Goal: Transaction & Acquisition: Subscribe to service/newsletter

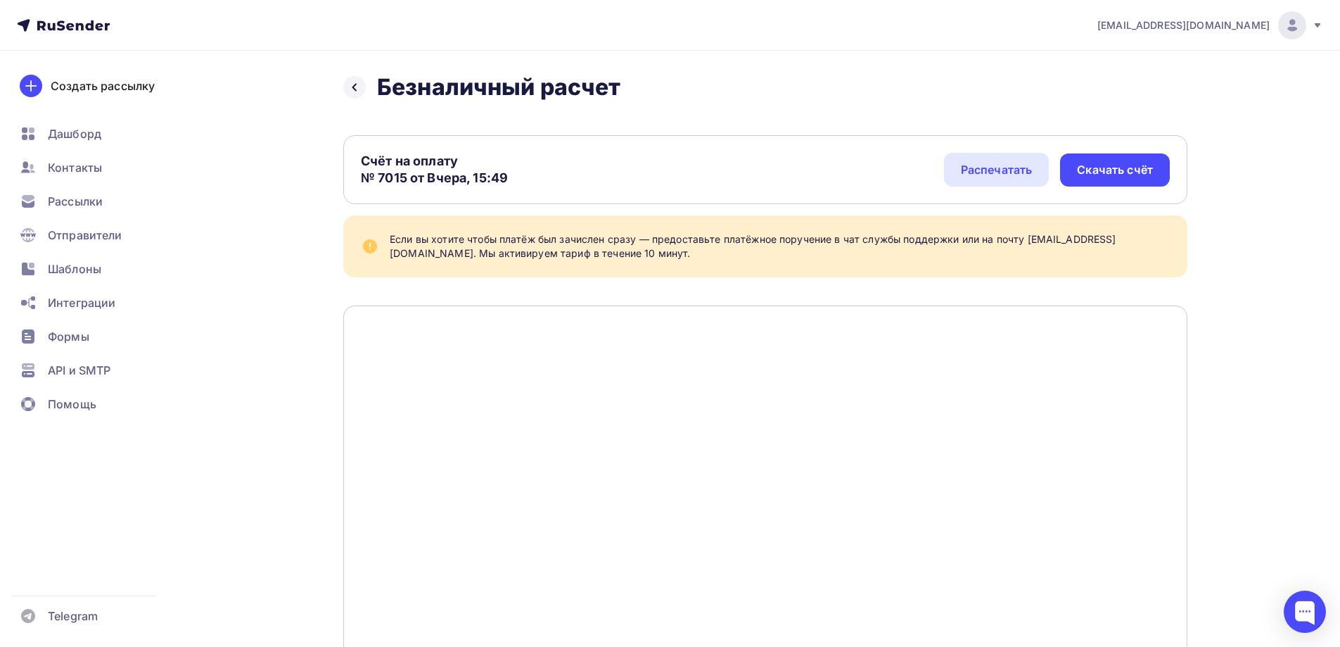
click at [70, 186] on ul "Дашборд Контакты Рассылки Отправители Шаблоны Интеграции Формы API и SMTP Помощь" at bounding box center [94, 273] width 167 height 306
click at [73, 195] on span "Рассылки" at bounding box center [75, 201] width 55 height 17
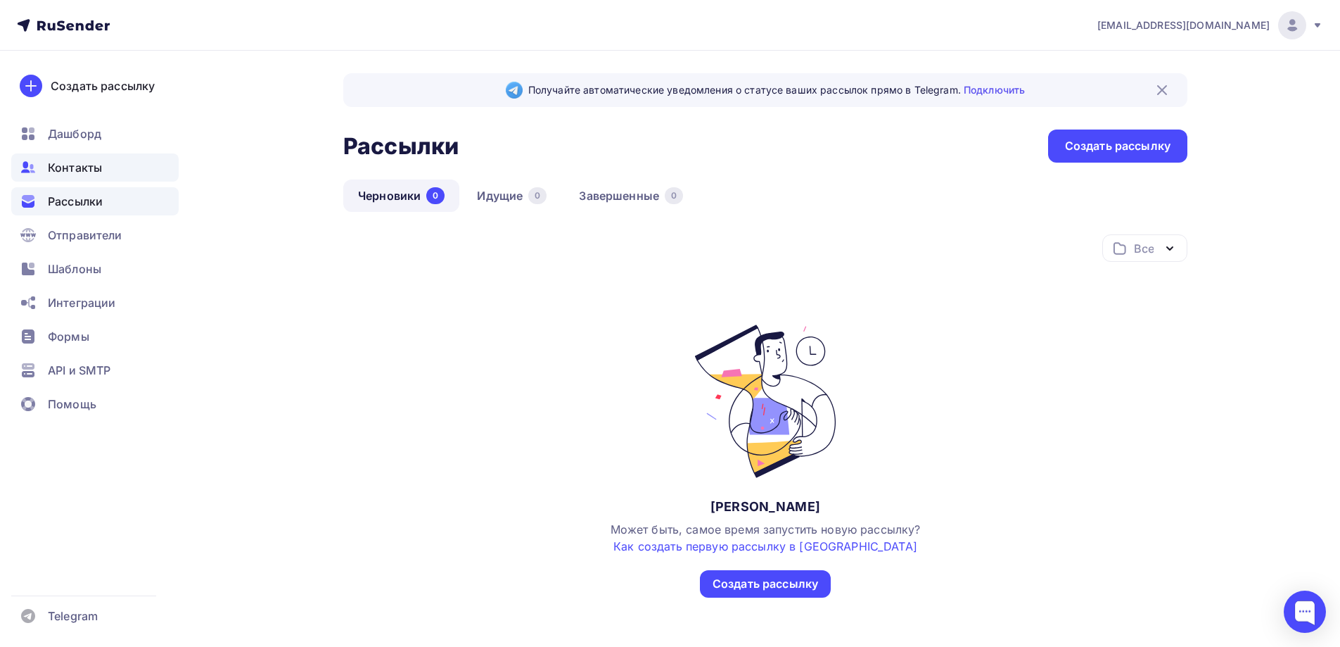
click at [75, 173] on span "Контакты" at bounding box center [75, 167] width 54 height 17
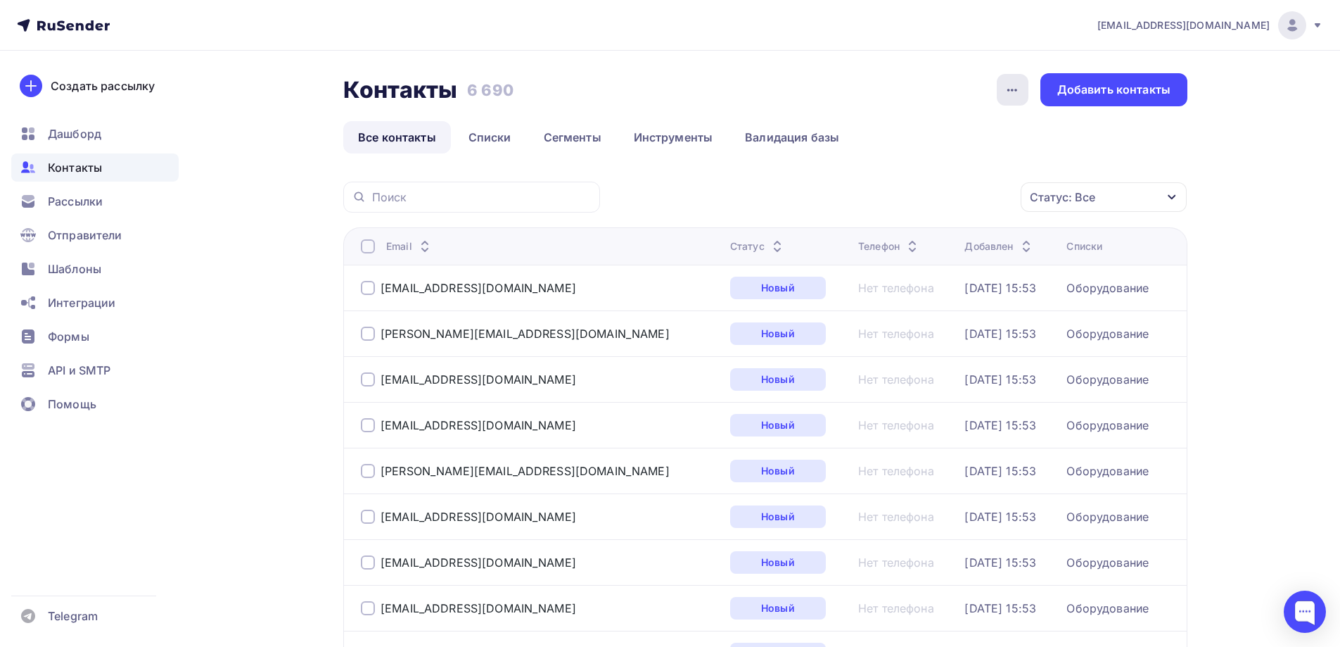
click at [1016, 82] on icon "button" at bounding box center [1012, 90] width 17 height 17
click at [970, 89] on div "Контакты Контакты 6 690 6 690 История импорта Добавить контакты" at bounding box center [765, 89] width 844 height 33
click at [1073, 89] on div "Добавить контакты" at bounding box center [1114, 90] width 113 height 16
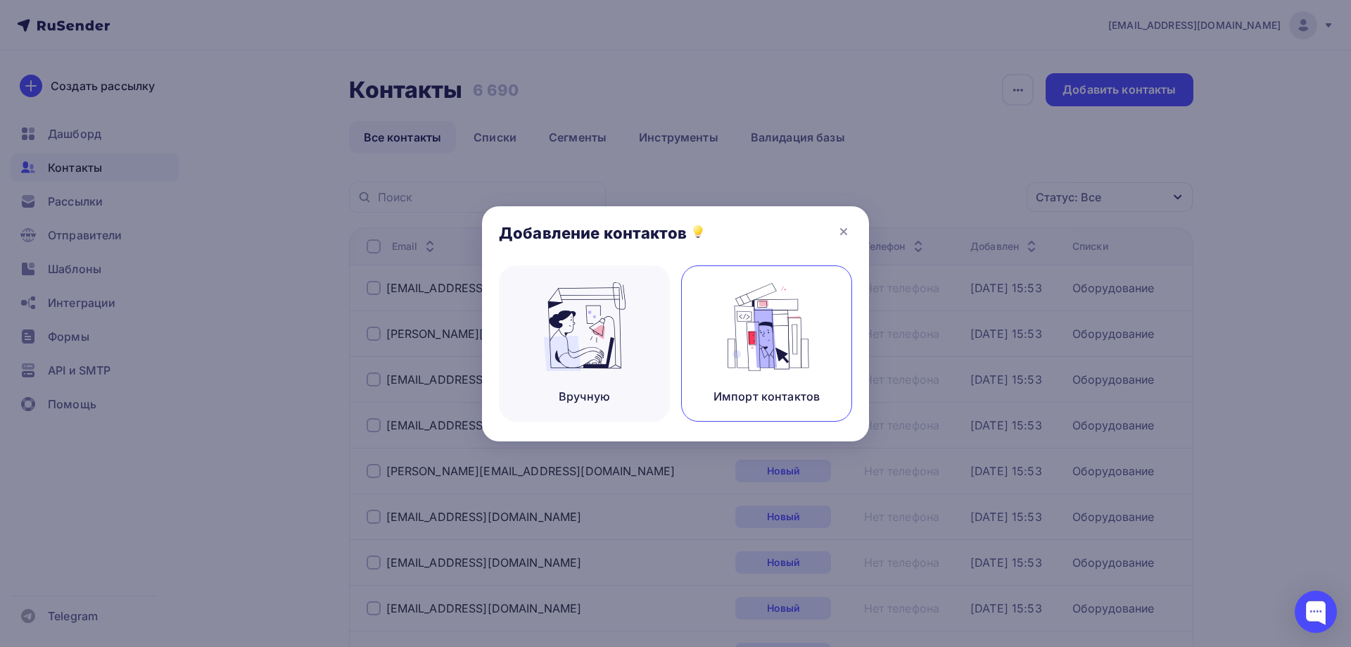
click at [706, 324] on div "Импорт контактов" at bounding box center [766, 343] width 171 height 156
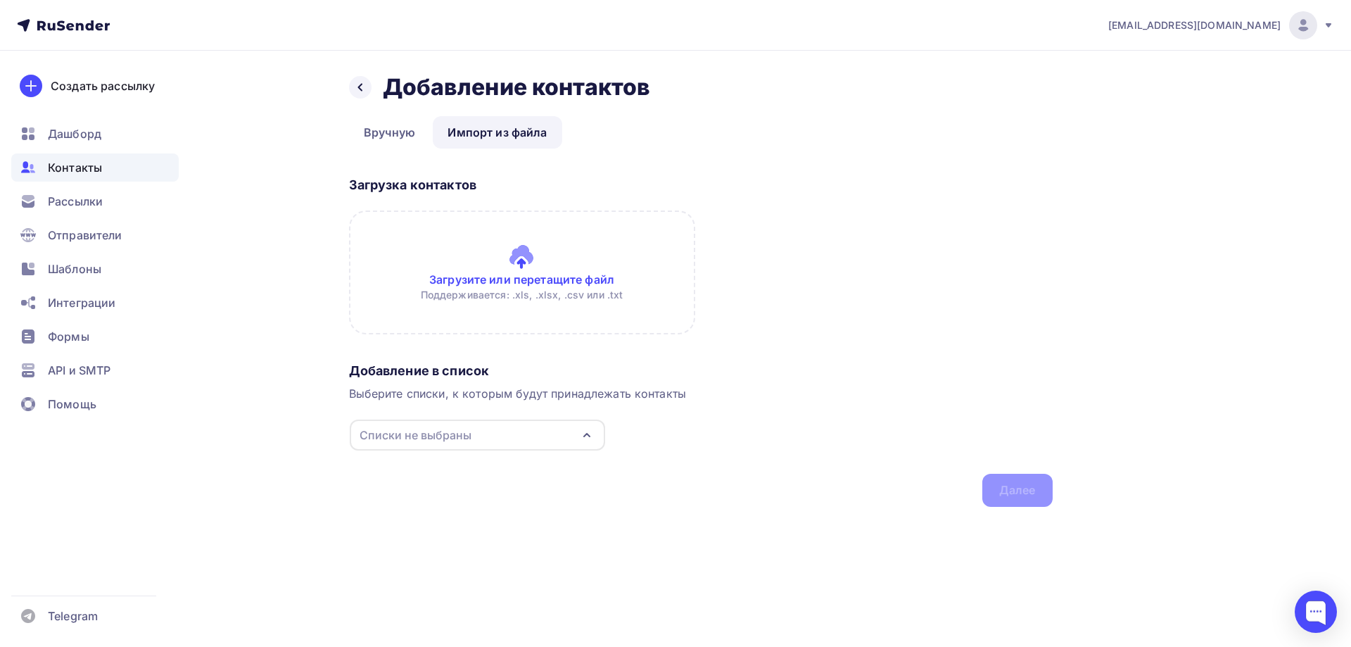
click at [527, 265] on input "file" at bounding box center [522, 272] width 346 height 124
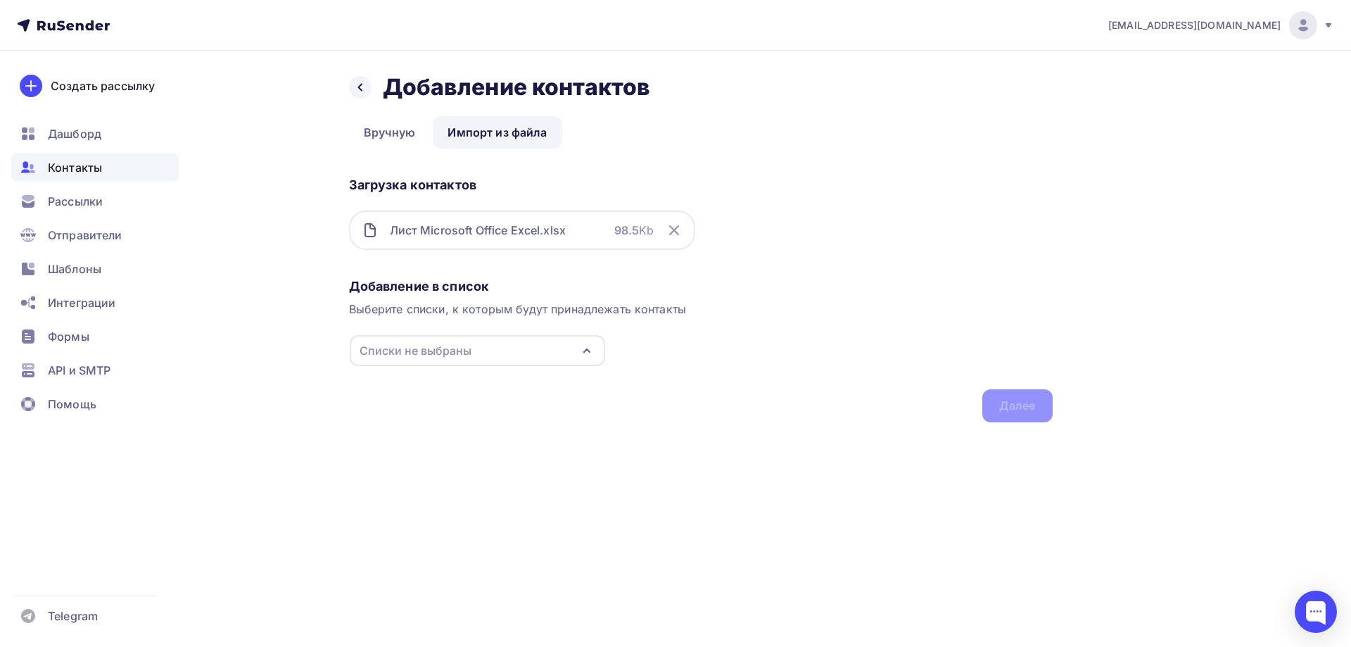
click at [471, 348] on div "Списки не выбраны" at bounding box center [477, 350] width 255 height 31
click at [452, 454] on div "Создать список" at bounding box center [440, 454] width 91 height 17
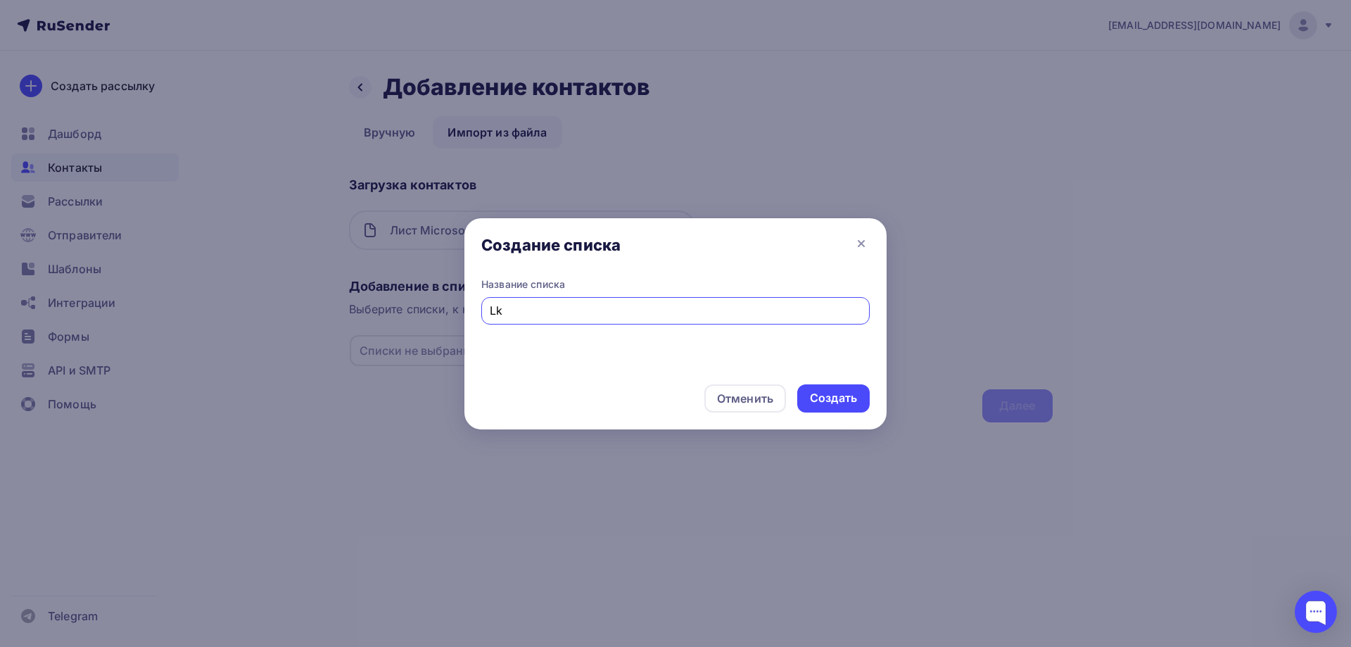
type input "L"
type input "Для рассылки Weldex выставка"
click at [822, 398] on div "Создать" at bounding box center [833, 398] width 47 height 16
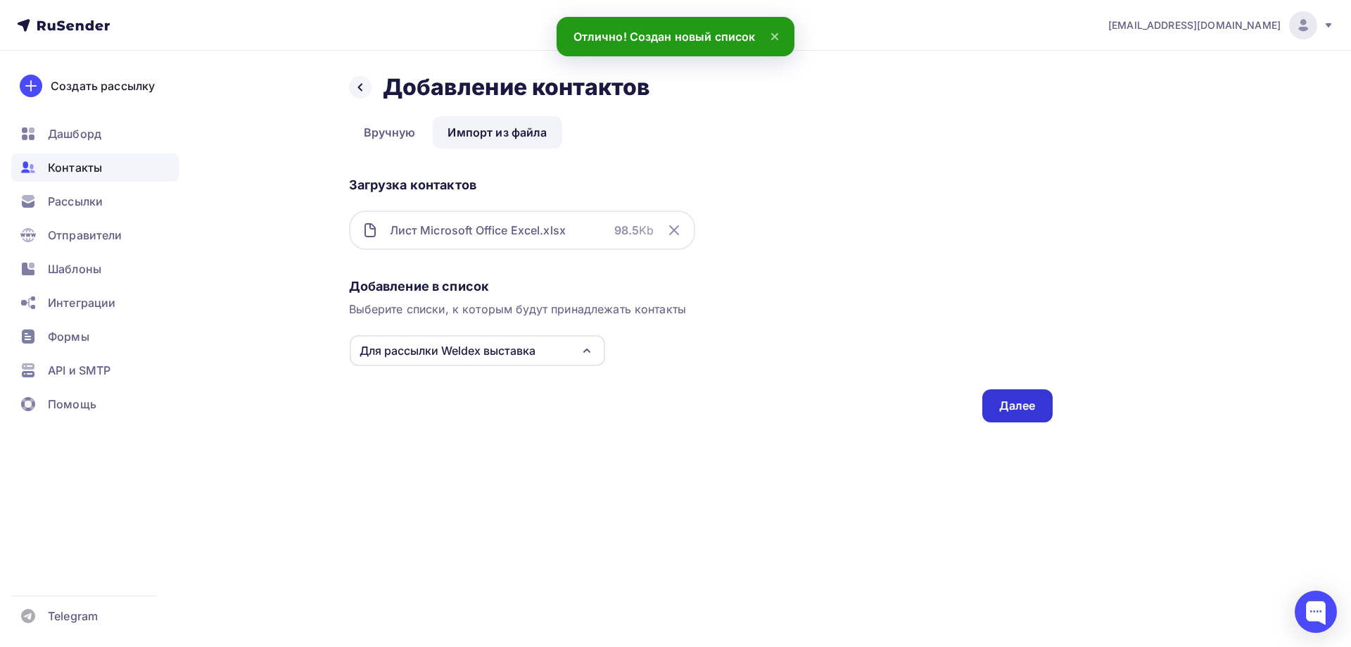
click at [1010, 407] on div "Далее" at bounding box center [1017, 406] width 37 height 16
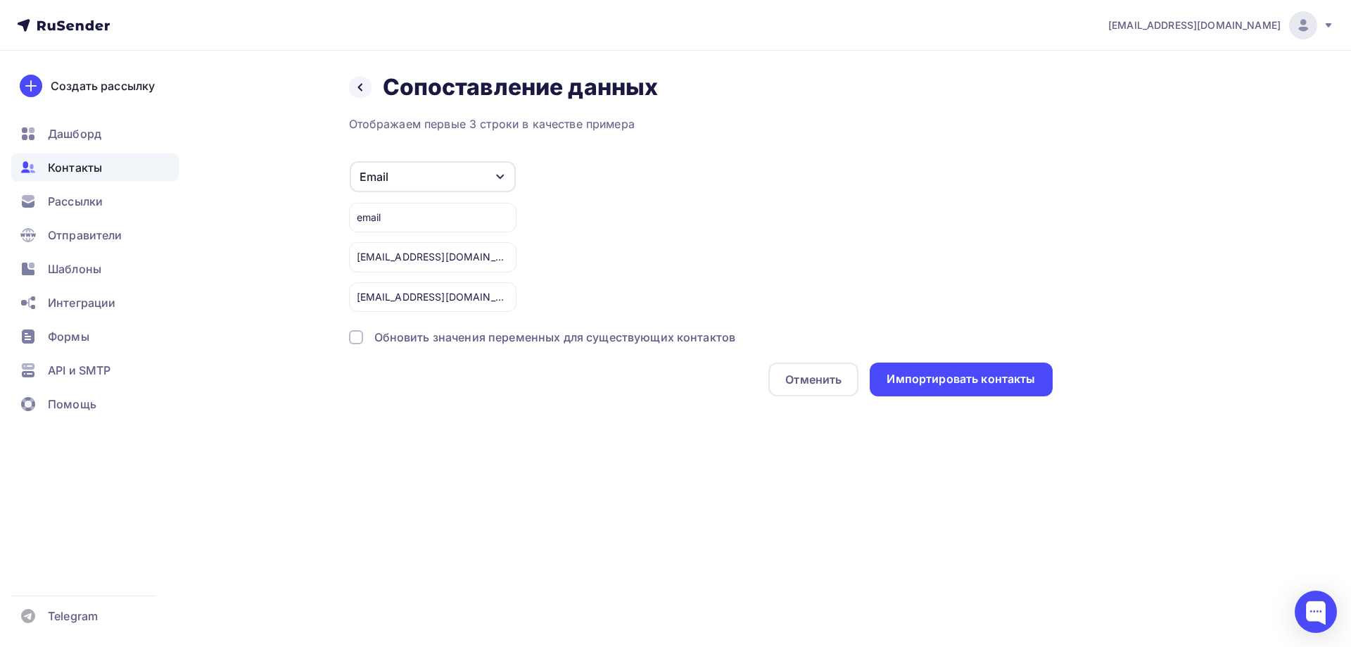
click at [447, 216] on div "email" at bounding box center [432, 218] width 167 height 30
click at [379, 222] on div "email" at bounding box center [432, 218] width 167 height 30
click at [389, 219] on div "email" at bounding box center [432, 218] width 167 height 30
drag, startPoint x: 389, startPoint y: 219, endPoint x: 374, endPoint y: 218, distance: 15.5
click at [379, 219] on div "email" at bounding box center [432, 218] width 167 height 30
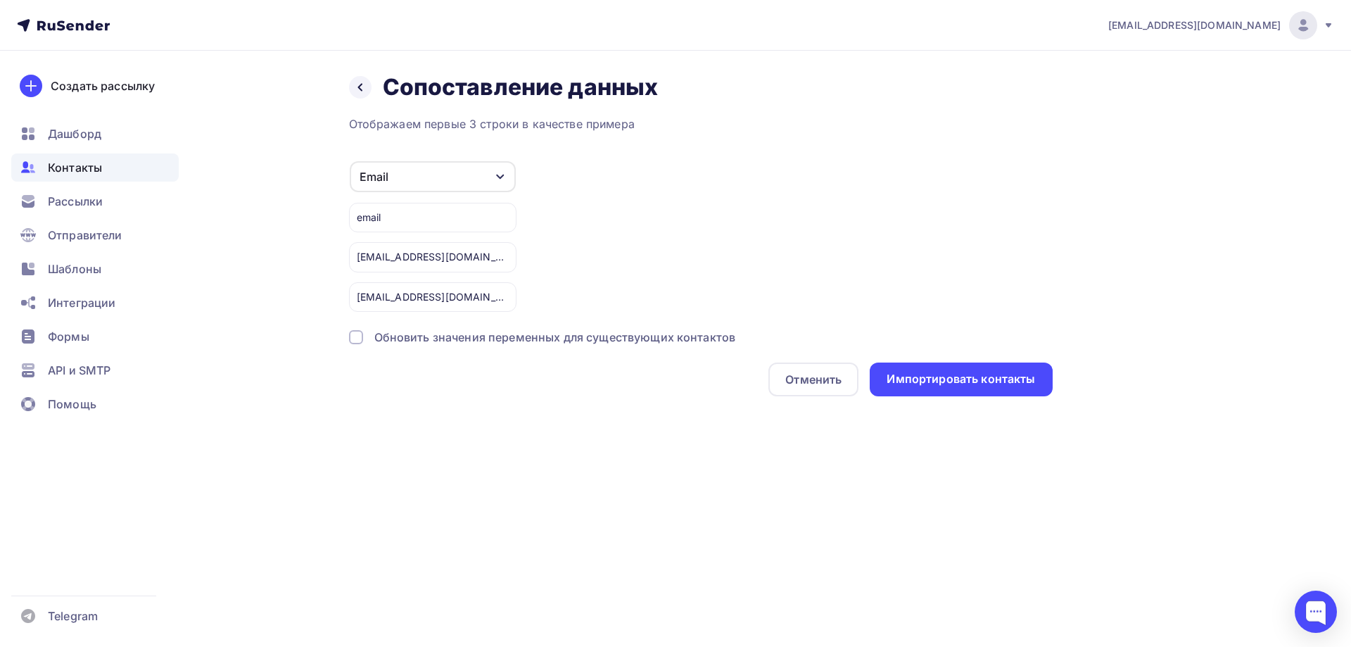
click at [369, 217] on div "email" at bounding box center [432, 218] width 167 height 30
click at [544, 232] on div "Email Игнорировать Имя Телефон Создать поле email 9carz_os_15@mail.ru 9sarvod@m…" at bounding box center [701, 235] width 704 height 151
click at [496, 171] on icon "button" at bounding box center [500, 176] width 11 height 11
click at [576, 185] on div "Email Игнорировать Имя Телефон Создать поле email 9carz_os_15@mail.ru 9sarvod@m…" at bounding box center [701, 235] width 704 height 151
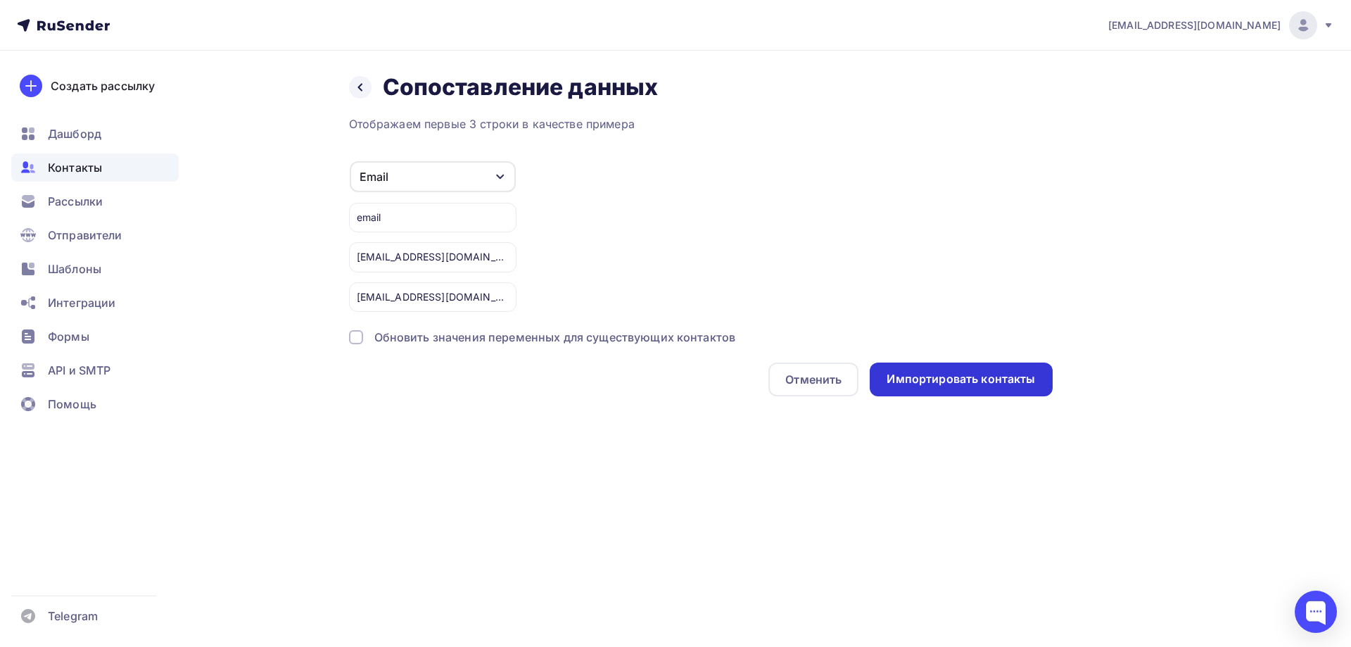
click at [944, 379] on div "Импортировать контакты" at bounding box center [961, 379] width 148 height 16
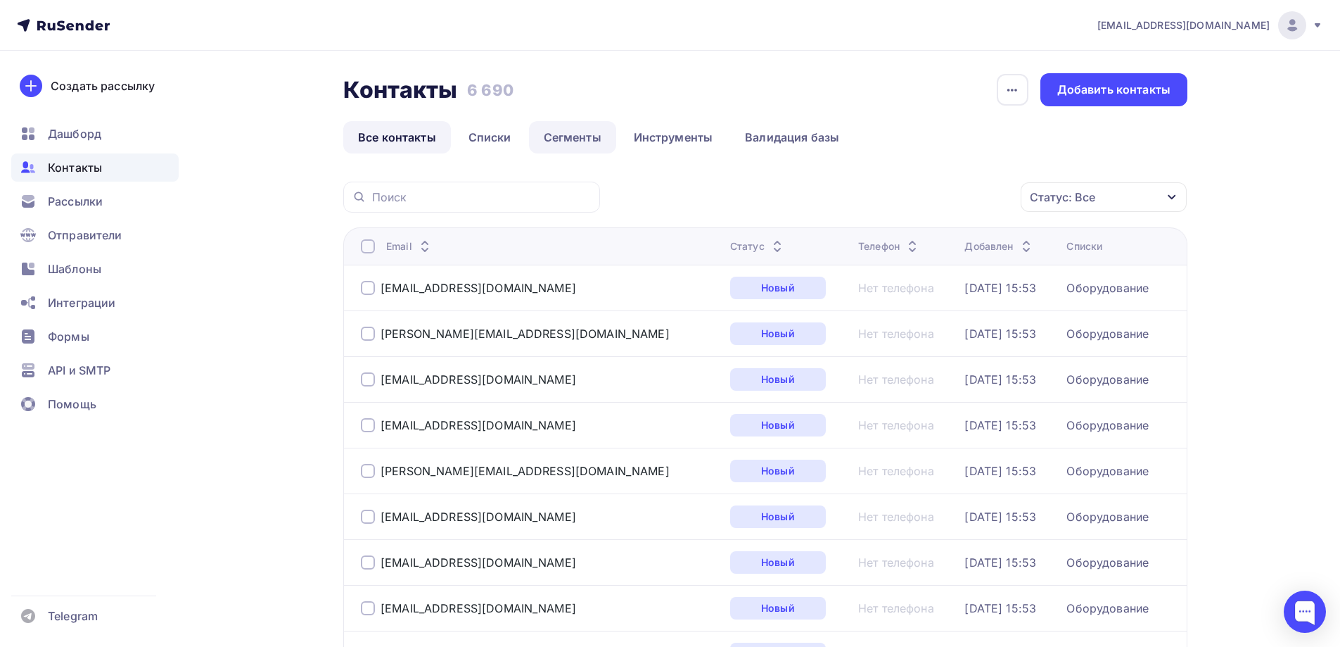
click at [557, 137] on link "Сегменты" at bounding box center [572, 137] width 87 height 32
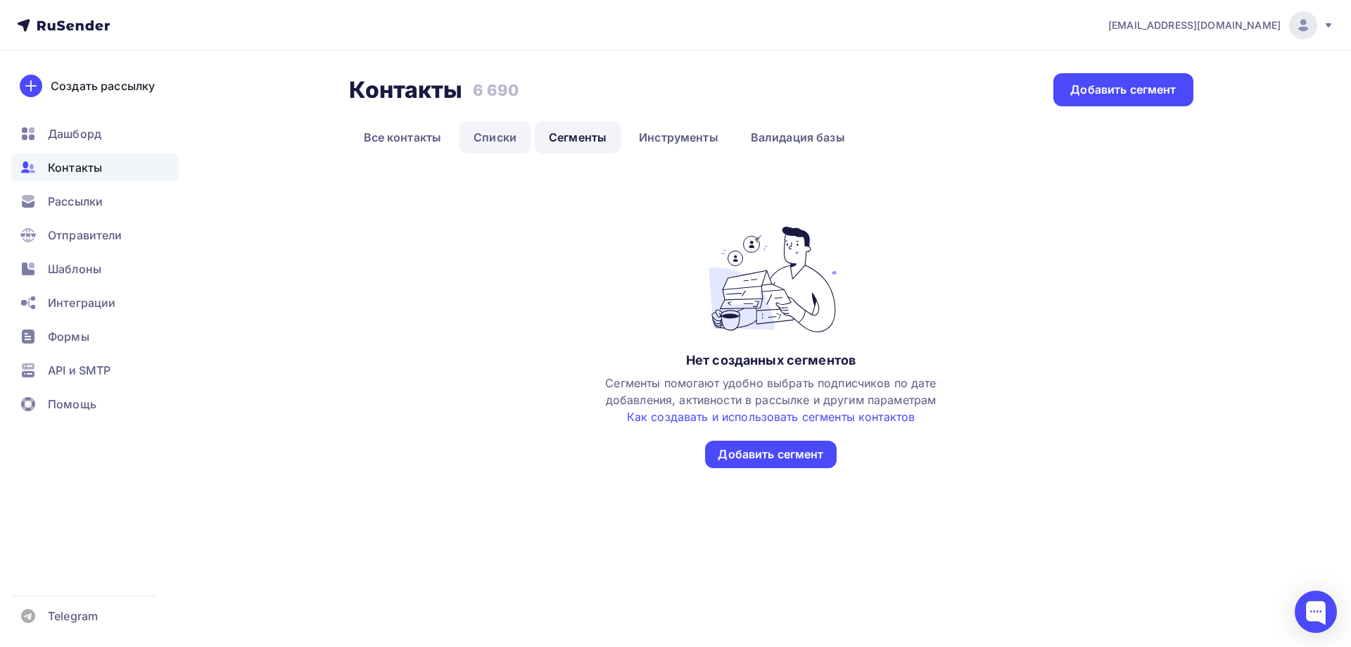
click at [502, 137] on link "Списки" at bounding box center [495, 137] width 72 height 32
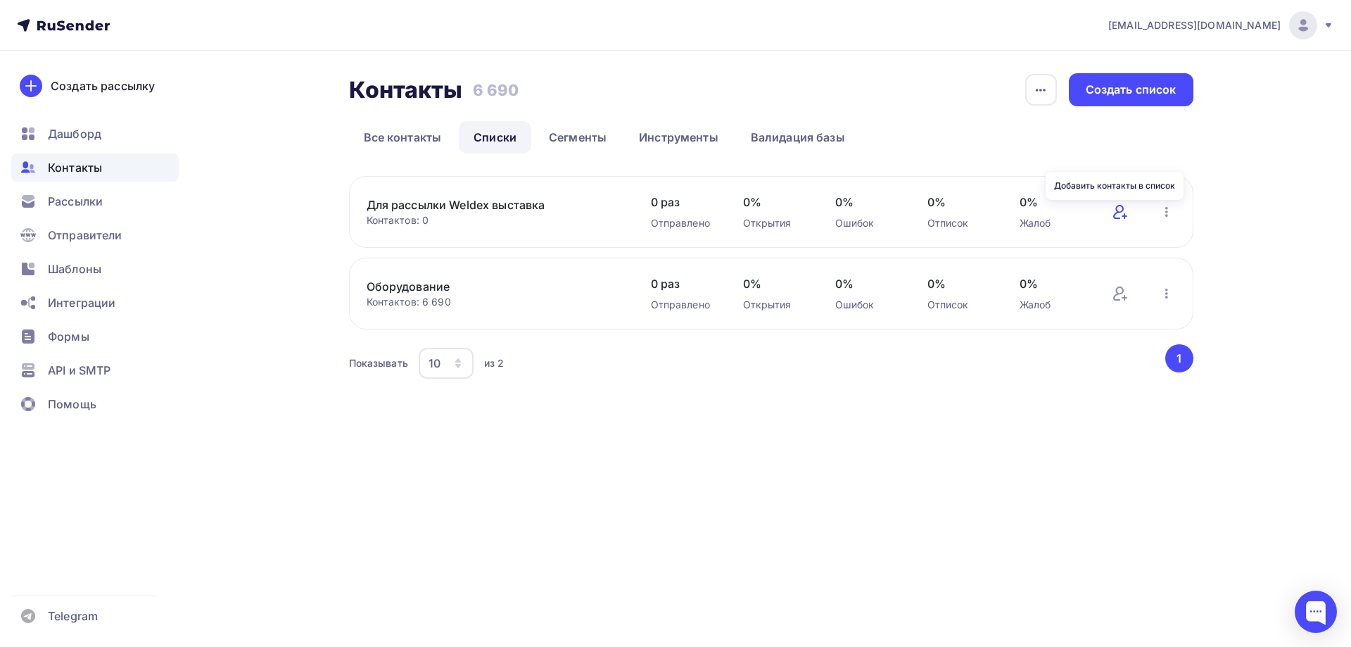
click at [1124, 213] on icon at bounding box center [1120, 211] width 17 height 17
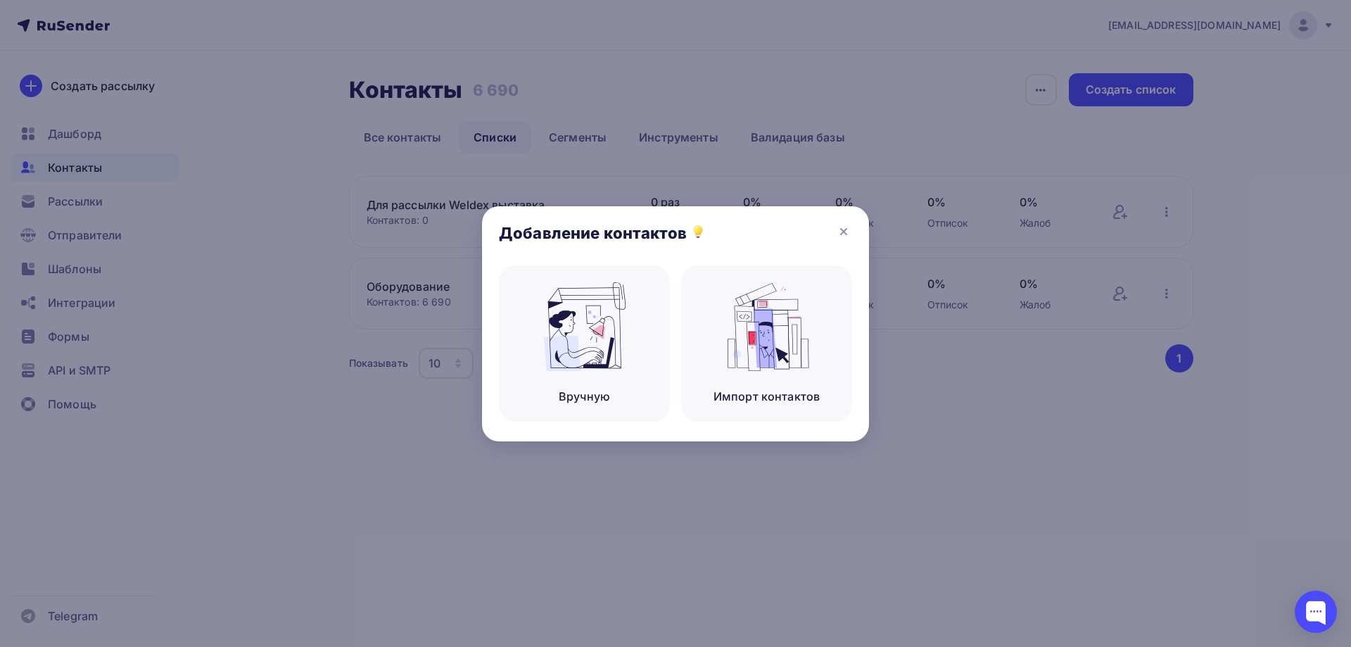
click at [849, 116] on div at bounding box center [675, 323] width 1351 height 647
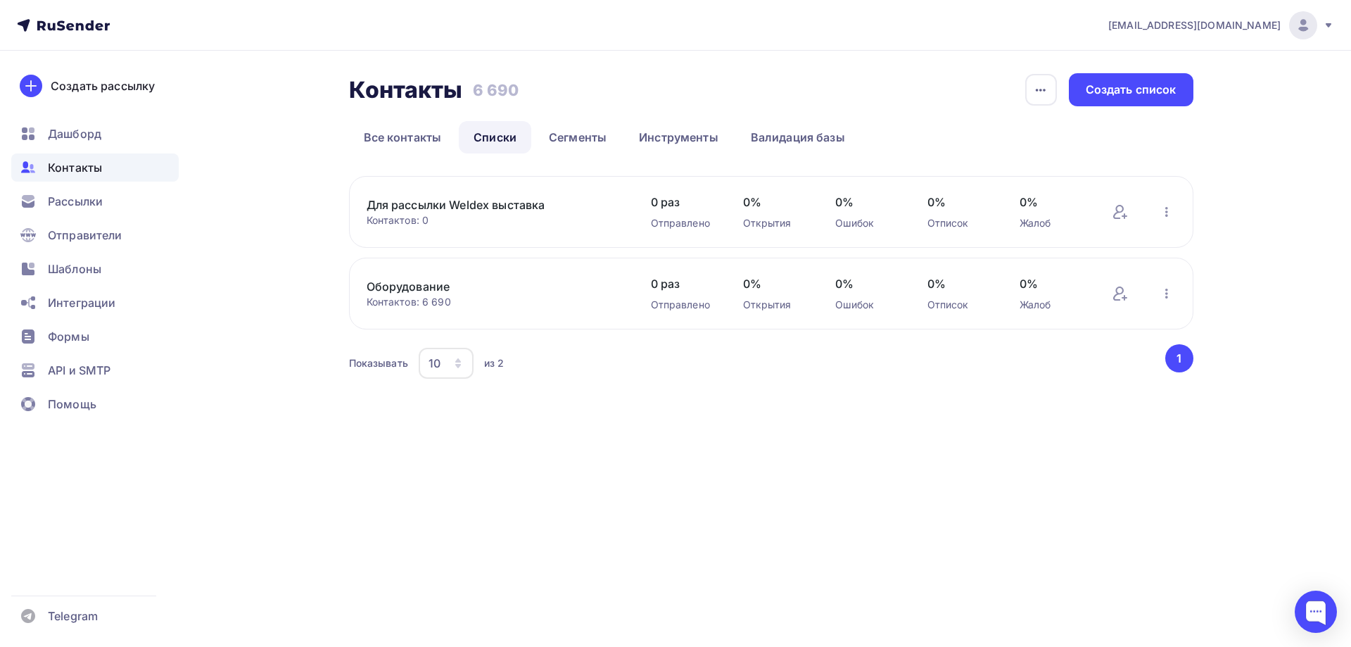
click at [405, 208] on link "Для рассылки Weldex выставка" at bounding box center [486, 204] width 239 height 17
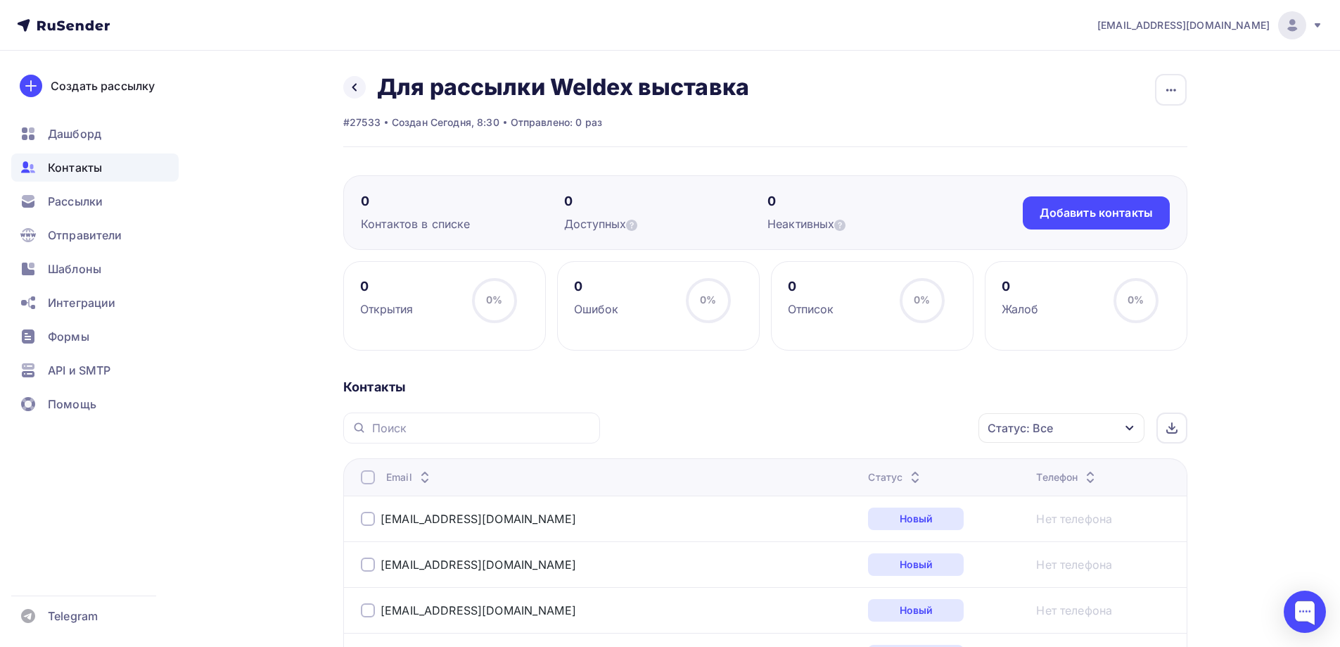
click at [868, 509] on div "Новый" at bounding box center [916, 518] width 96 height 23
click at [81, 208] on span "Рассылки" at bounding box center [75, 201] width 55 height 17
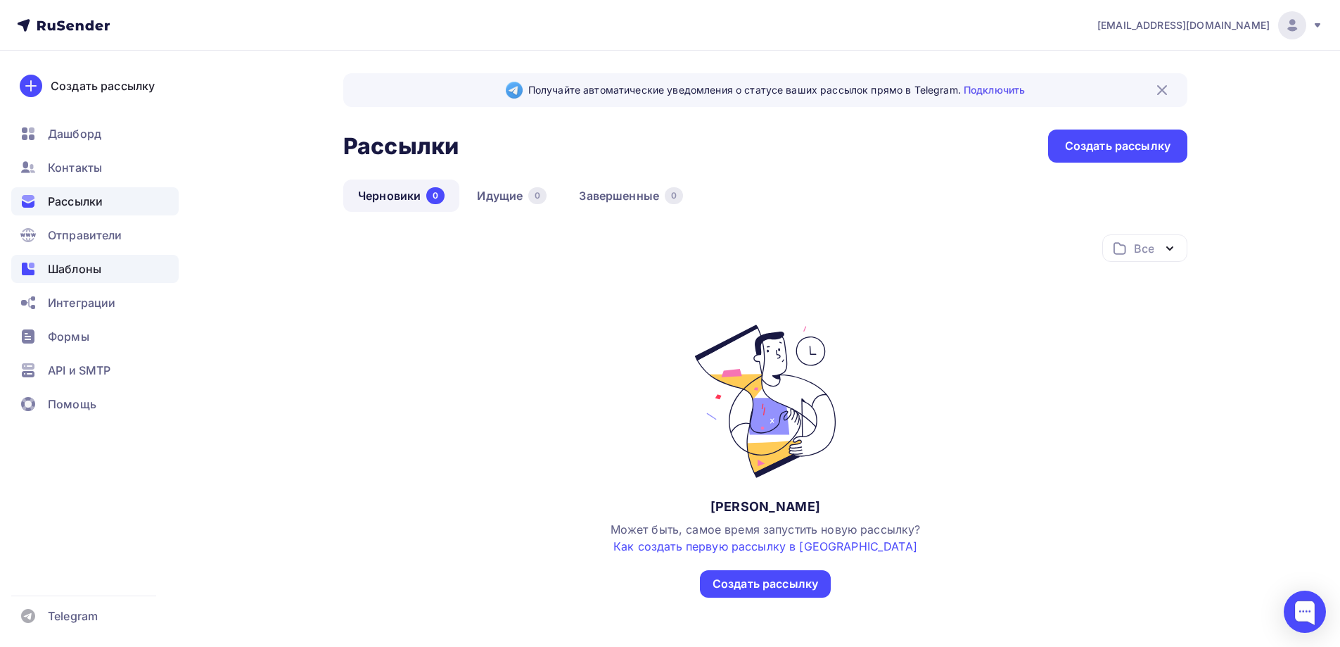
click at [91, 265] on span "Шаблоны" at bounding box center [74, 268] width 53 height 17
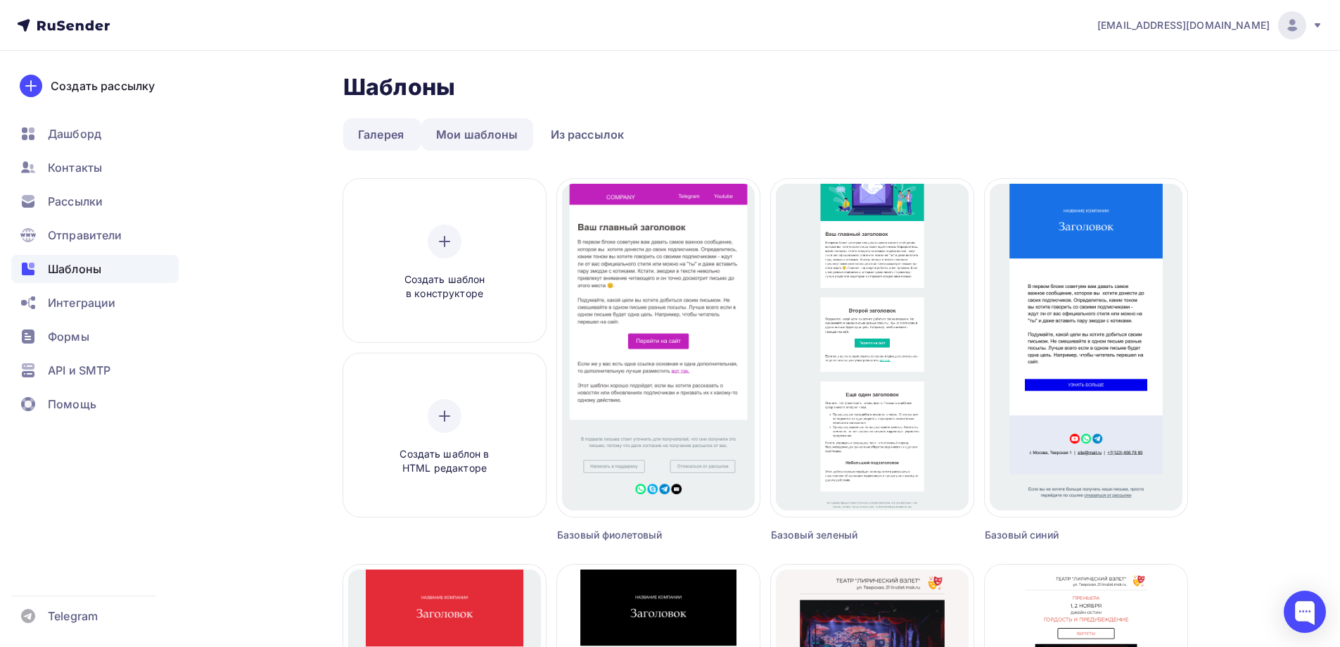
click at [474, 134] on link "Мои шаблоны" at bounding box center [477, 134] width 112 height 32
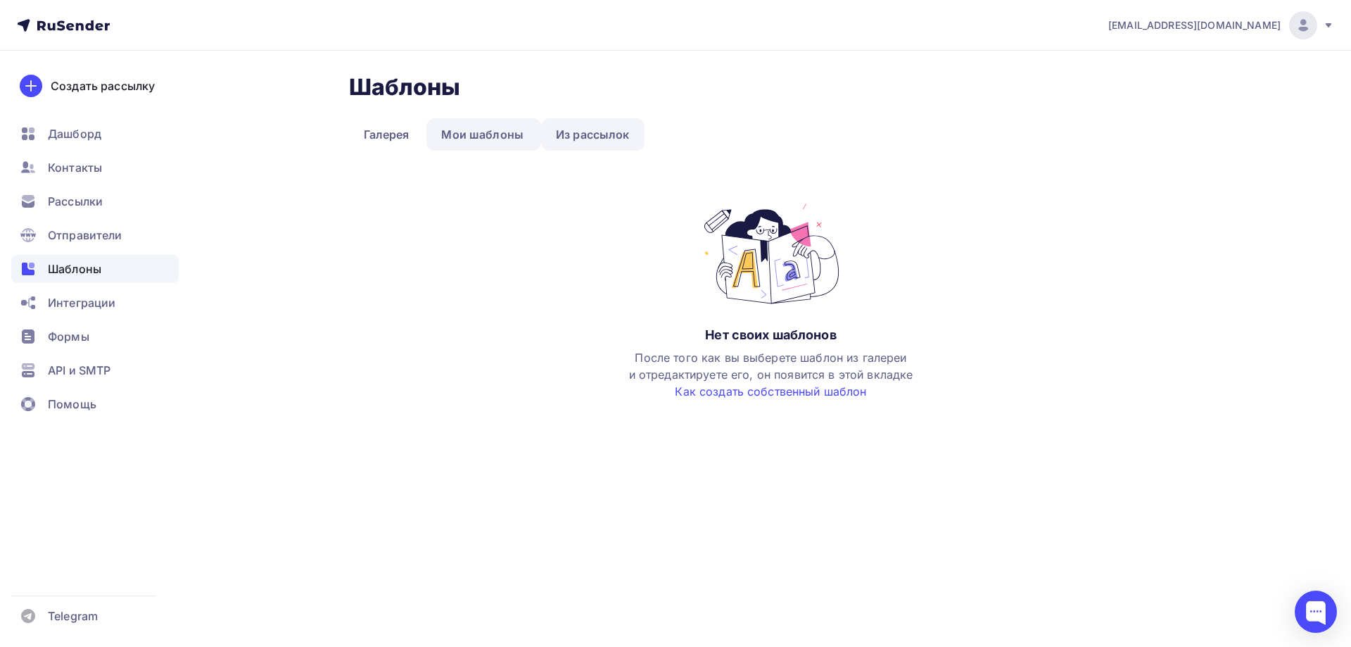
click at [588, 132] on link "Из рассылок" at bounding box center [592, 134] width 103 height 32
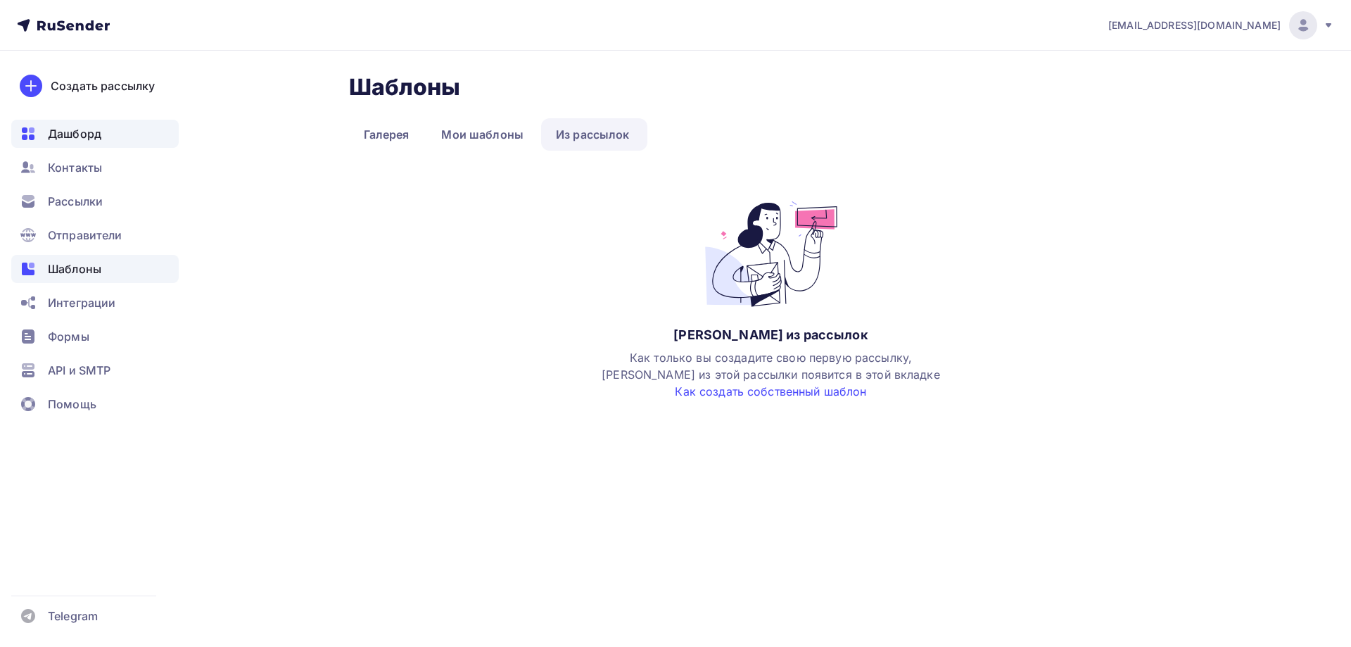
click at [73, 138] on span "Дашборд" at bounding box center [74, 133] width 53 height 17
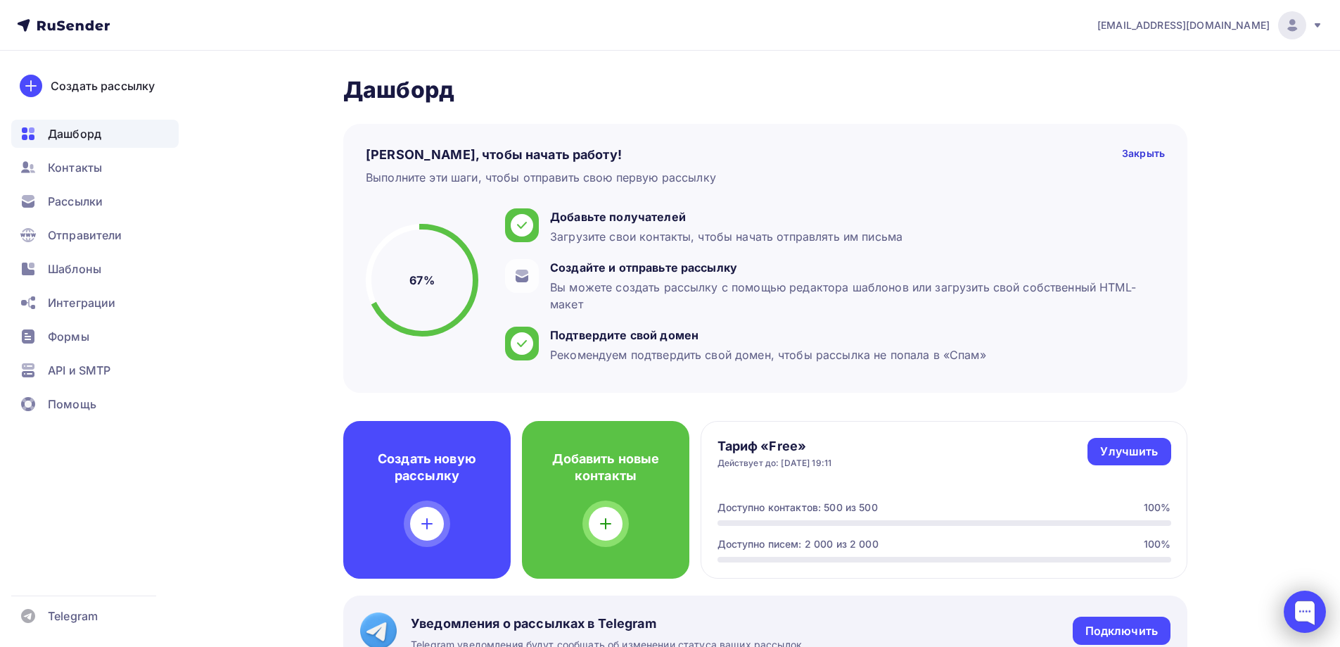
click at [1306, 614] on div at bounding box center [1305, 611] width 42 height 42
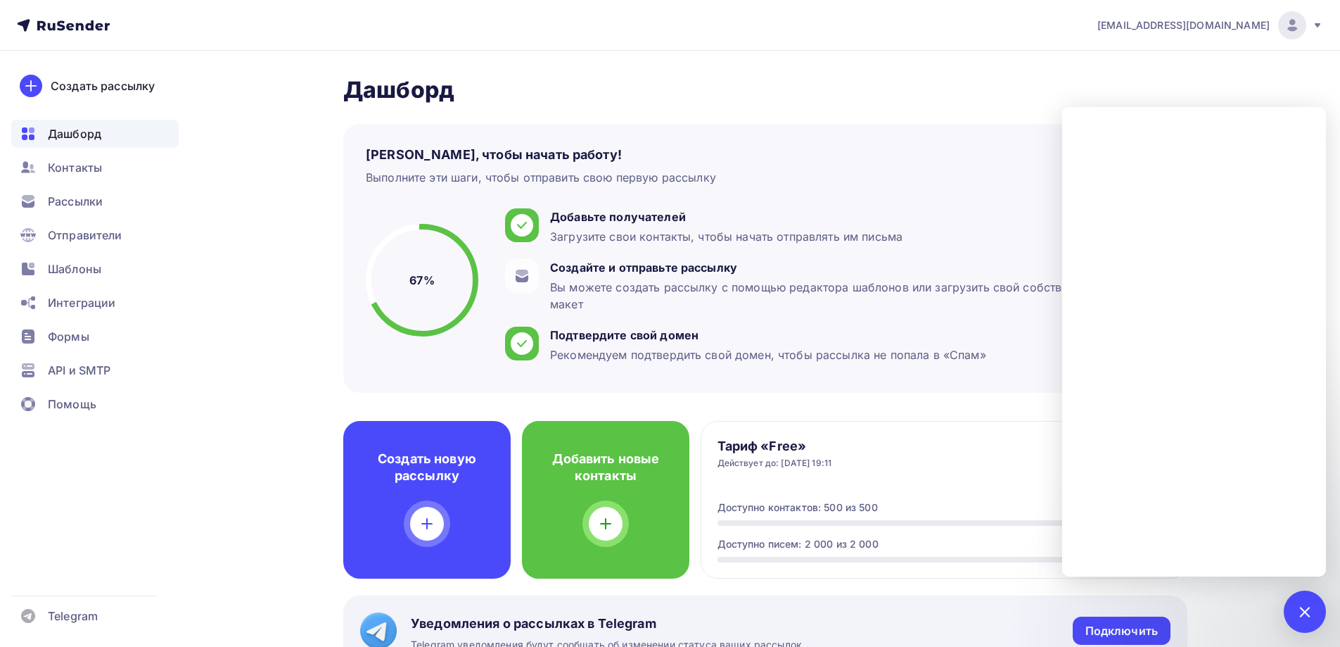
click at [1302, 612] on div at bounding box center [1304, 611] width 19 height 19
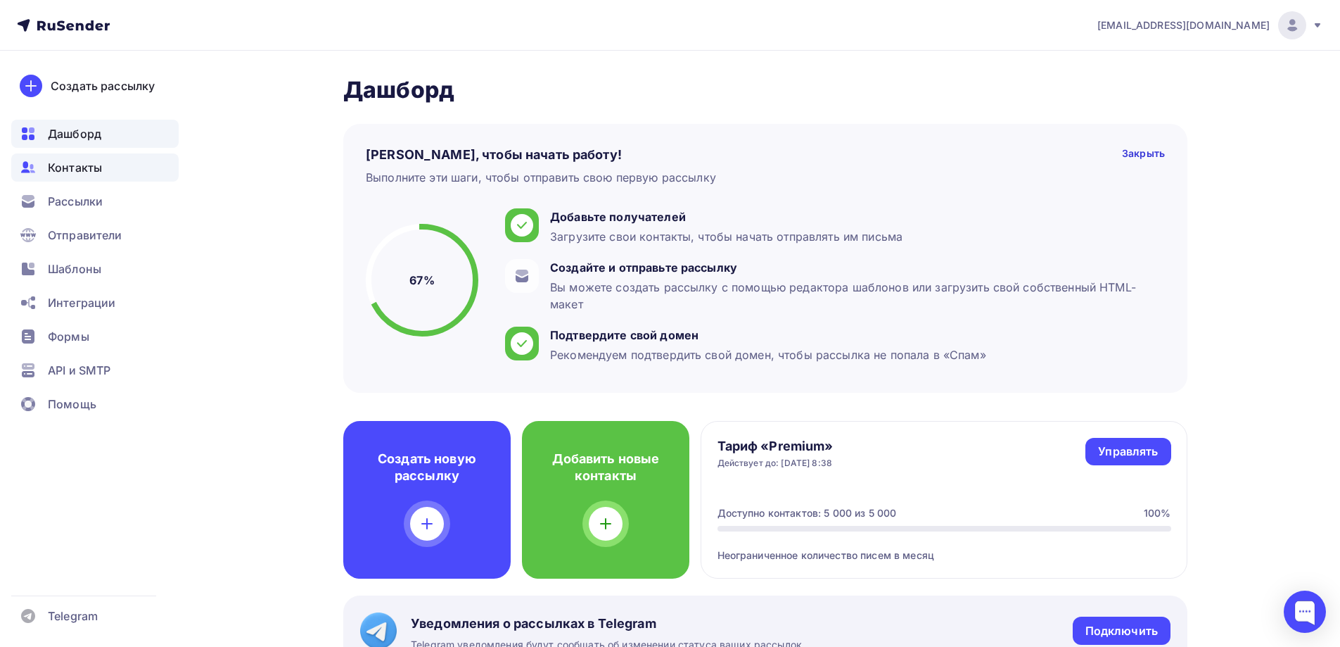
click at [109, 174] on div "Контакты" at bounding box center [94, 167] width 167 height 28
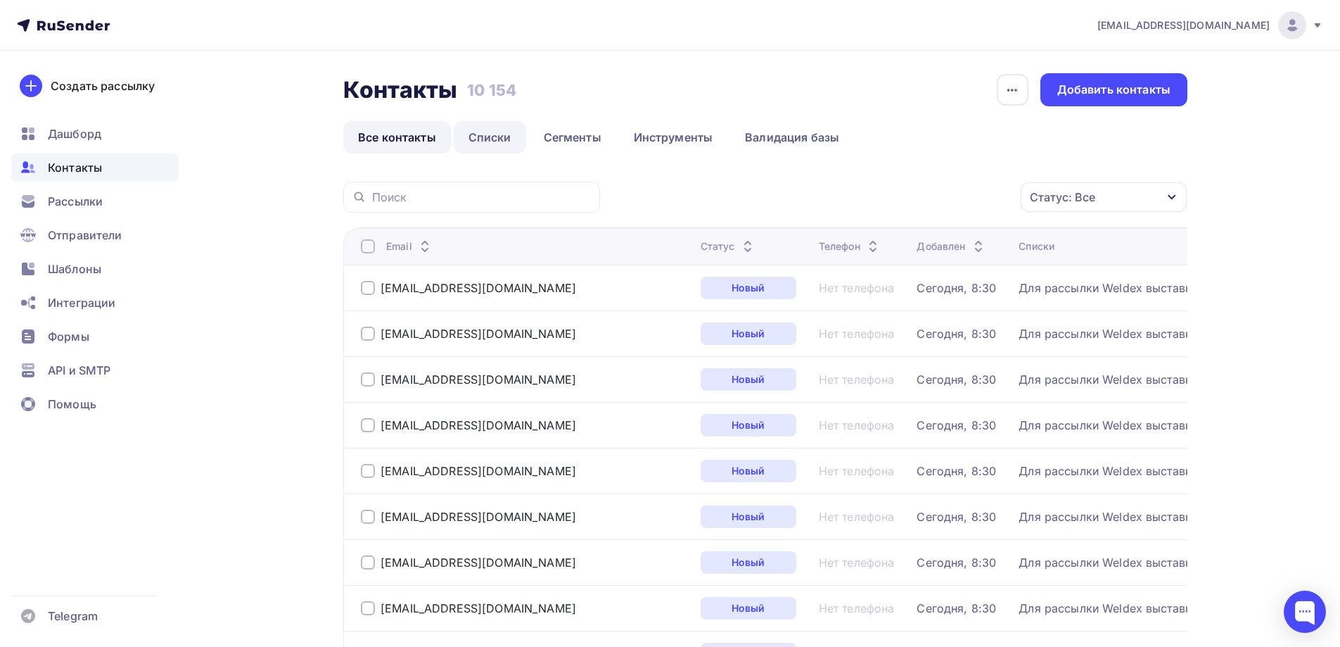
click at [511, 137] on link "Списки" at bounding box center [490, 137] width 72 height 32
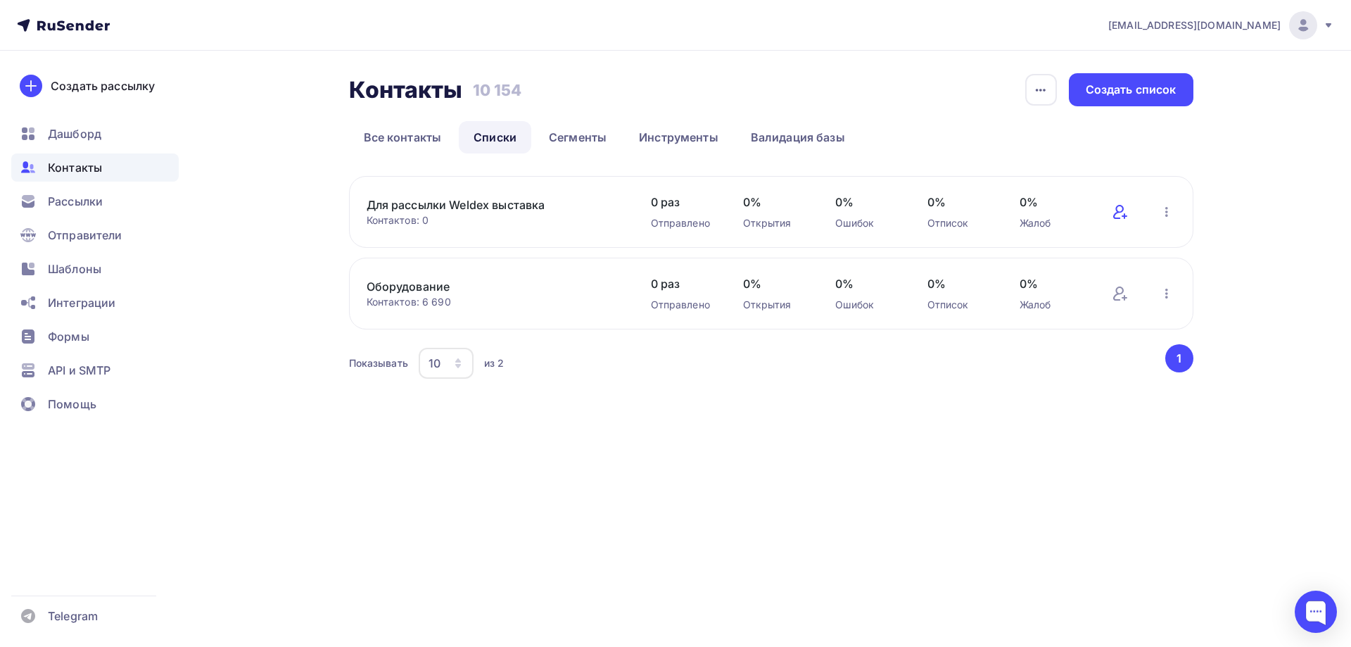
click at [1122, 214] on icon at bounding box center [1120, 211] width 17 height 17
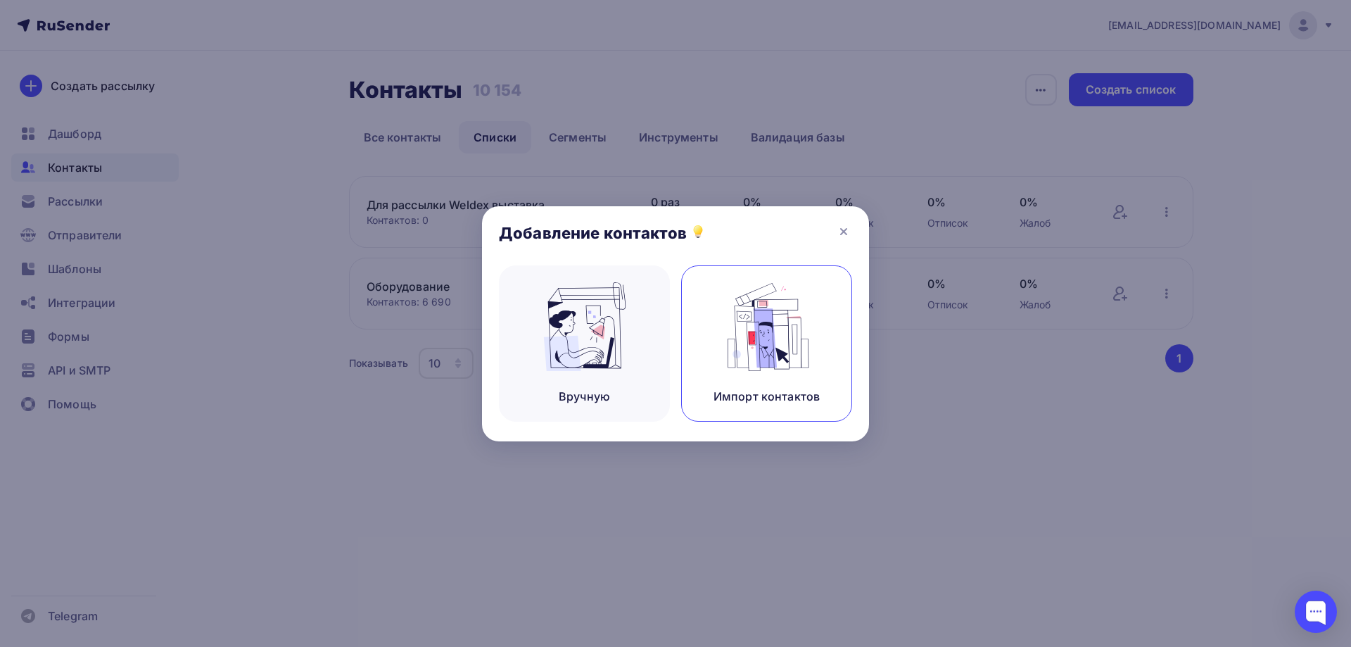
click at [732, 343] on img at bounding box center [767, 326] width 94 height 89
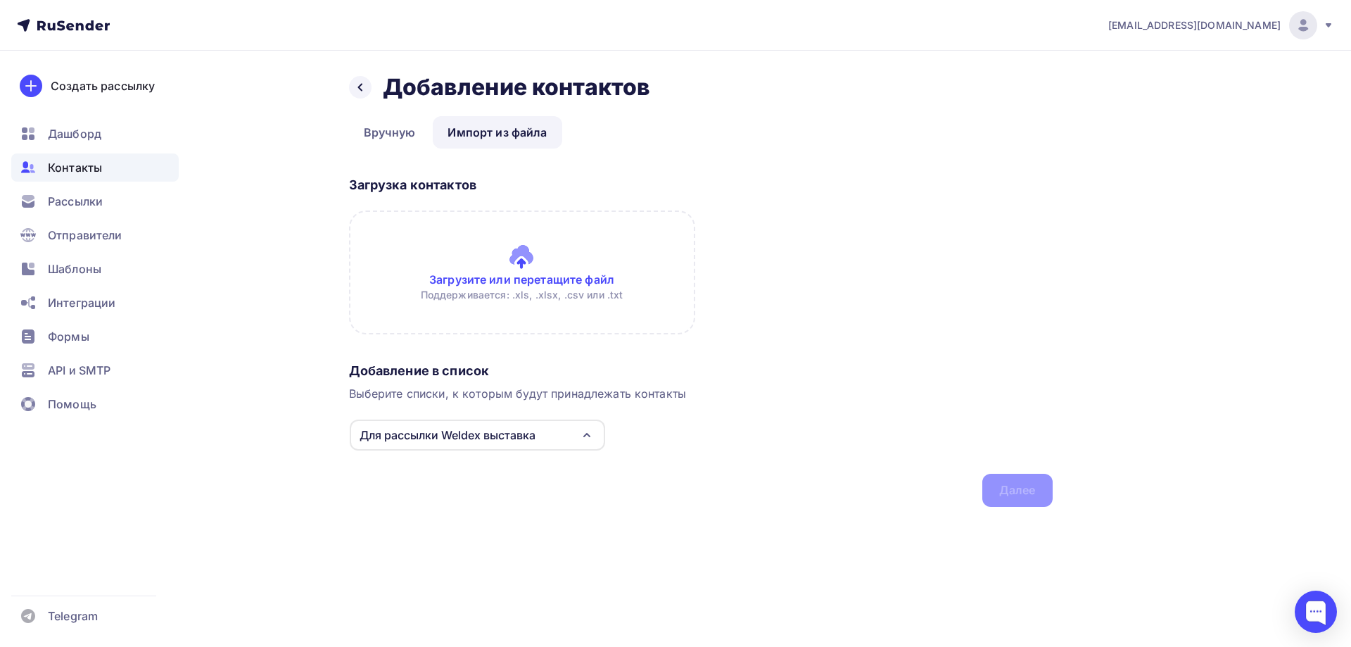
click at [463, 431] on div "Для рассылки Weldex выставка" at bounding box center [448, 434] width 176 height 17
click at [464, 428] on div "Для рассылки Weldex выставка" at bounding box center [448, 434] width 176 height 17
click at [505, 265] on input "file" at bounding box center [522, 272] width 346 height 124
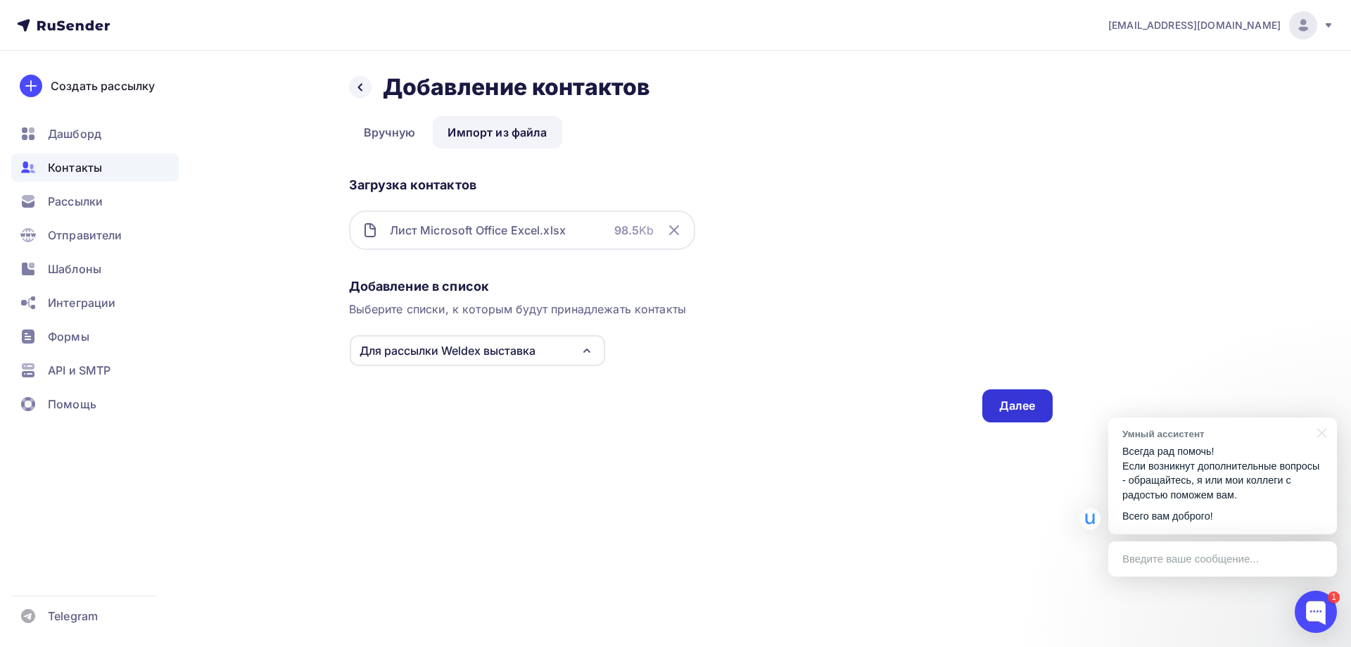
click at [996, 400] on div "Далее" at bounding box center [1017, 405] width 70 height 33
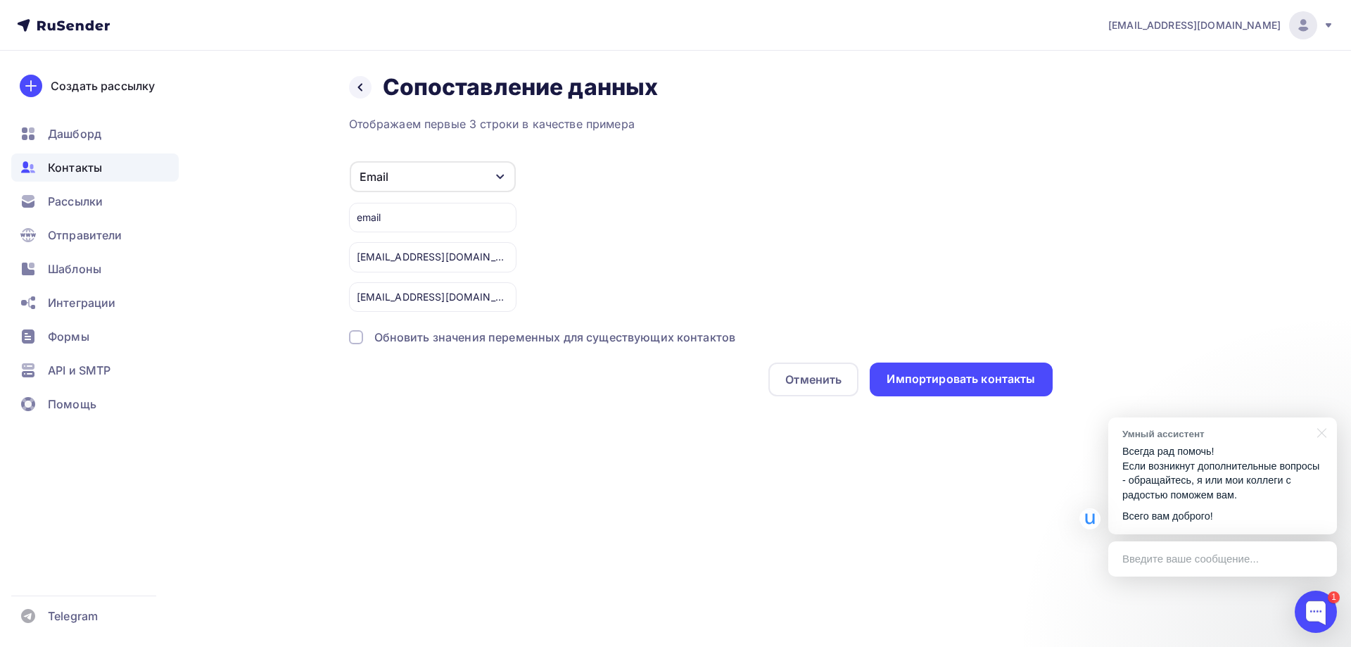
click at [355, 340] on div at bounding box center [356, 337] width 14 height 14
click at [355, 335] on div at bounding box center [356, 337] width 14 height 14
click at [355, 340] on div at bounding box center [356, 337] width 14 height 14
click at [469, 174] on div "Email" at bounding box center [433, 176] width 166 height 31
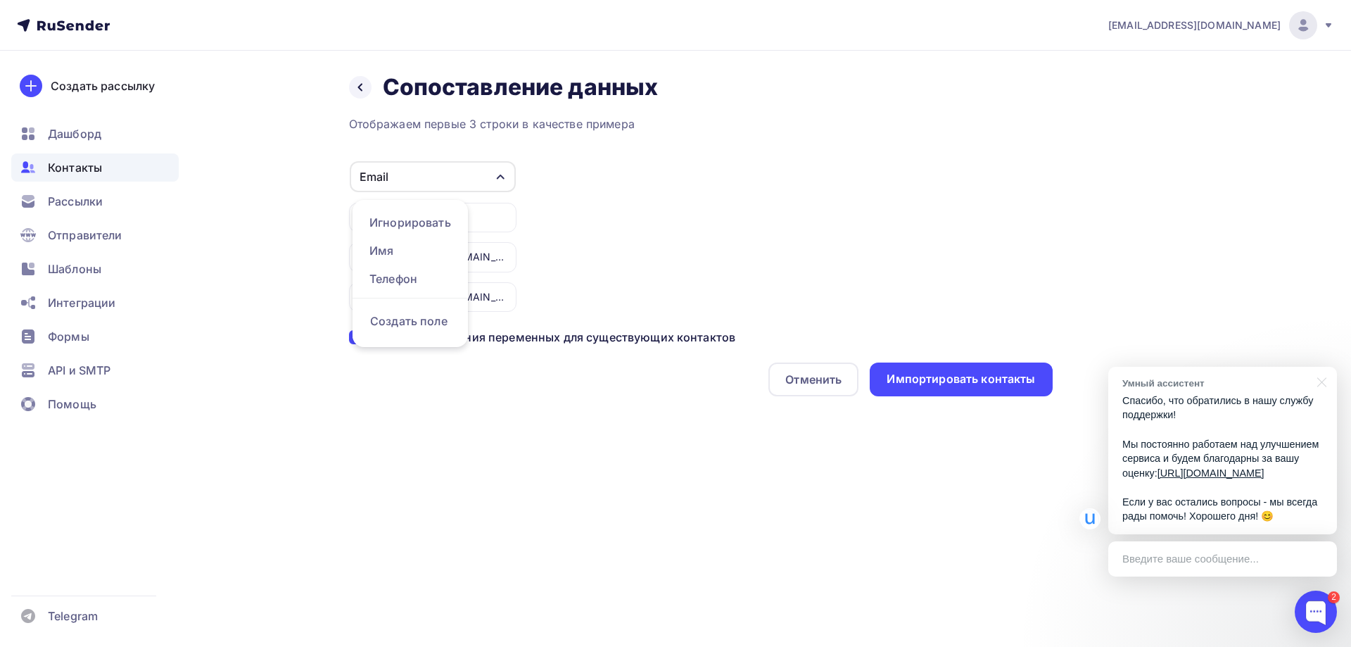
click at [663, 218] on div "Email Игнорировать Имя Телефон Создать поле email 9carz_os_15@mail.ru 9sarvod@m…" at bounding box center [701, 235] width 704 height 151
click at [431, 215] on div "email" at bounding box center [432, 218] width 167 height 30
drag, startPoint x: 431, startPoint y: 215, endPoint x: 398, endPoint y: 224, distance: 33.6
click at [428, 215] on div "email" at bounding box center [432, 218] width 167 height 30
click at [379, 228] on div "email" at bounding box center [432, 218] width 167 height 30
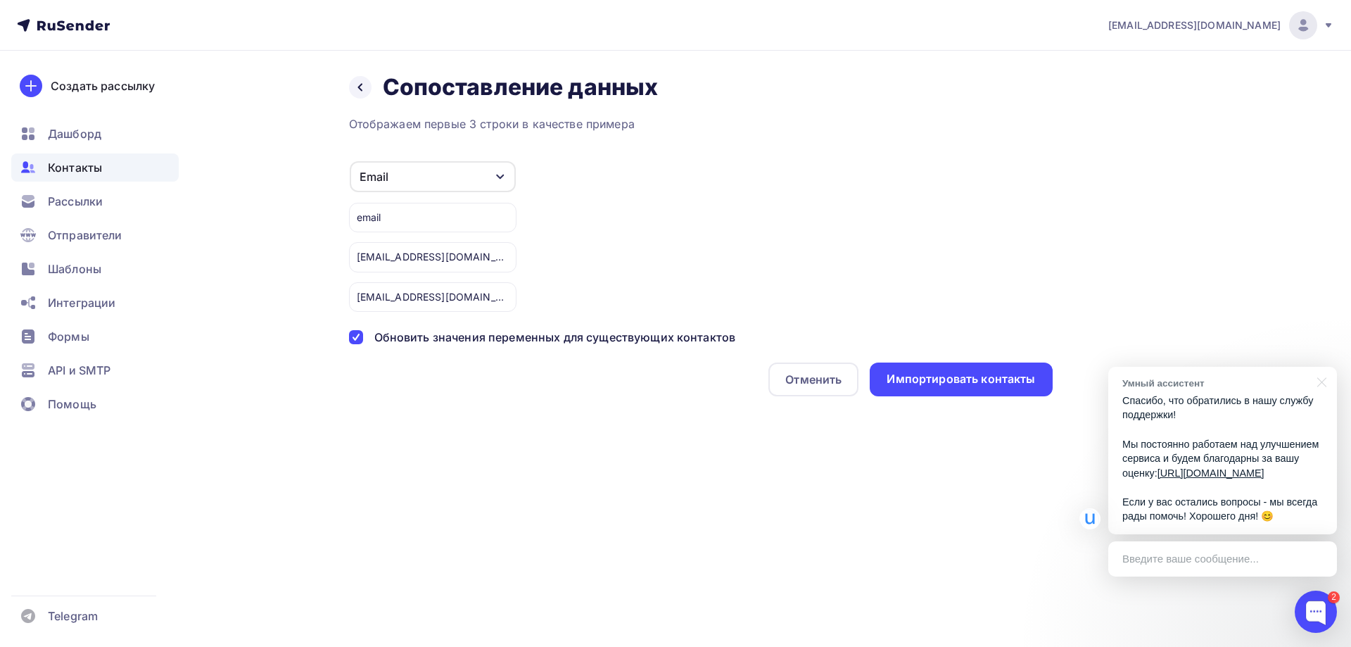
click at [374, 217] on div "email" at bounding box center [432, 218] width 167 height 30
click at [651, 227] on div "Email Игнорировать Имя Телефон Создать поле email 9carz_os_15@mail.ru 9sarvod@m…" at bounding box center [701, 235] width 704 height 151
click at [904, 370] on div "Импортировать контакты" at bounding box center [961, 379] width 182 height 34
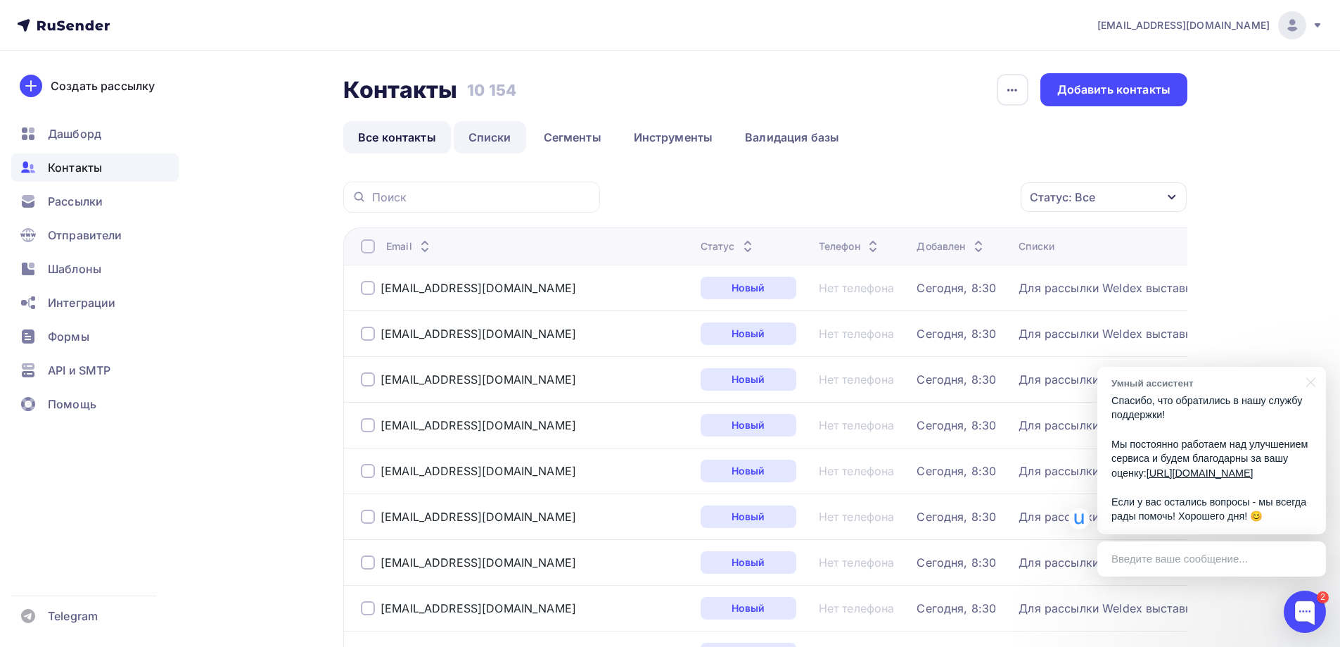
click at [499, 138] on link "Списки" at bounding box center [490, 137] width 72 height 32
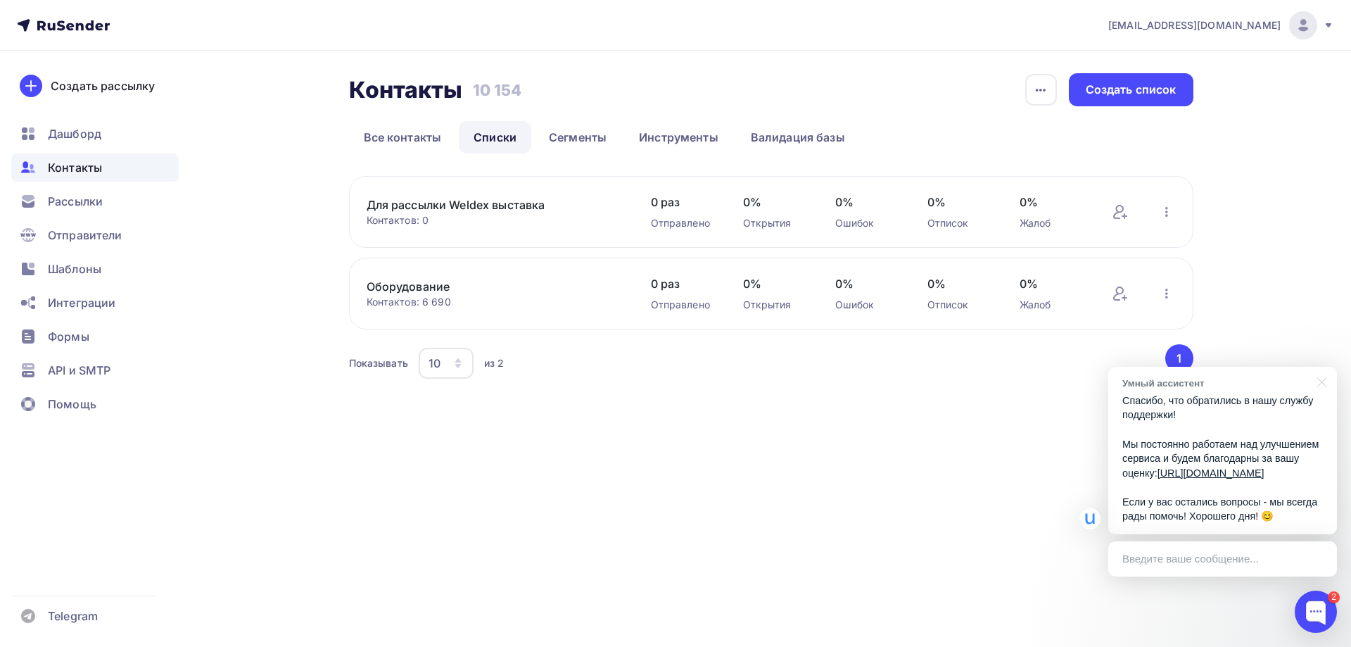
click at [505, 204] on link "Для рассылки Weldex выставка" at bounding box center [486, 204] width 239 height 17
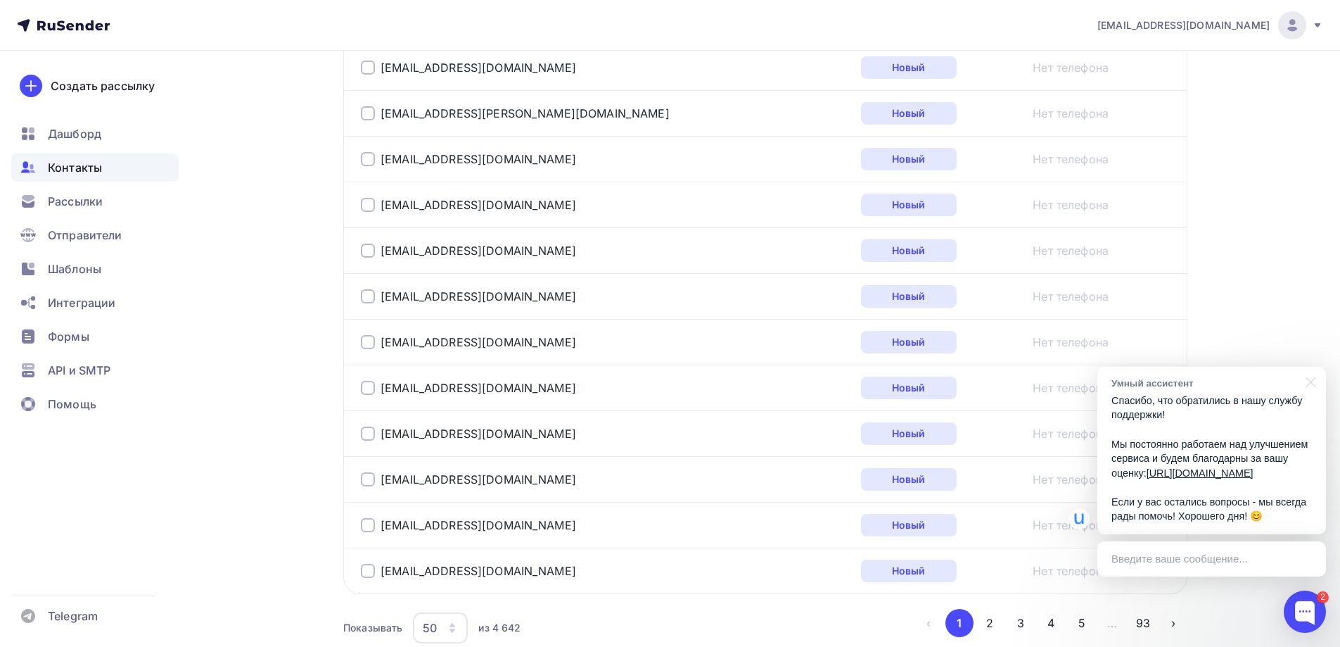
scroll to position [2280, 0]
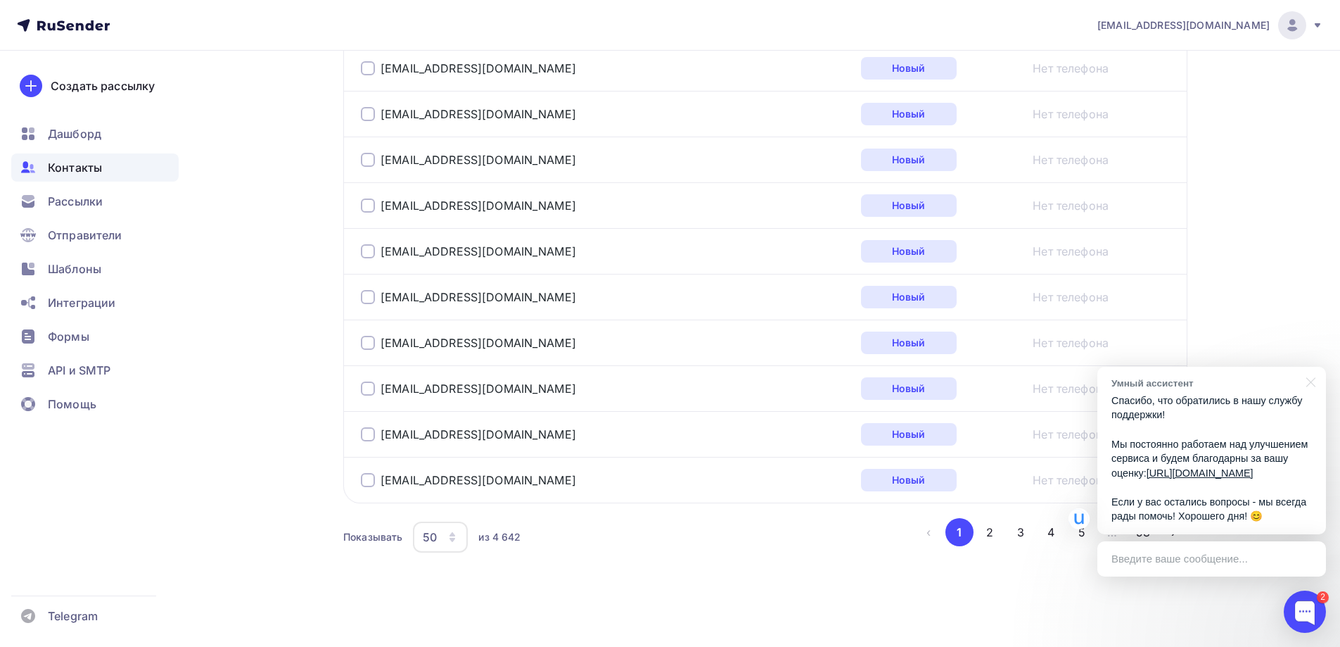
click at [989, 528] on button "2" at bounding box center [990, 532] width 28 height 28
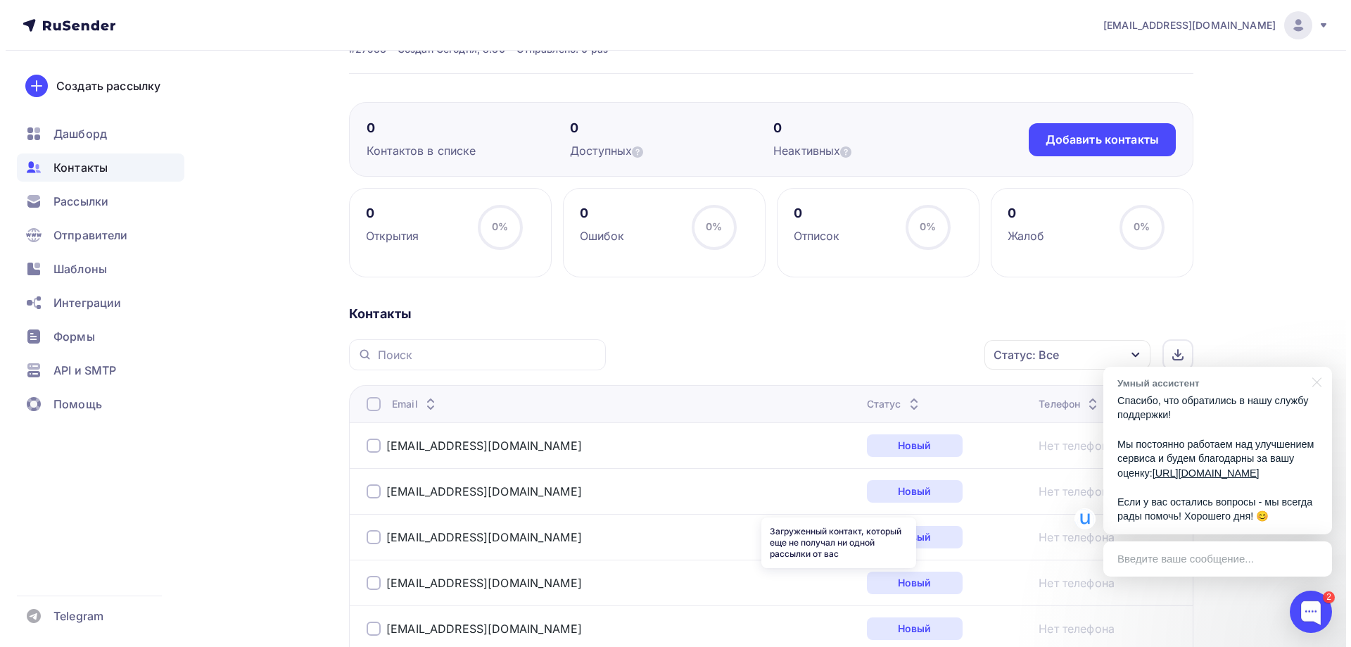
scroll to position [0, 0]
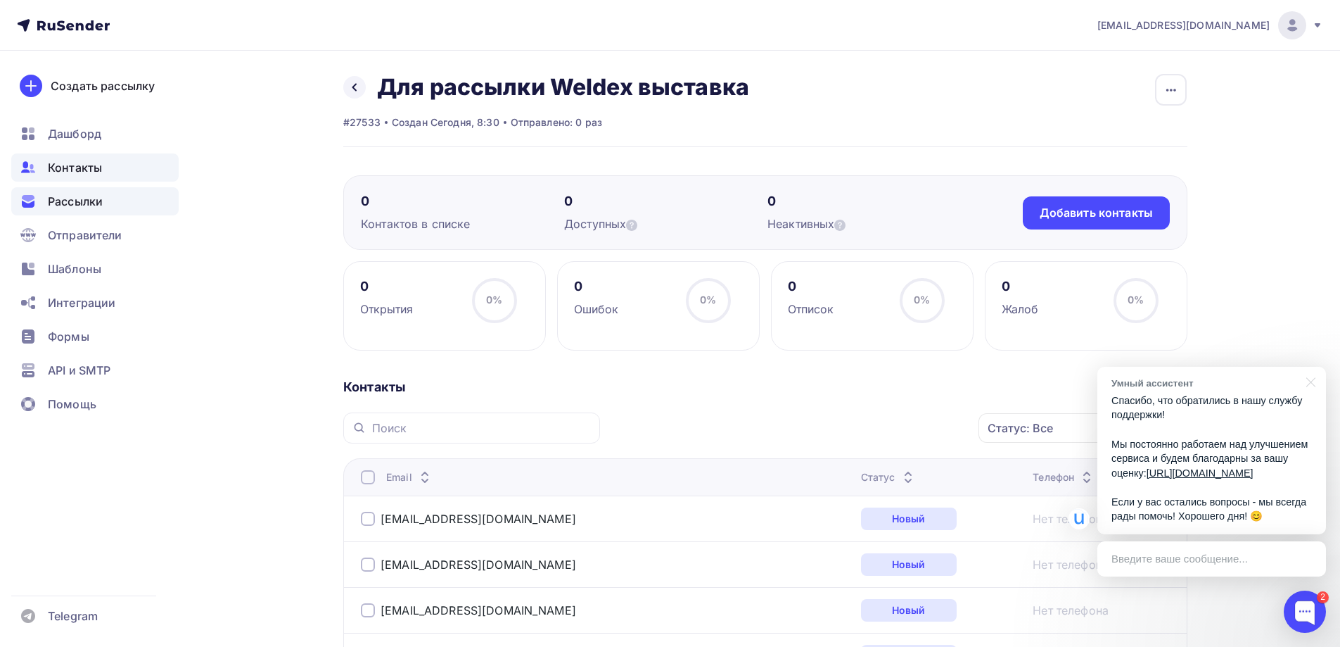
click at [90, 201] on span "Рассылки" at bounding box center [75, 201] width 55 height 17
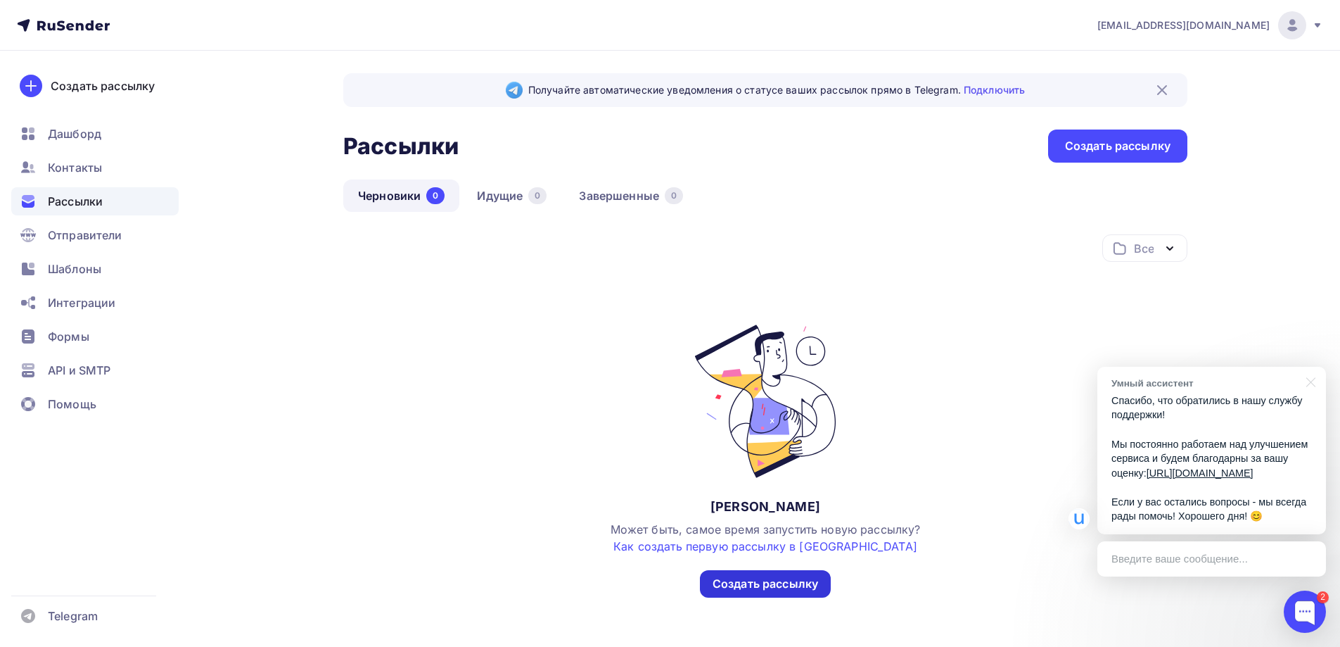
click at [779, 578] on div "Создать рассылку" at bounding box center [766, 584] width 106 height 16
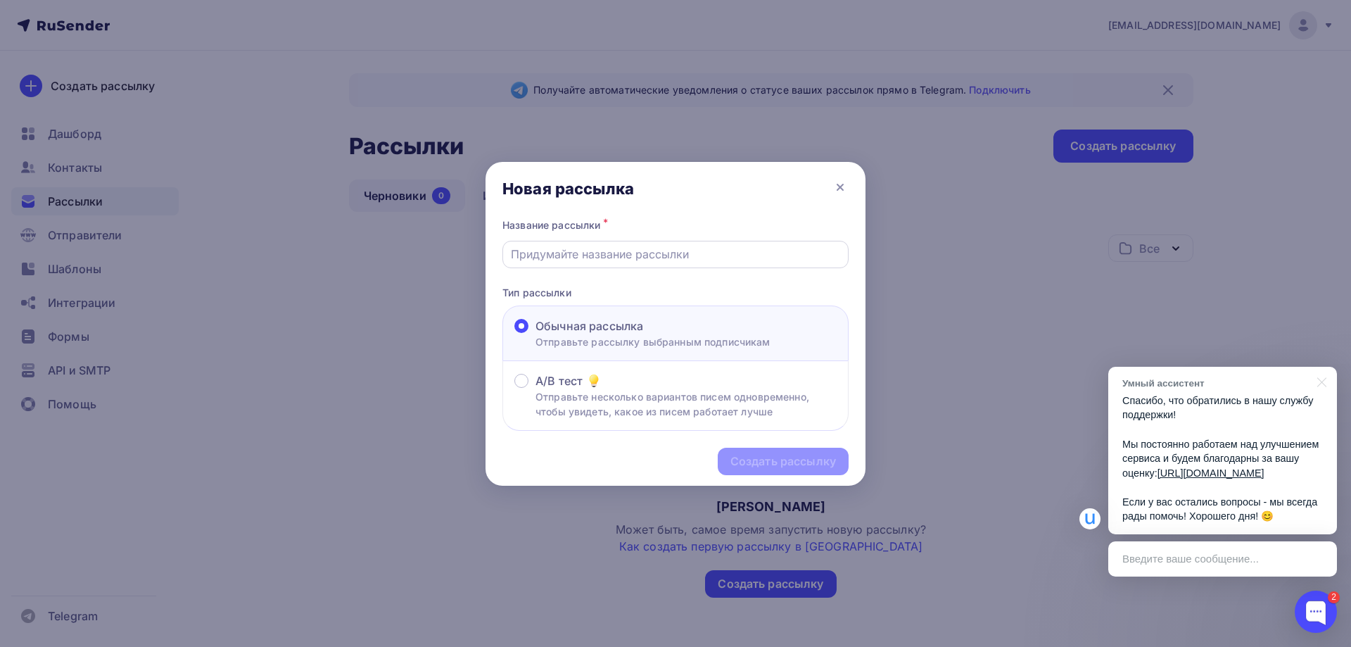
click at [651, 258] on input "text" at bounding box center [676, 254] width 330 height 17
type input "R"
type input "C"
type input "КРИОБАКvsLaserCut"
click at [761, 459] on div "Создать рассылку" at bounding box center [783, 461] width 106 height 16
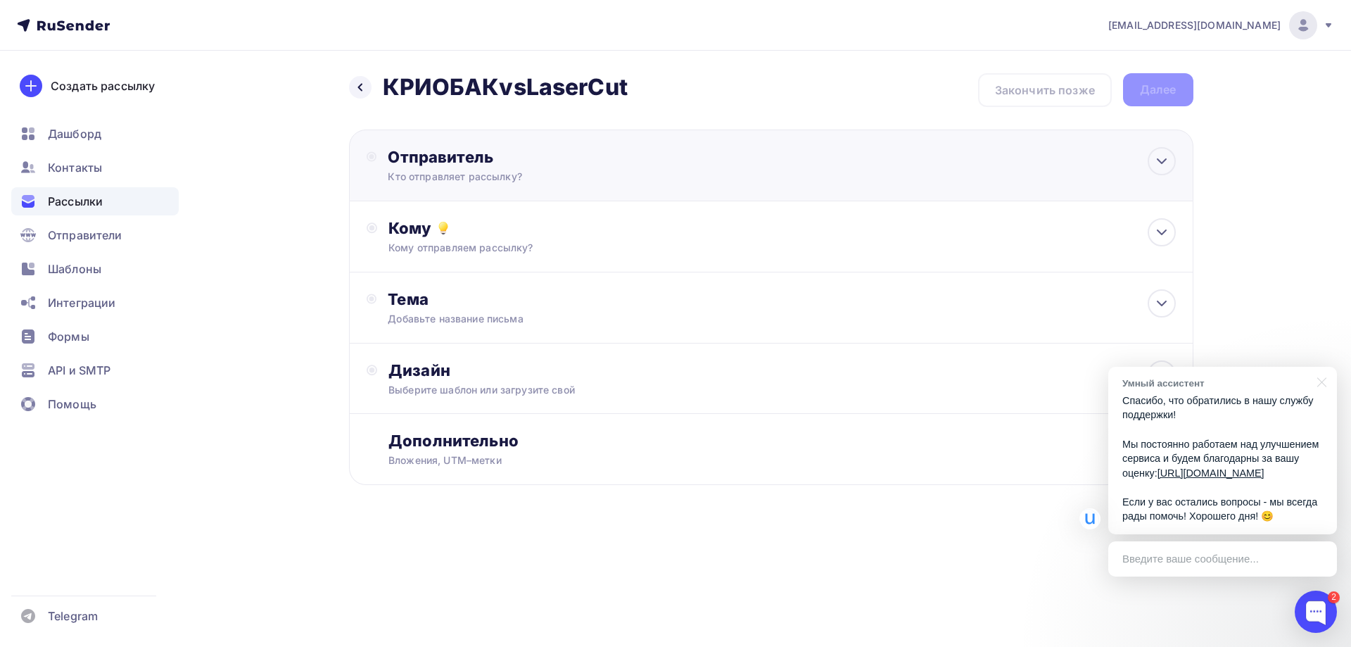
click at [583, 174] on div "Кто отправляет рассылку?" at bounding box center [525, 177] width 274 height 14
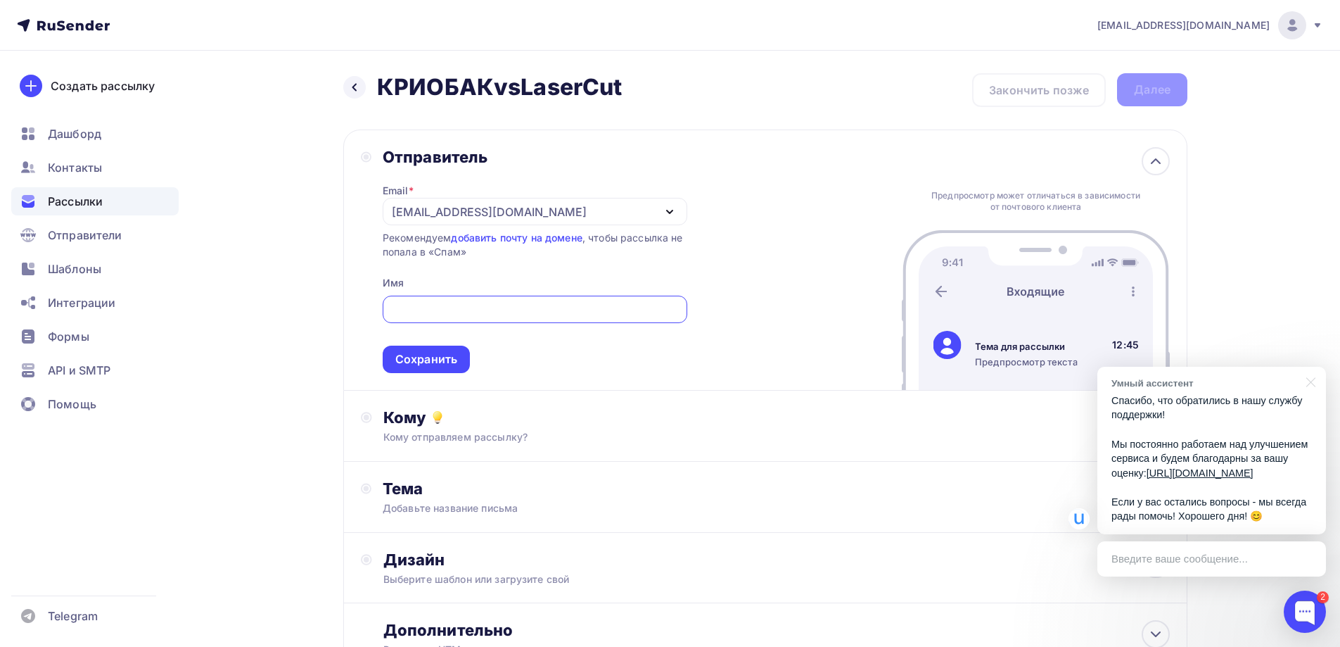
click at [504, 215] on div "[EMAIL_ADDRESS][DOMAIN_NAME]" at bounding box center [535, 211] width 305 height 27
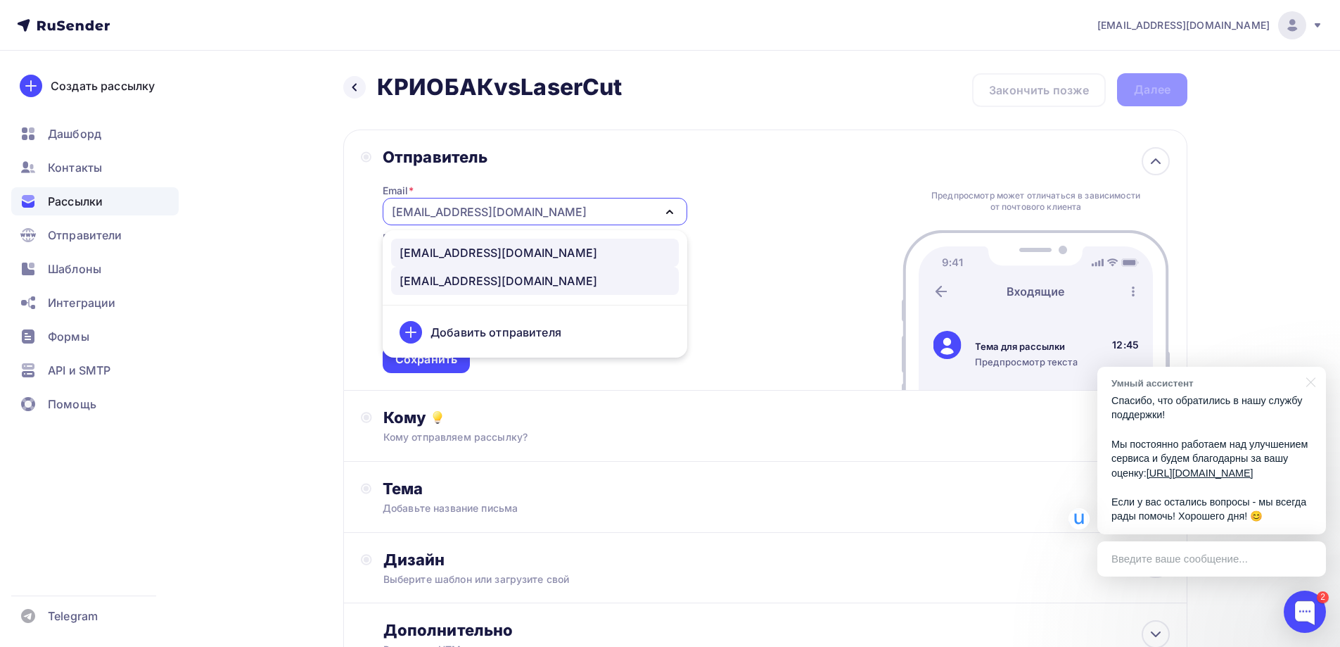
click at [487, 246] on div "[EMAIL_ADDRESS][DOMAIN_NAME]" at bounding box center [499, 252] width 198 height 17
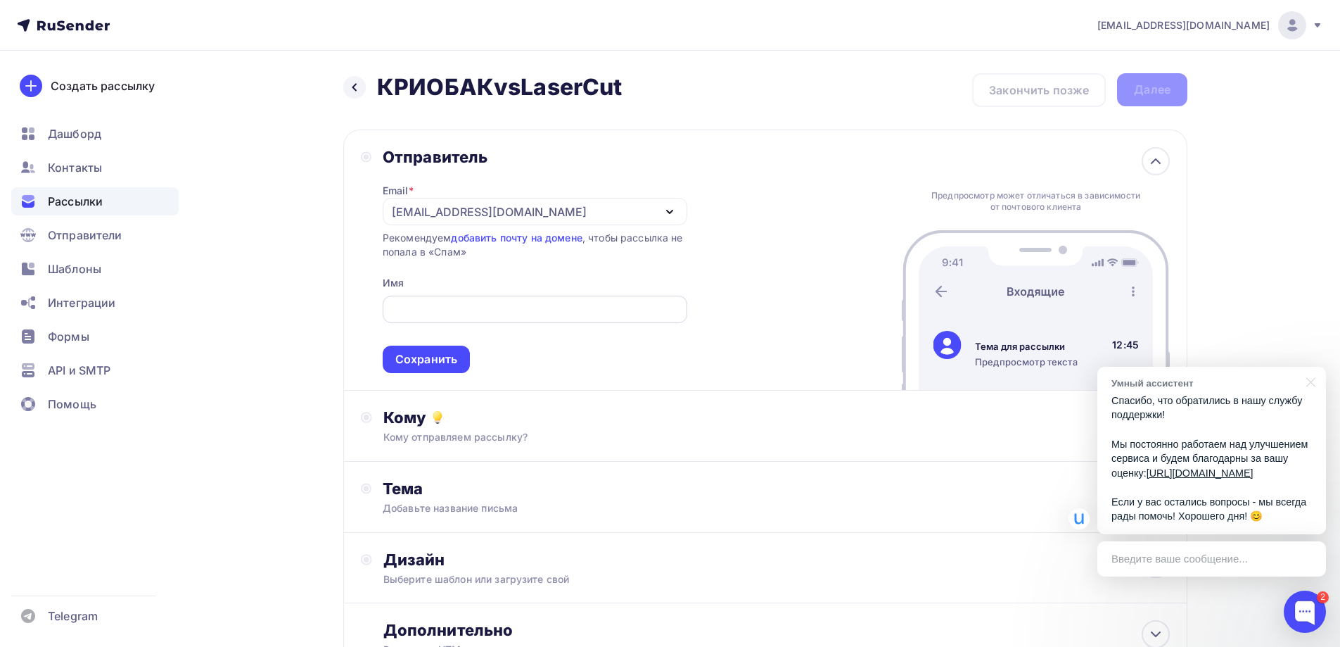
click at [466, 305] on input "text" at bounding box center [535, 309] width 289 height 17
type input "R"
type input "КРИОБАК"
click at [586, 362] on span "КРИОБАК Сохранить" at bounding box center [535, 331] width 305 height 83
click at [439, 355] on div "Сохранить" at bounding box center [426, 359] width 62 height 16
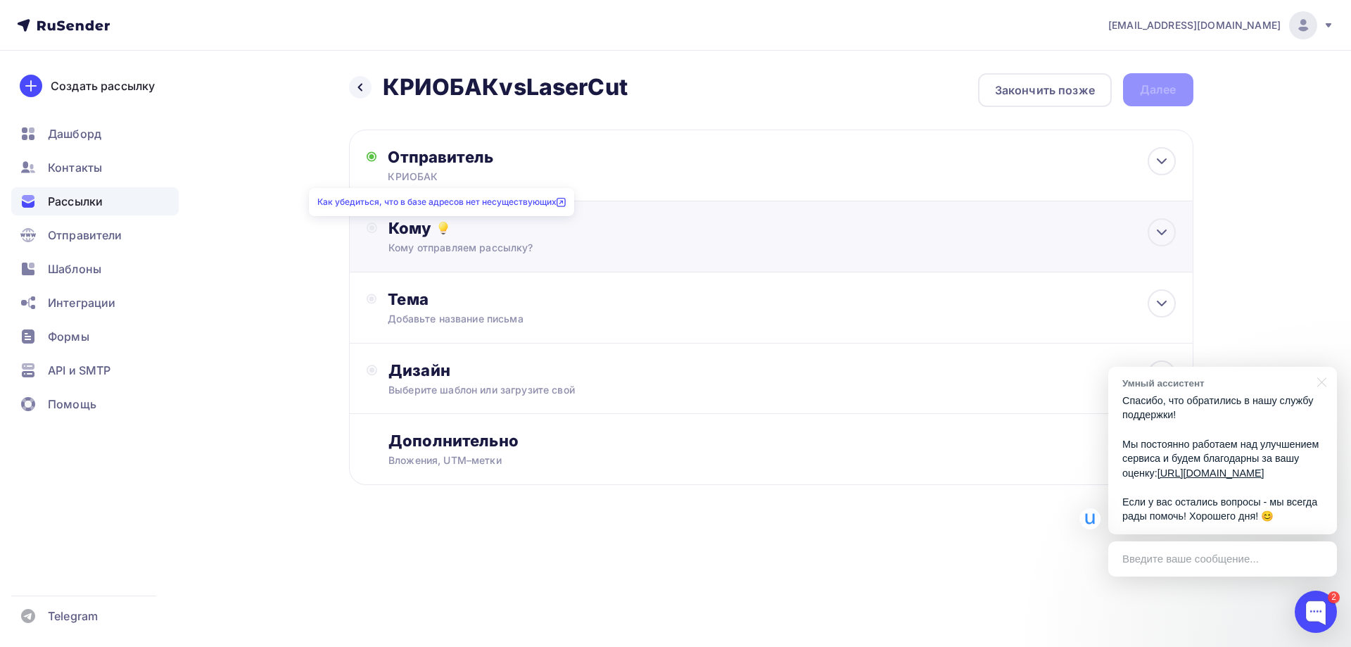
click at [538, 224] on div "Кому" at bounding box center [781, 228] width 787 height 20
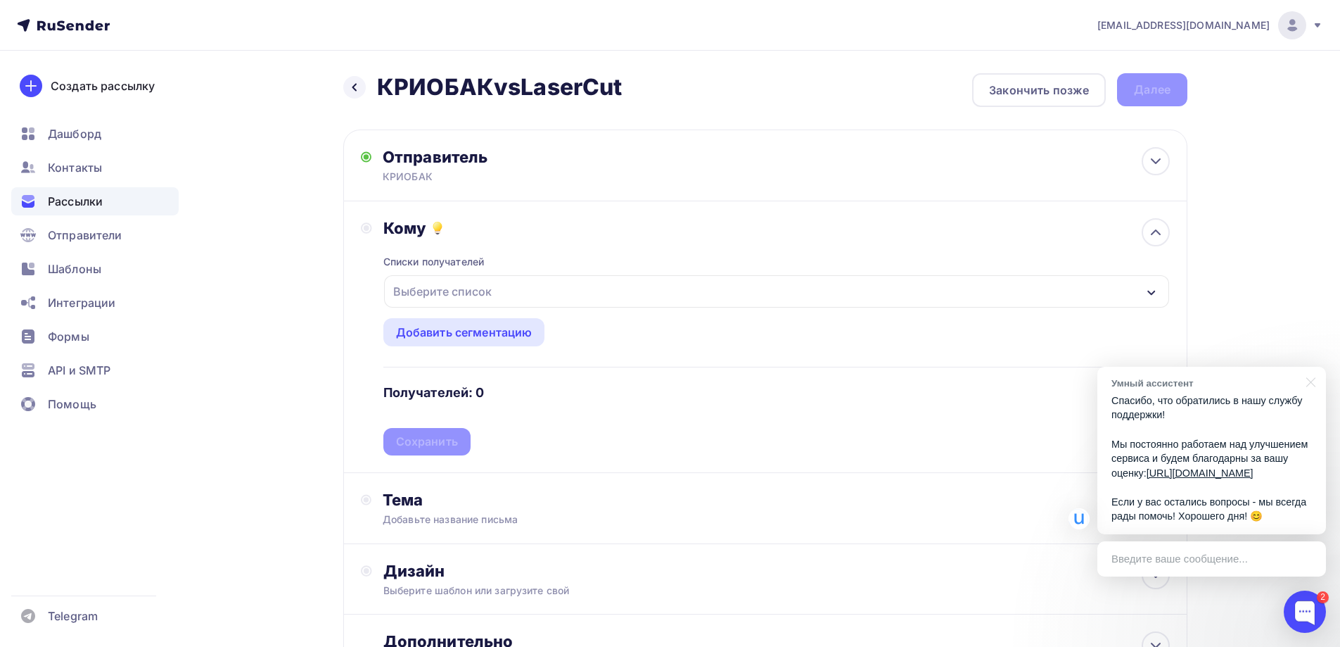
click at [535, 296] on div "Выберите список" at bounding box center [776, 291] width 785 height 32
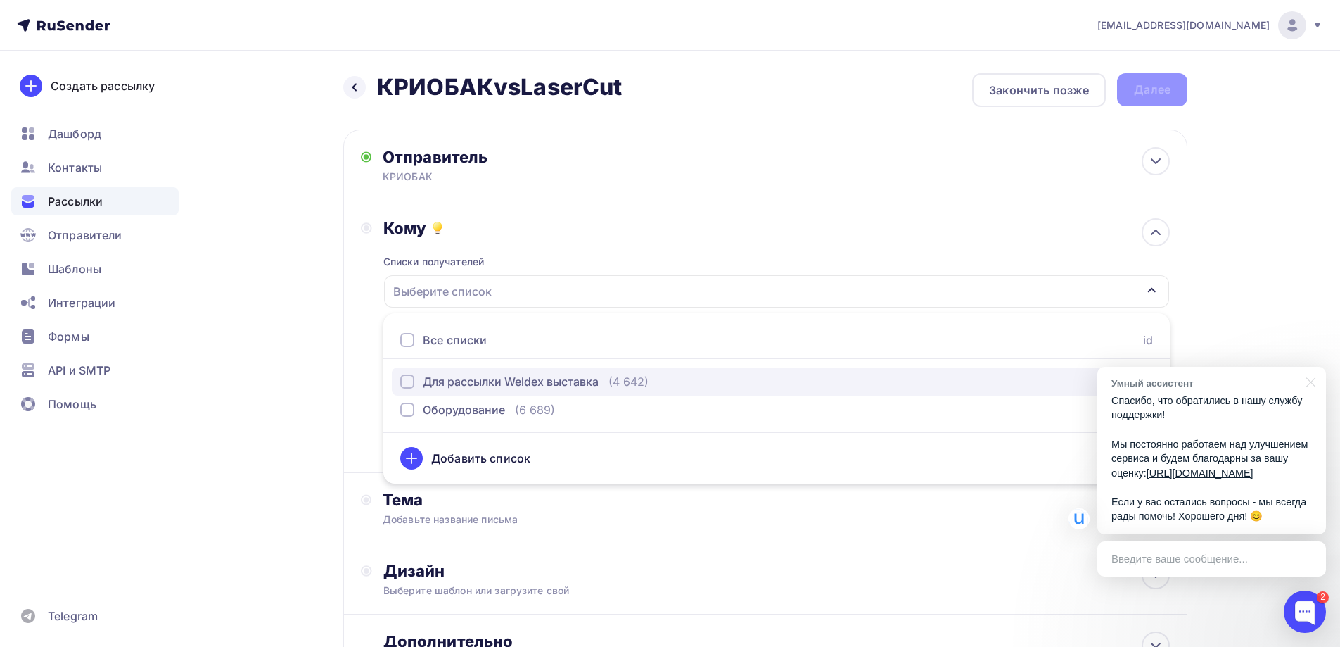
click at [540, 376] on div "Для рассылки Weldex выставка" at bounding box center [511, 381] width 176 height 17
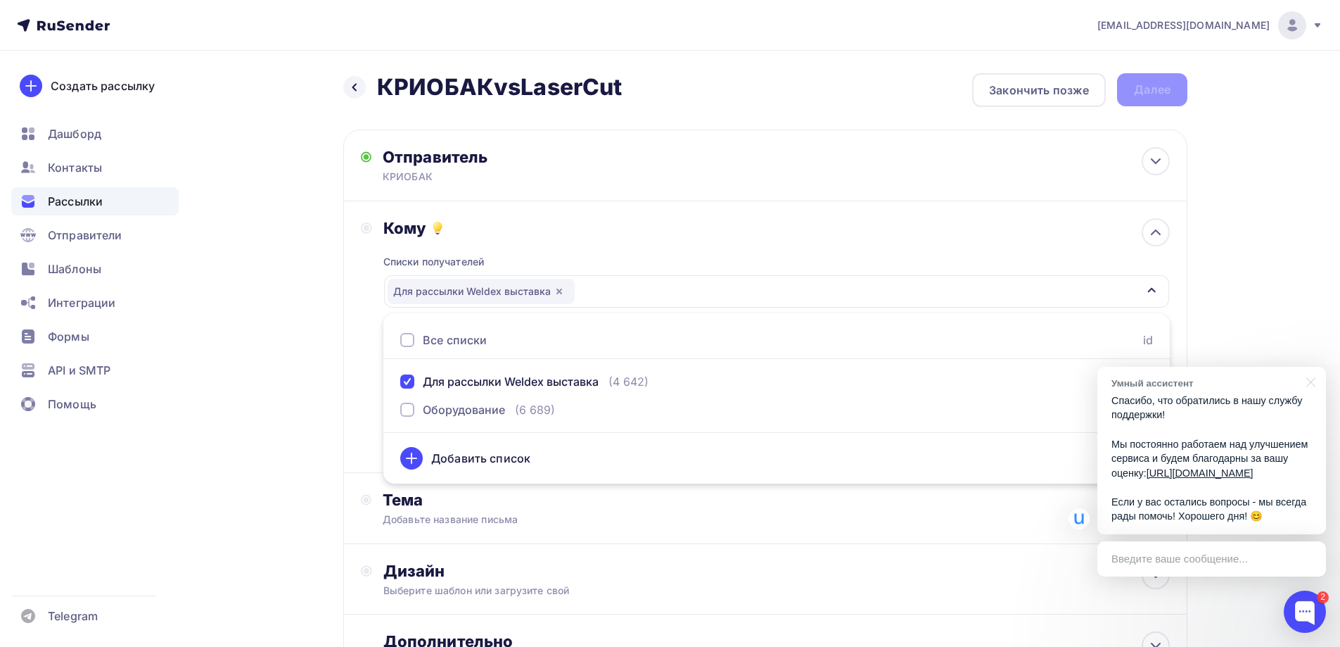
click at [686, 239] on div "Списки получателей Для рассылки Weldex выставка Все списки id Для рассылки Weld…" at bounding box center [776, 346] width 787 height 217
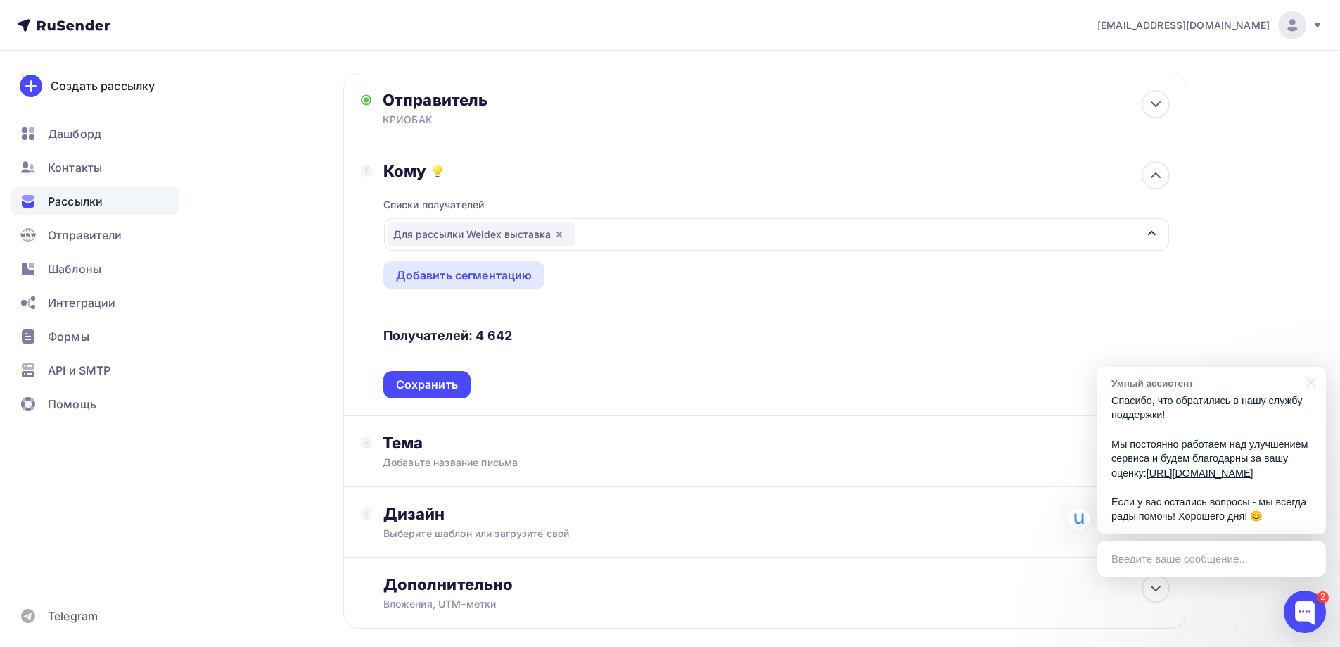
scroll to position [129, 0]
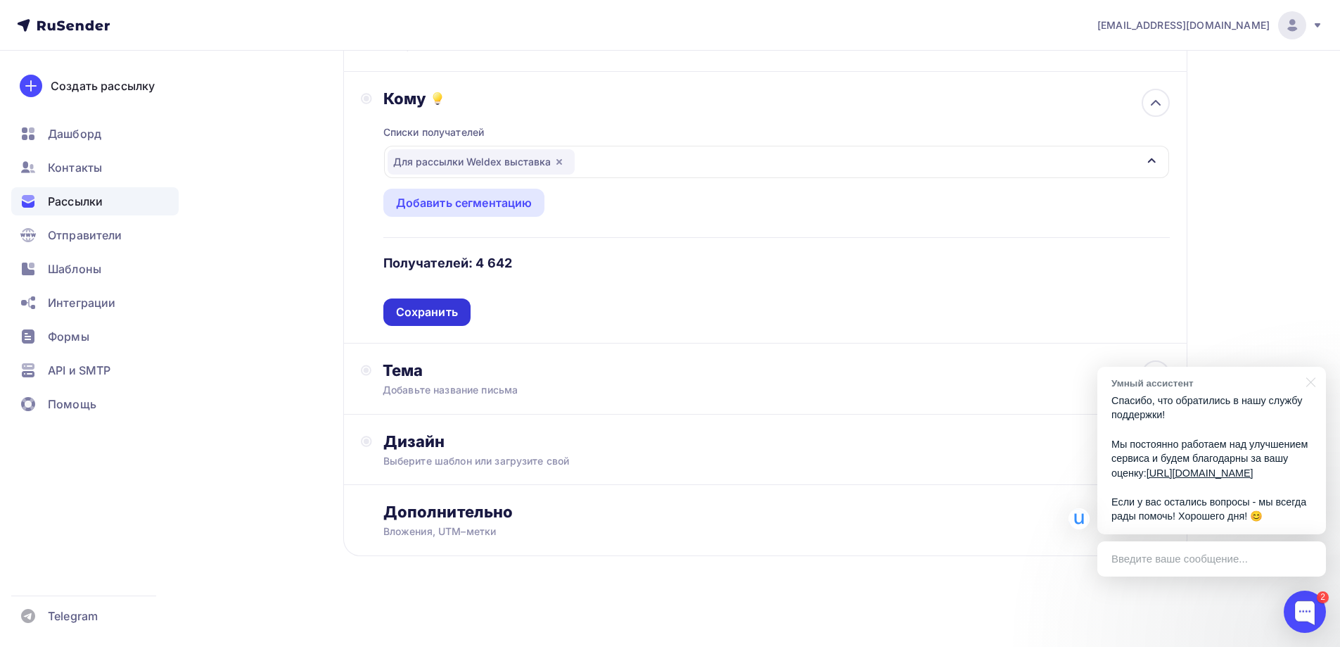
click at [454, 307] on div "Сохранить" at bounding box center [427, 312] width 62 height 16
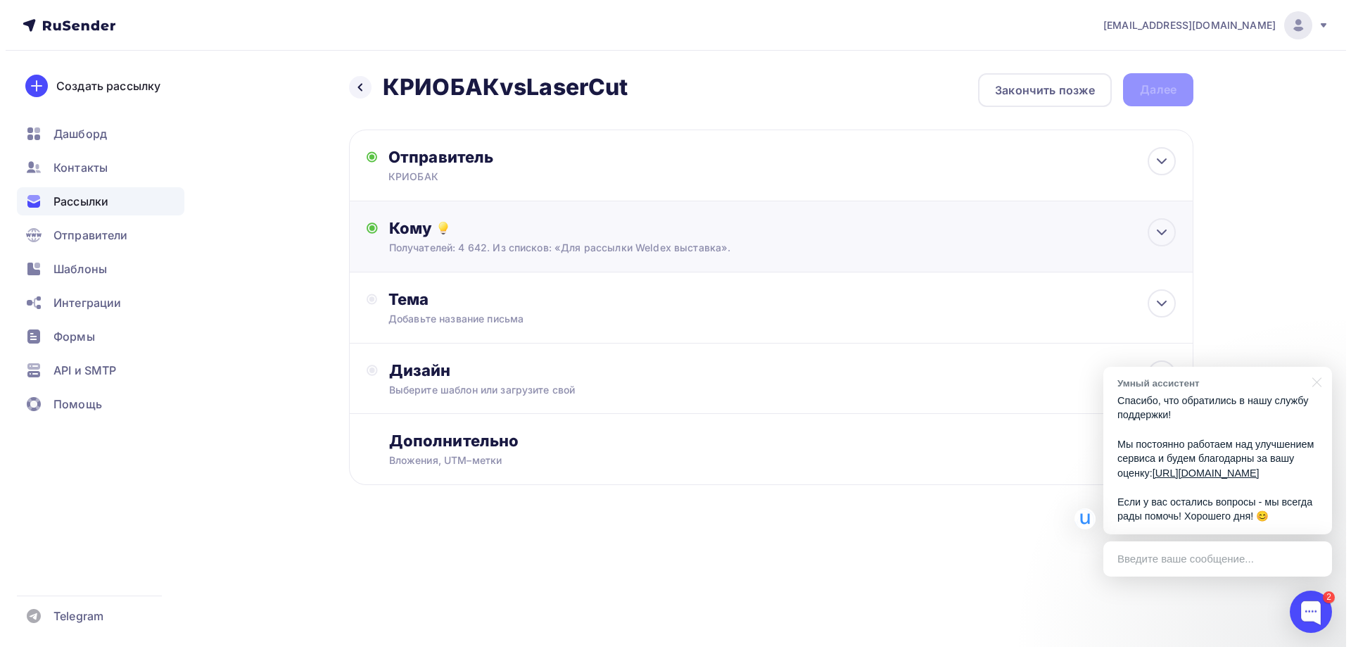
scroll to position [0, 0]
click at [502, 298] on div "Тема" at bounding box center [527, 299] width 278 height 20
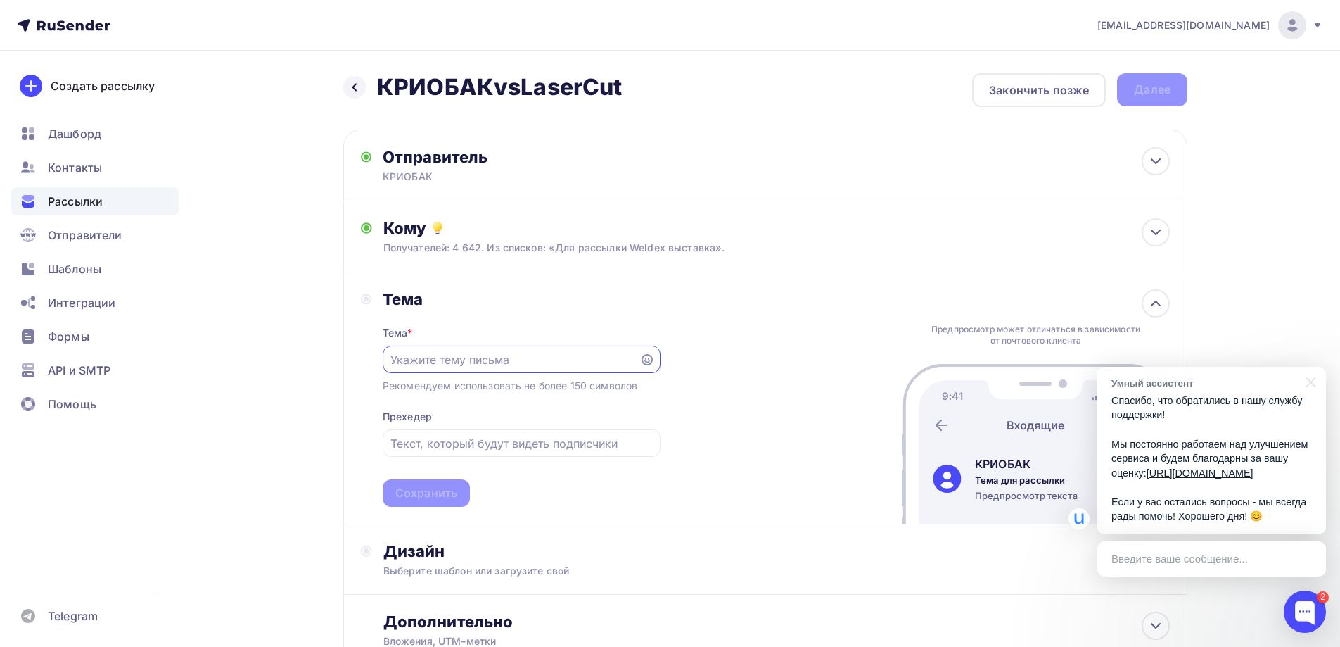
paste input "КРИОБАК"
click at [486, 360] on input "КРИОБАК" at bounding box center [511, 359] width 241 height 17
paste input "+"
click at [493, 342] on div "Тема * КРИОБАК + Рекомендуем использовать не более 150 символов Прехедер Сохран…" at bounding box center [522, 408] width 278 height 198
click at [497, 355] on input "КРИОБАК +" at bounding box center [511, 359] width 241 height 17
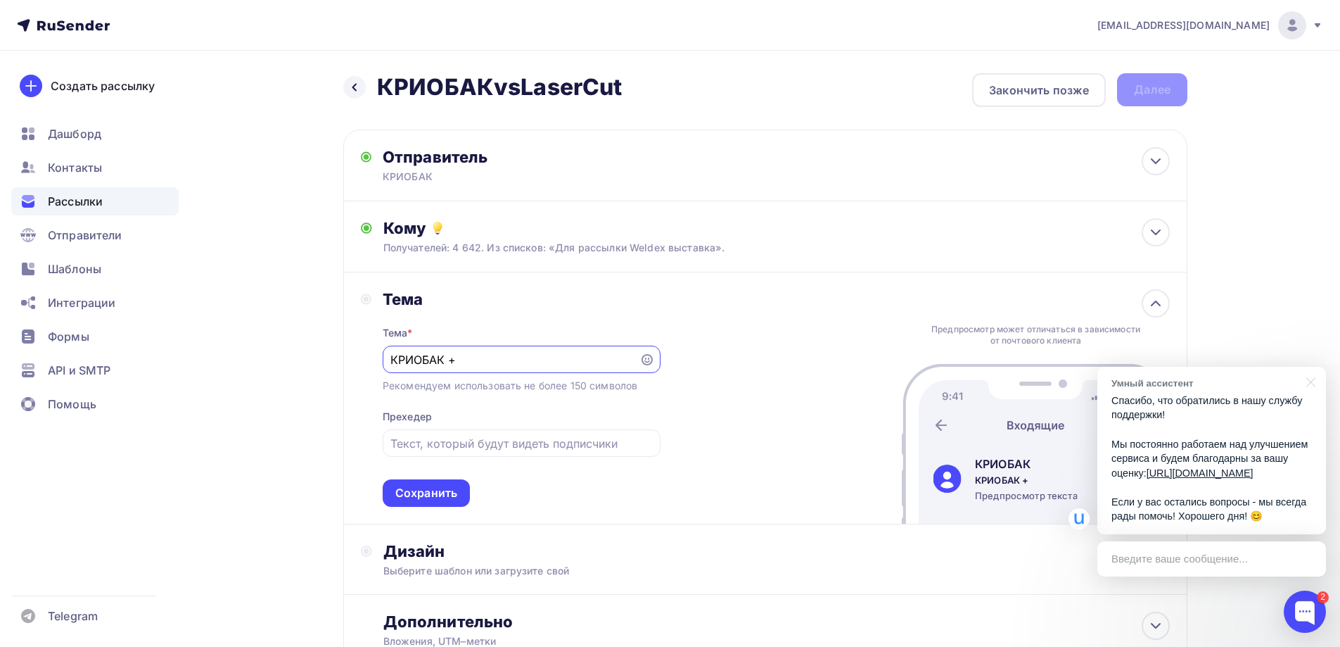
paste input "Wattsan"
click at [457, 359] on input "КРИОБАК +Wattsan" at bounding box center [511, 359] width 241 height 17
type input "КРИОБАК + Wattsan"
click at [524, 369] on div "КРИОБАК + Wattsan" at bounding box center [522, 359] width 278 height 27
click at [531, 362] on input "КРИОБАК + Wattsan" at bounding box center [511, 359] width 241 height 17
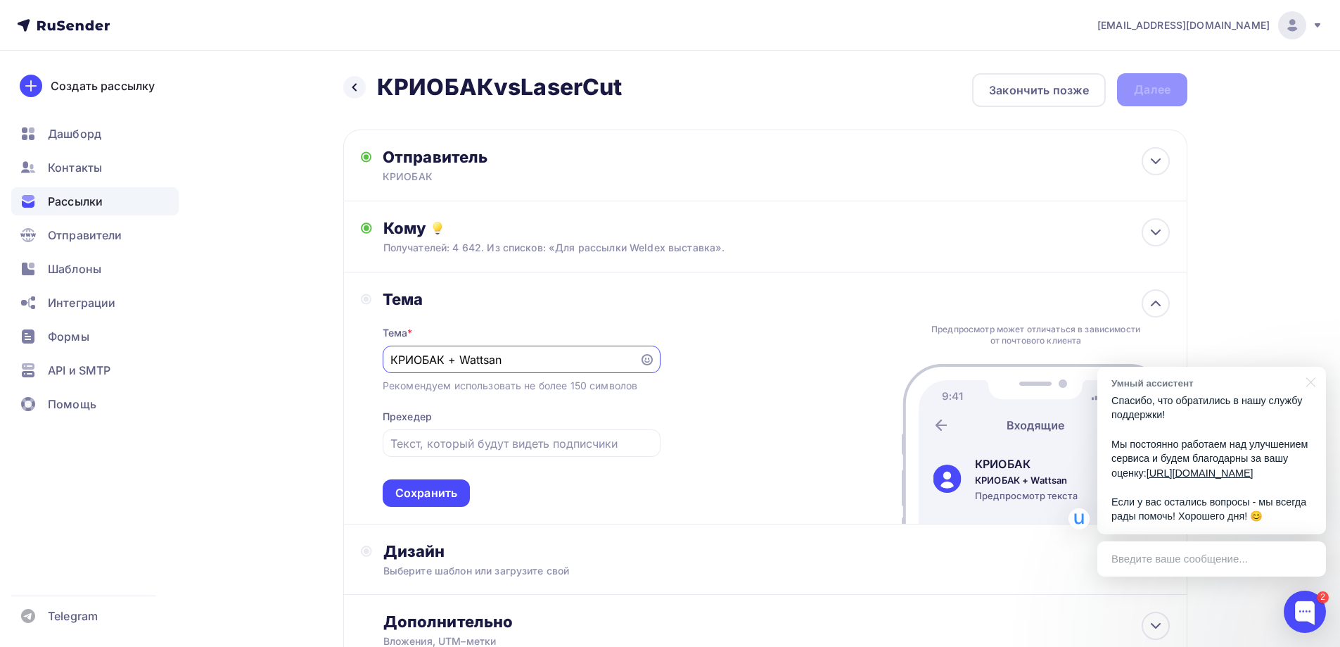
drag, startPoint x: 532, startPoint y: 361, endPoint x: 338, endPoint y: 355, distance: 193.6
click at [339, 355] on div "Назад КРИОБАКvsLaserCut КРИОБАКvsLaserCut Закончить позже Далее Отправитель КРИ…" at bounding box center [670, 404] width 1153 height 706
click at [502, 365] on input "КРИОБАК + Wattsan" at bounding box center [511, 359] width 241 height 17
click at [488, 433] on div at bounding box center [522, 442] width 278 height 27
click at [492, 436] on input "text" at bounding box center [522, 443] width 262 height 17
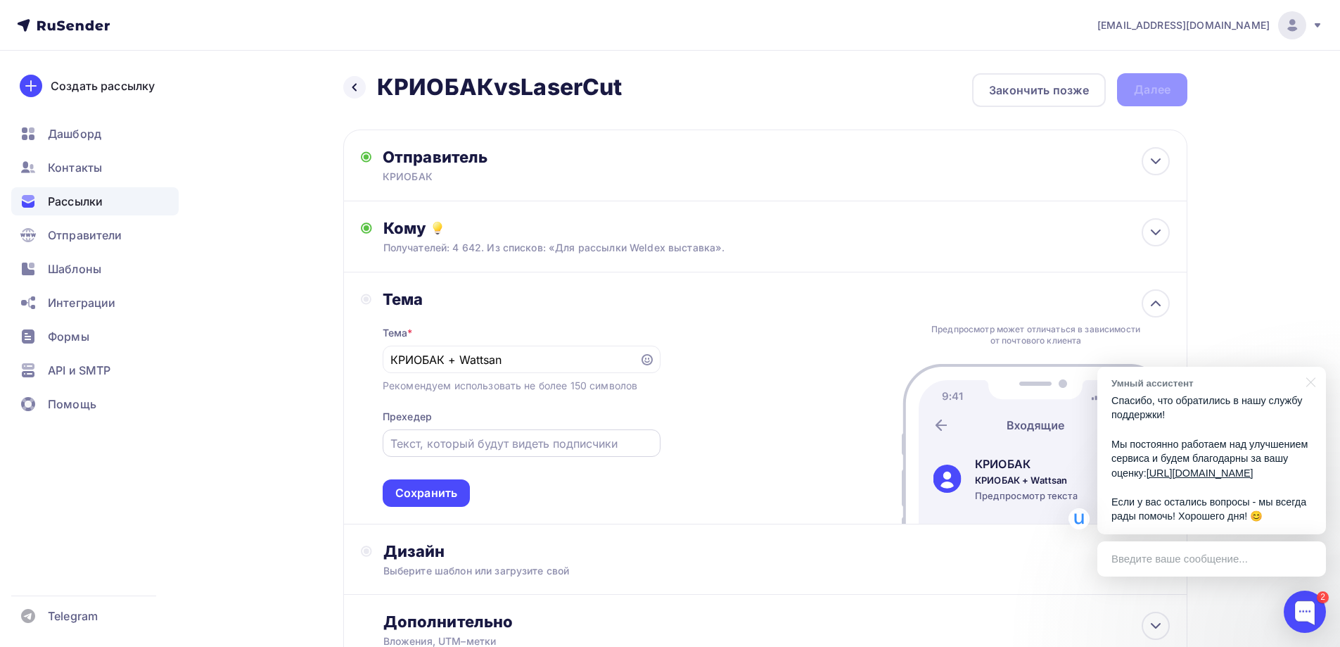
click at [488, 441] on input "text" at bounding box center [522, 443] width 262 height 17
paste input "для тех, кому важна каждая деталь"
click at [392, 443] on input "для тех, кому важна каждая деталь" at bounding box center [522, 443] width 262 height 17
click at [395, 443] on input "для тех, кому важна каждая деталь" at bounding box center [522, 443] width 262 height 17
click at [395, 444] on input "для тех, кому важна каждая деталь" at bounding box center [522, 443] width 262 height 17
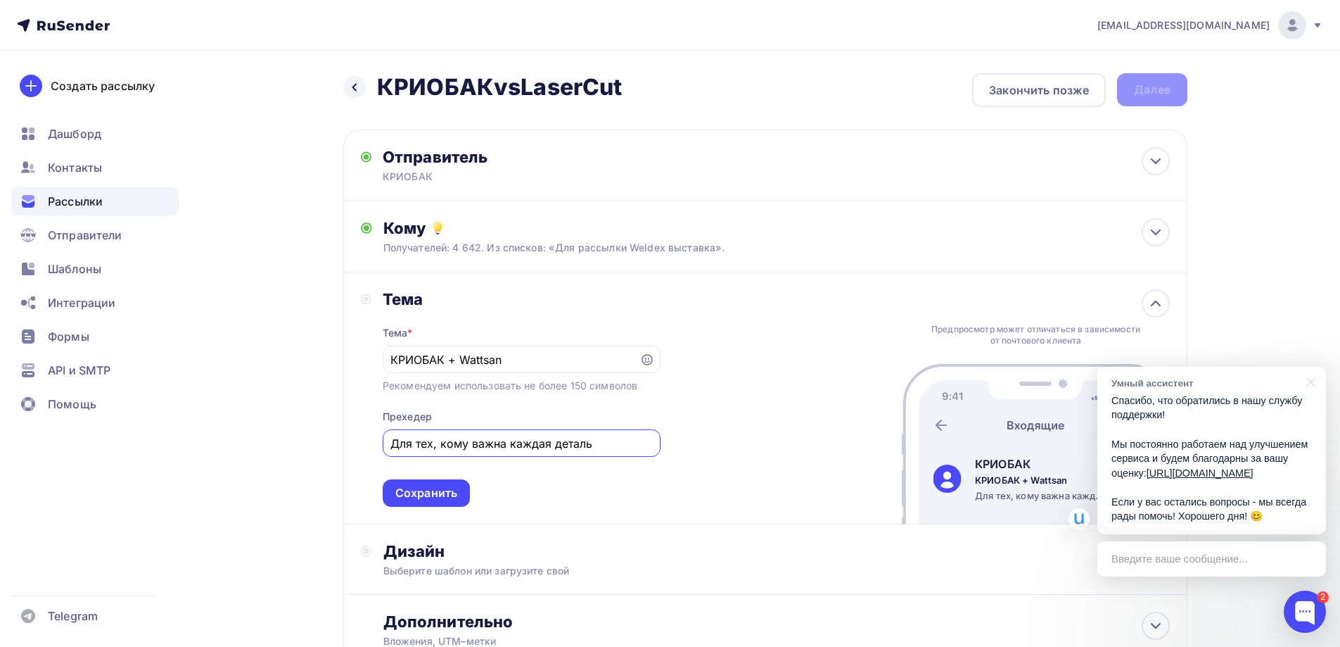
type input "Для тех, кому важна каждая деталь"
click at [557, 405] on div "Тема * КРИОБАК + Wattsan Рекомендуем использовать не более 150 символов Прехеде…" at bounding box center [522, 408] width 278 height 198
drag, startPoint x: 505, startPoint y: 348, endPoint x: 241, endPoint y: 330, distance: 264.5
click at [241, 330] on div "Назад КРИОБАКvsLaserCut КРИОБАКvsLaserCut Закончить позже Далее Отправитель КРИ…" at bounding box center [670, 404] width 1153 height 706
type input "Выставка Weldex"
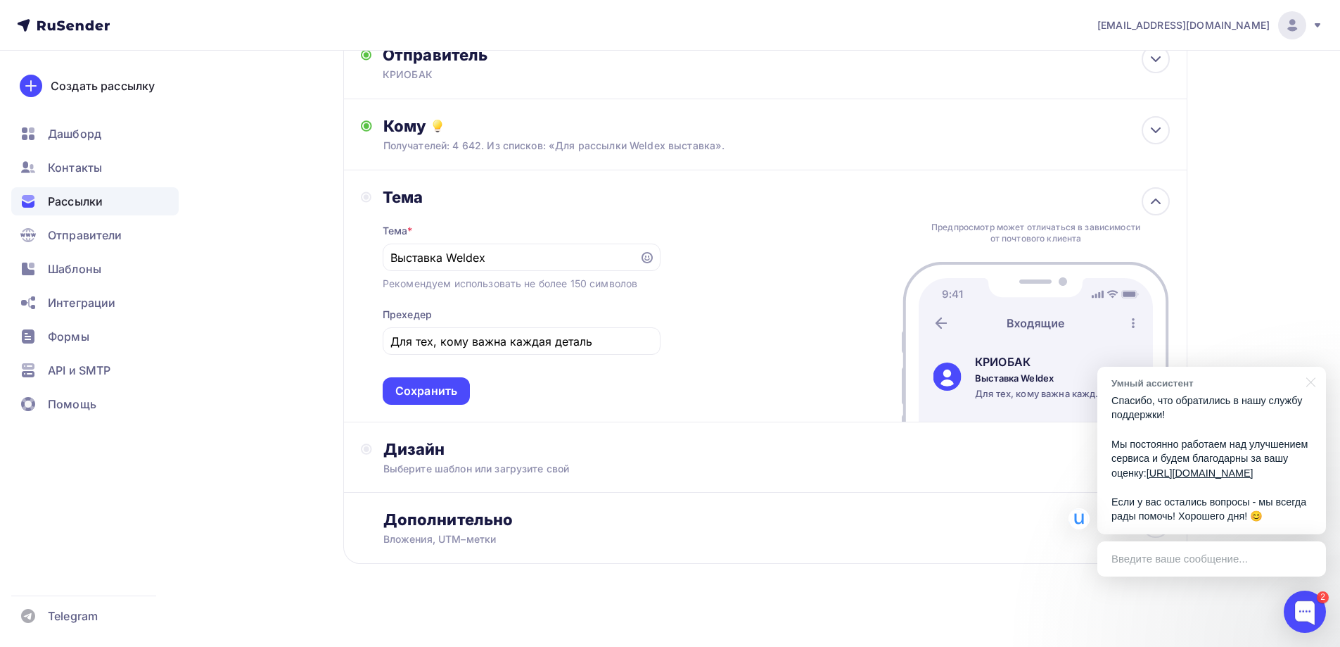
scroll to position [110, 0]
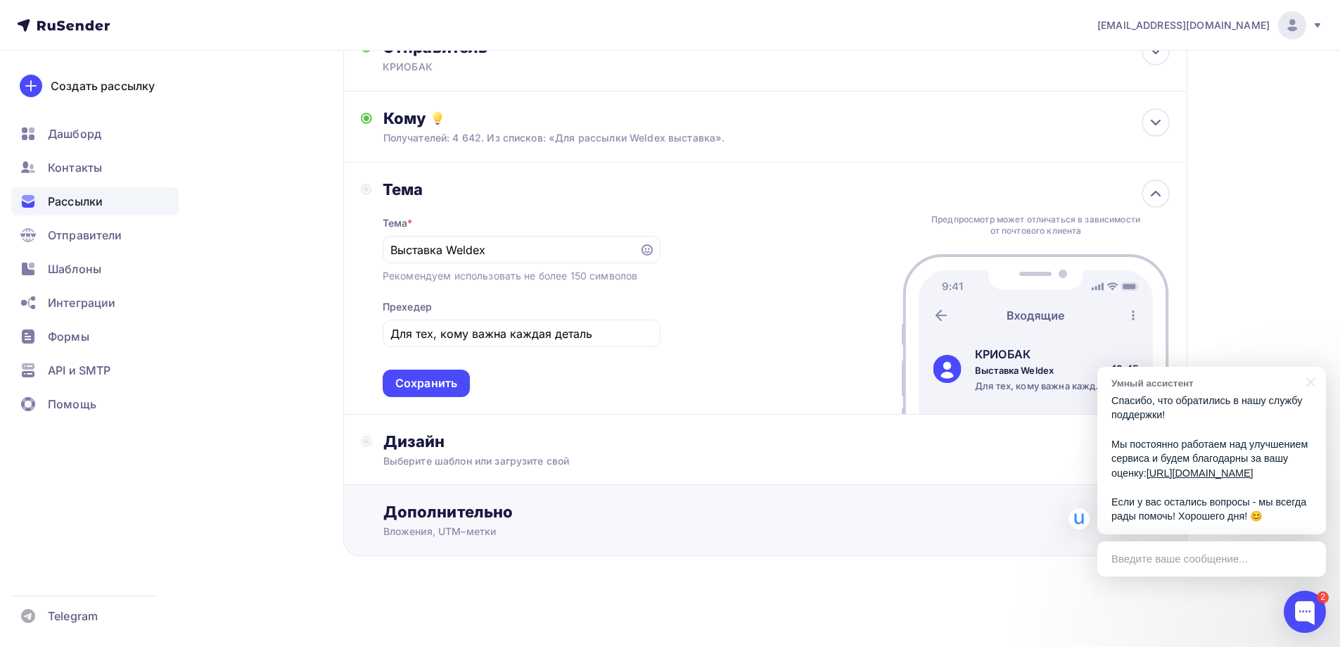
click at [510, 515] on div "Дополнительно" at bounding box center [776, 512] width 787 height 20
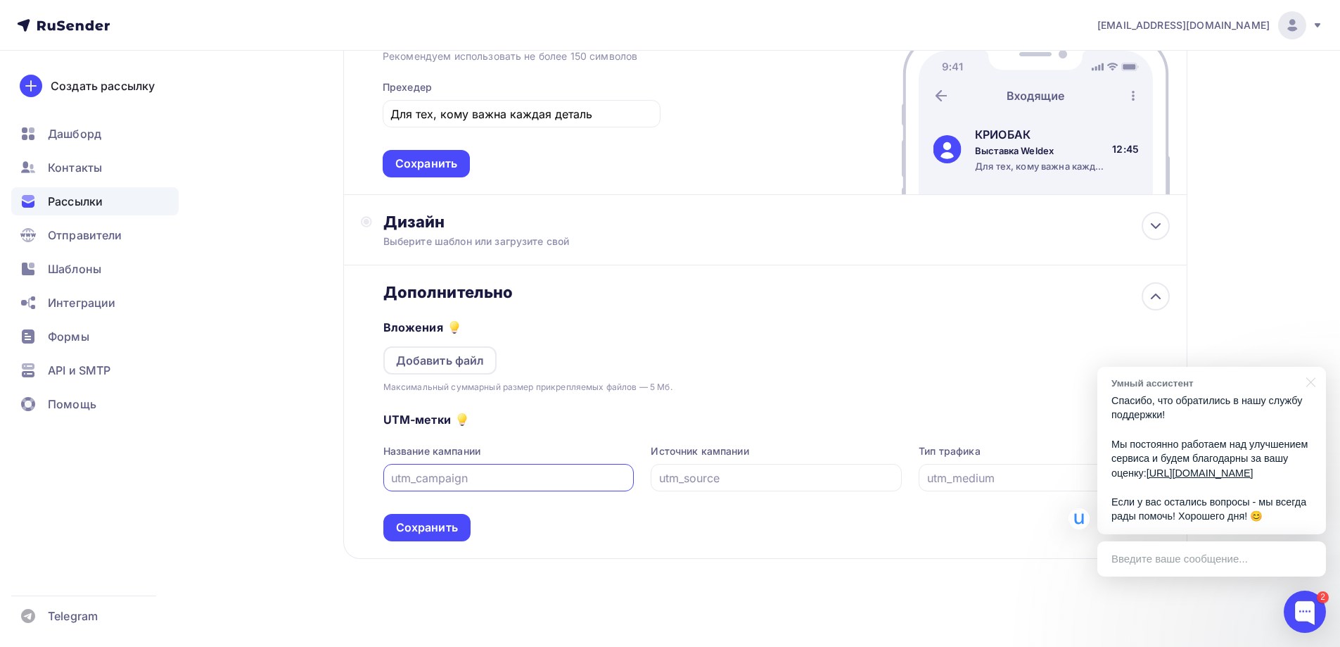
scroll to position [332, 0]
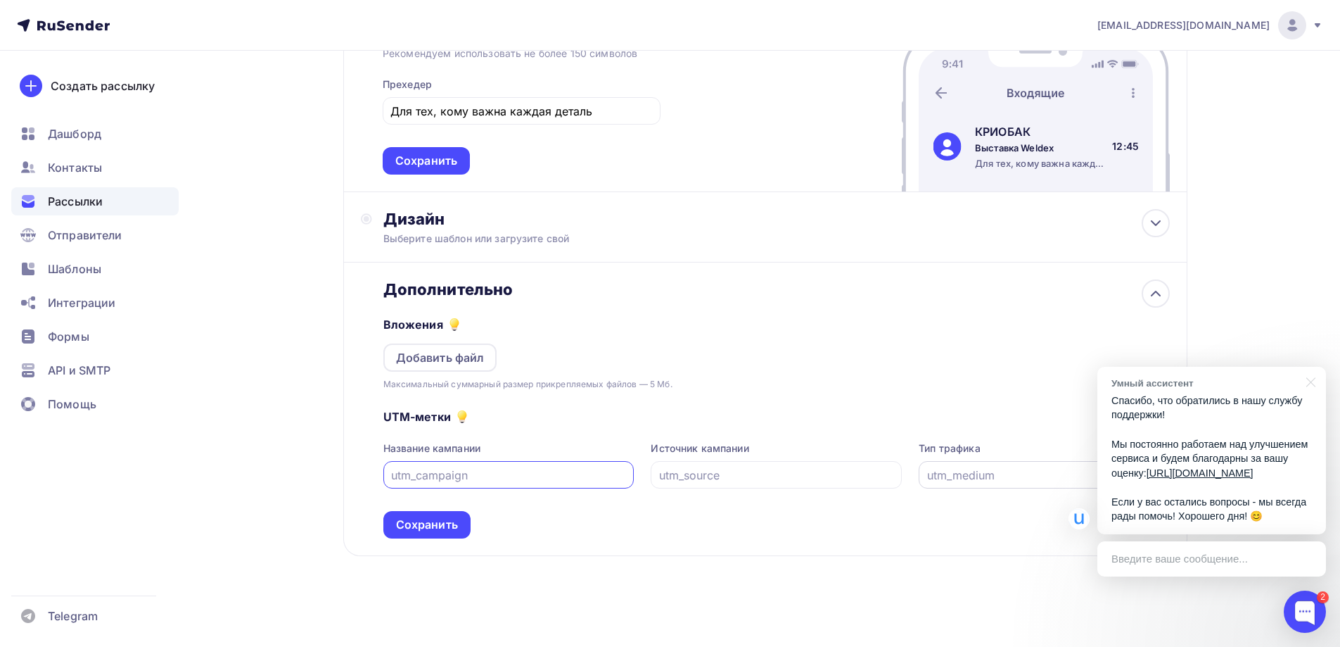
click at [990, 476] on input "text" at bounding box center [1044, 475] width 235 height 17
click at [1019, 468] on input "text" at bounding box center [1044, 475] width 235 height 17
type input "у"
type input "email"
click at [737, 455] on div "Источник кампании" at bounding box center [776, 464] width 251 height 47
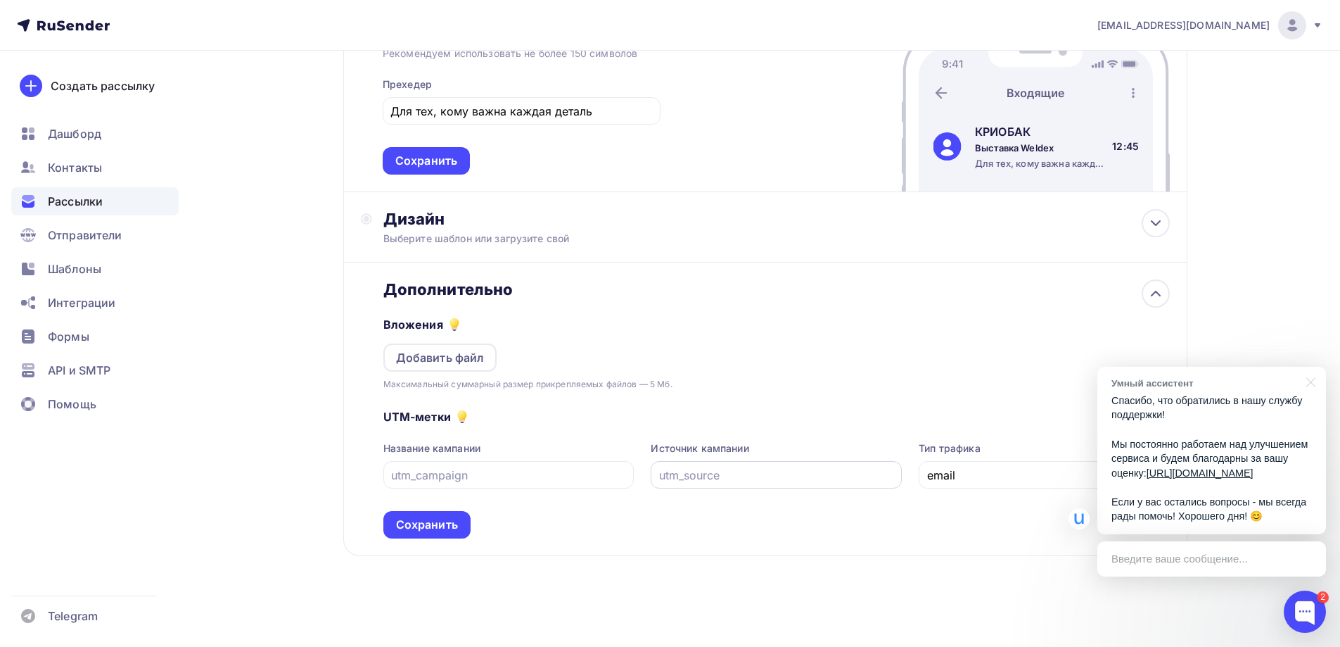
click at [733, 470] on input "text" at bounding box center [776, 475] width 235 height 17
type input "rusender"
click at [603, 468] on input "text" at bounding box center [508, 475] width 235 height 17
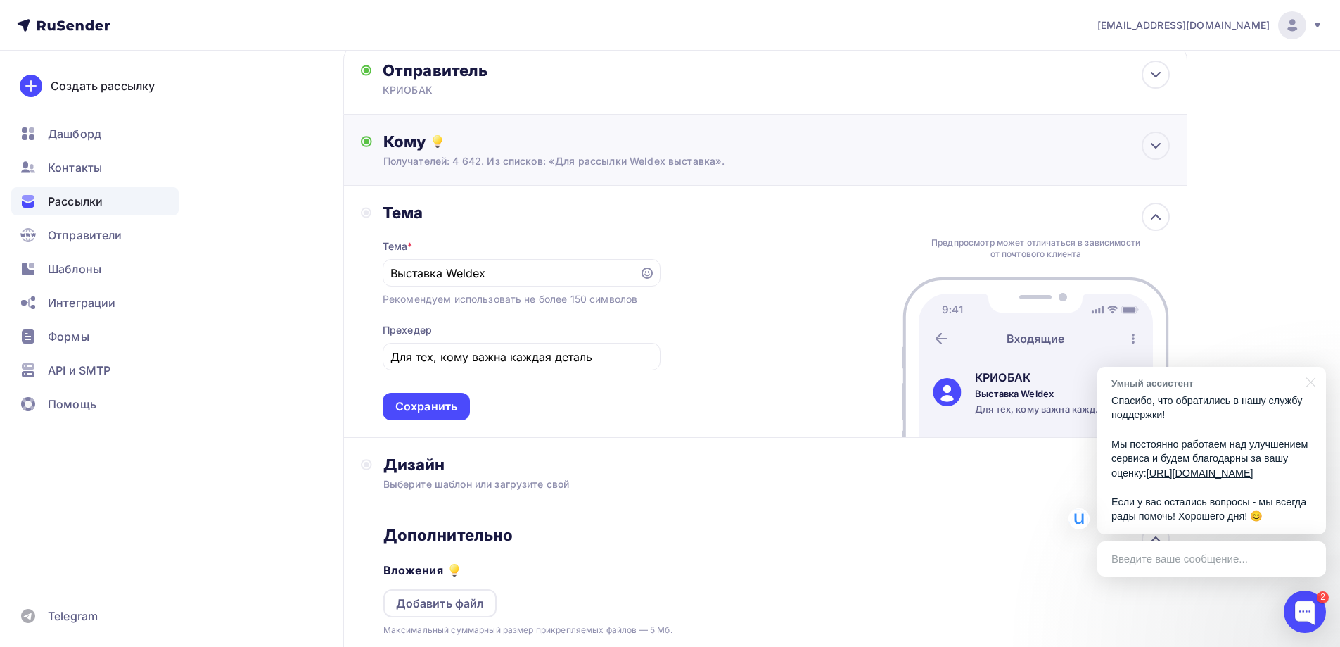
scroll to position [51, 0]
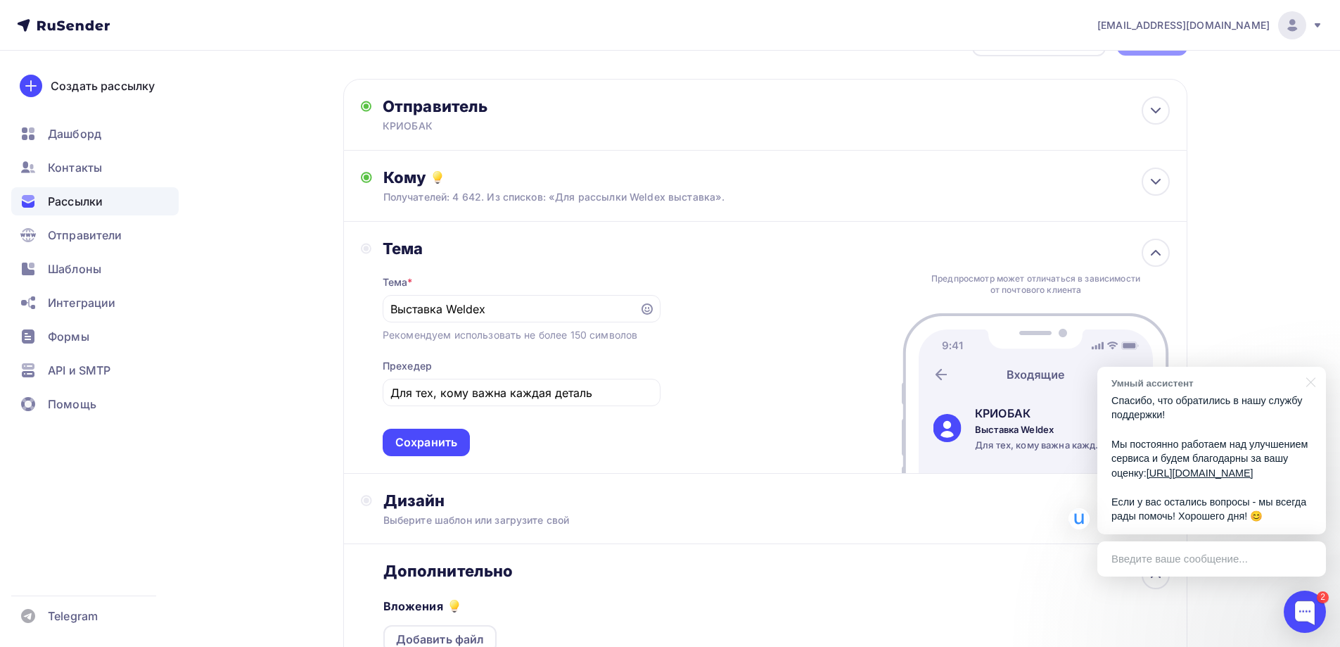
type input "weldex2025"
click at [448, 299] on div "Выставка Weldex" at bounding box center [522, 308] width 278 height 27
click at [464, 308] on input "Выставка Weldex" at bounding box center [511, 308] width 241 height 17
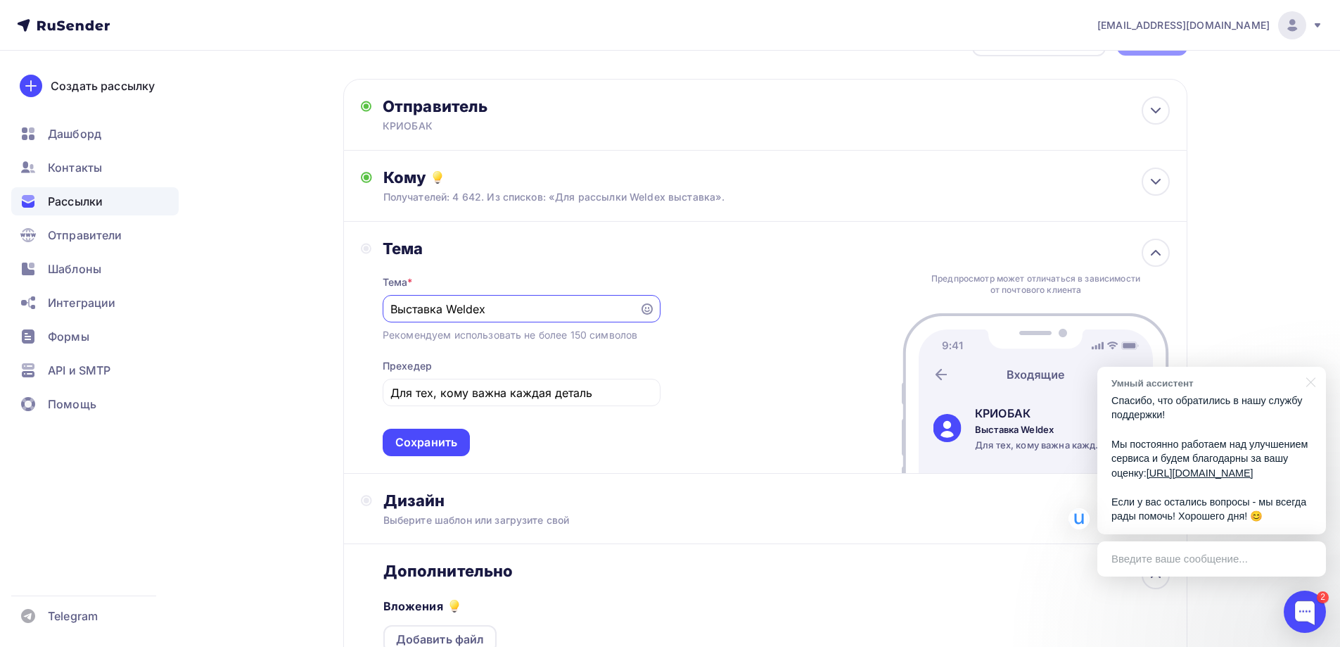
click at [464, 308] on input "Выставка Weldex" at bounding box center [511, 308] width 241 height 17
paste input "РИОБАК + LASERCUT: Скидка до 200 000 ₽ и крутые подарки к комплекту!"
drag, startPoint x: 457, startPoint y: 305, endPoint x: 334, endPoint y: 305, distance: 123.1
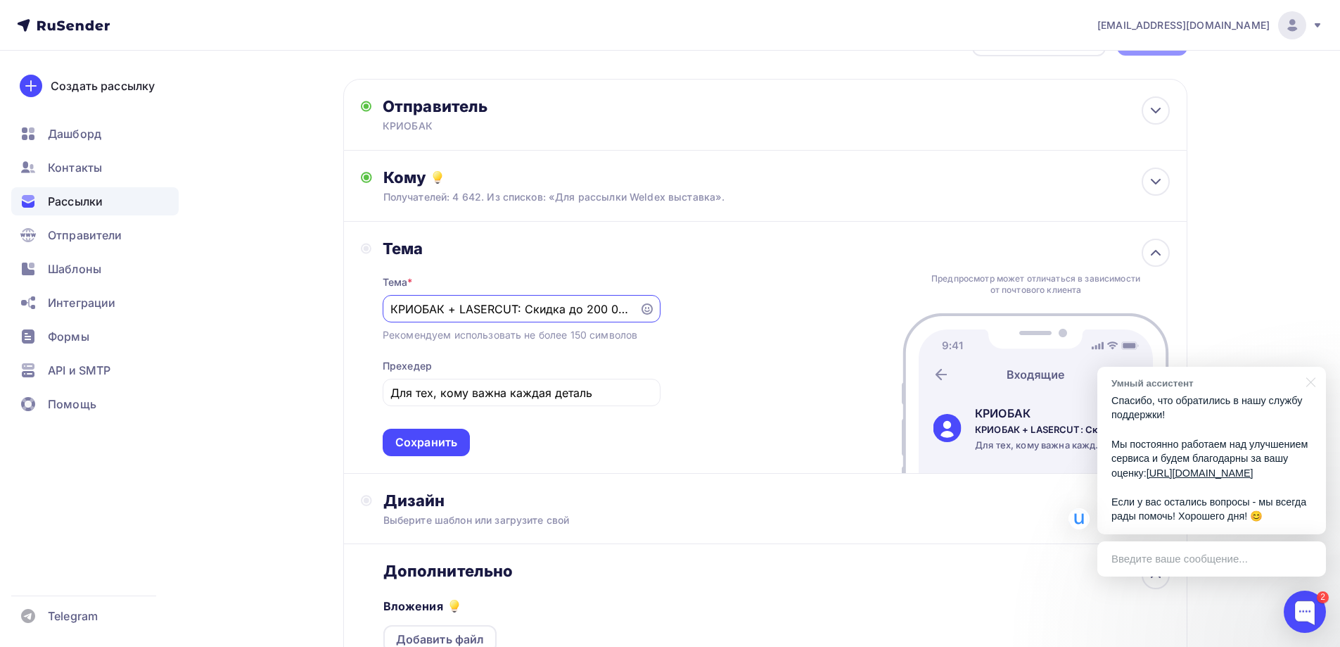
click at [334, 305] on div "Назад КРИОБАКvsLaserCut КРИОБАКvsLaserCut Закончить позже Далее Отправитель КРИ…" at bounding box center [670, 464] width 1153 height 928
click at [437, 302] on input "КРИОБАК + LASERCUT: Скидка до 200 000 ₽ и крутые подарки к комплекту!" at bounding box center [511, 308] width 241 height 17
click at [476, 310] on input "КРИОБАК + LASERCUT: Скидка до 200 000 ₽ и крутые подарки к комплекту!" at bounding box center [511, 308] width 241 height 17
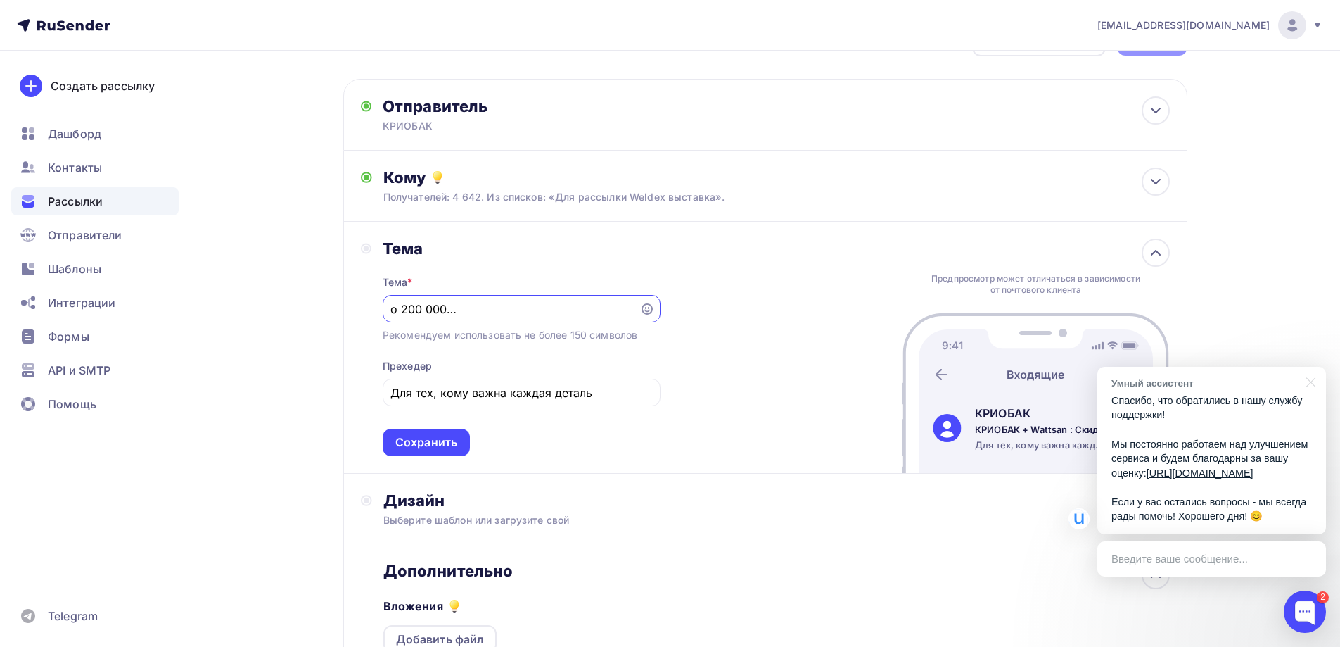
drag, startPoint x: 549, startPoint y: 315, endPoint x: 725, endPoint y: 320, distance: 176.7
click at [725, 320] on div "Тема Тема * КРИОБАК + Wattsan : Скидка до 200 000 ₽ и крутые подарки к комплект…" at bounding box center [765, 348] width 844 height 252
click at [1315, 371] on div at bounding box center [1308, 381] width 35 height 29
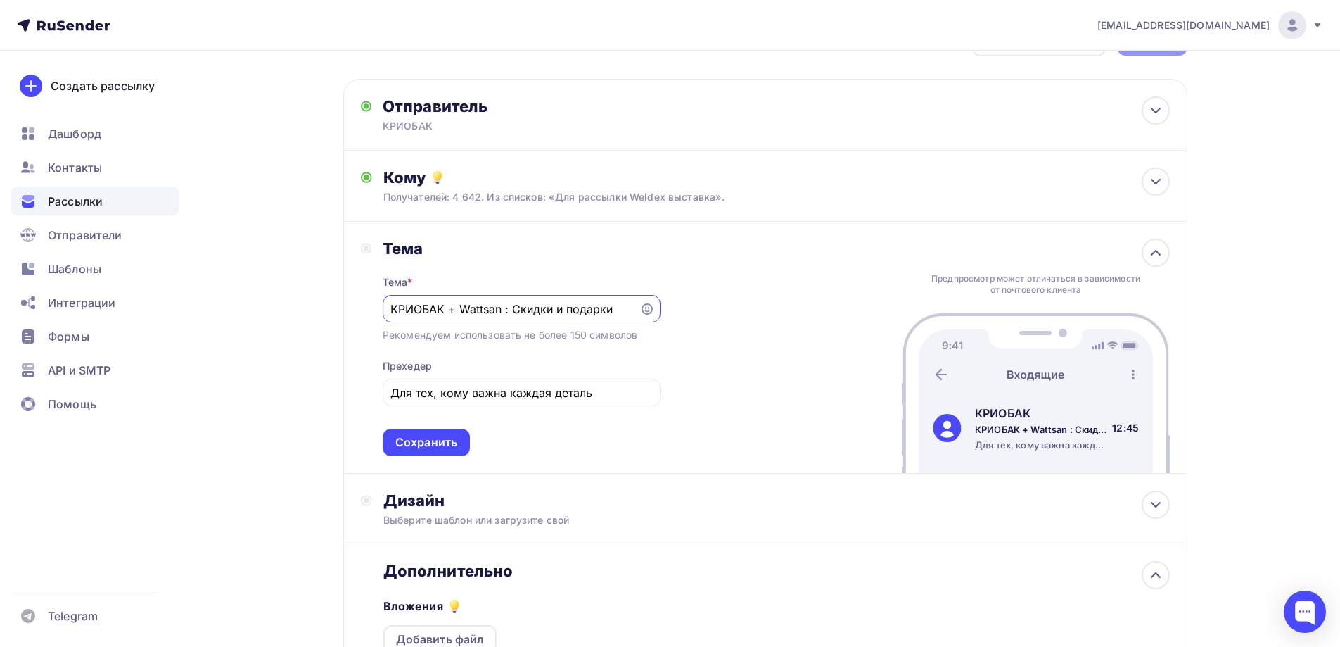
drag, startPoint x: 613, startPoint y: 312, endPoint x: 615, endPoint y: 319, distance: 7.3
click at [614, 312] on input "КРИОБАК + Wattsan : Скидки и подарки" at bounding box center [511, 308] width 241 height 17
click at [617, 310] on input "КРИОБАК + Wattsan : Скидки и подарки" at bounding box center [511, 308] width 241 height 17
type input "КРИОБАК + Wattsan : Скидки и подарки в одном письме!"
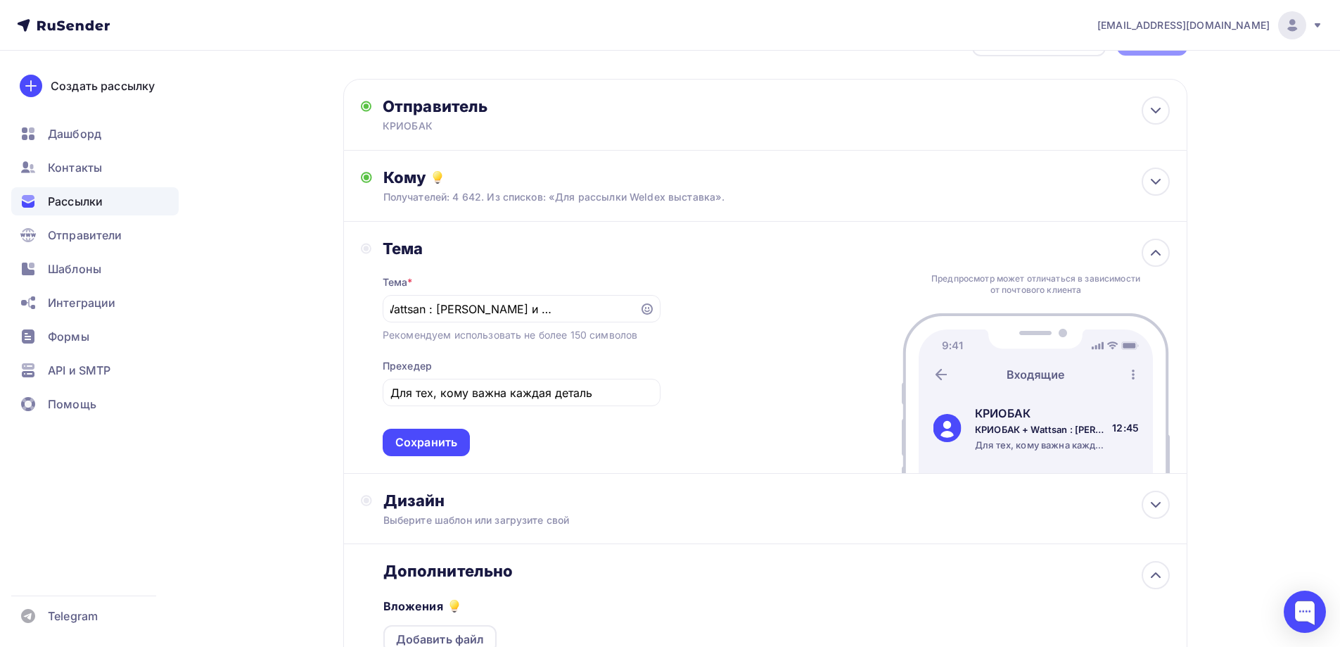
click at [676, 414] on div "Тема Тема * КРИОБАК + Wattsan : Скидки и подарки в одном письме! Рекомендуем ис…" at bounding box center [765, 348] width 844 height 252
click at [640, 401] on div "Для тех, кому важна каждая деталь" at bounding box center [522, 392] width 278 height 27
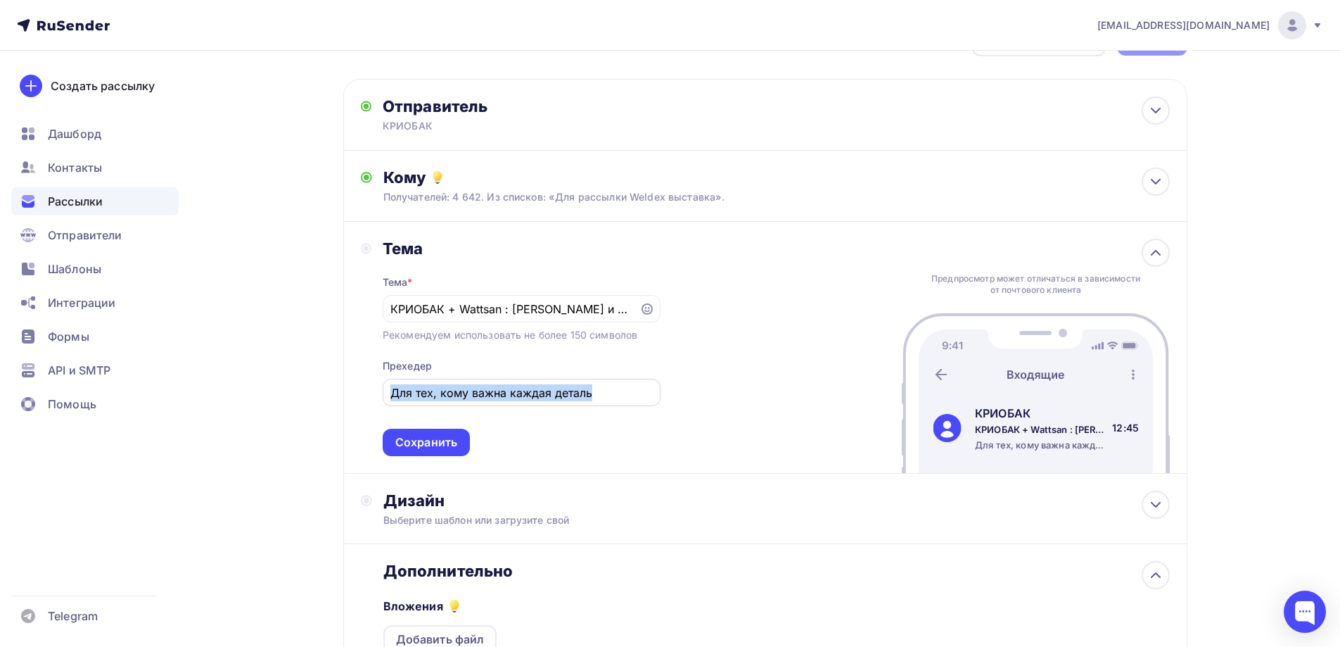
click at [640, 401] on div "Для тех, кому важна каждая деталь" at bounding box center [522, 392] width 278 height 27
click at [623, 391] on input "Для тех, кому важна каждая деталь" at bounding box center [522, 392] width 262 height 17
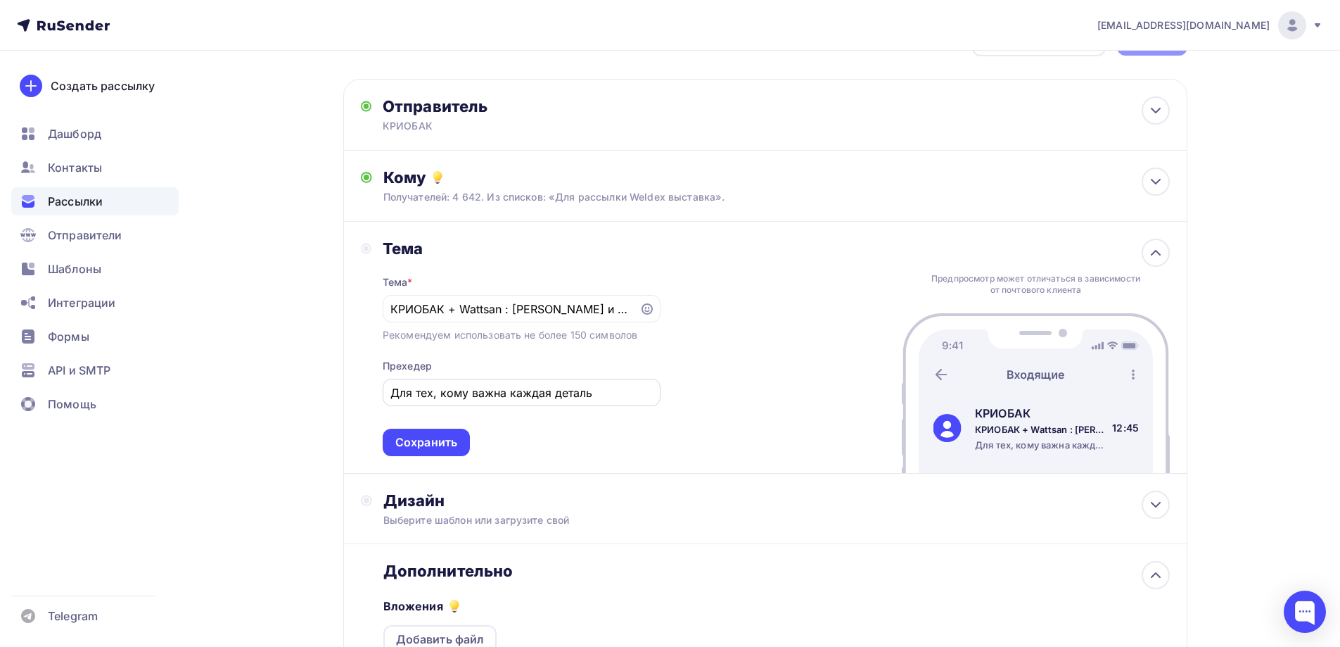
click at [554, 395] on input "Для тех, кому важна каждая деталь" at bounding box center [522, 392] width 262 height 17
type input "Ждем вас на выставке Weldex 2025"
click at [748, 421] on div "Тема Тема * КРИОБАК + Wattsan : Скидки и подарки в одном письме! Рекомендуем ис…" at bounding box center [765, 348] width 844 height 252
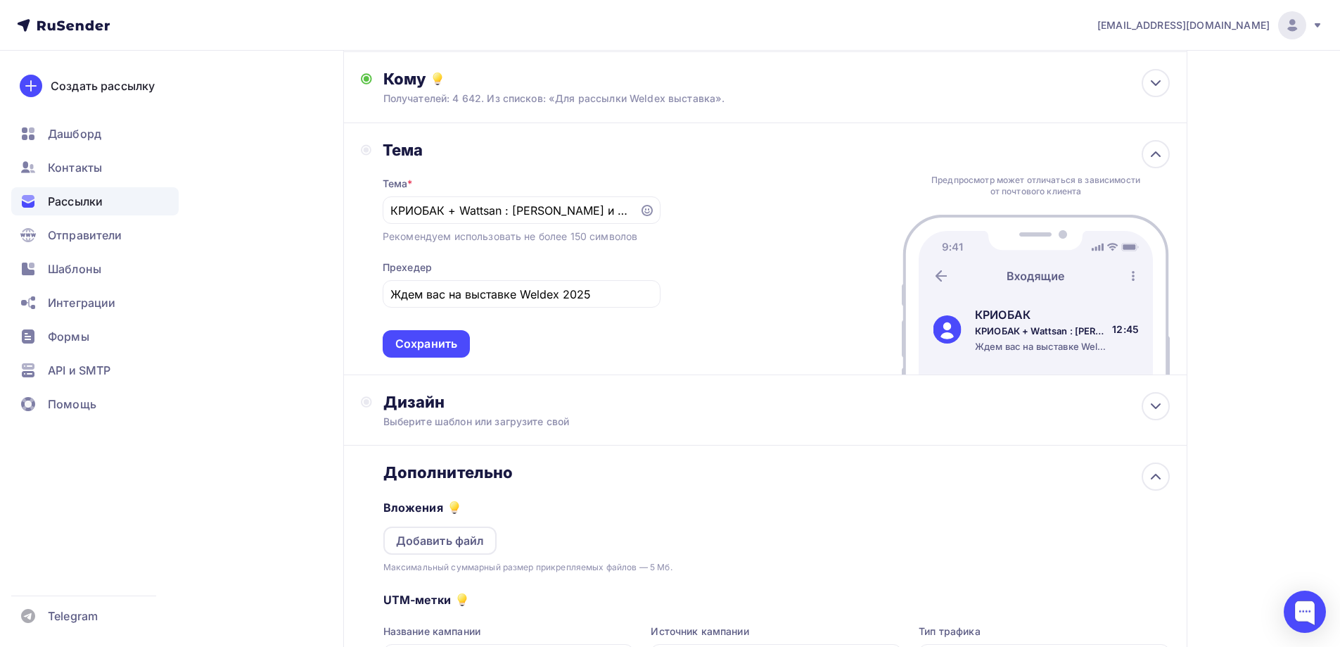
scroll to position [191, 0]
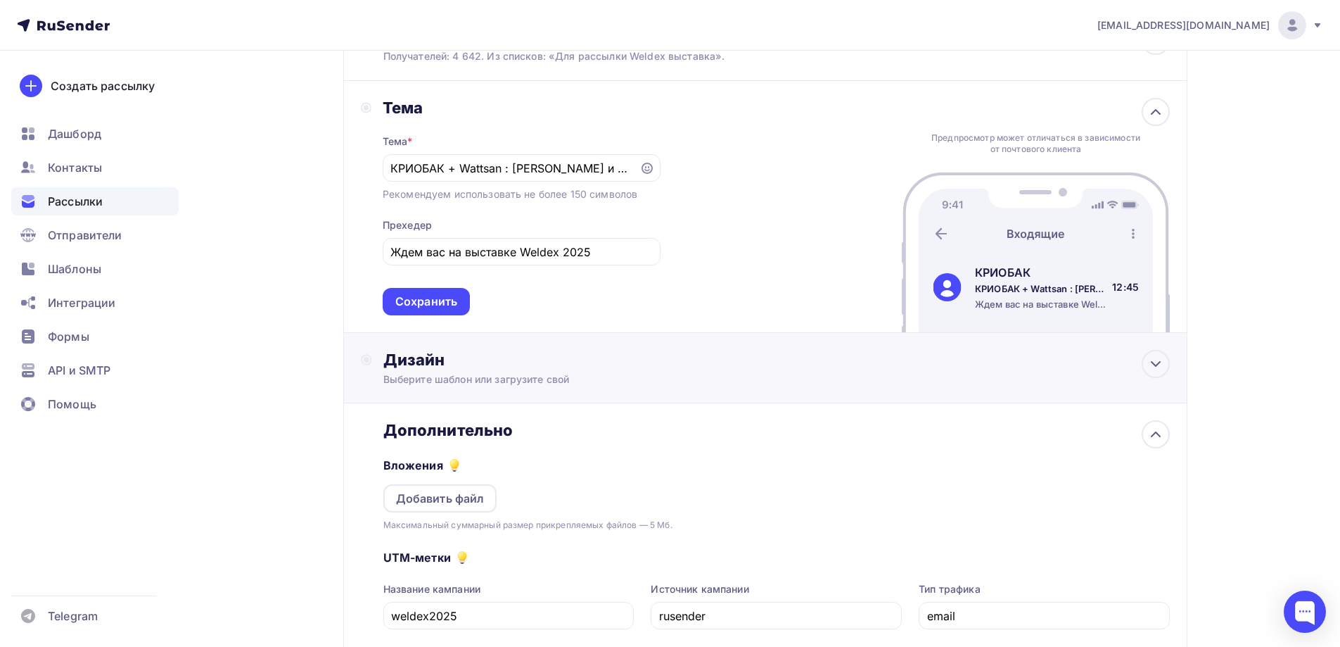
click at [514, 367] on div "Дизайн" at bounding box center [776, 360] width 787 height 20
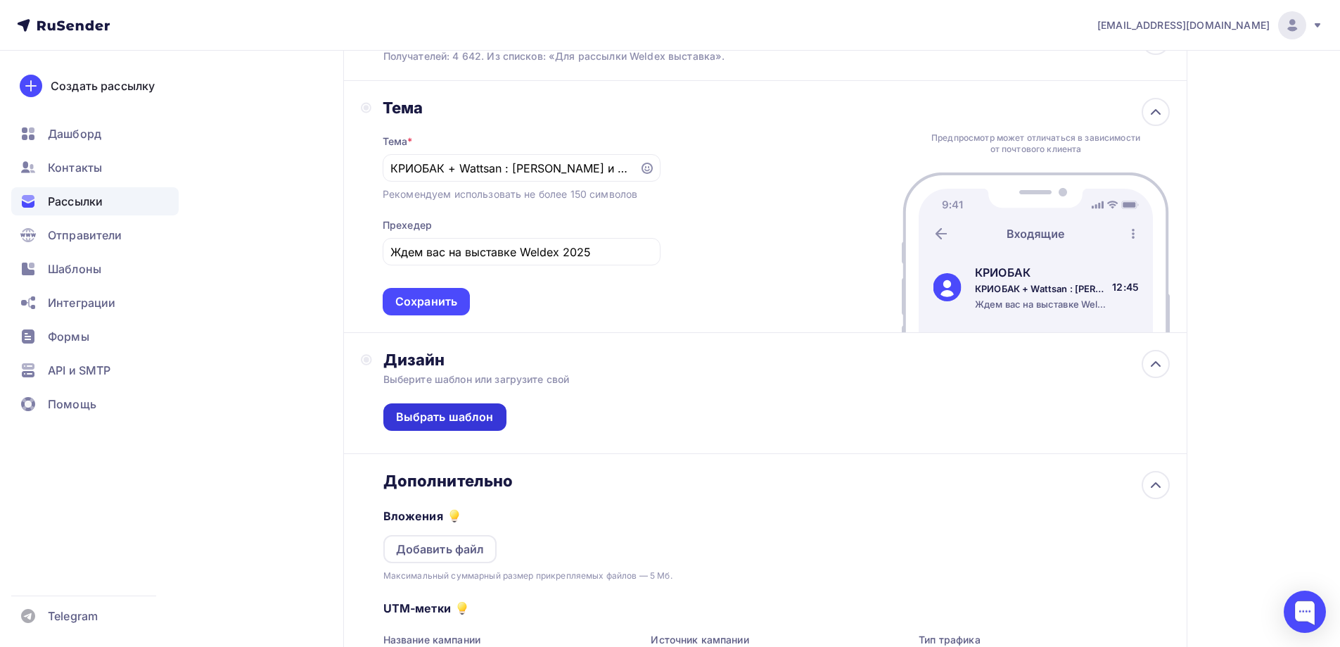
click at [467, 421] on div "Выбрать шаблон" at bounding box center [445, 417] width 98 height 16
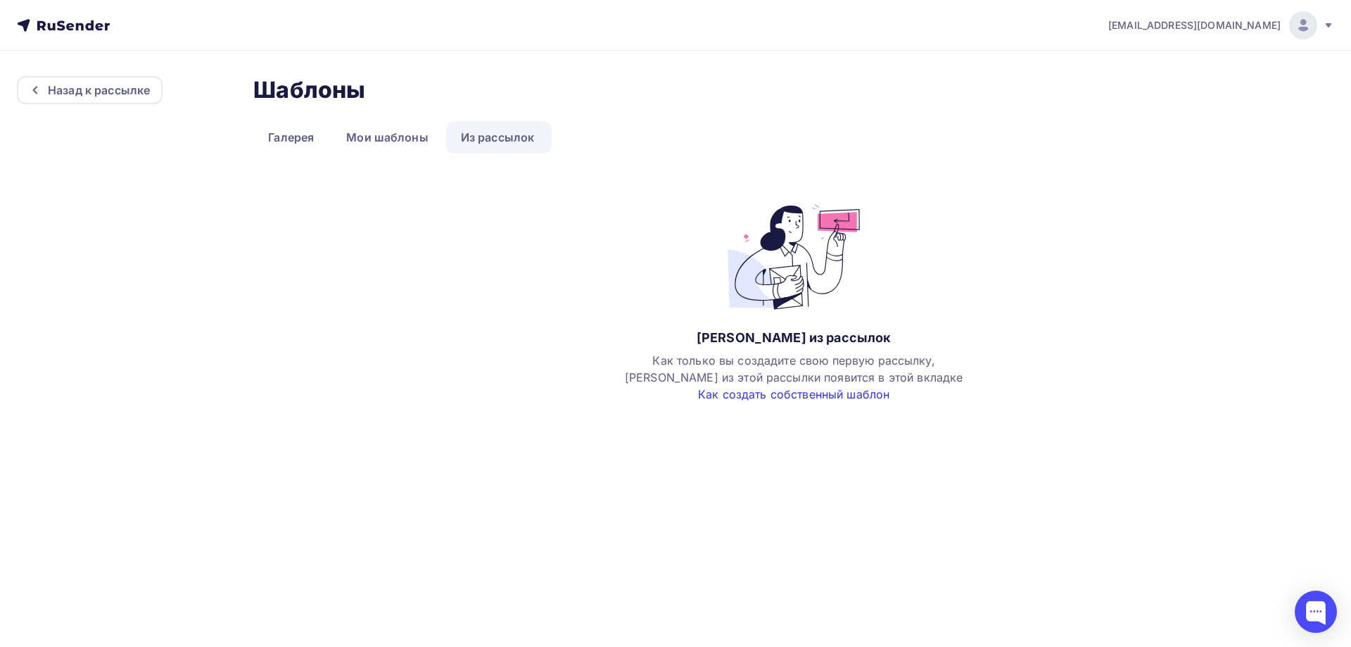
click at [741, 395] on link "Как создать собственный шаблон" at bounding box center [793, 394] width 191 height 14
click at [357, 139] on link "Мои шаблоны" at bounding box center [387, 137] width 112 height 32
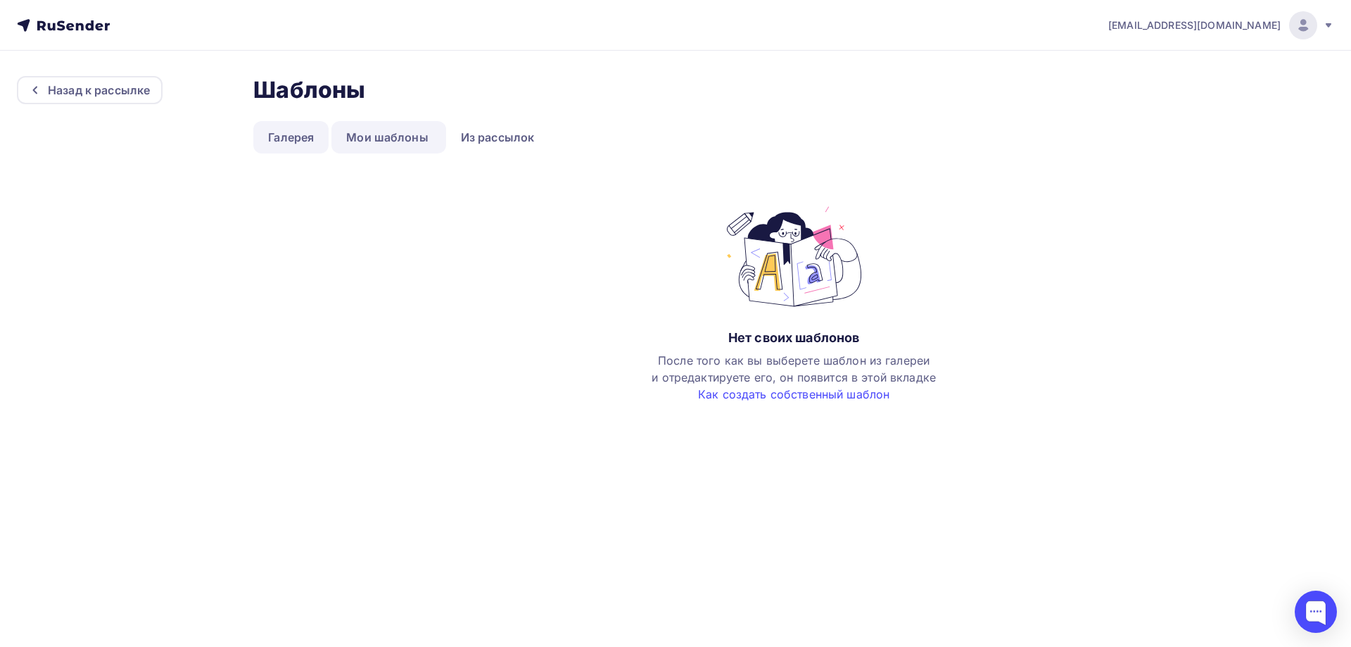
click at [298, 138] on link "Галерея" at bounding box center [290, 137] width 75 height 32
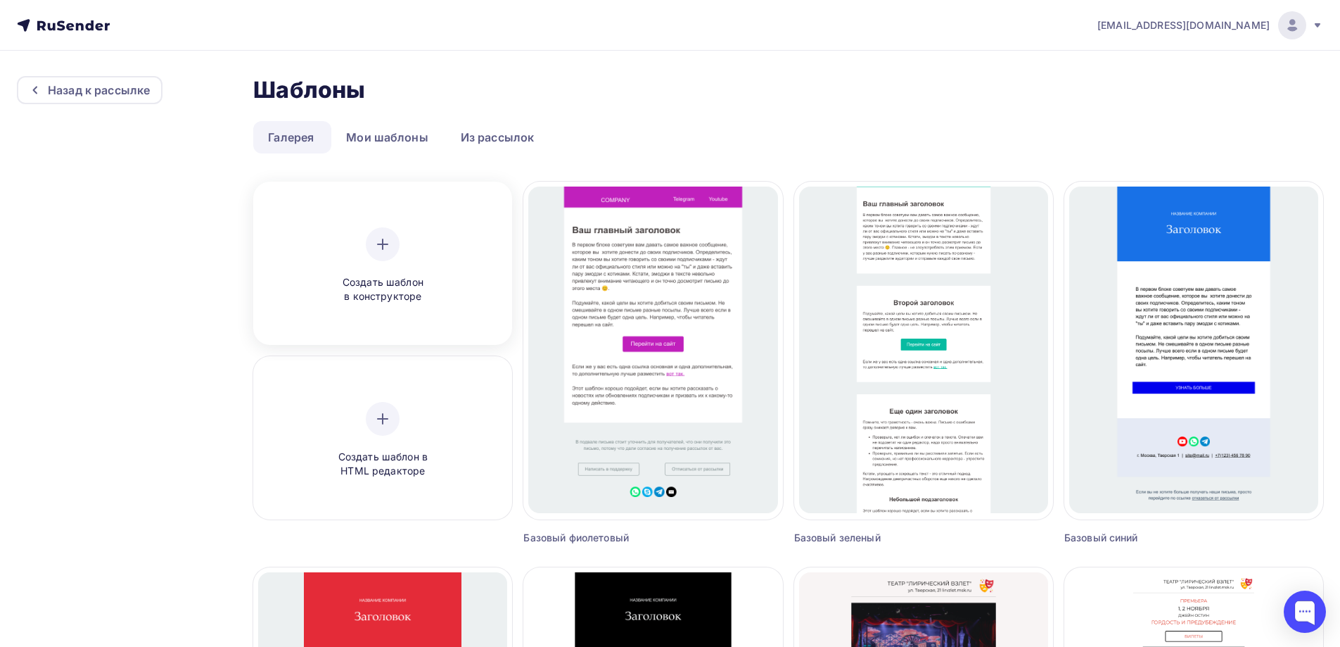
click at [385, 252] on icon at bounding box center [382, 244] width 17 height 17
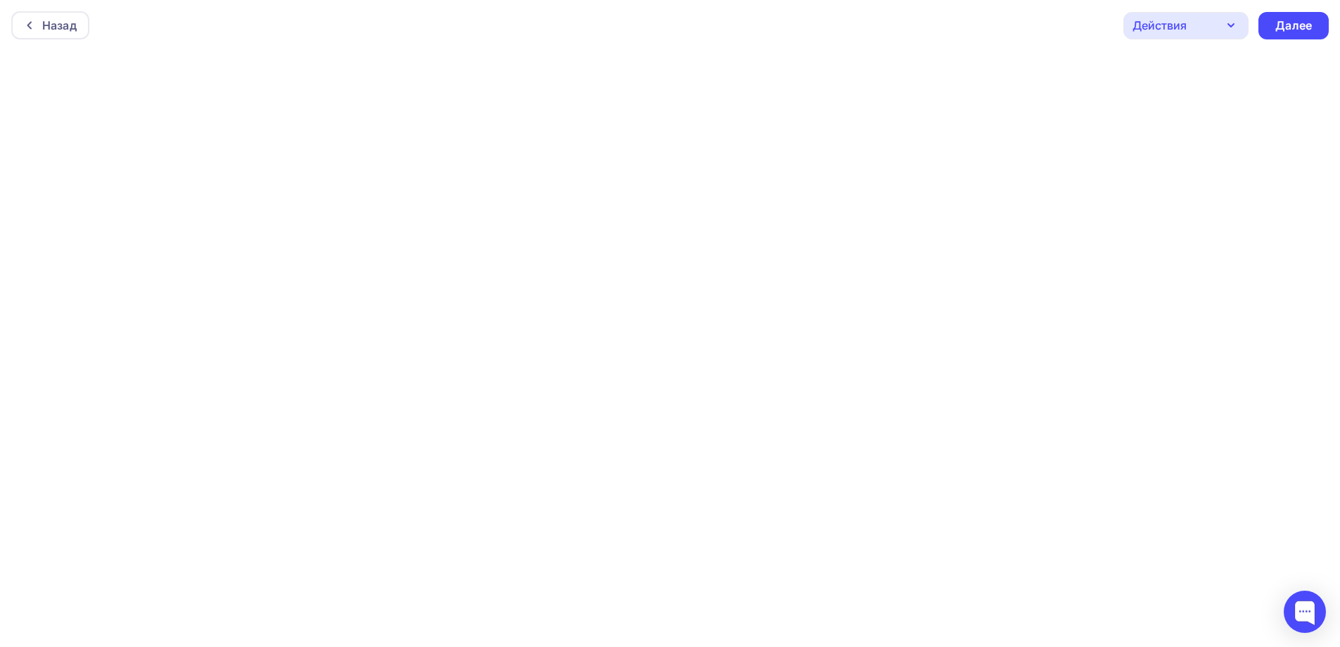
scroll to position [4, 0]
click at [1222, 20] on div "Действия" at bounding box center [1186, 21] width 125 height 27
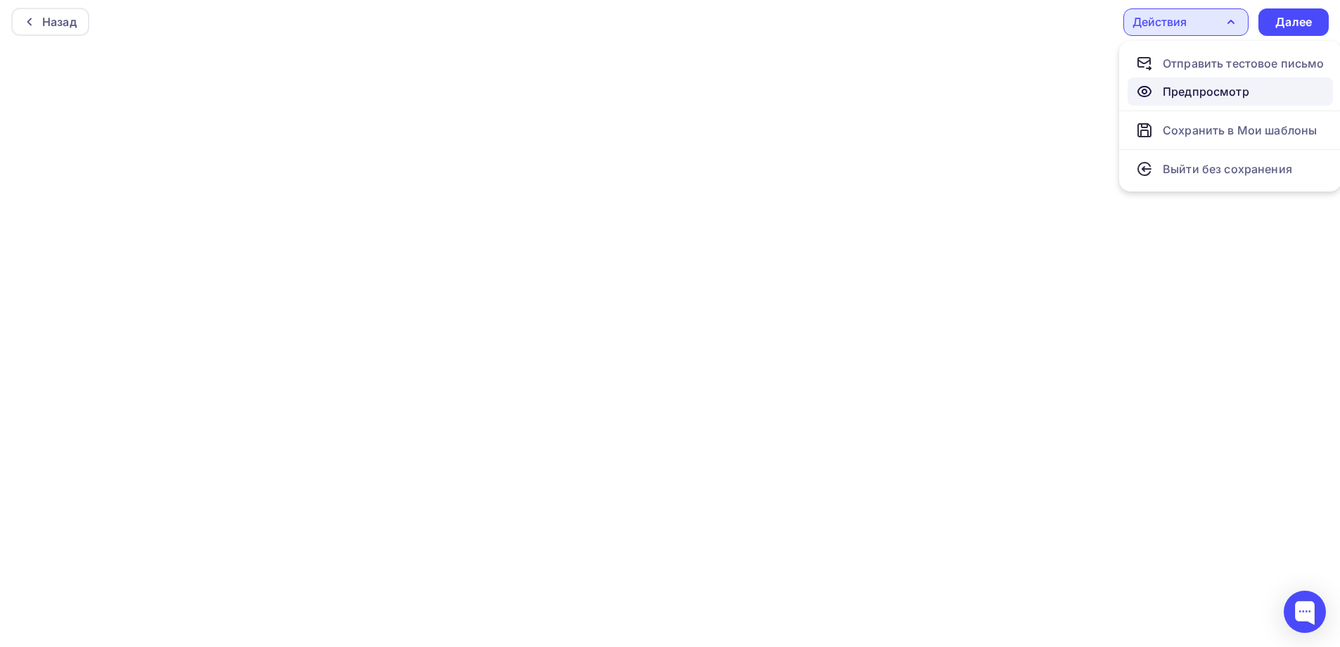
click at [1200, 96] on div "Предпросмотр" at bounding box center [1206, 91] width 87 height 17
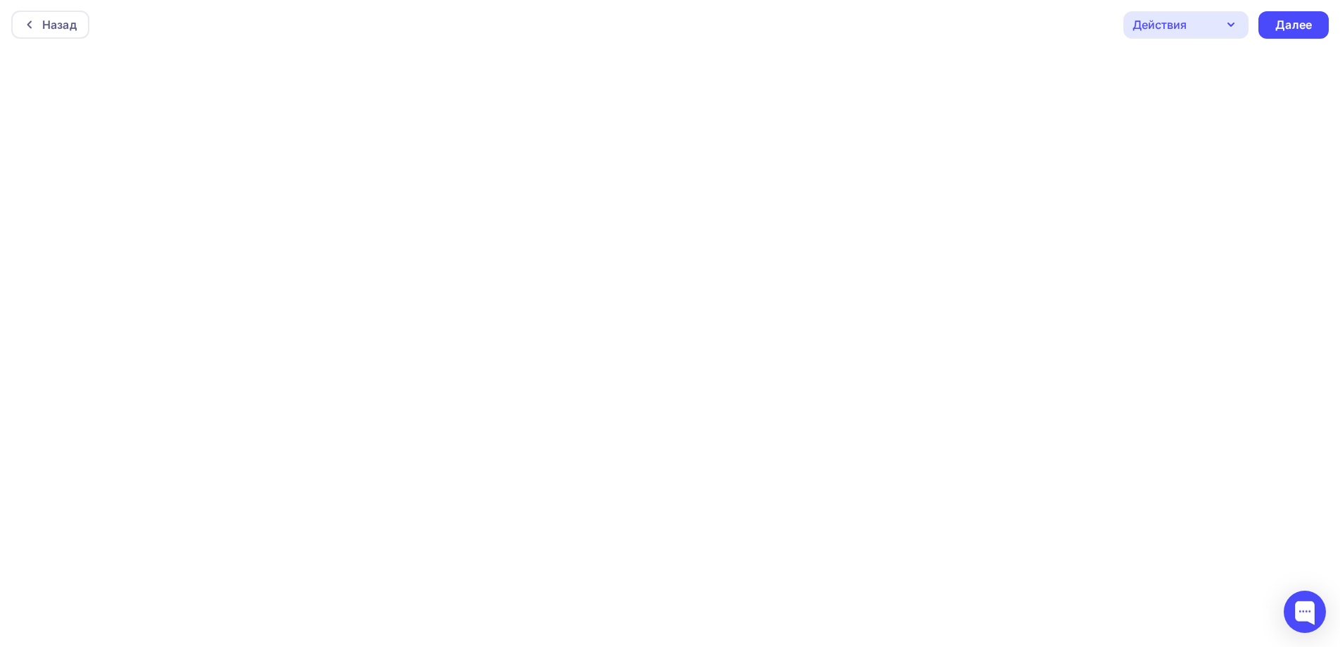
scroll to position [0, 0]
click at [1164, 24] on div "Действия" at bounding box center [1160, 25] width 54 height 17
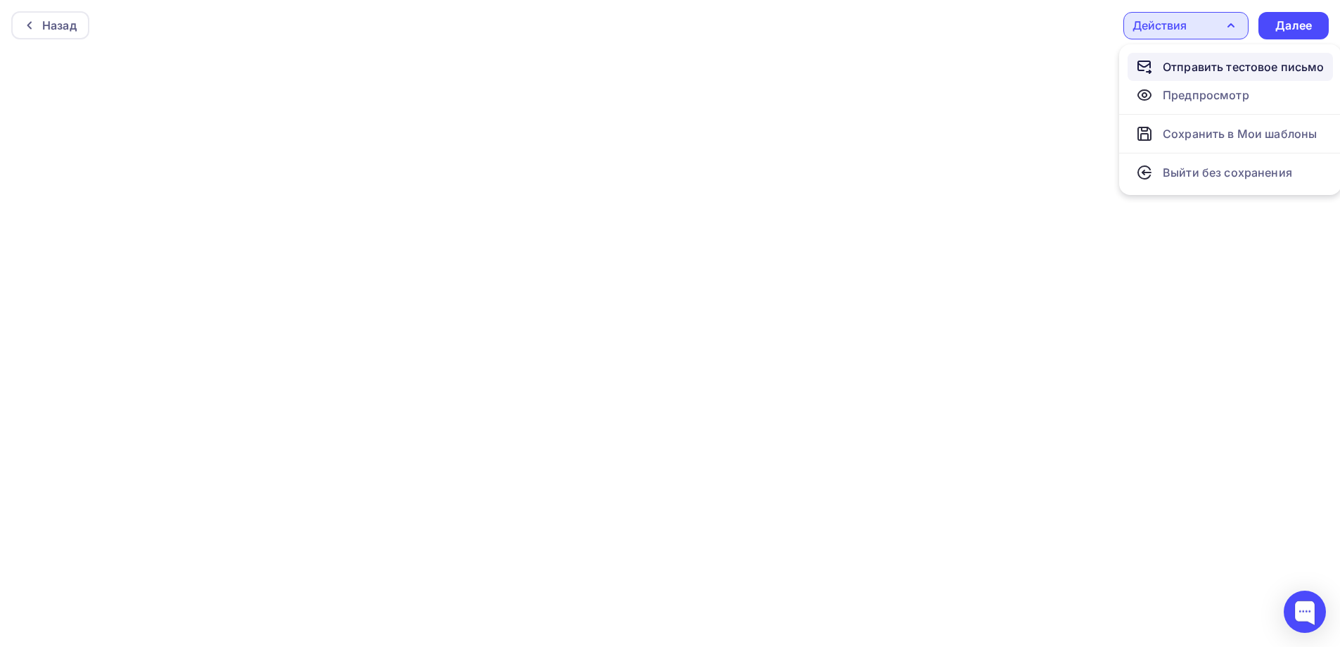
click at [1177, 69] on div "Отправить тестовое письмо" at bounding box center [1244, 66] width 162 height 17
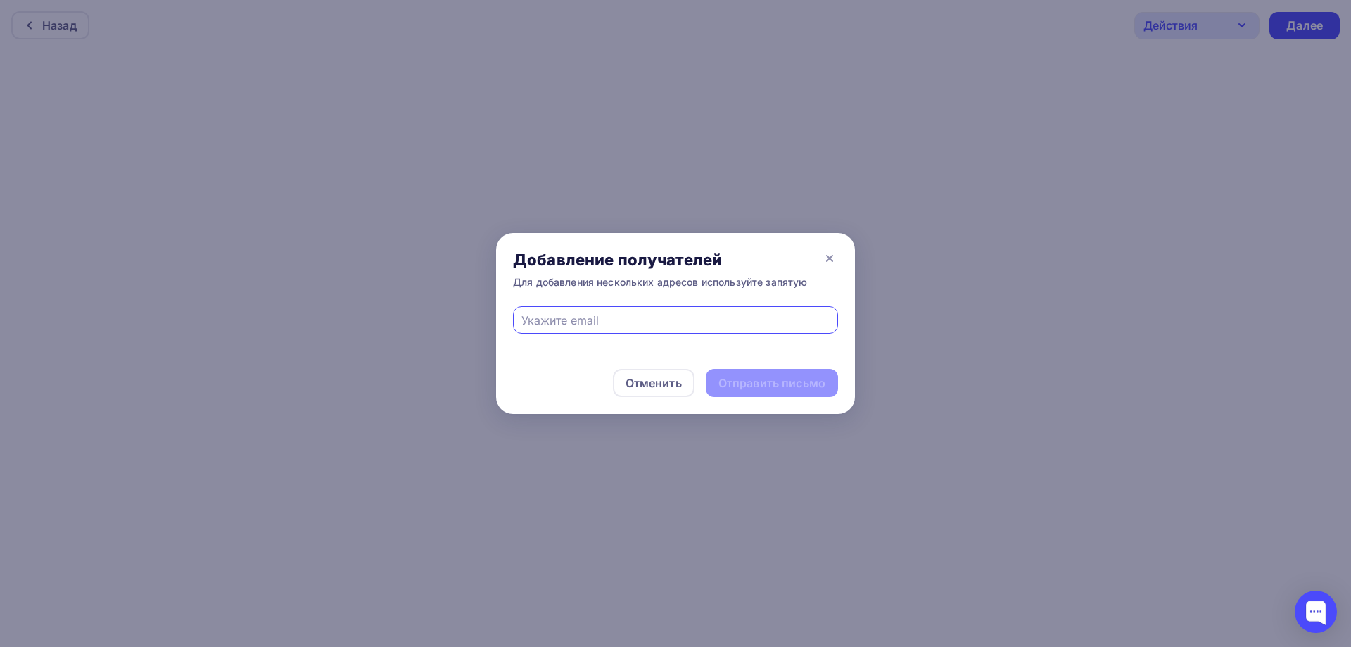
click at [625, 324] on input "text" at bounding box center [675, 320] width 309 height 17
click at [632, 319] on input "text" at bounding box center [675, 320] width 309 height 17
type input "[EMAIL_ADDRESS][DOMAIN_NAME]"
click at [714, 278] on div "Для добавления нескольких адресов используйте запятую" at bounding box center [660, 282] width 294 height 14
click at [747, 382] on div "Отправить письмо" at bounding box center [771, 383] width 107 height 16
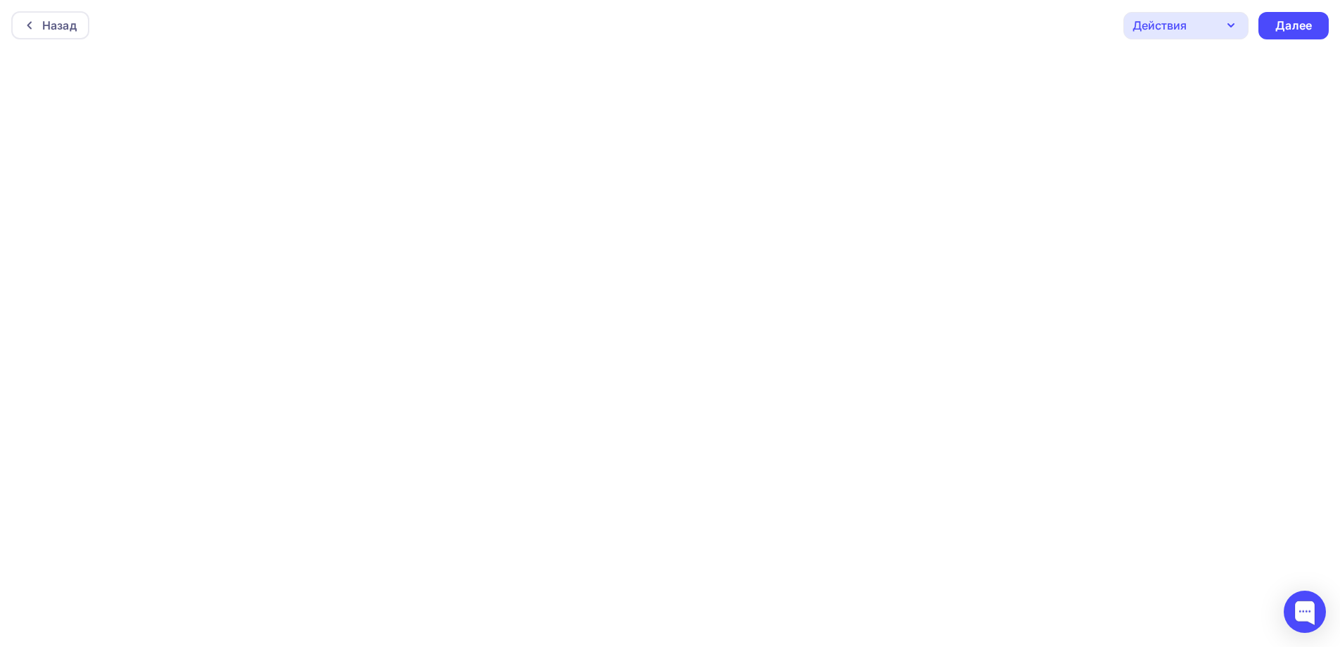
click at [1226, 27] on icon "button" at bounding box center [1231, 25] width 17 height 17
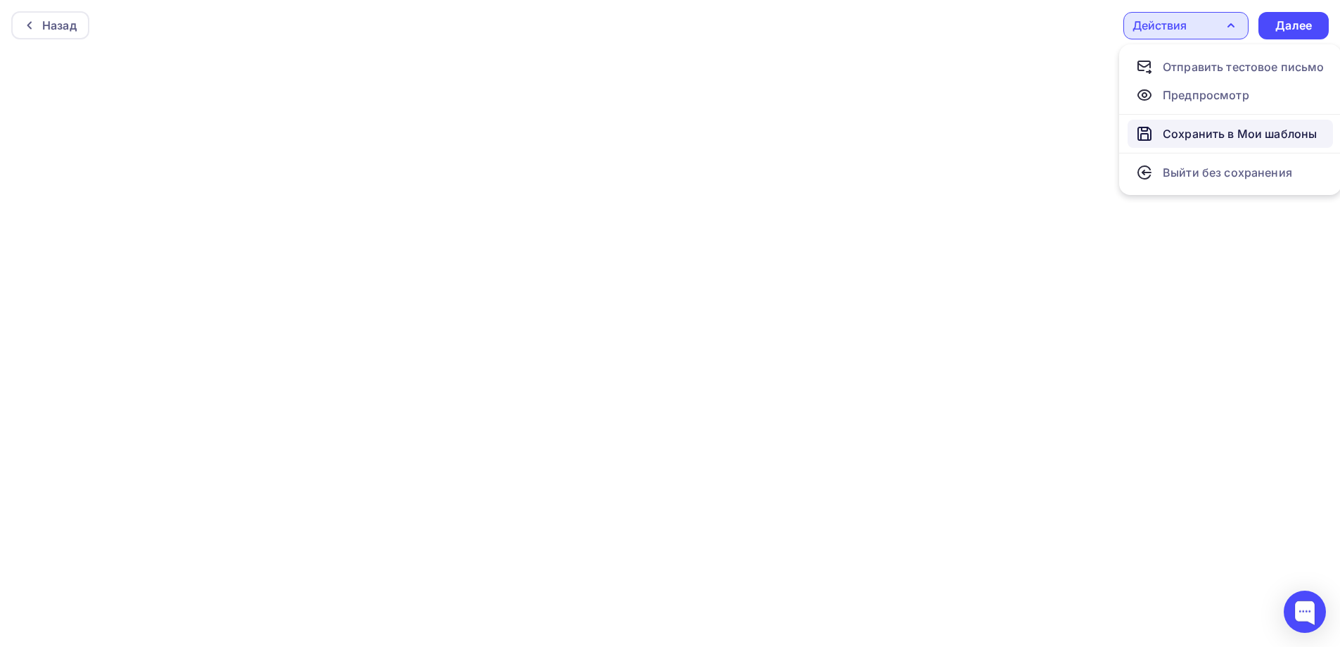
click at [1218, 134] on div "Сохранить в Мои шаблоны" at bounding box center [1240, 133] width 154 height 17
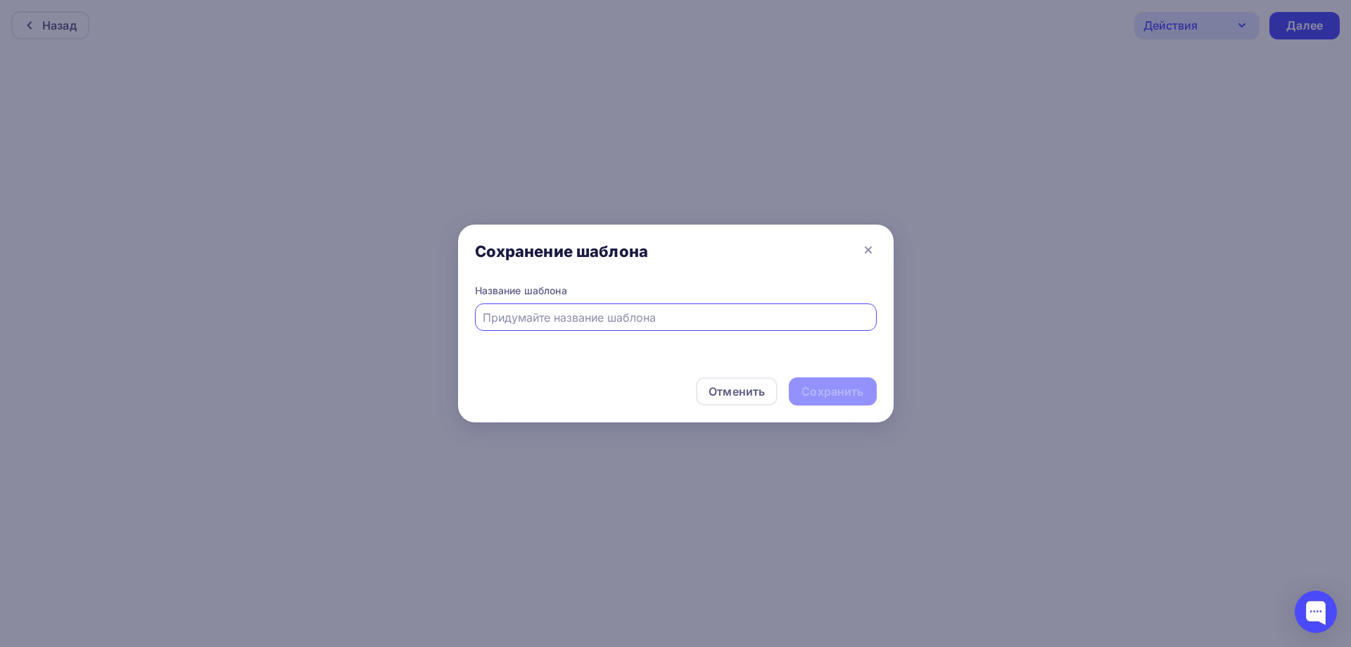
click at [655, 324] on input "text" at bounding box center [676, 317] width 386 height 17
type input "R"
type input "Коллаба с LaserCut"
click at [830, 389] on div "Сохранить" at bounding box center [832, 391] width 62 height 16
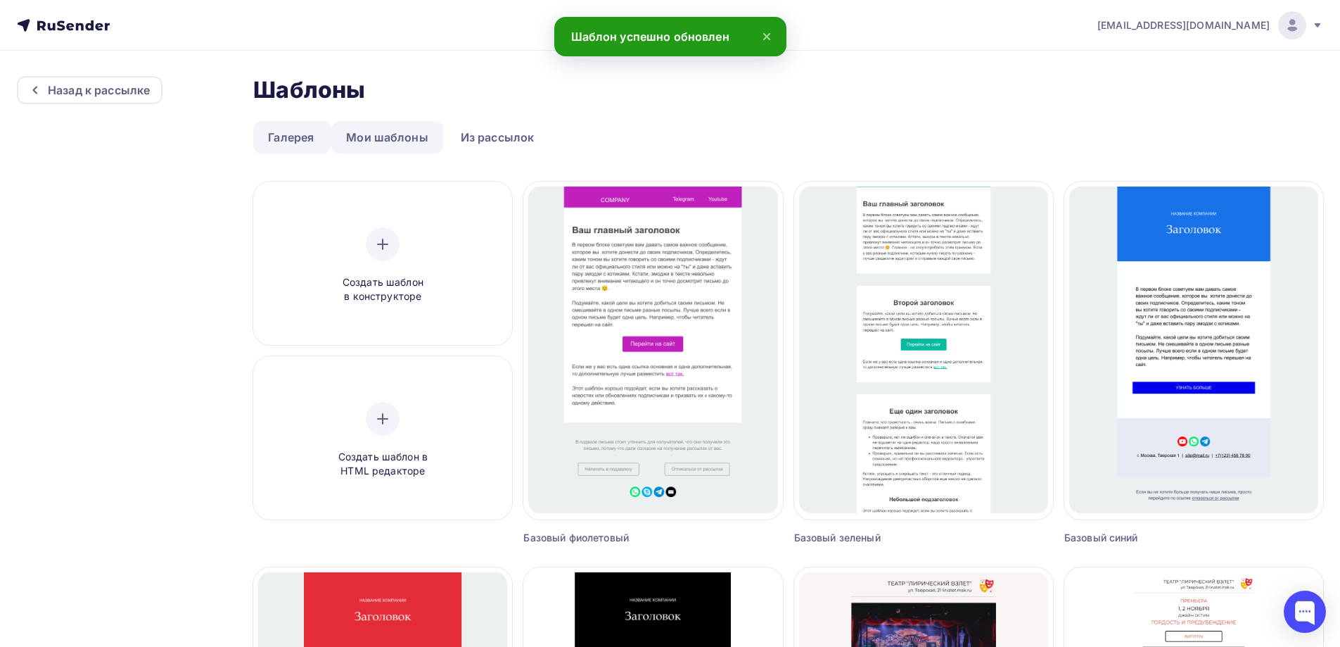
click at [383, 139] on link "Мои шаблоны" at bounding box center [387, 137] width 112 height 32
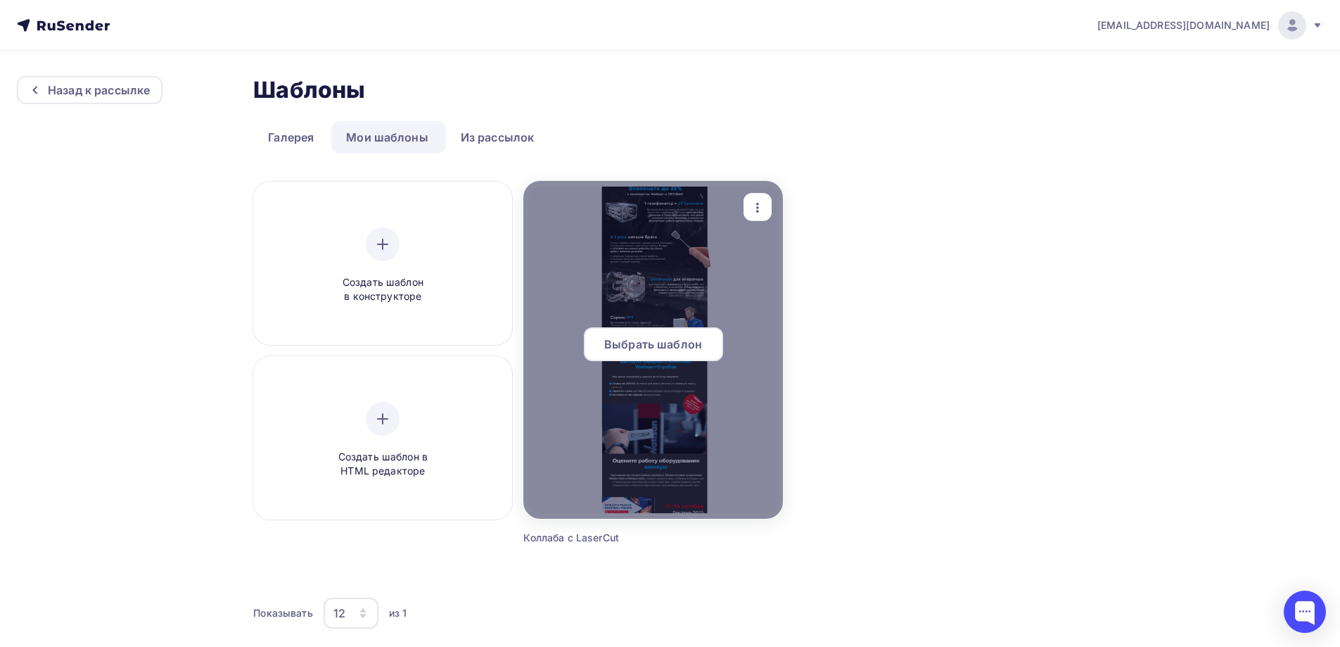
click at [723, 300] on div at bounding box center [653, 350] width 259 height 338
click at [692, 343] on span "Выбрать шаблон" at bounding box center [653, 344] width 98 height 17
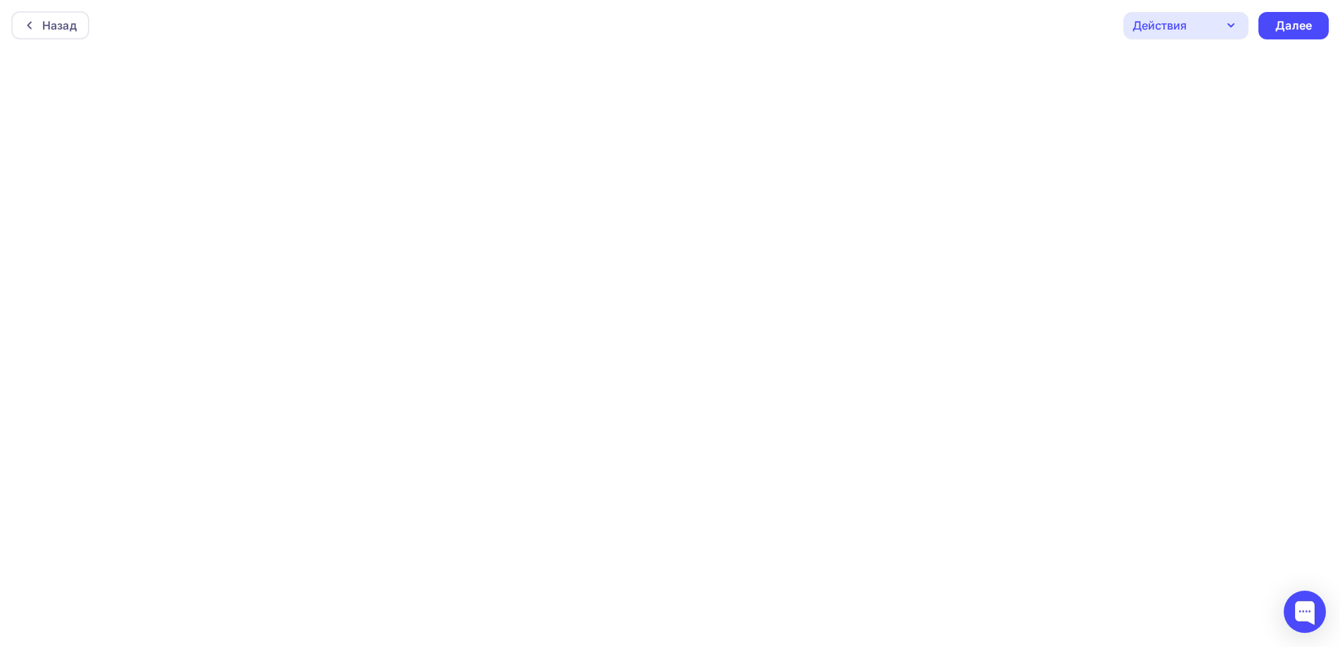
click at [1222, 27] on div "Действия" at bounding box center [1186, 25] width 125 height 27
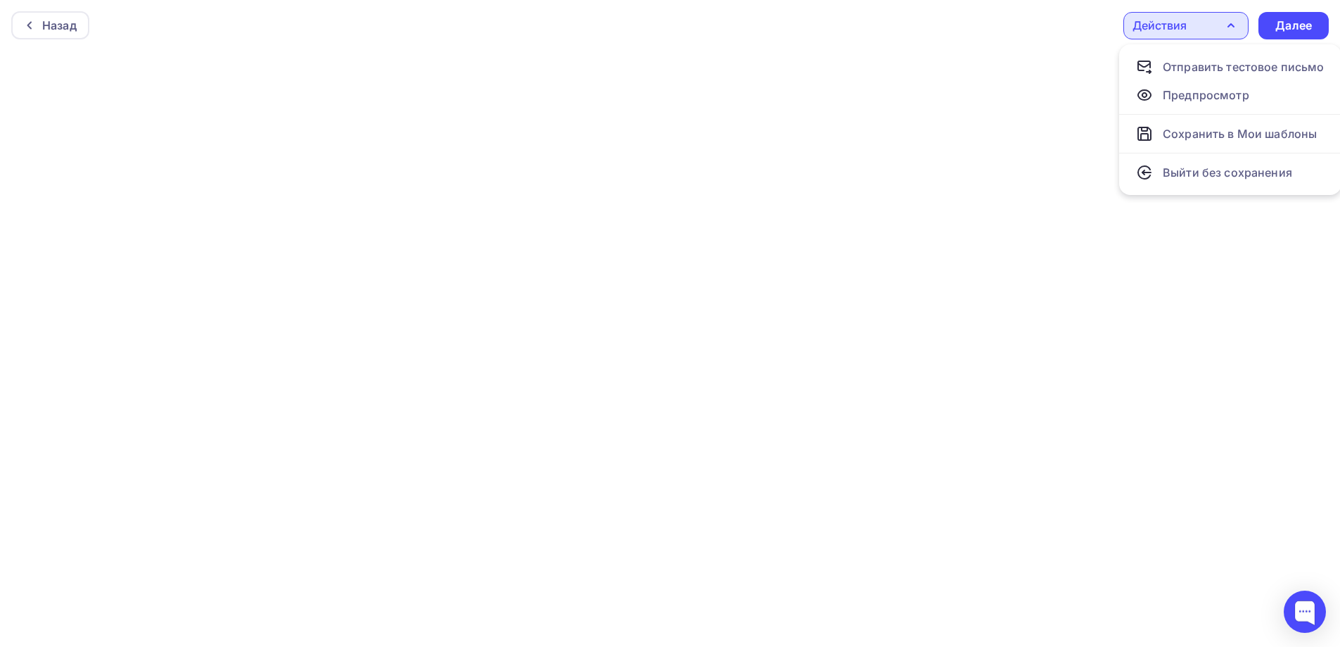
click at [1224, 23] on icon "button" at bounding box center [1231, 25] width 17 height 17
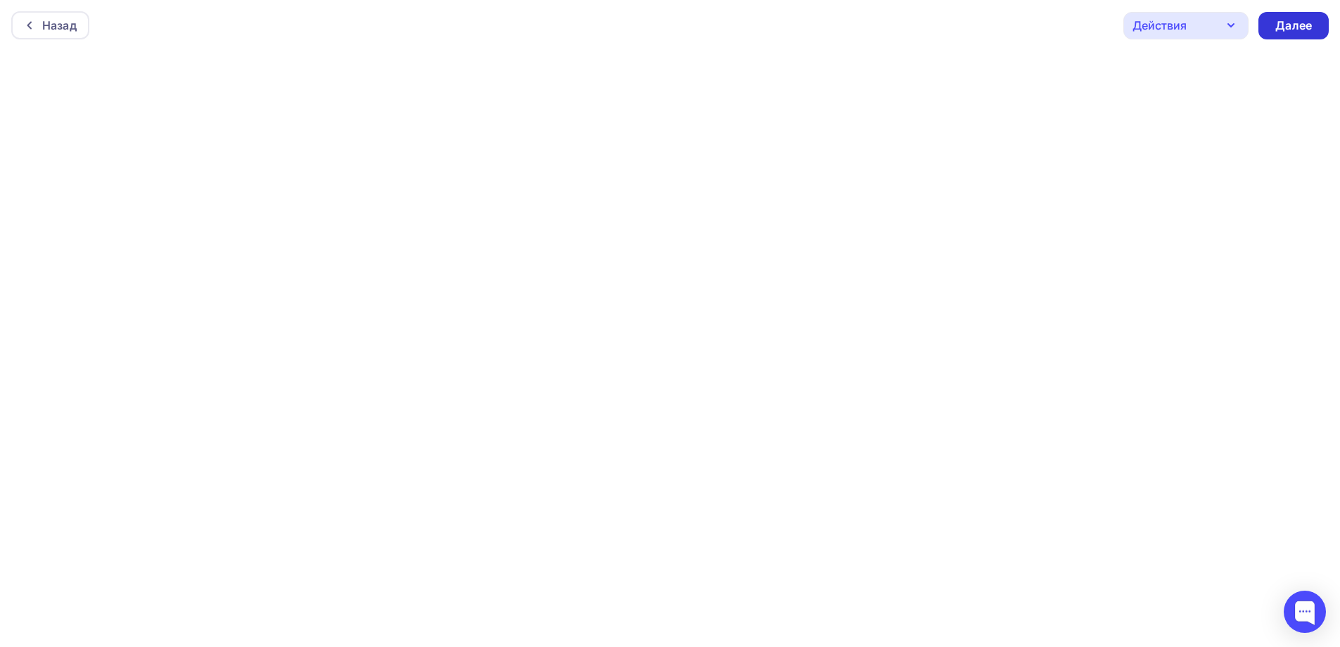
click at [1292, 31] on div "Далее" at bounding box center [1294, 26] width 37 height 16
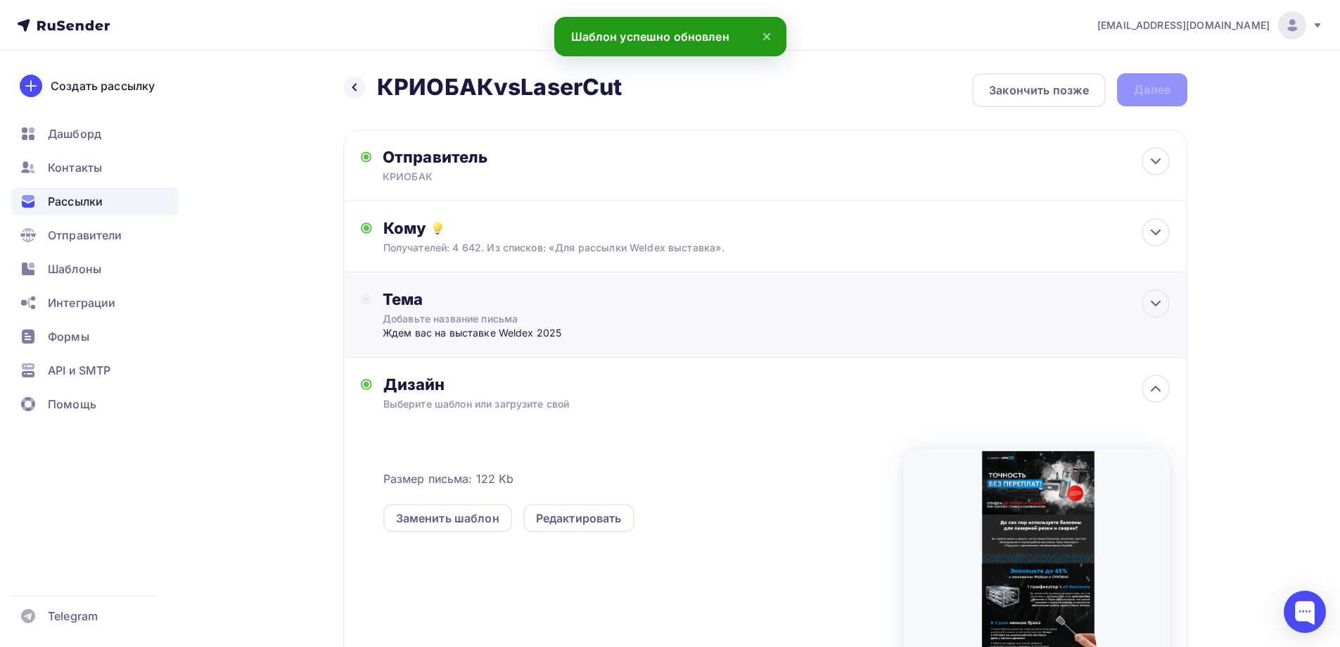
click at [564, 305] on div "Тема" at bounding box center [522, 299] width 278 height 20
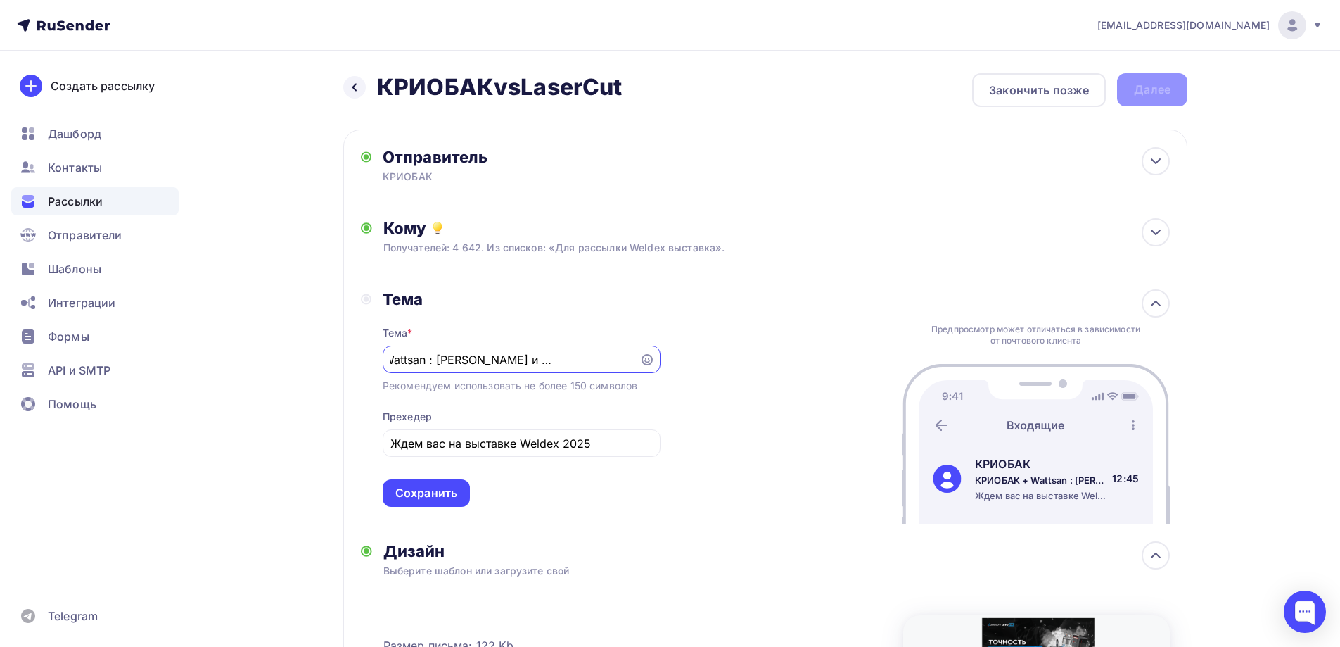
click at [576, 360] on input "КРИОБАК + Wattsan : Скидки и подарки в одном письме!" at bounding box center [511, 359] width 241 height 17
drag, startPoint x: 541, startPoint y: 360, endPoint x: 330, endPoint y: 366, distance: 211.2
click at [330, 366] on div "Назад КРИОБАКvsLaserCut КРИОБАКvsLaserCut Закончить позже Далее Отправитель КРИ…" at bounding box center [670, 524] width 1153 height 946
click at [423, 357] on input "КРИОБАК + Wattsan : Скидки и подарки в одном письме!" at bounding box center [511, 359] width 241 height 17
click at [385, 361] on div "КРИОБАК + Wattsan : Скидки и подарки в одном письме!" at bounding box center [522, 359] width 278 height 27
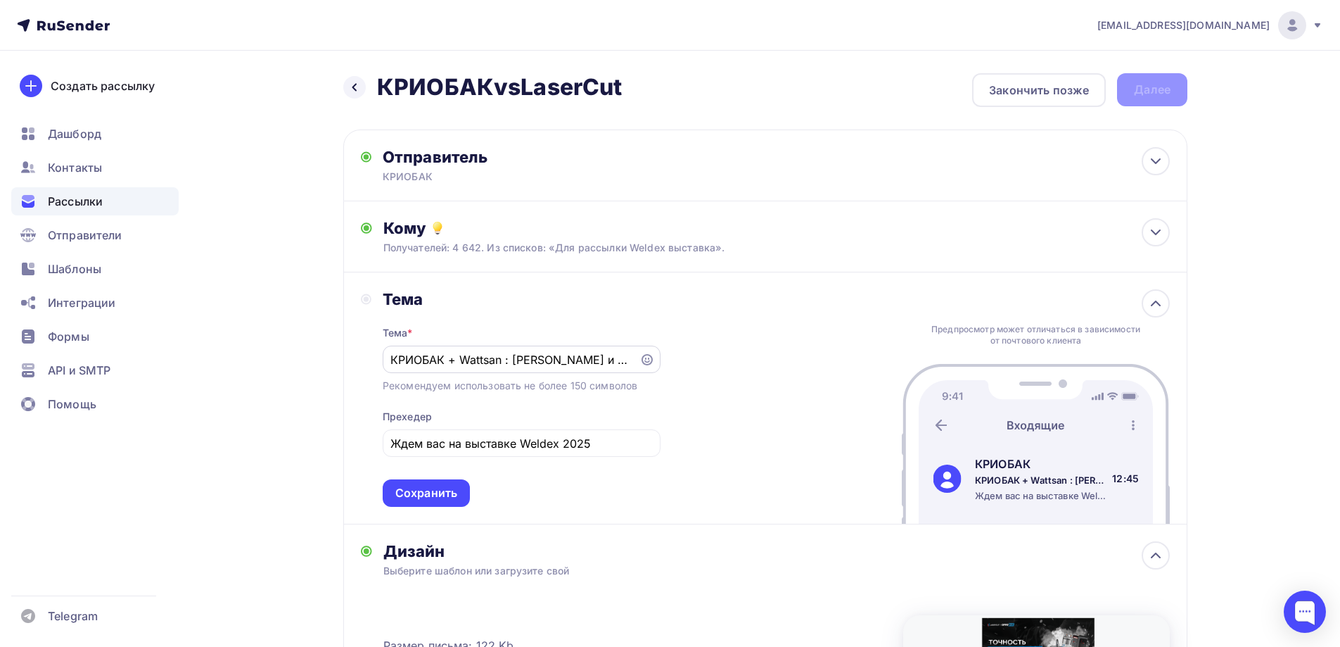
click at [505, 358] on input "КРИОБАК + Wattsan : Скидки и подарки в одном письме!" at bounding box center [511, 359] width 241 height 17
click at [648, 360] on icon at bounding box center [647, 359] width 11 height 11
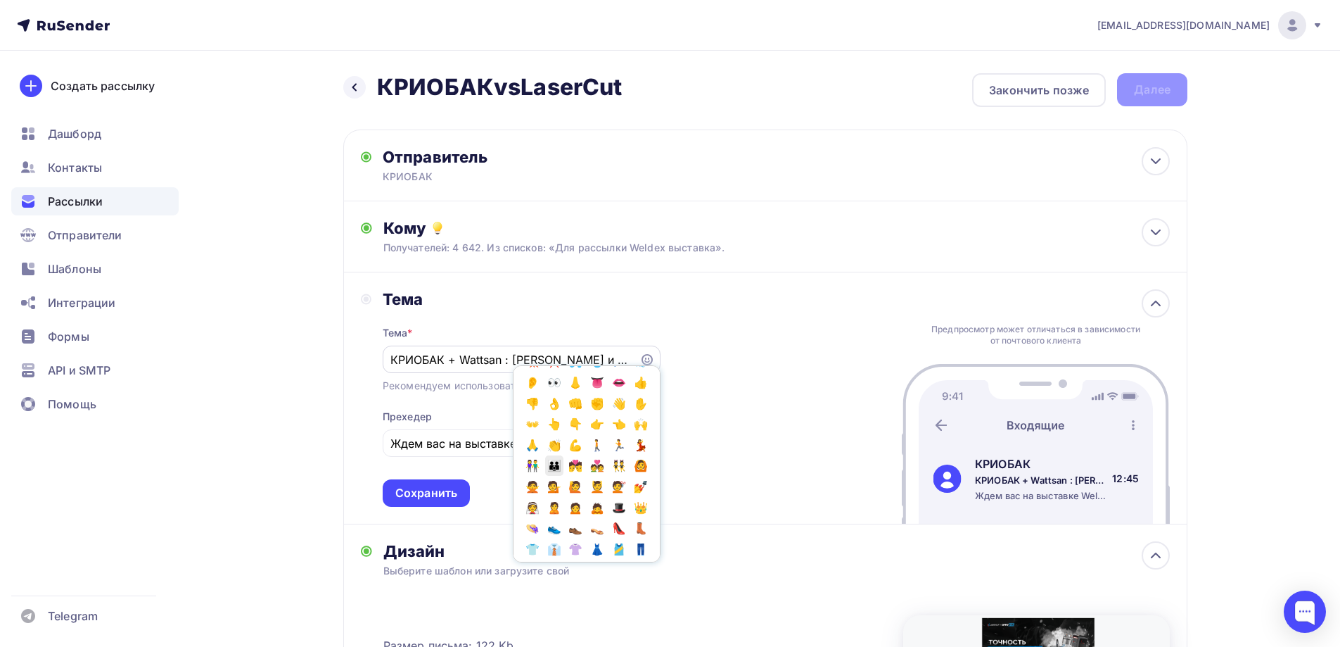
scroll to position [352, 0]
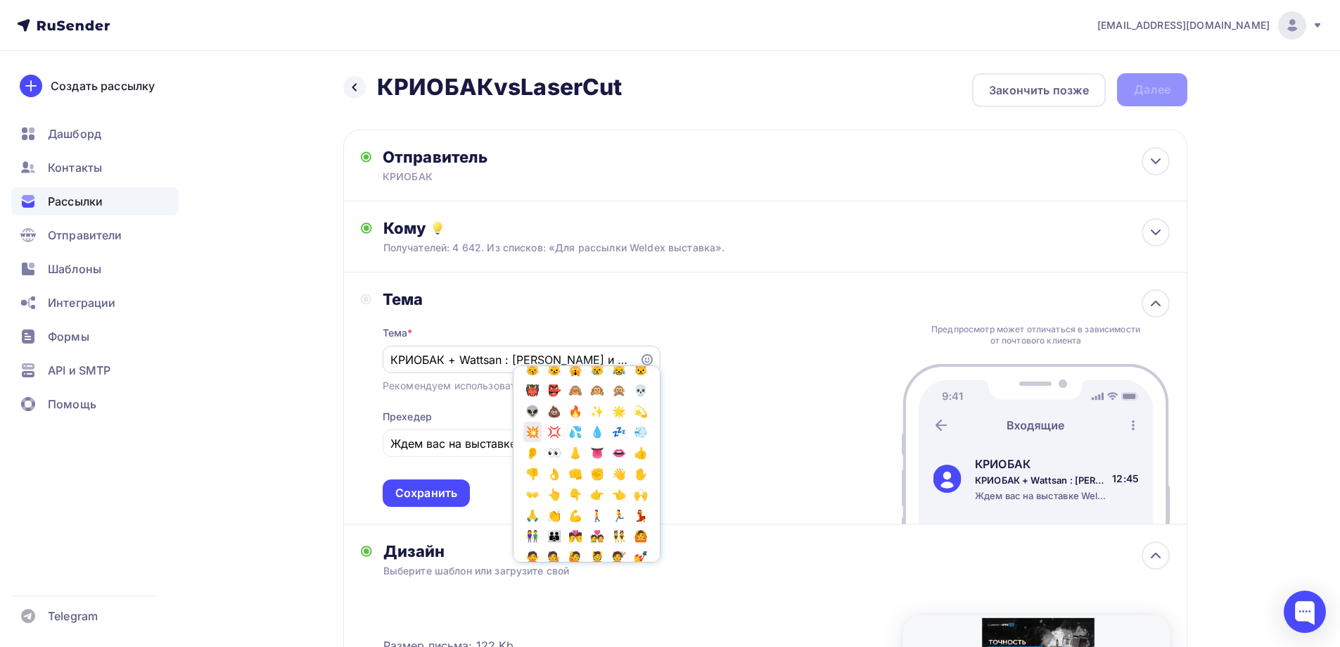
click at [542, 443] on span "💥" at bounding box center [533, 431] width 18 height 21
type input "КРИОБАК + Wattsan : [PERSON_NAME] и подарки в одном письме!💥"
click at [501, 353] on input "КРИОБАК + Wattsan : [PERSON_NAME] и подарки в одном письме!💥" at bounding box center [511, 359] width 241 height 17
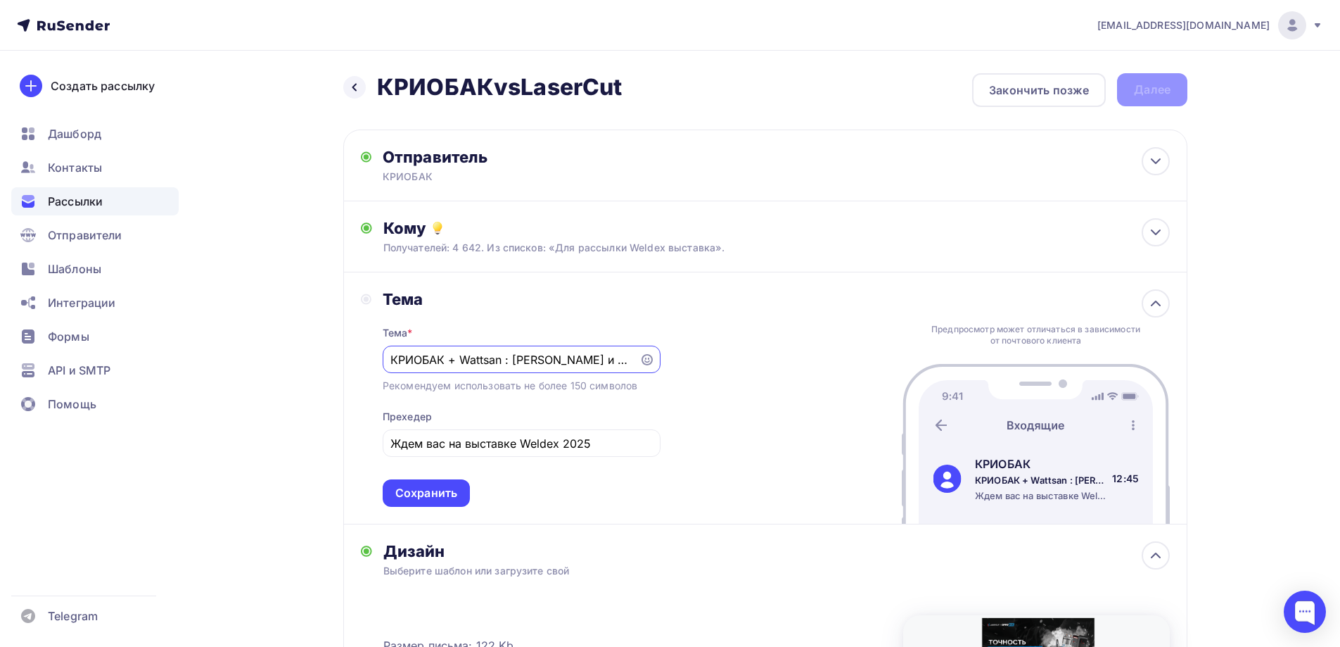
scroll to position [0, 91]
drag, startPoint x: 483, startPoint y: 353, endPoint x: 687, endPoint y: 359, distance: 204.8
click at [687, 359] on div "Тема Тема * КРИОБАК + Wattsan : Скидки и подарки в одном письме!💥 Рекомендуем и…" at bounding box center [765, 398] width 844 height 252
click at [683, 377] on div "Тема Тема * КРИОБАК + Wattsan : Скидки и подарки в одном письме!💥 Рекомендуем и…" at bounding box center [765, 398] width 844 height 252
drag, startPoint x: 602, startPoint y: 362, endPoint x: 704, endPoint y: 369, distance: 101.6
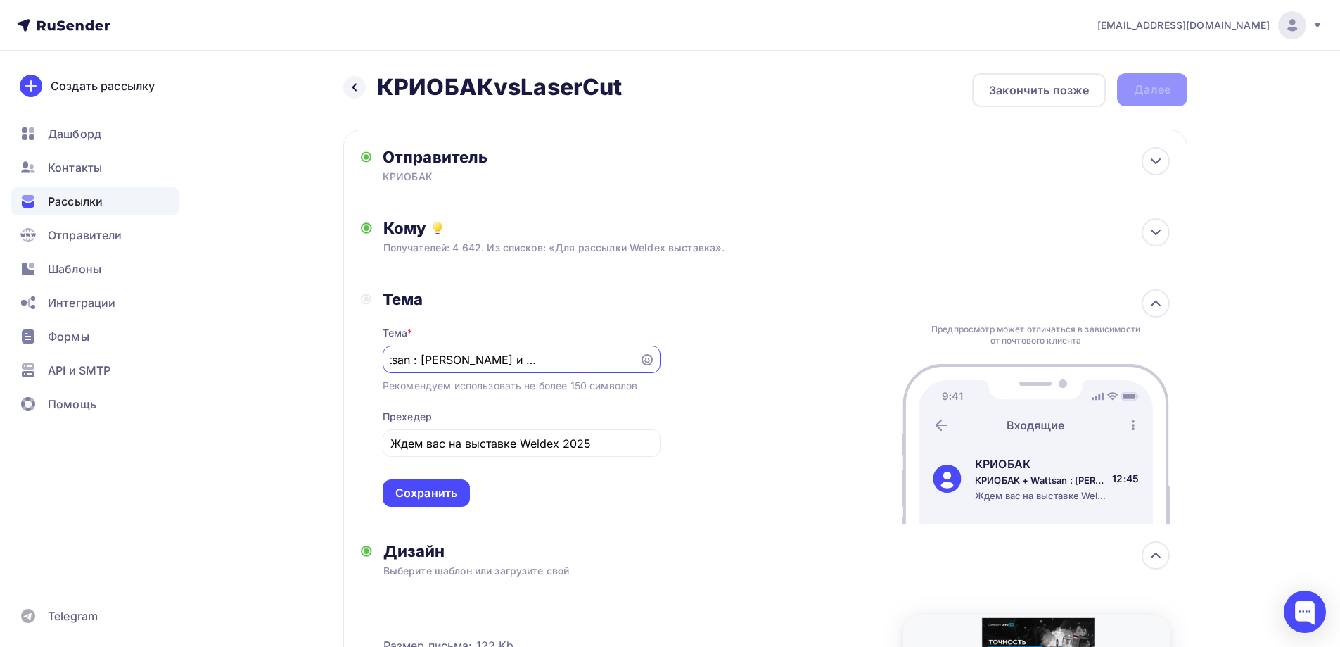
click at [704, 369] on div "Тема Тема * КРИОБАК + Wattsan : Скидки и подарки в одном письме!💥 Рекомендуем и…" at bounding box center [765, 398] width 844 height 252
click at [621, 362] on input "КРИОБАК + Wattsan : [PERSON_NAME] и подарки в одном письме!💥" at bounding box center [511, 359] width 241 height 17
click at [755, 451] on div "Тема Тема * КРИОБАК + Wattsan : Скидки и подарки в одном письме!💥 Рекомендуем и…" at bounding box center [765, 398] width 844 height 252
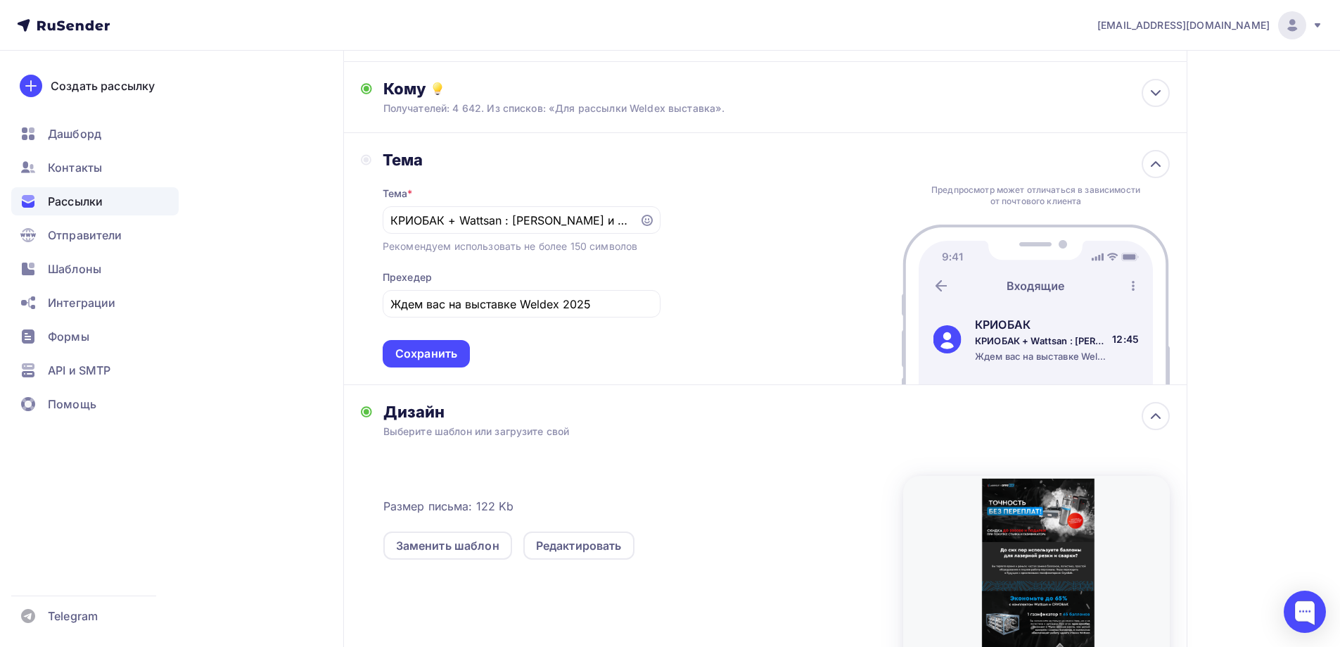
scroll to position [141, 0]
click at [446, 353] on div "Сохранить" at bounding box center [426, 352] width 62 height 16
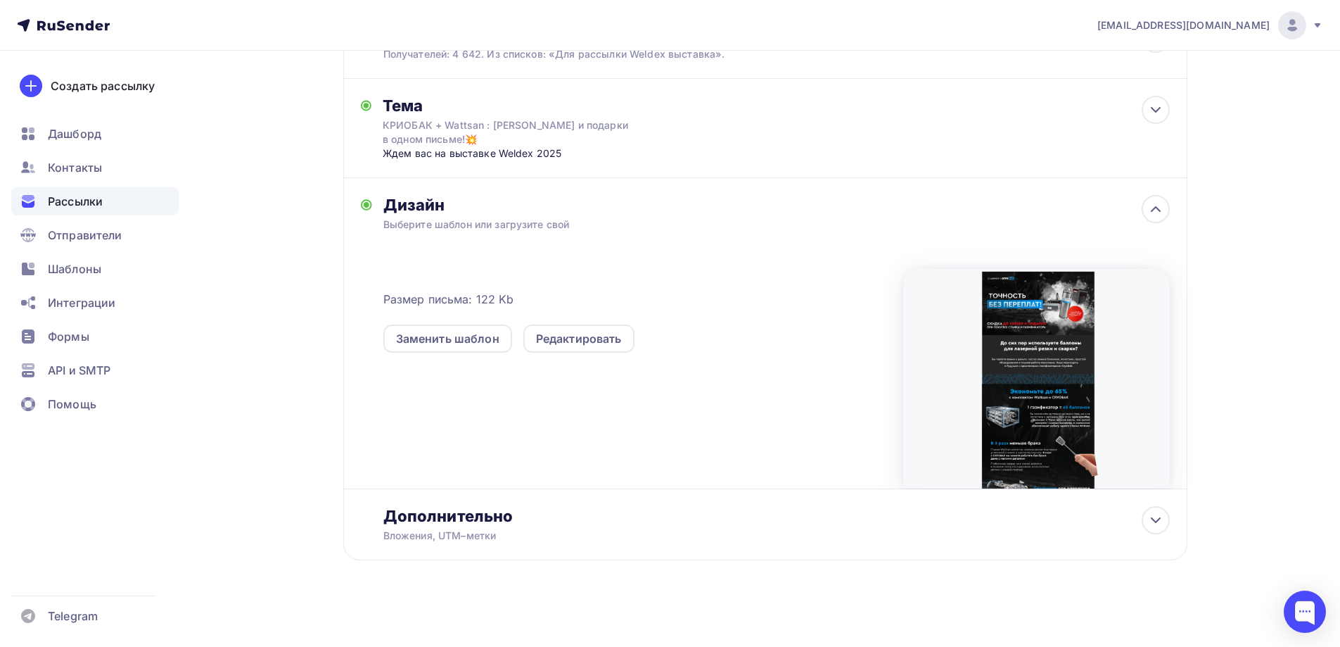
scroll to position [198, 0]
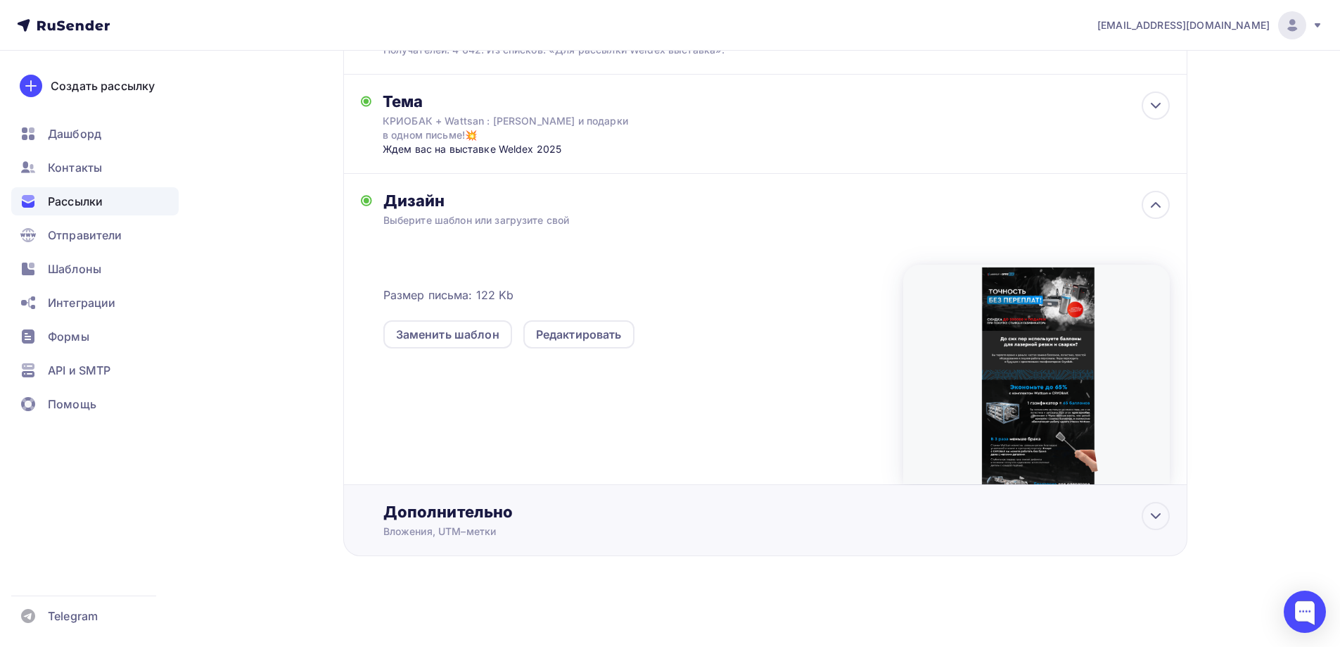
click at [588, 520] on div "Дополнительно" at bounding box center [776, 512] width 787 height 20
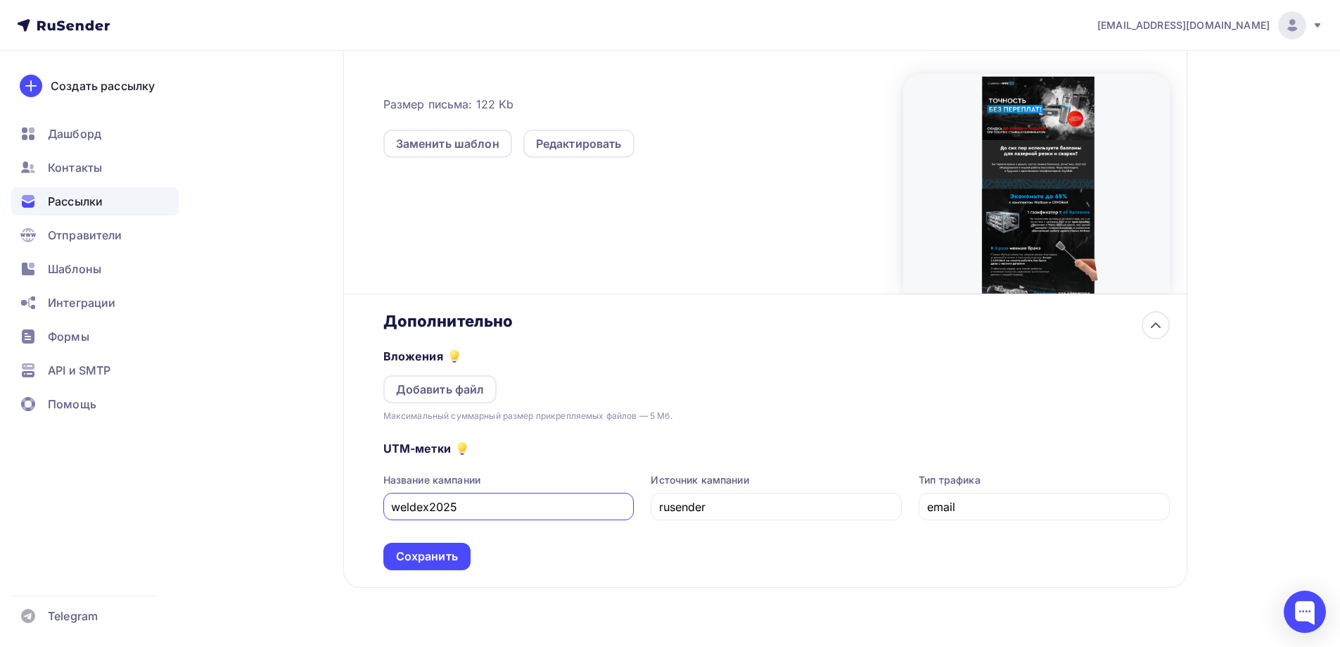
scroll to position [420, 0]
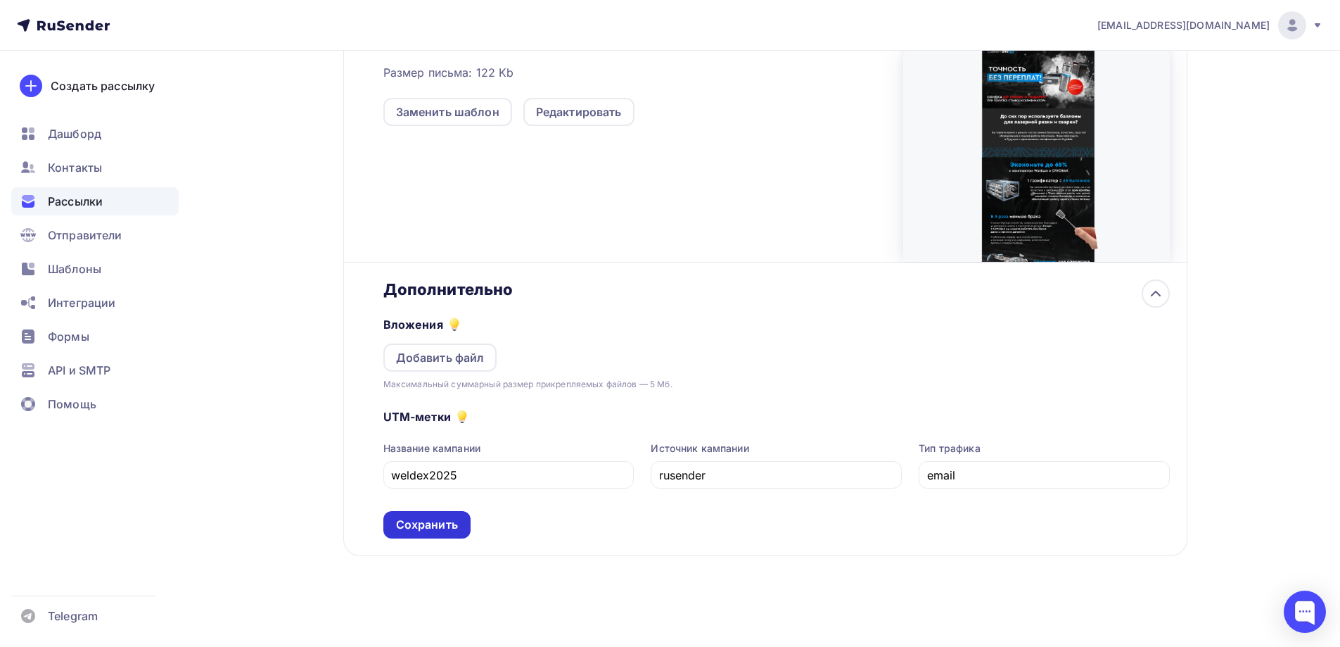
click at [437, 531] on div "Сохранить" at bounding box center [427, 524] width 62 height 16
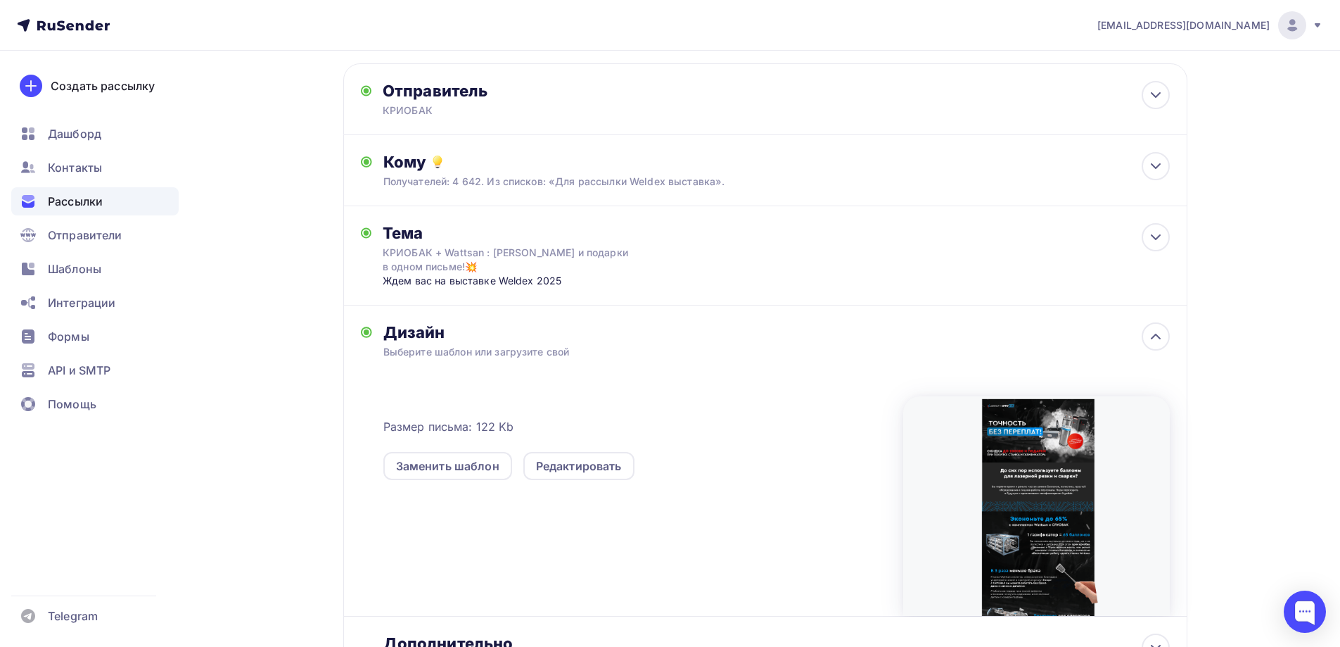
scroll to position [57, 0]
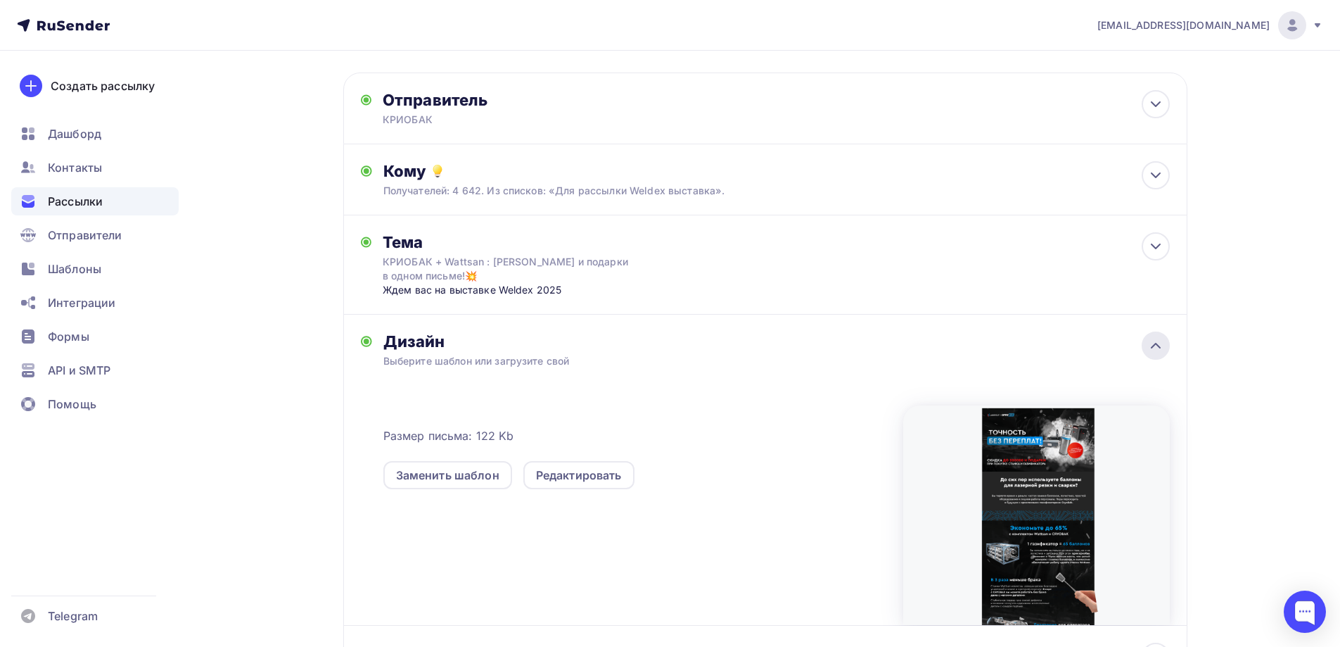
click at [1151, 344] on icon at bounding box center [1156, 345] width 17 height 17
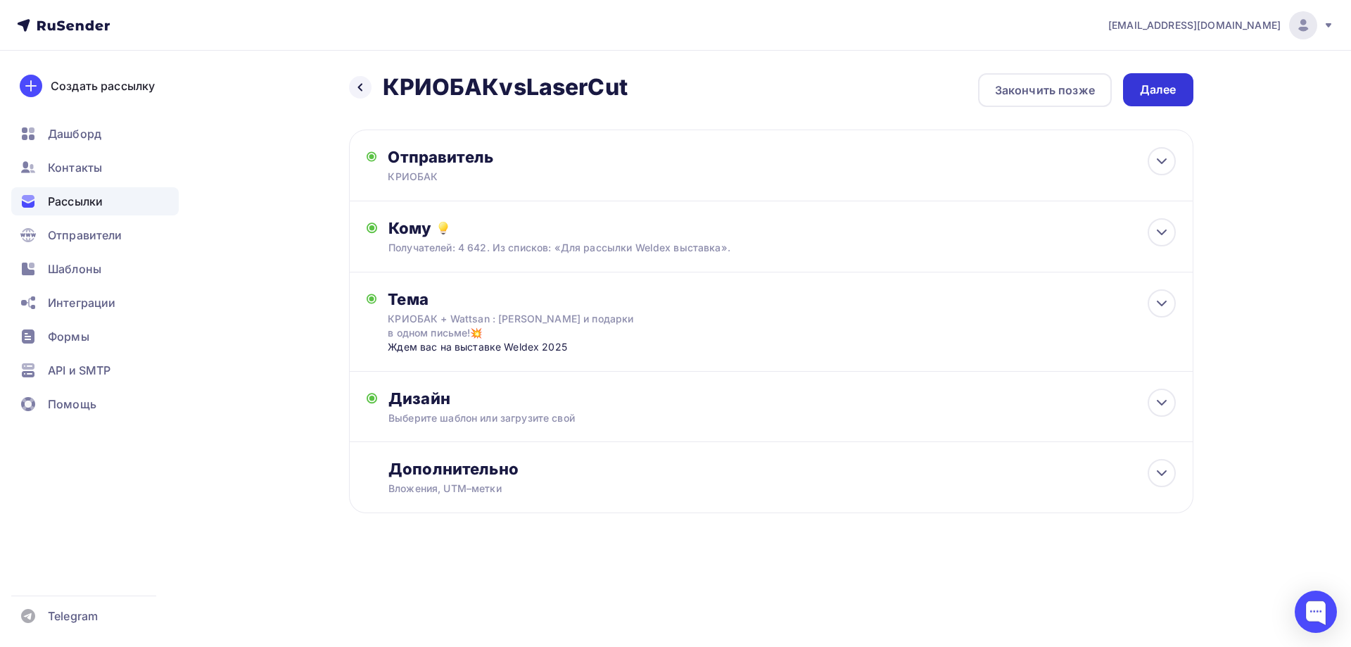
click at [1168, 89] on div "Далее" at bounding box center [1158, 90] width 37 height 16
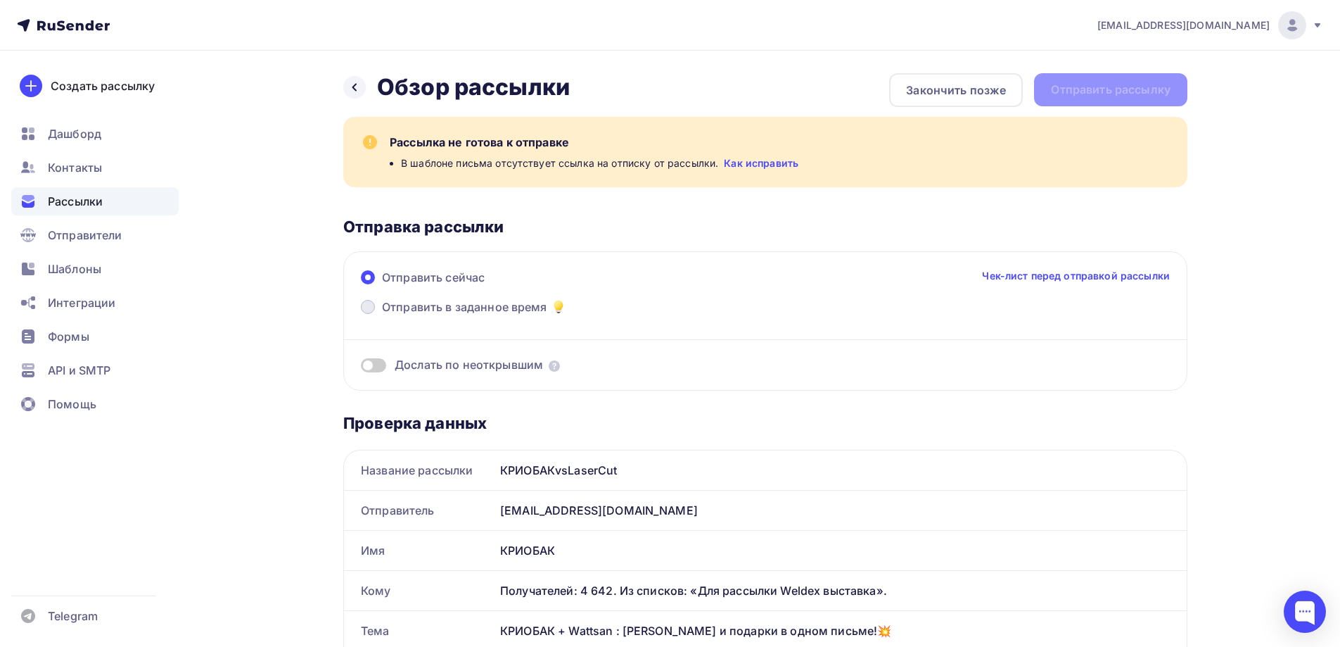
click at [458, 304] on span "Отправить в заданное время" at bounding box center [464, 306] width 165 height 17
click at [382, 315] on input "Отправить в заданное время" at bounding box center [382, 315] width 0 height 0
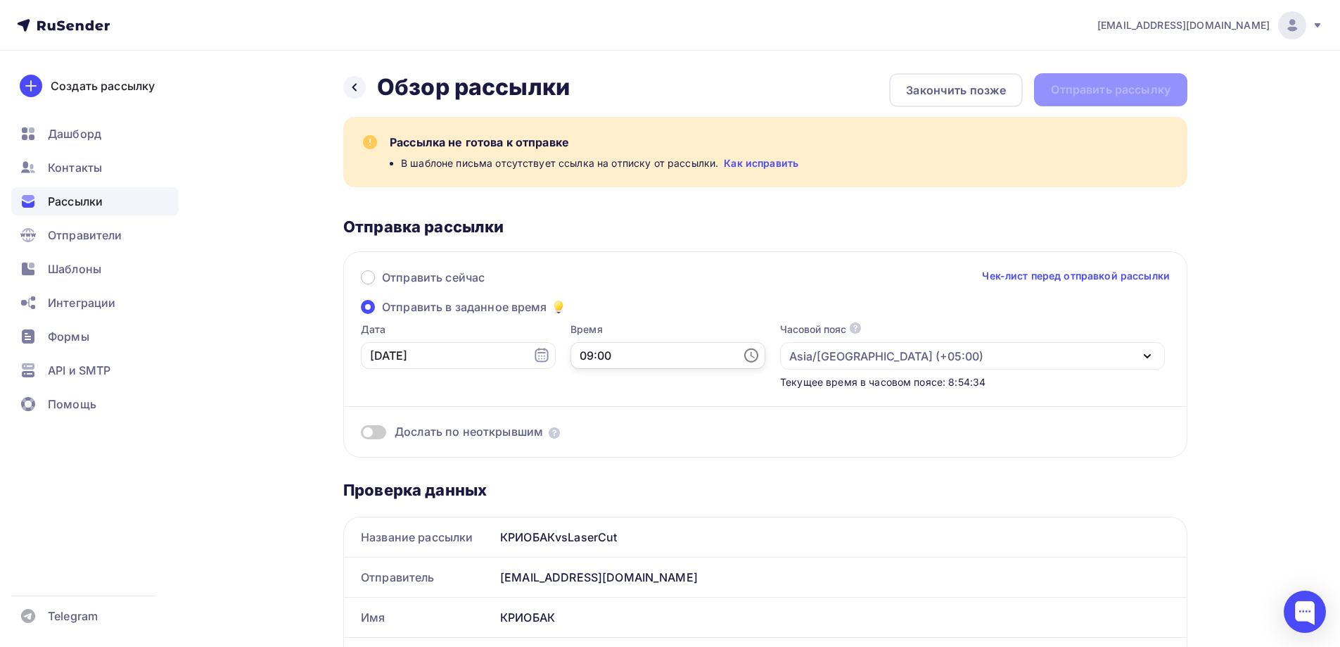
click at [680, 355] on input "09:00" at bounding box center [668, 355] width 195 height 27
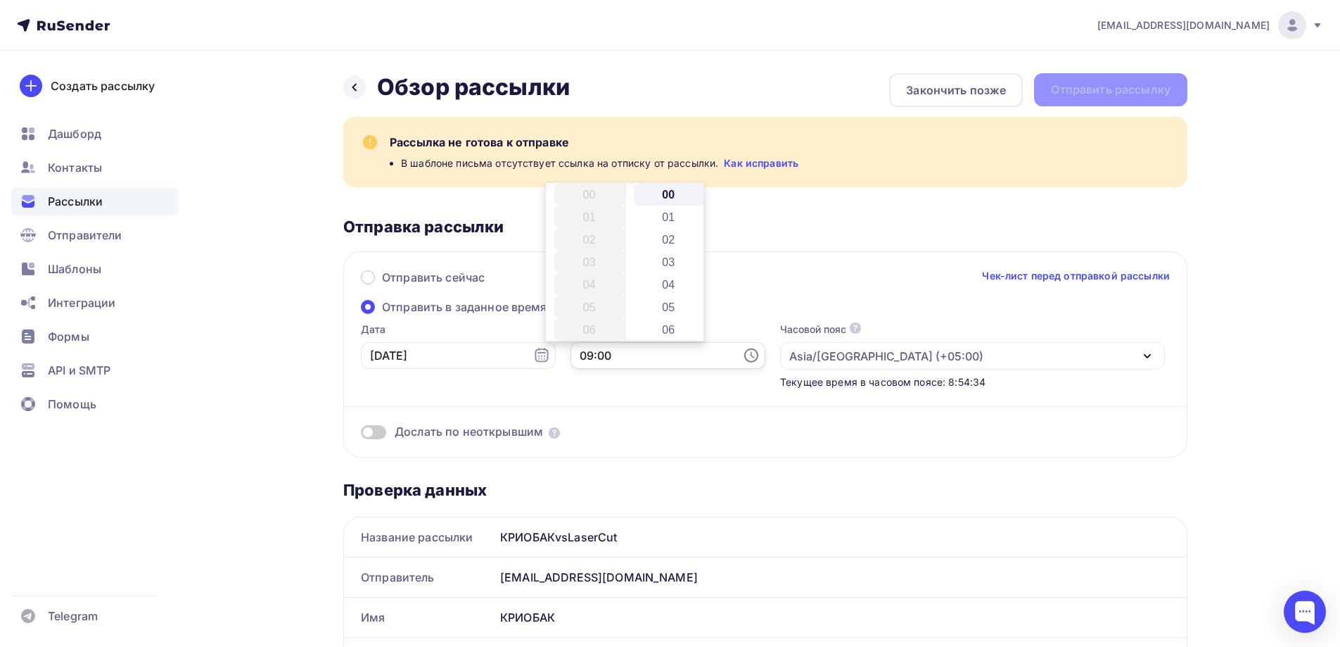
scroll to position [203, 0]
click at [797, 354] on div "Asia/[GEOGRAPHIC_DATA] (+05:00)" at bounding box center [887, 356] width 194 height 17
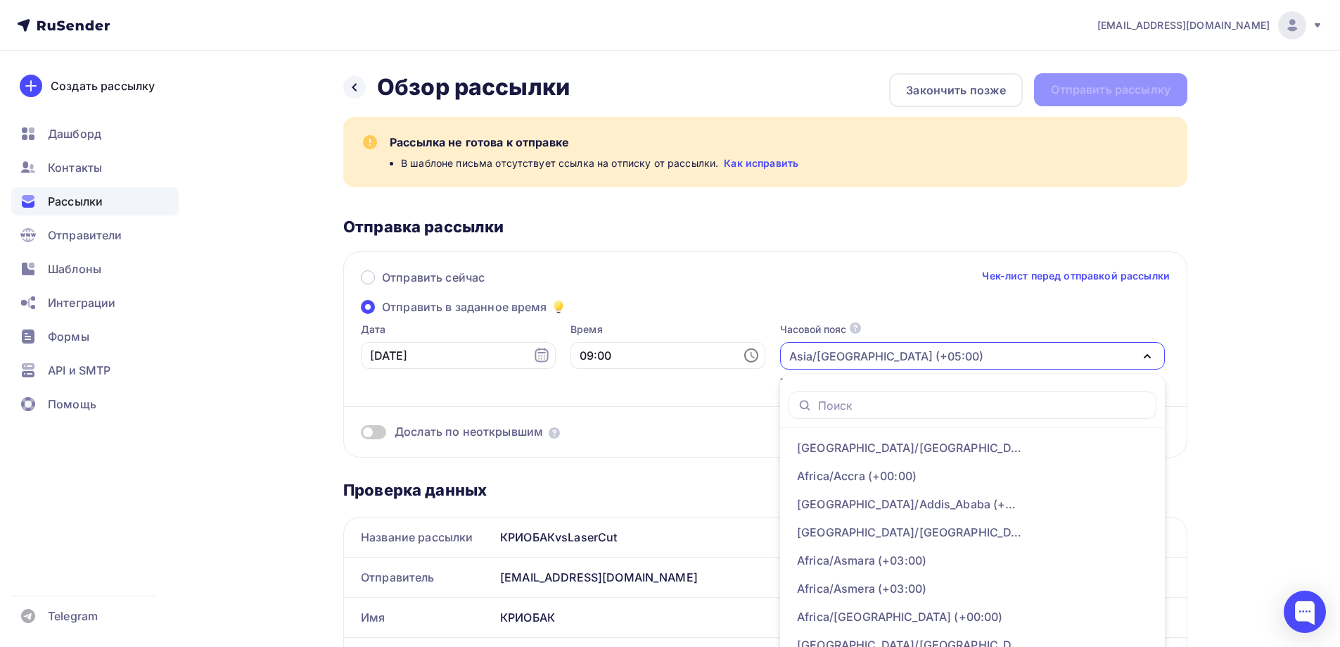
scroll to position [9, 0]
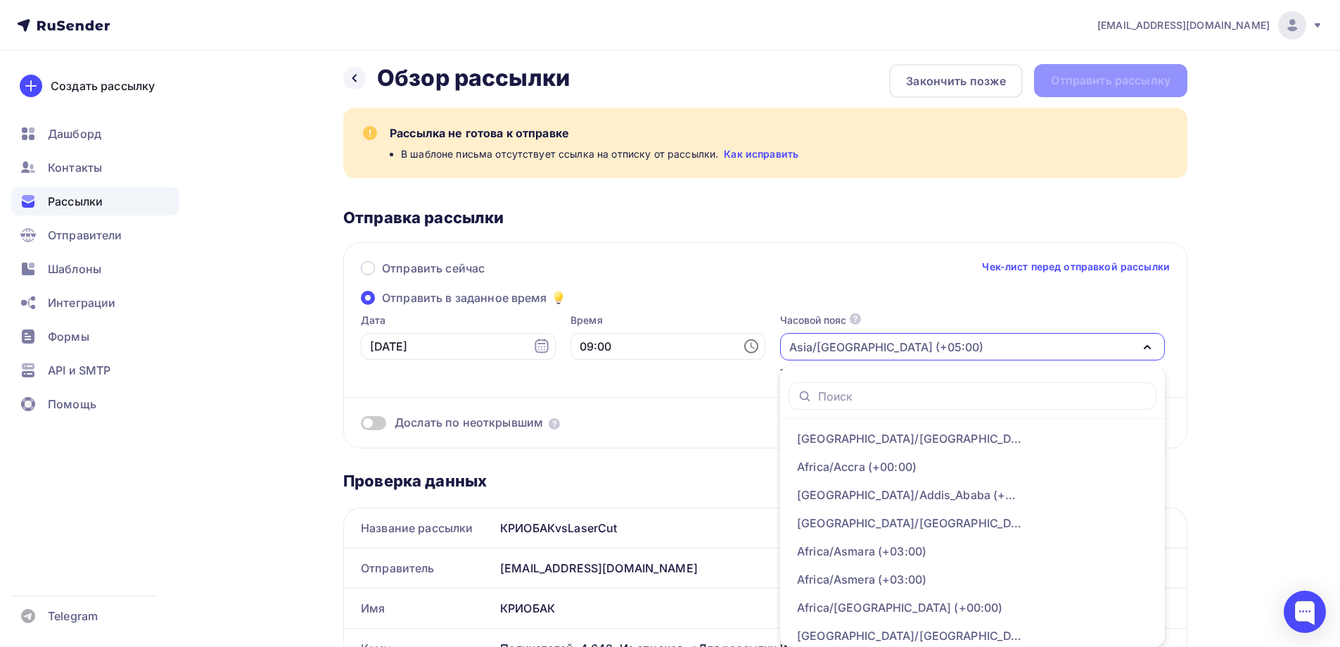
click at [713, 288] on div "Отправить сейчас Чек-лист перед отправкой рассылки" at bounding box center [765, 275] width 809 height 30
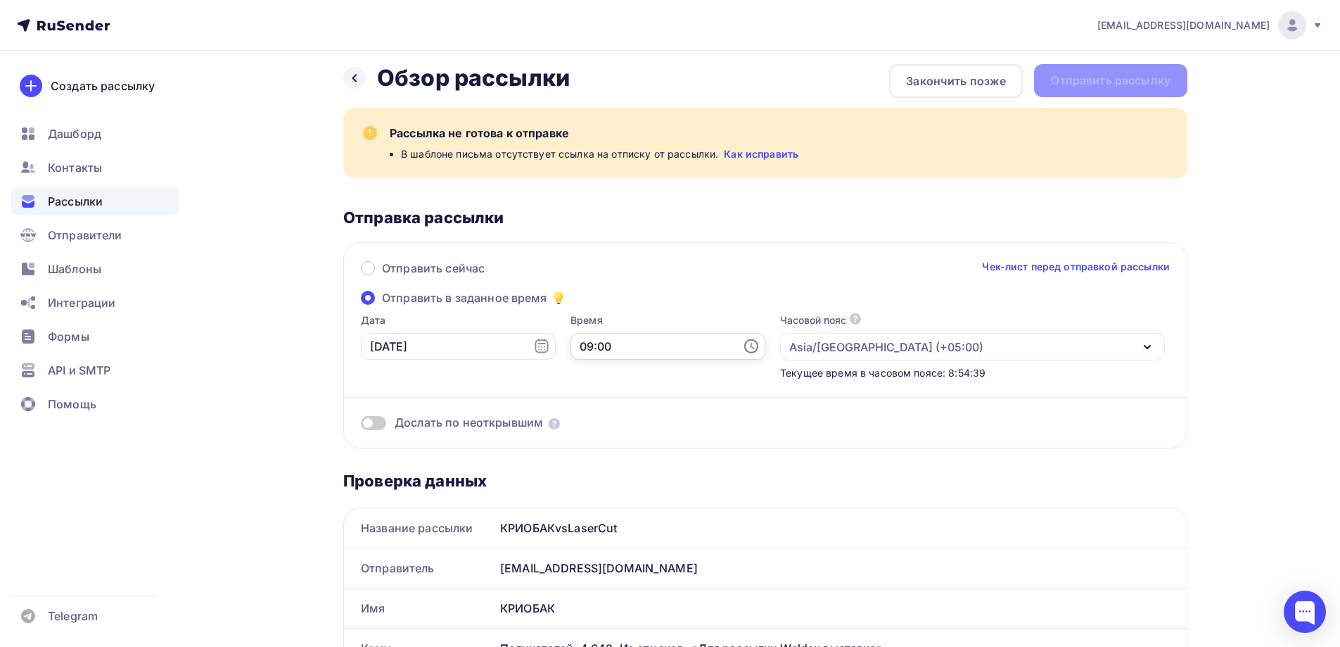
click at [614, 344] on input "09:00" at bounding box center [668, 346] width 195 height 27
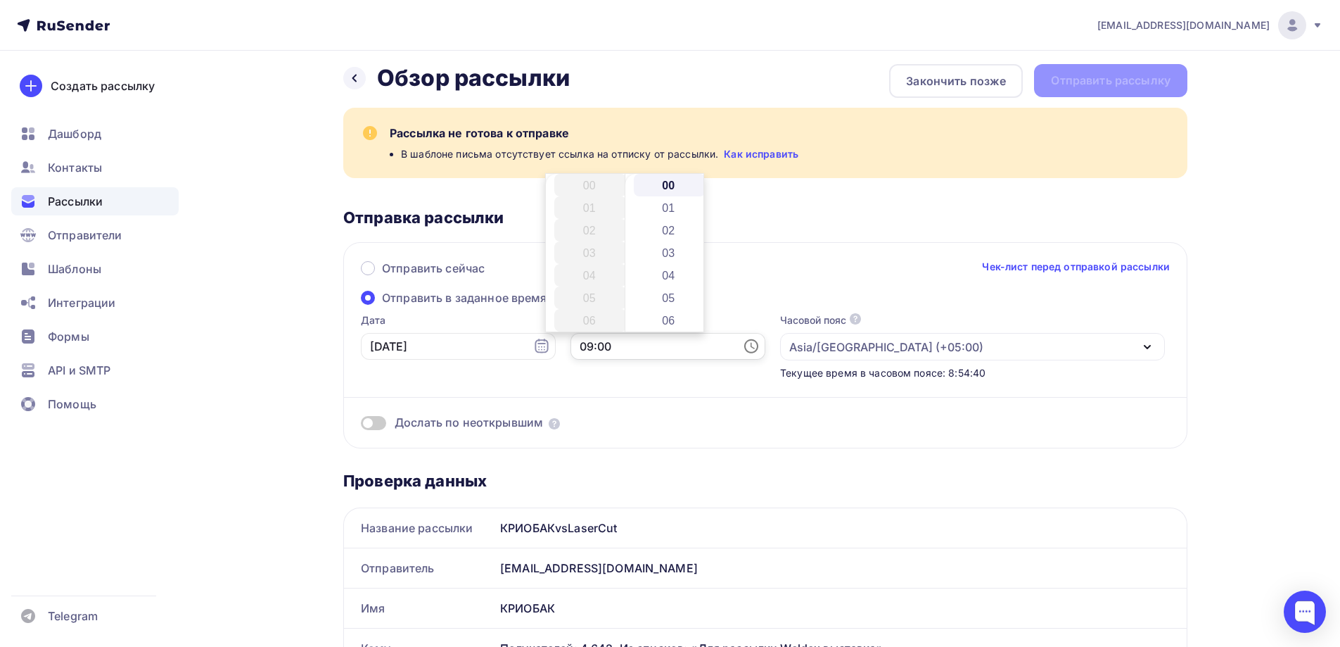
scroll to position [203, 0]
click at [592, 229] on li "11" at bounding box center [590, 230] width 72 height 23
click at [664, 300] on li "30" at bounding box center [670, 297] width 72 height 23
type input "11:30"
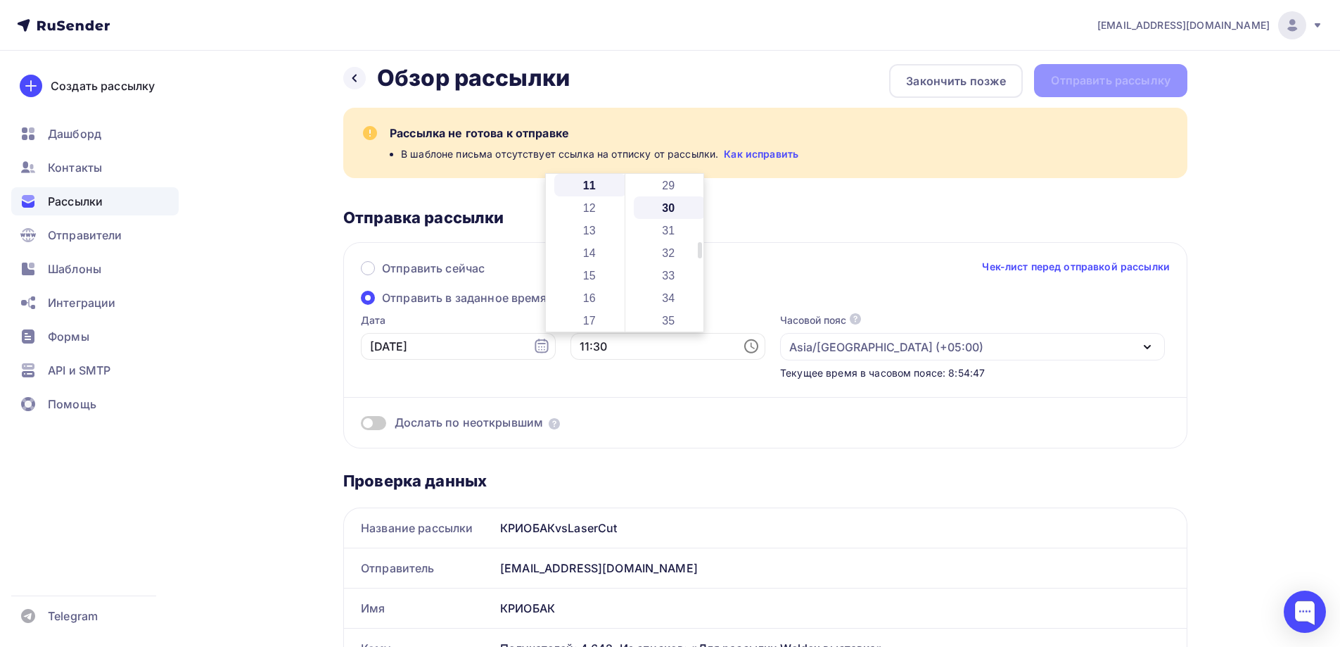
scroll to position [676, 0]
click at [666, 383] on div "Дослать по неоткрывшим" at bounding box center [765, 405] width 809 height 51
click at [380, 424] on span at bounding box center [373, 423] width 25 height 14
click at [361, 425] on input "checkbox" at bounding box center [361, 425] width 0 height 0
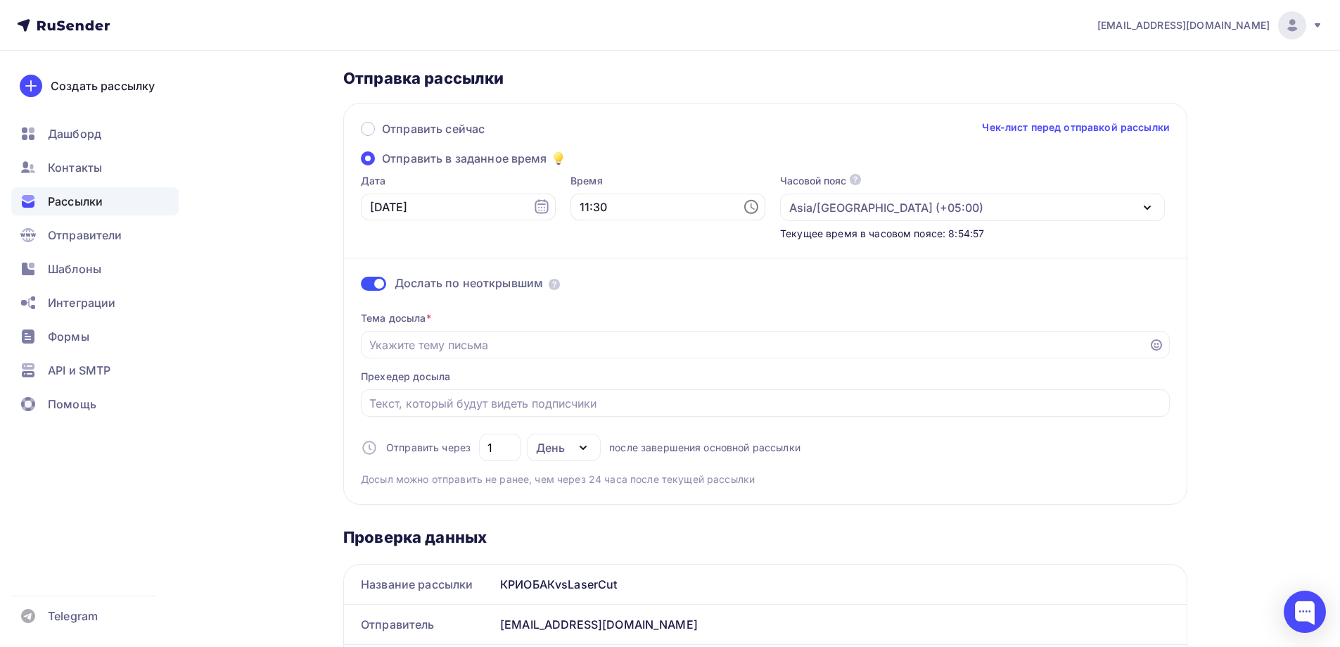
scroll to position [150, 0]
drag, startPoint x: 497, startPoint y: 445, endPoint x: 464, endPoint y: 448, distance: 33.8
click at [467, 448] on div "Отправить через 1 День День Часы после завершения основной рассылки" at bounding box center [581, 445] width 440 height 27
click at [543, 445] on div "День" at bounding box center [550, 446] width 29 height 17
click at [564, 513] on div "Часы" at bounding box center [559, 515] width 30 height 17
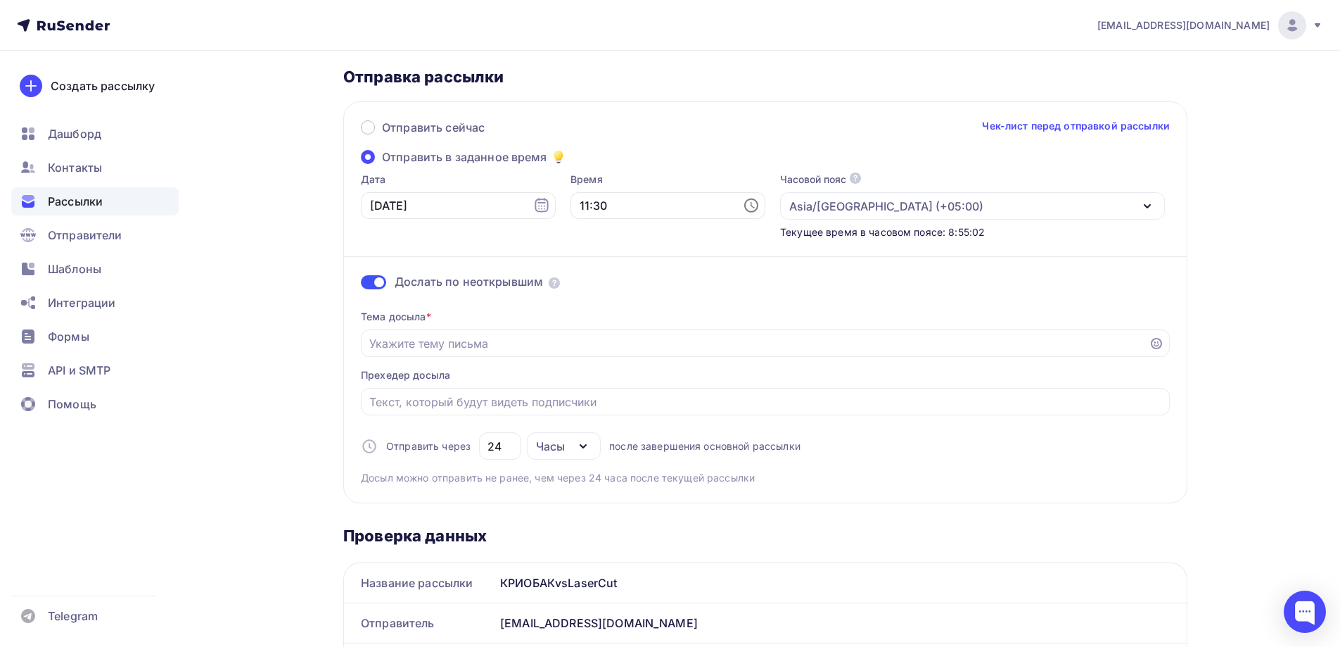
drag, startPoint x: 506, startPoint y: 449, endPoint x: 455, endPoint y: 440, distance: 51.5
click at [479, 445] on div "24" at bounding box center [500, 445] width 42 height 27
click at [592, 424] on div "Тема досыла * Прехедер досыла Отправить через 6 Часы День Часы после завершения…" at bounding box center [765, 391] width 809 height 186
click at [497, 438] on input "6" at bounding box center [501, 446] width 26 height 17
click at [484, 444] on div "6" at bounding box center [500, 445] width 42 height 27
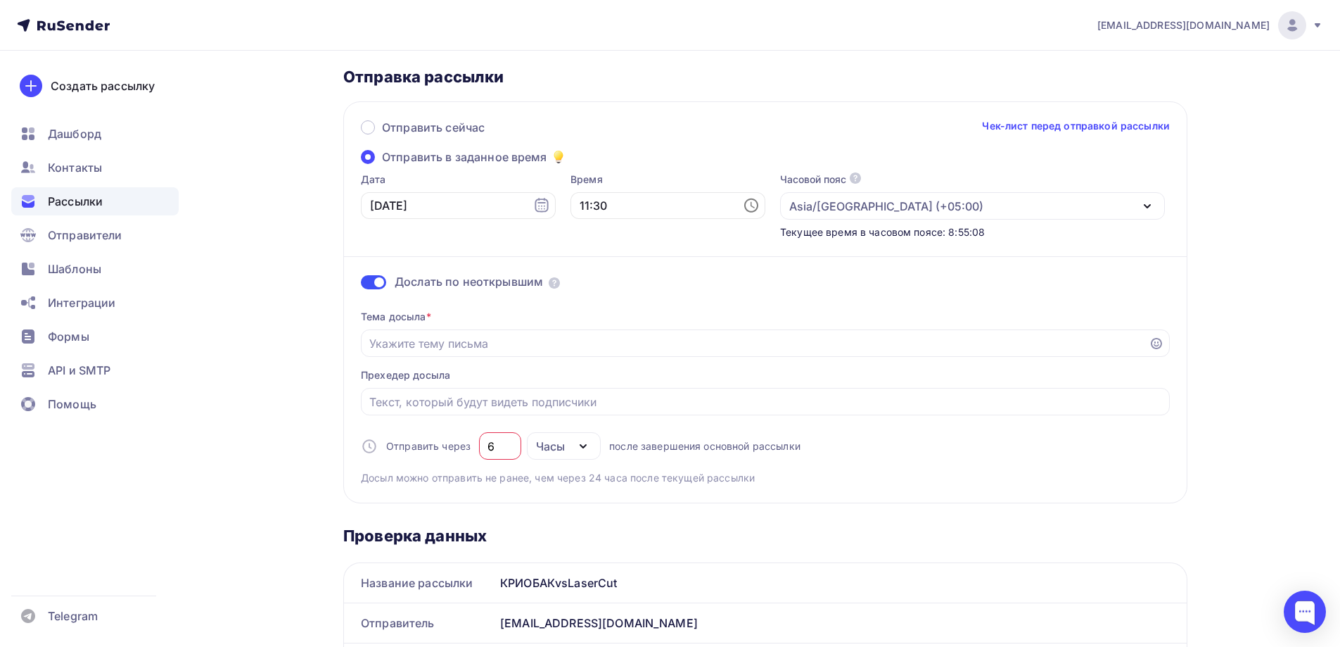
click at [485, 440] on div "6" at bounding box center [500, 445] width 42 height 27
click at [489, 445] on input "6" at bounding box center [501, 446] width 26 height 17
type input "06"
click at [463, 415] on div at bounding box center [765, 401] width 809 height 27
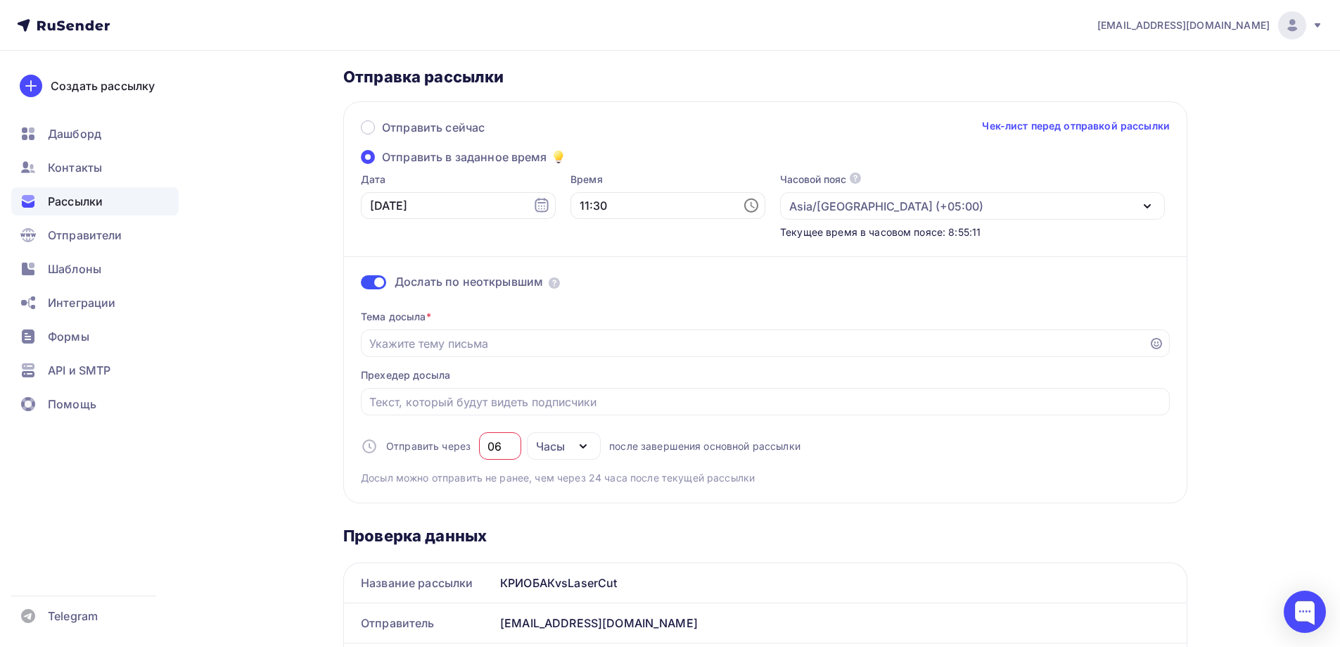
click at [461, 427] on div "Тема досыла * Прехедер досыла Отправить через 06 Часы День Часы после завершени…" at bounding box center [765, 391] width 809 height 186
click at [500, 438] on input "06" at bounding box center [501, 446] width 26 height 17
drag, startPoint x: 504, startPoint y: 449, endPoint x: 464, endPoint y: 450, distance: 40.1
click at [466, 450] on div "Отправить через 06 Часы День Часы после завершения основной рассылки" at bounding box center [581, 445] width 440 height 27
click at [547, 447] on div "Часы" at bounding box center [550, 446] width 29 height 17
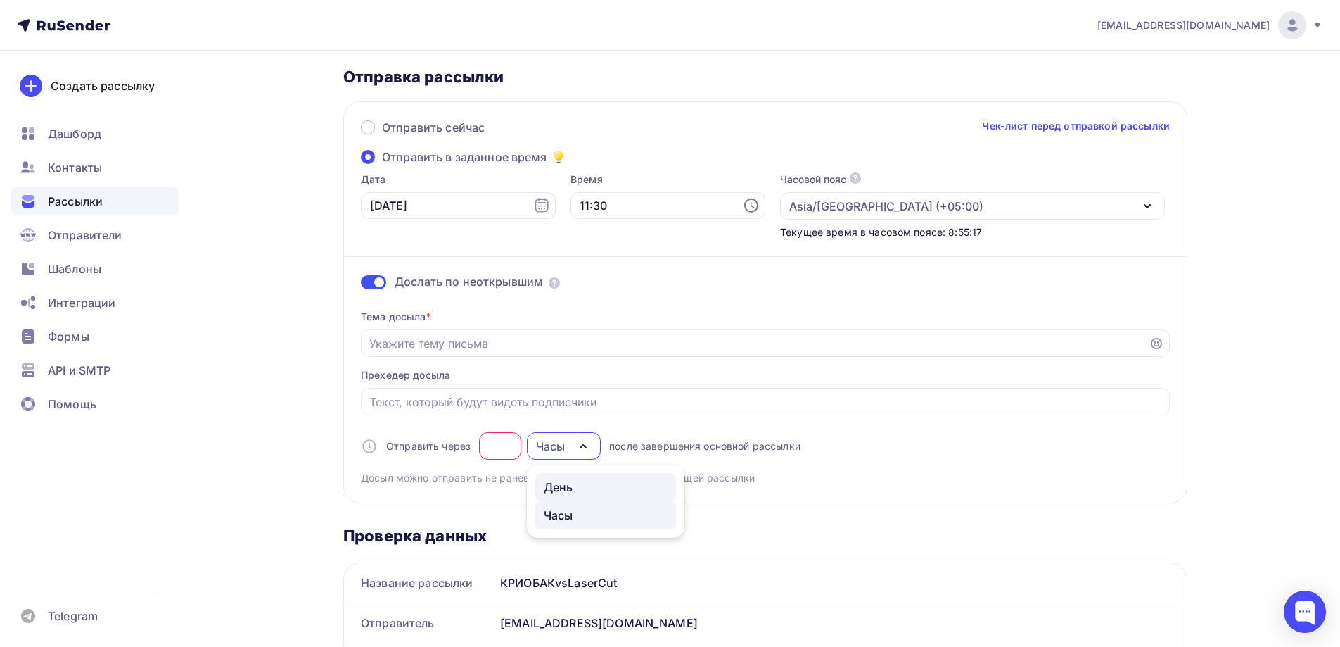
click at [569, 481] on div "День" at bounding box center [559, 486] width 30 height 17
click at [519, 421] on div "Тема досыла * Прехедер досыла Отправить через 1 День День Часы после завершения…" at bounding box center [765, 391] width 809 height 186
drag, startPoint x: 503, startPoint y: 445, endPoint x: 474, endPoint y: 450, distance: 30.0
click at [479, 450] on div "1" at bounding box center [500, 445] width 42 height 27
click at [547, 448] on div "День" at bounding box center [550, 446] width 29 height 17
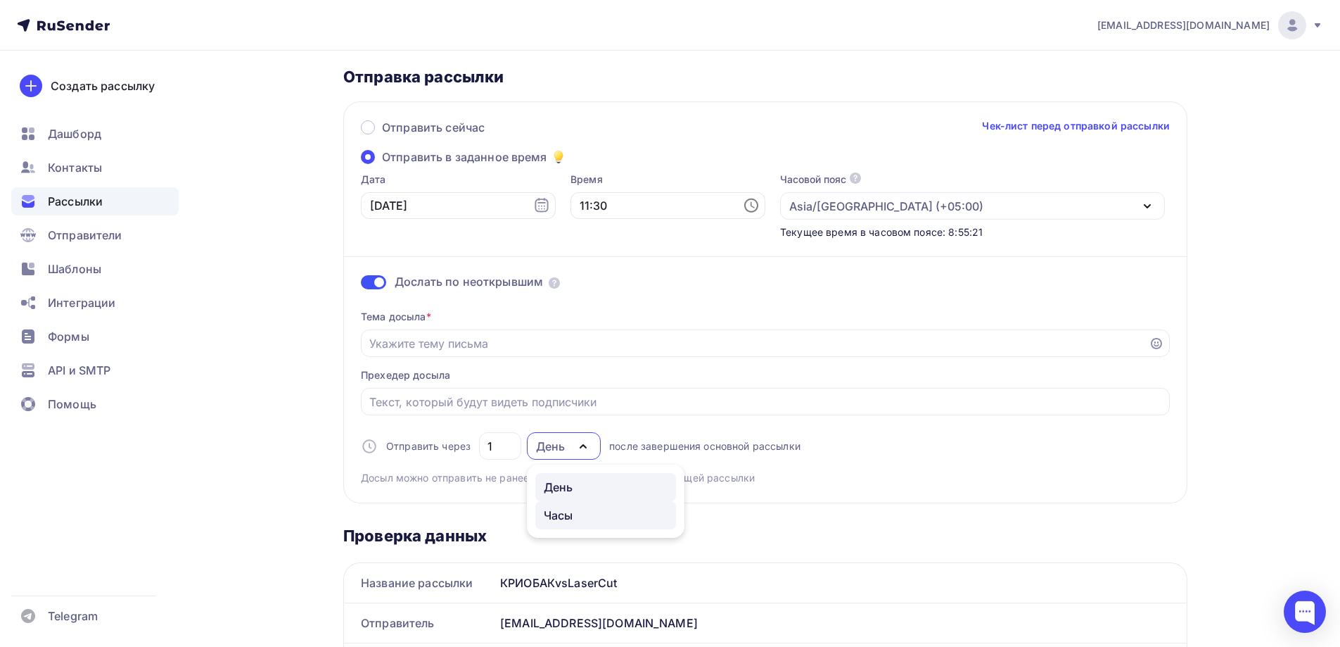
click at [566, 509] on div "Часы" at bounding box center [559, 515] width 30 height 17
drag, startPoint x: 505, startPoint y: 448, endPoint x: 445, endPoint y: 444, distance: 60.6
click at [473, 445] on div "Отправить через 24 Часы День Часы после завершения основной рассылки" at bounding box center [581, 445] width 440 height 27
type input "28"
click at [434, 431] on div "Тема досыла * Прехедер досыла Отправить через 28 Часы День Часы после завершени…" at bounding box center [765, 391] width 809 height 186
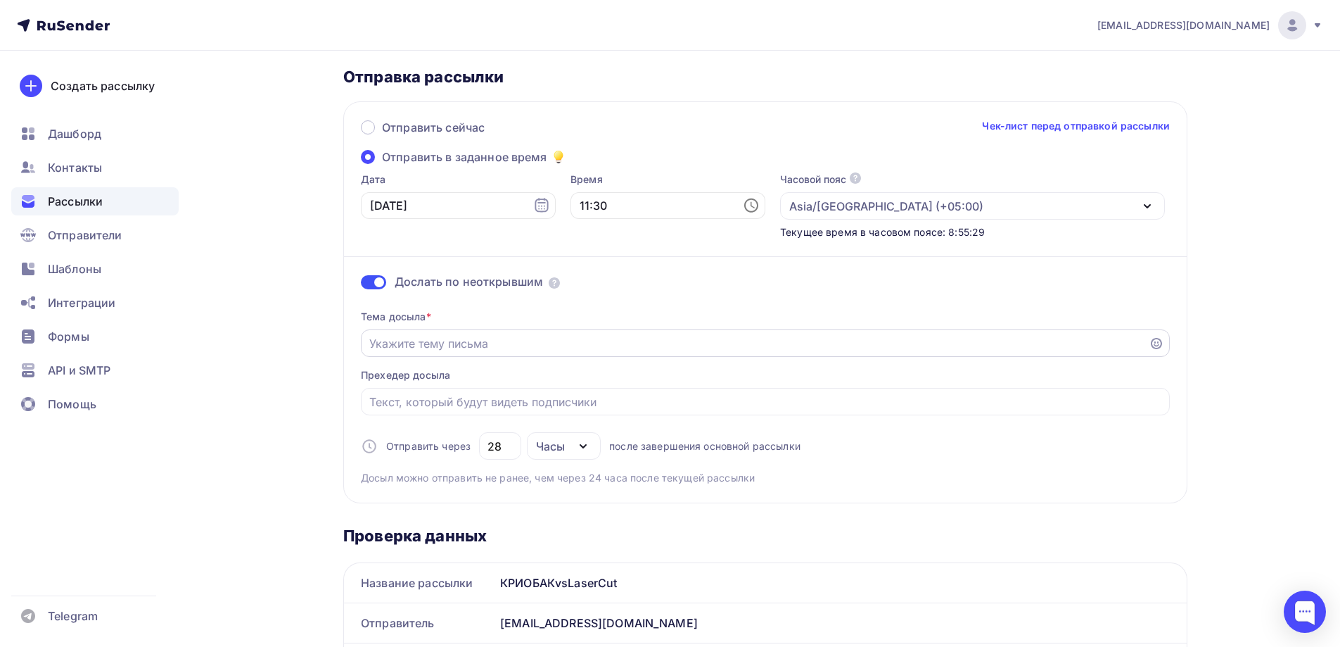
click at [471, 329] on div at bounding box center [765, 342] width 809 height 27
click at [467, 344] on input "Отправить в заданное время" at bounding box center [755, 343] width 772 height 17
type input ":"
type input "Ж"
click at [427, 336] on input "Приглашаем на выставку Weldex 2025" at bounding box center [755, 343] width 772 height 17
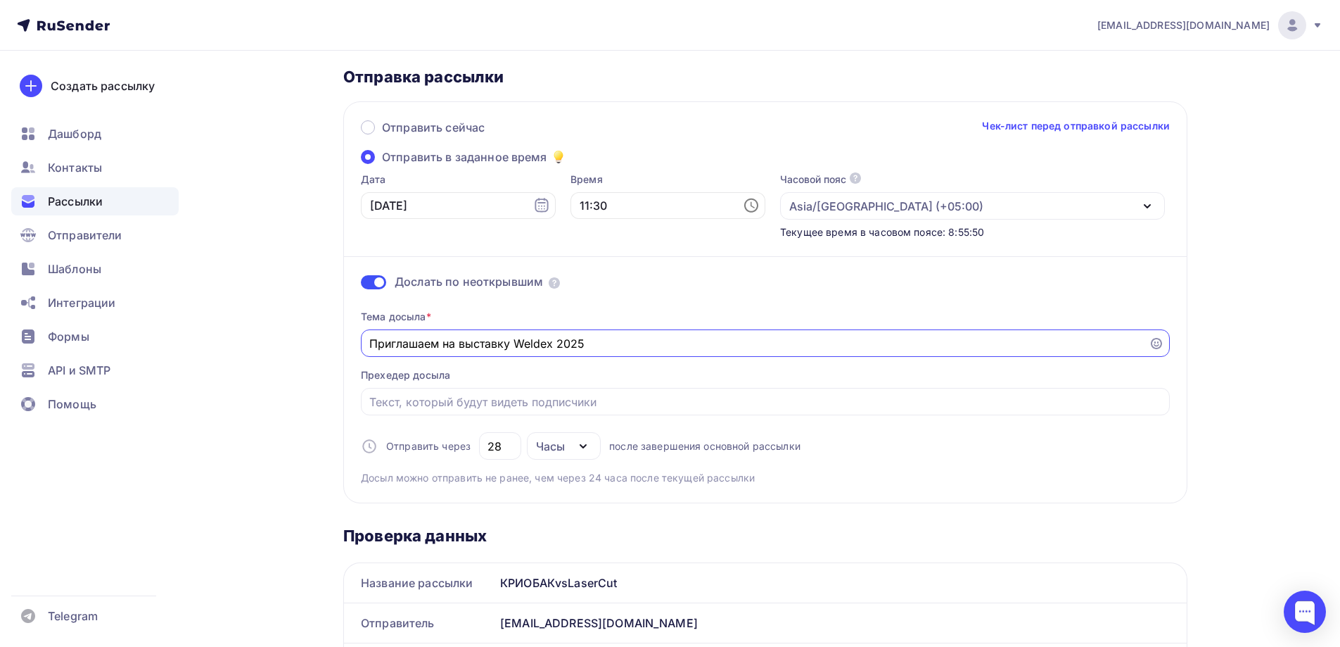
click at [427, 336] on input "Приглашаем на выставку Weldex 2025" at bounding box center [755, 343] width 772 height 17
click at [441, 346] on input "Приглашенеи на выставку Weldex 2025" at bounding box center [755, 343] width 772 height 17
type input "Приглашение на выставку Weldex 2025"
click at [443, 410] on div at bounding box center [765, 401] width 809 height 27
click at [496, 402] on input "Отправить в заданное время" at bounding box center [765, 401] width 793 height 17
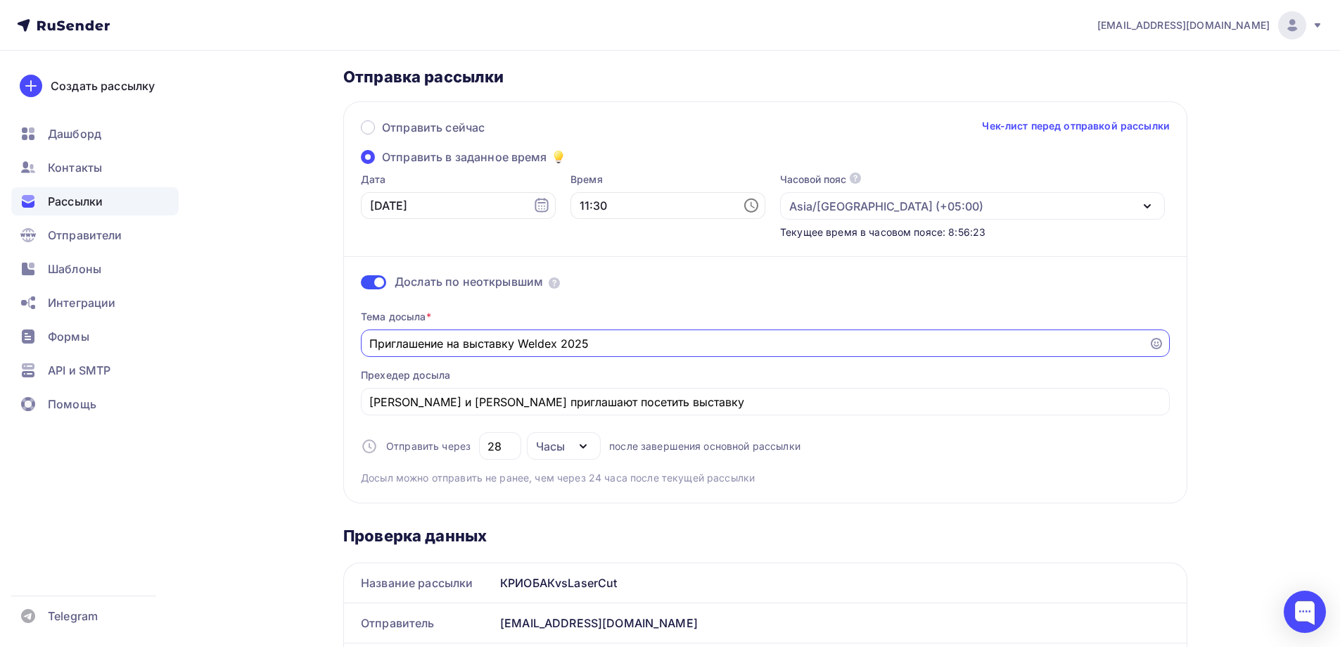
drag, startPoint x: 592, startPoint y: 349, endPoint x: 514, endPoint y: 347, distance: 77.4
click at [514, 347] on input "Приглашение на выставку Weldex 2025" at bounding box center [755, 343] width 772 height 17
click at [738, 391] on div "КРИОБАК и Wattsan приглашают посетить выставку" at bounding box center [765, 401] width 809 height 27
click at [741, 407] on input "КРИОБАК и Wattsan приглашают посетить выставку" at bounding box center [765, 401] width 793 height 17
paste input "Weldex 2025"
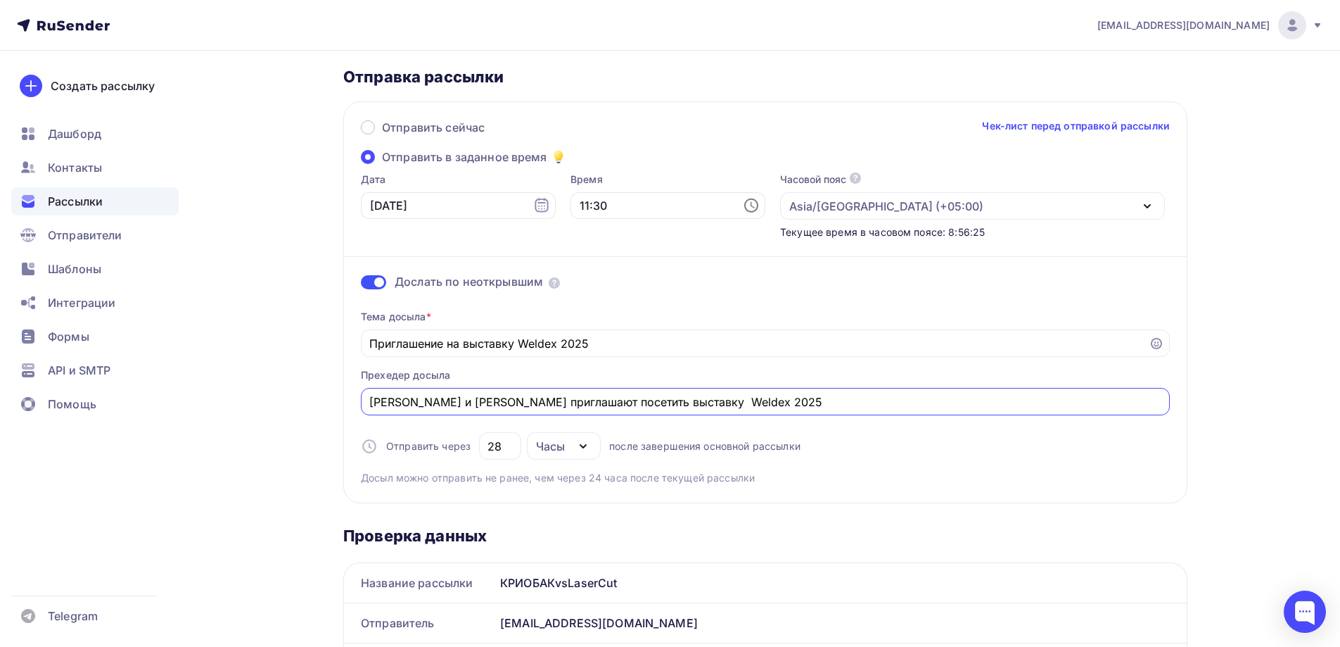
click at [661, 404] on input "КРИОБАК и Wattsan приглашают посетить выставку Weldex 2025" at bounding box center [765, 401] width 793 height 17
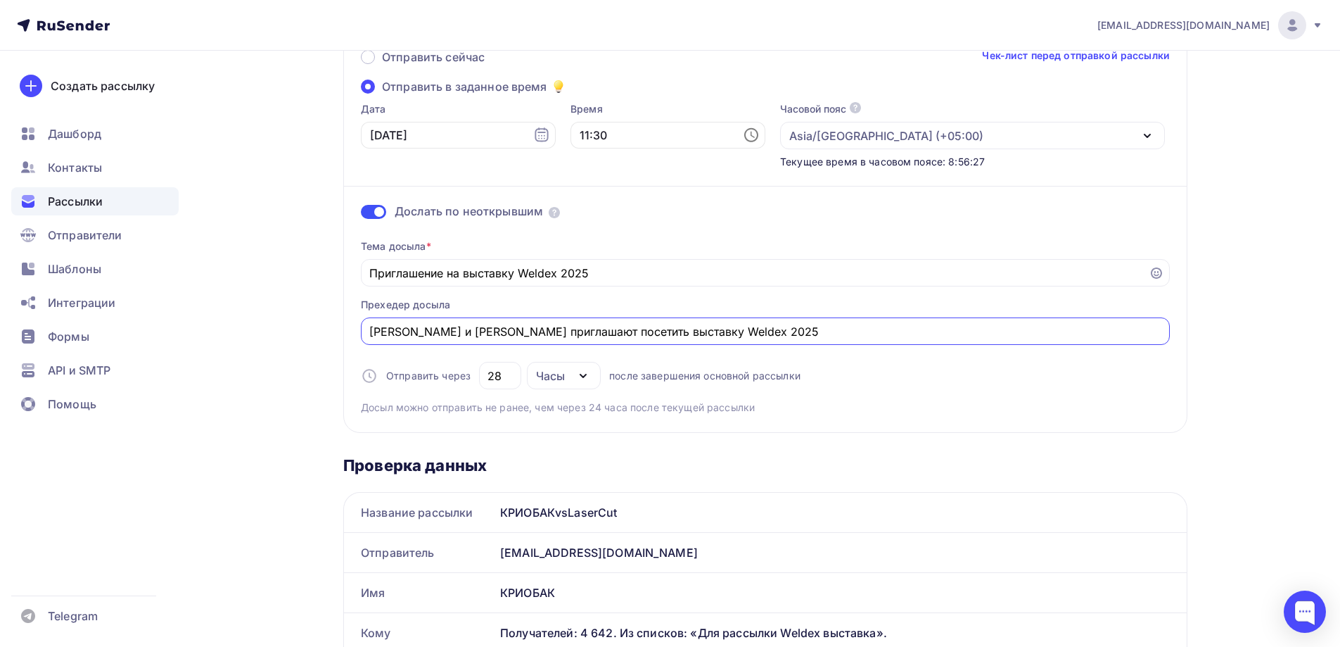
type input "КРИОБАК и Wattsan приглашают посетить выставку Weldex 2025"
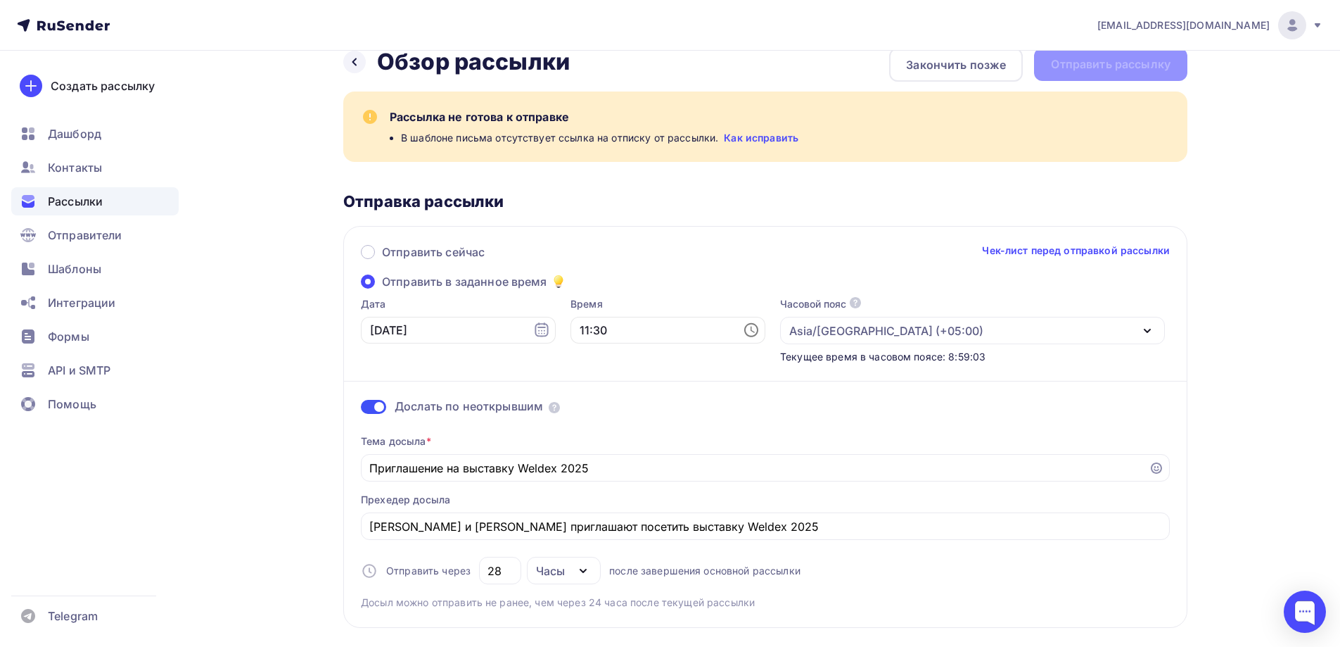
scroll to position [0, 0]
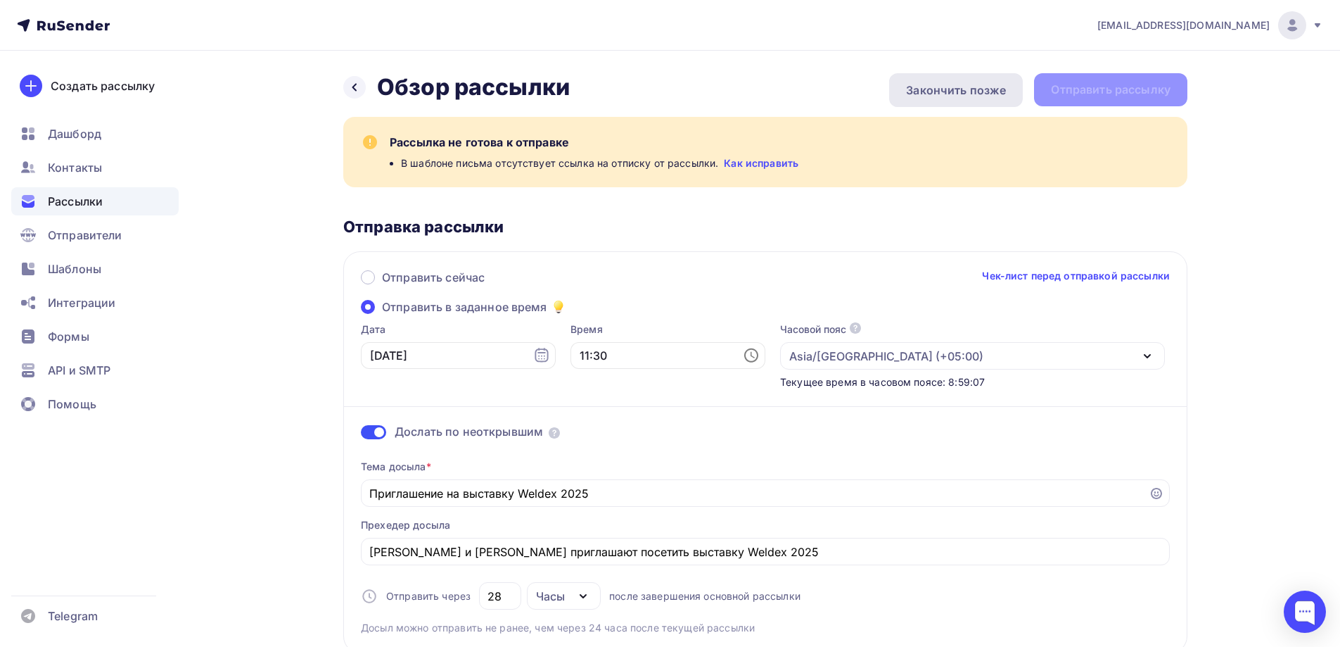
click at [952, 94] on div "Закончить позже" at bounding box center [956, 90] width 100 height 17
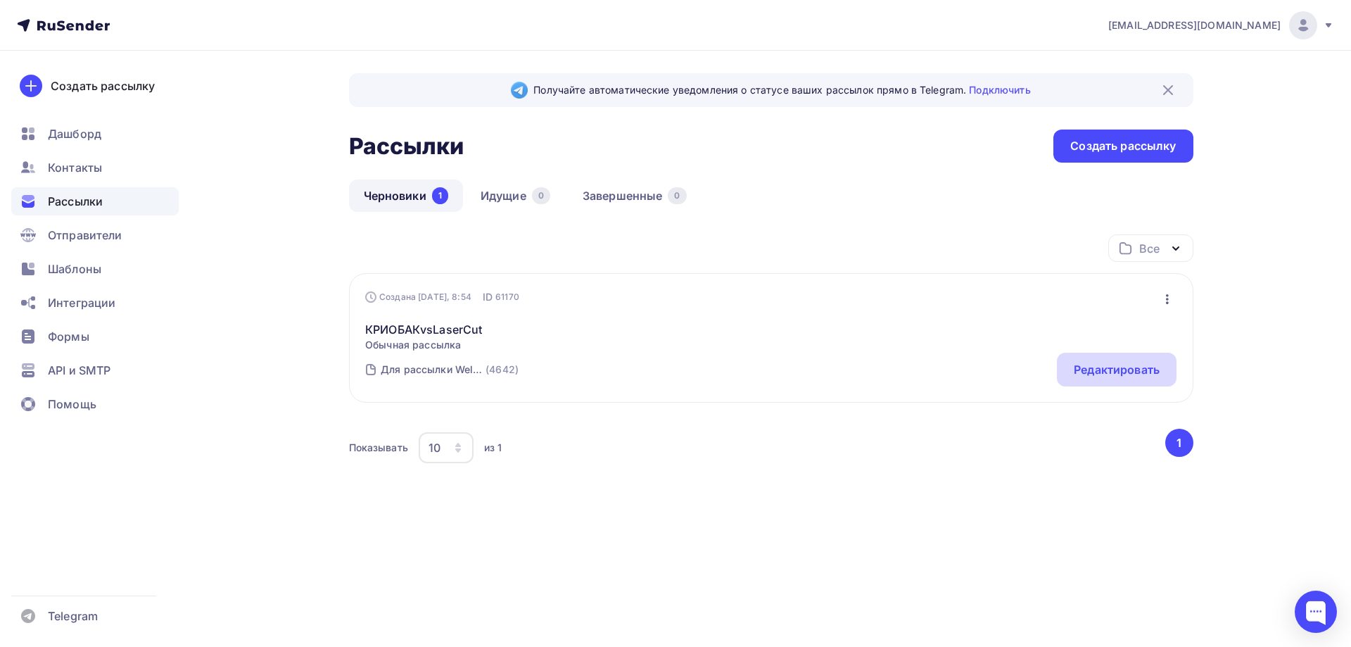
click at [1104, 368] on div "Редактировать" at bounding box center [1117, 369] width 86 height 17
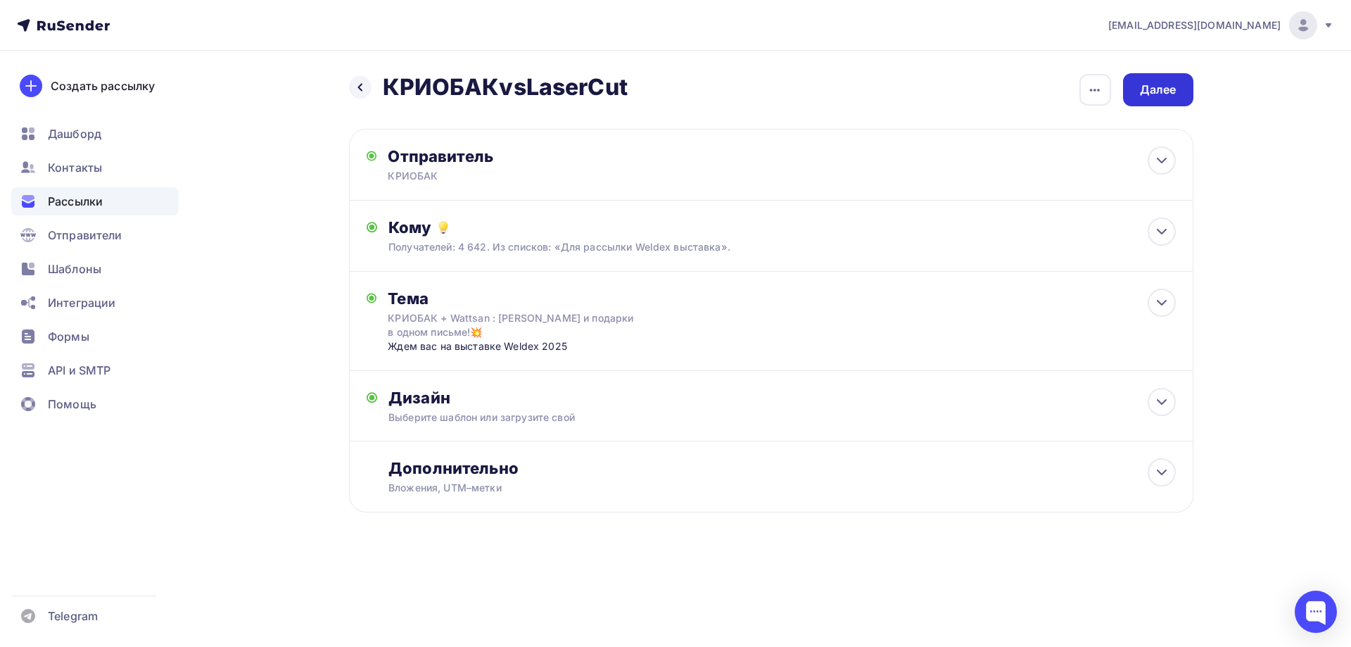
click at [1164, 96] on div "Далее" at bounding box center [1158, 90] width 37 height 16
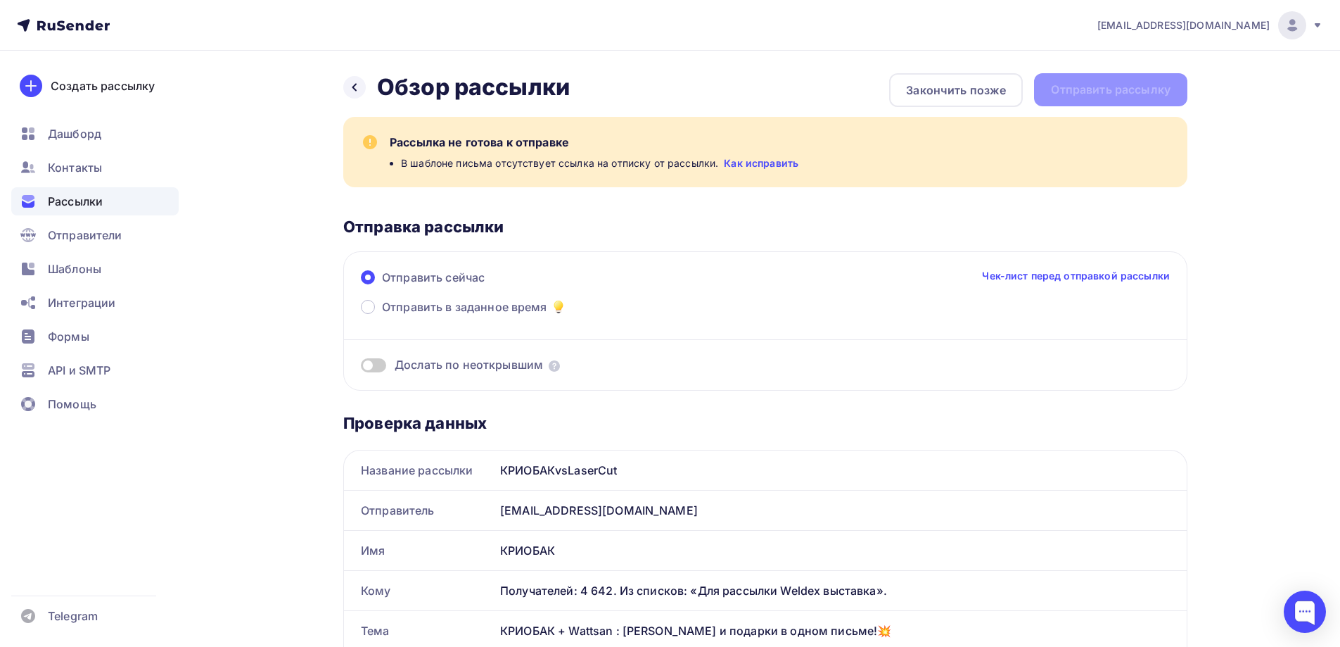
click at [448, 310] on span "Отправить в заданное время" at bounding box center [464, 306] width 165 height 17
click at [382, 315] on input "Отправить в заданное время" at bounding box center [382, 315] width 0 height 0
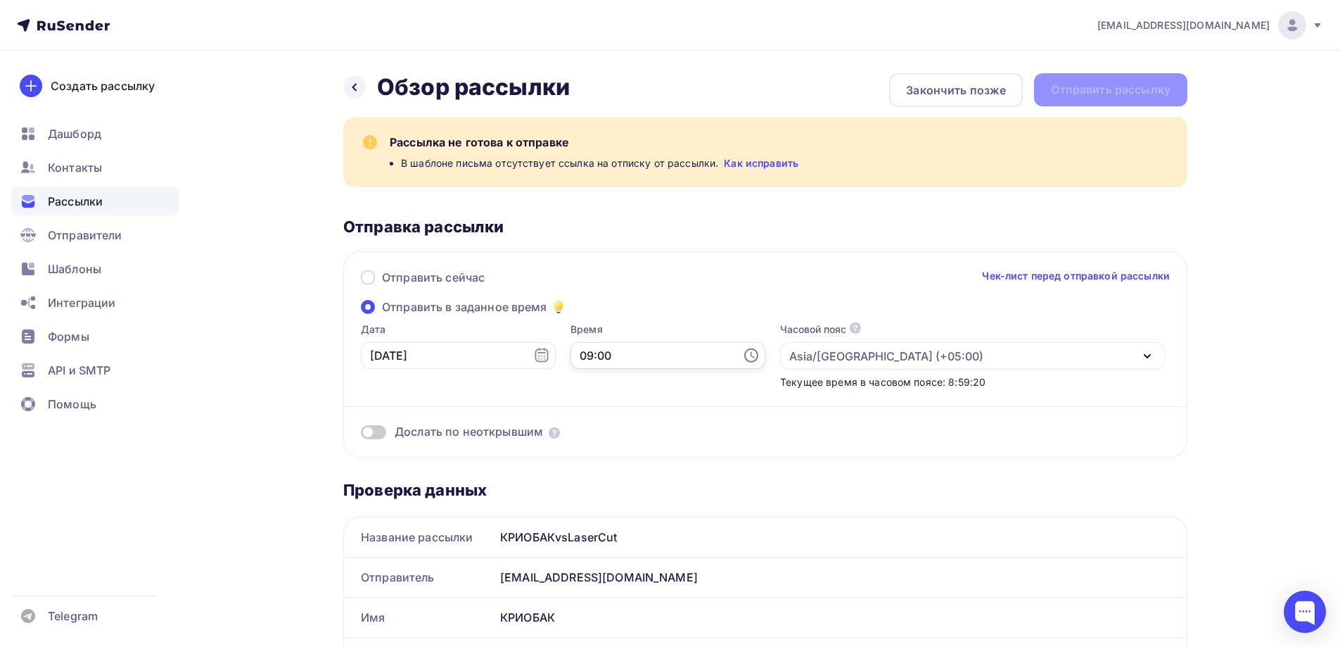
click at [590, 355] on input "09:00" at bounding box center [668, 355] width 195 height 27
click at [590, 239] on li "11" at bounding box center [590, 239] width 72 height 23
click at [671, 290] on li "29" at bounding box center [670, 284] width 72 height 23
type input "11:29"
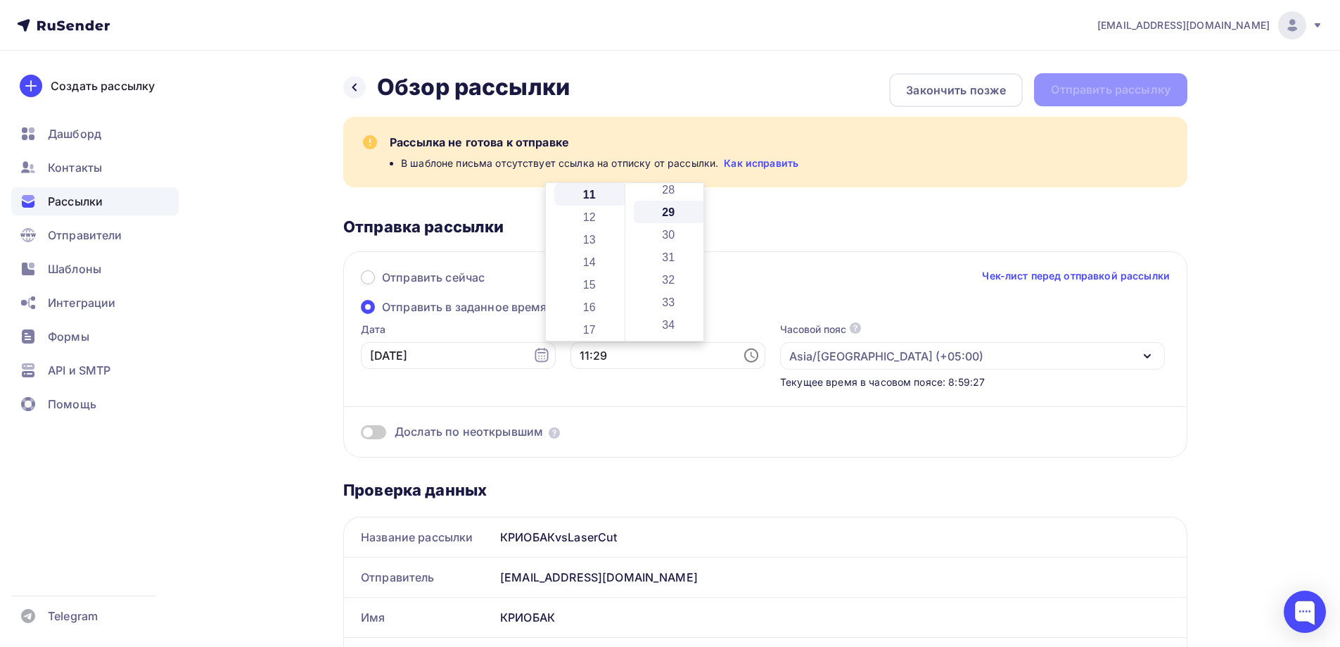
scroll to position [653, 0]
click at [383, 432] on span at bounding box center [373, 432] width 25 height 14
click at [361, 434] on input "checkbox" at bounding box center [361, 434] width 0 height 0
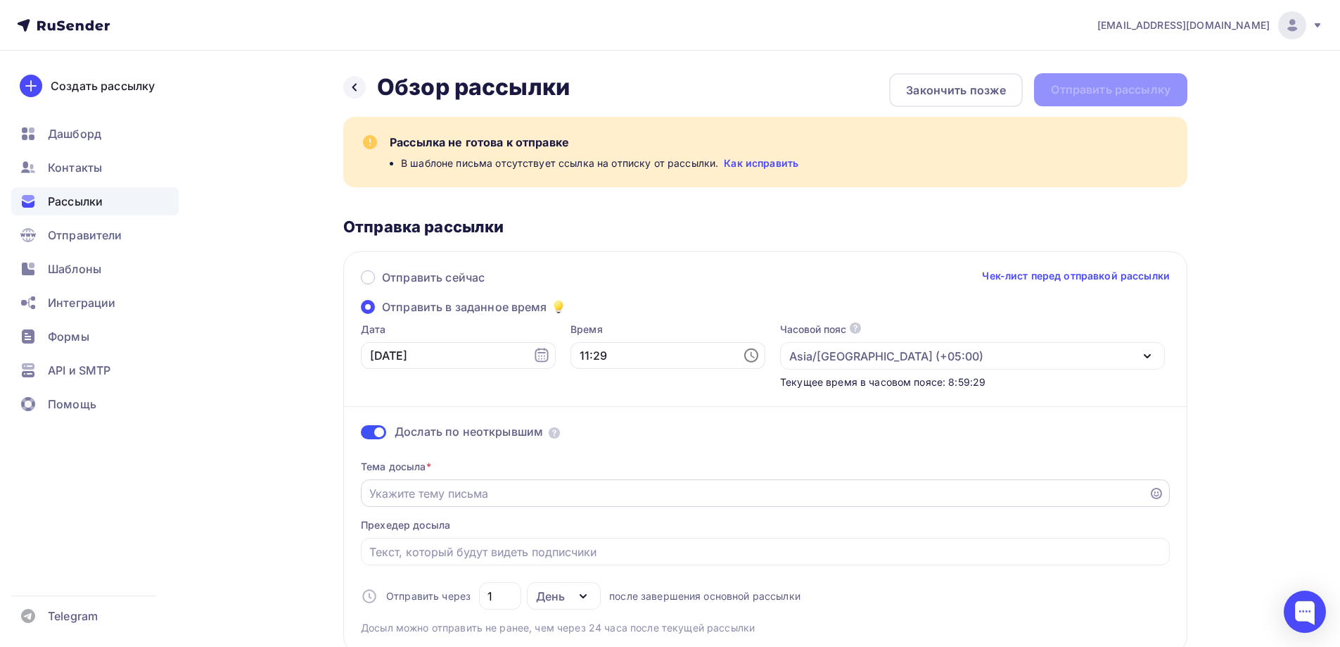
click at [436, 488] on input "Отправить в заданное время" at bounding box center [755, 493] width 772 height 17
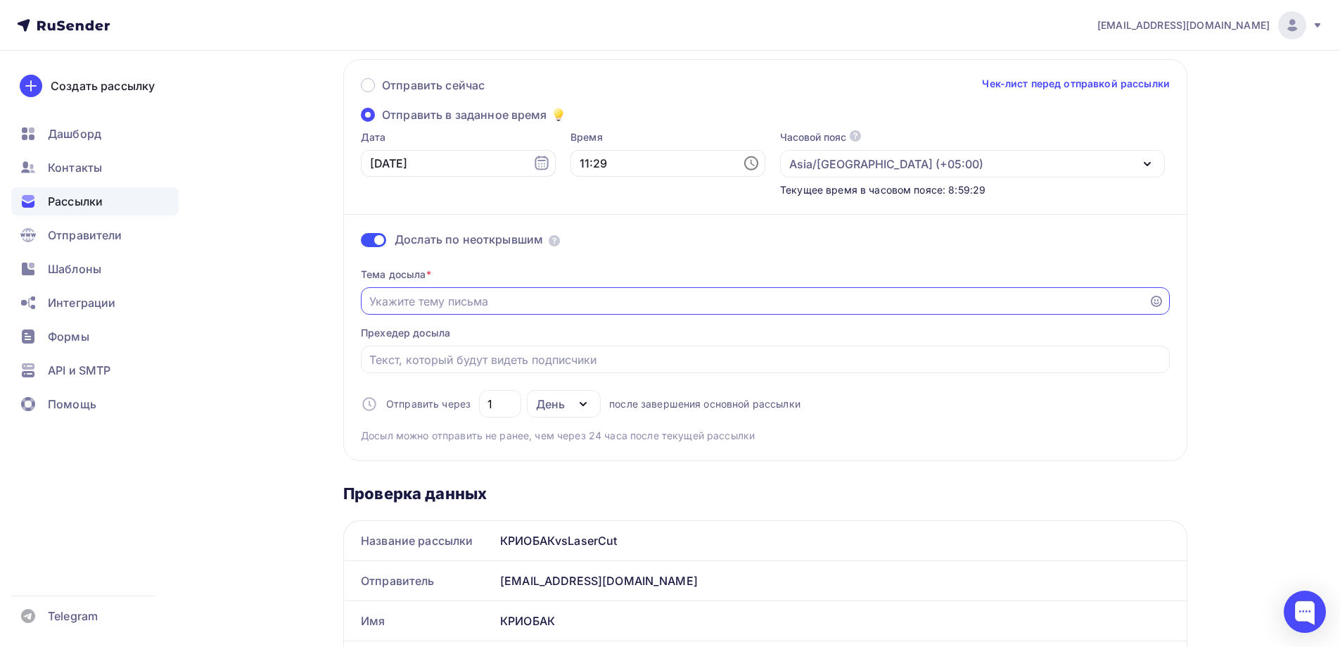
scroll to position [211, 0]
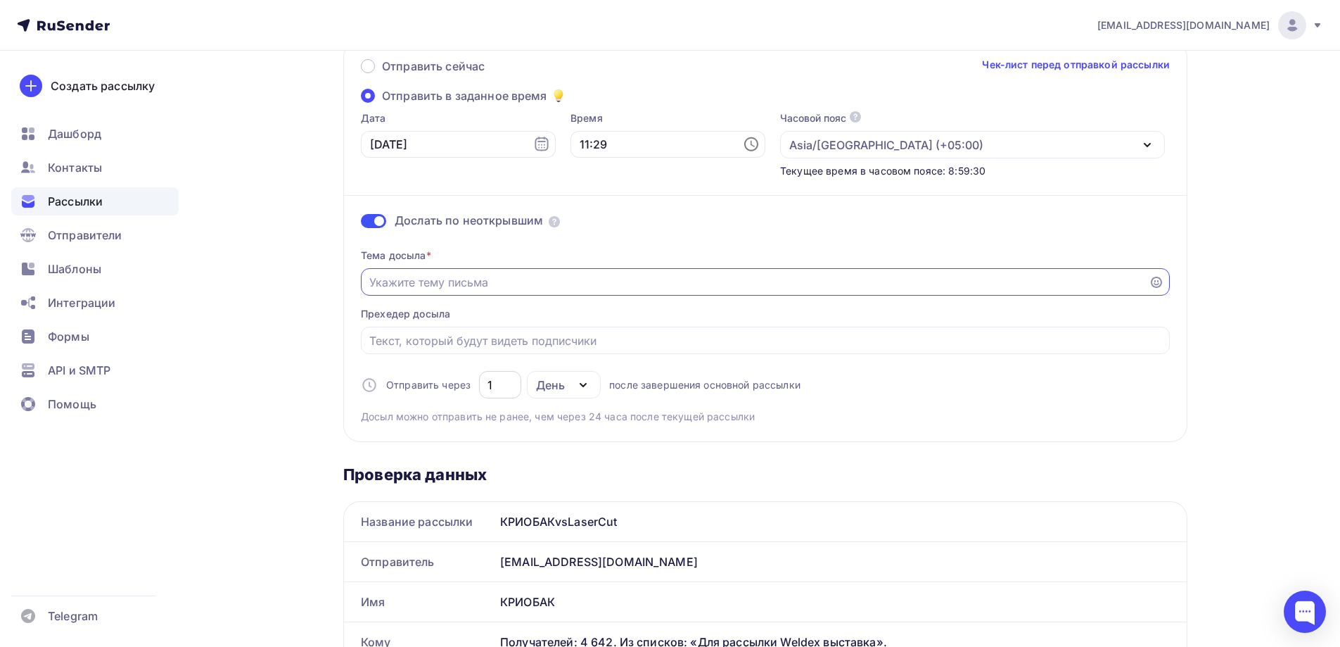
click at [507, 377] on input "1" at bounding box center [501, 384] width 26 height 17
click at [556, 383] on div "День" at bounding box center [550, 384] width 29 height 17
click at [581, 455] on div "Часы" at bounding box center [606, 453] width 124 height 17
drag, startPoint x: 507, startPoint y: 396, endPoint x: 462, endPoint y: 392, distance: 45.2
click at [462, 392] on div "Отправить через 24 Часы День Часы после завершения основной рассылки" at bounding box center [581, 384] width 440 height 27
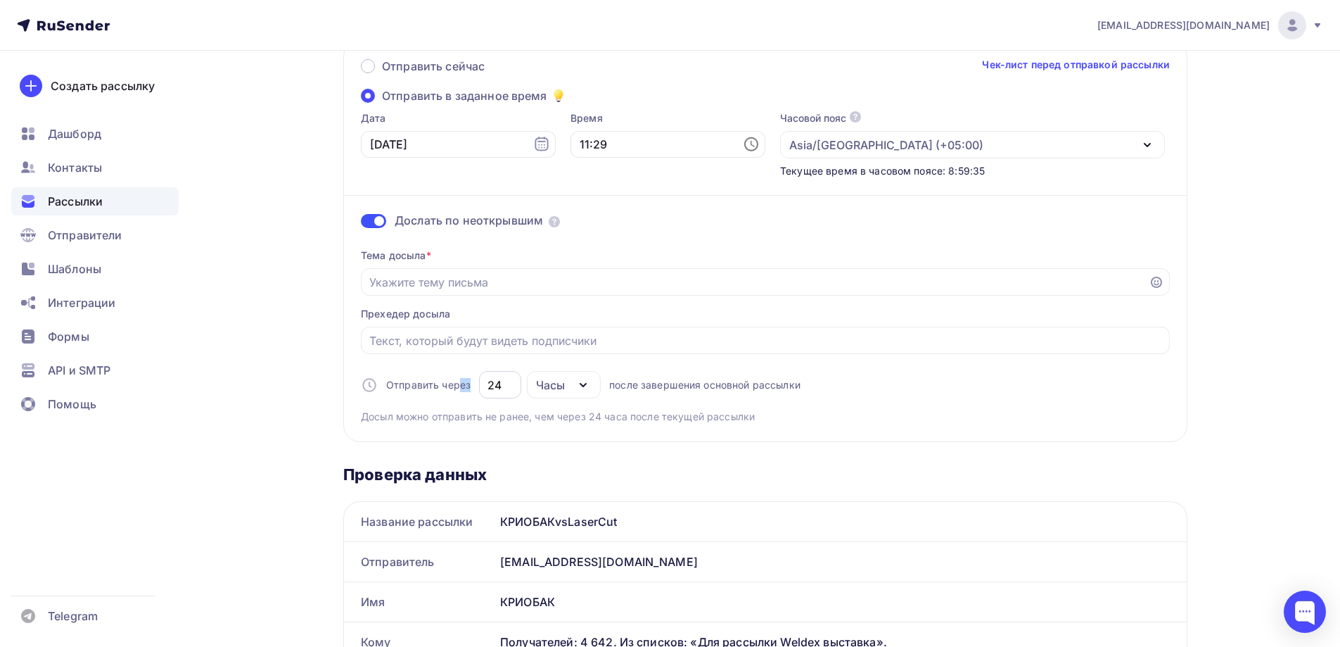
click at [500, 381] on input "24" at bounding box center [501, 384] width 26 height 17
type input "26"
click at [481, 291] on div at bounding box center [765, 281] width 809 height 27
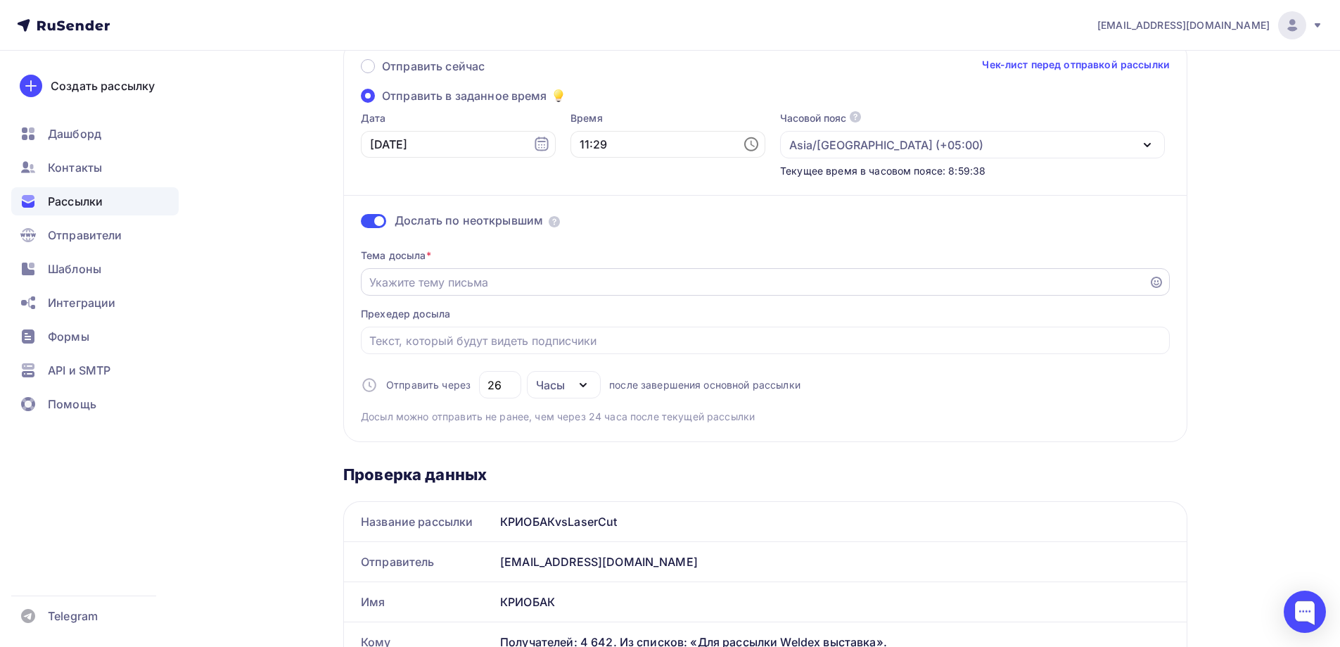
click at [478, 284] on input "Отправить в заданное время" at bounding box center [755, 282] width 772 height 17
type input "Приглашение на выставку Weldex 2025"
click at [444, 338] on input "Отправить в заданное время" at bounding box center [765, 340] width 793 height 17
type input "R"
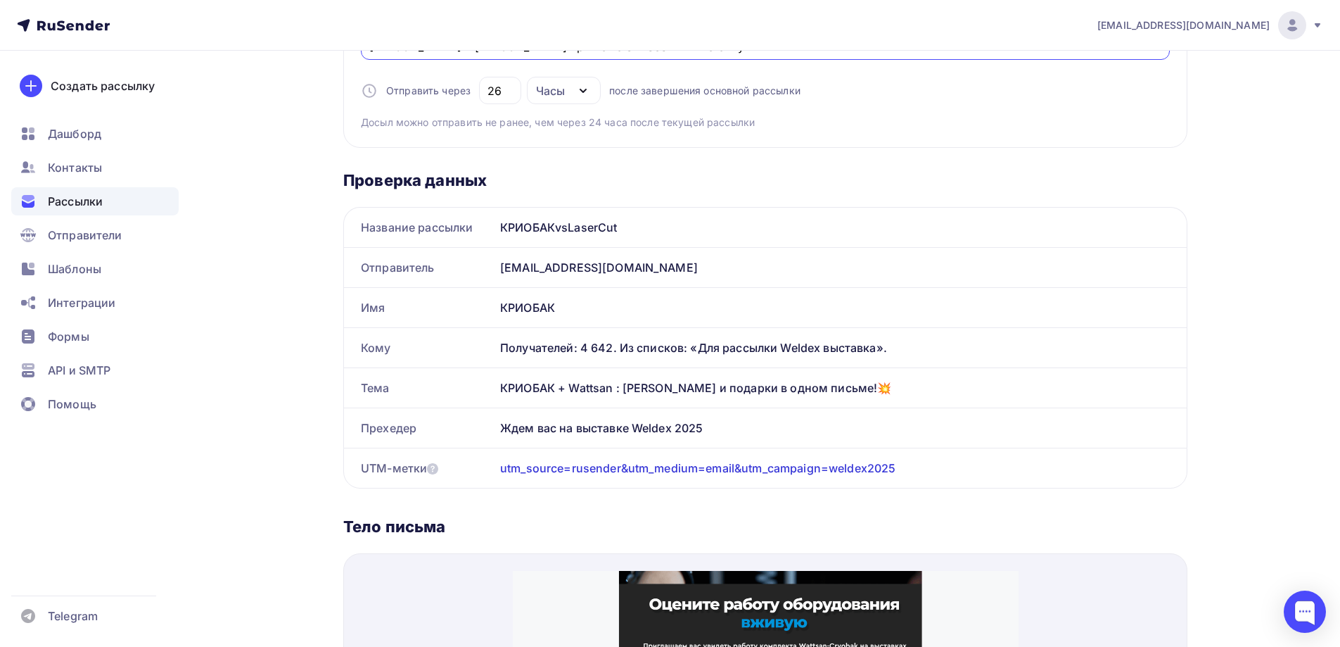
scroll to position [0, 0]
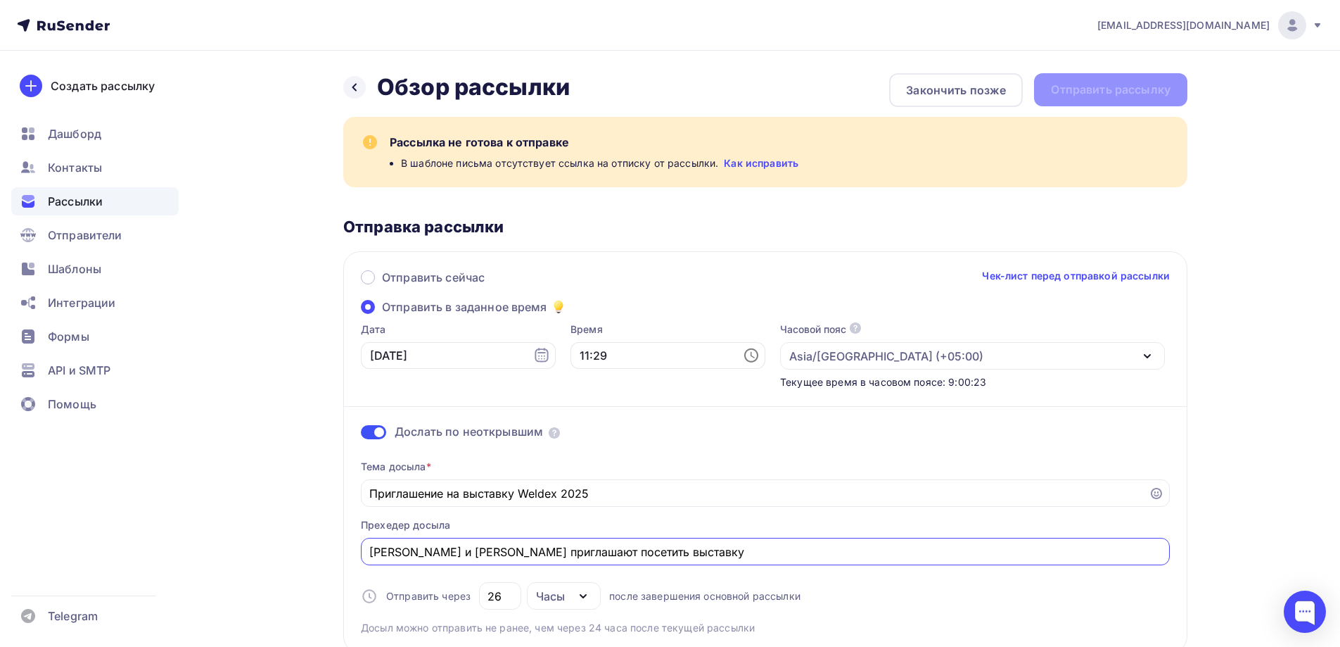
type input "КРИОБАК и Wattsan приглашают посетить выставку"
drag, startPoint x: 388, startPoint y: 170, endPoint x: 655, endPoint y: 174, distance: 266.7
click at [649, 175] on div "Рассылка не готова к отправке В шаблоне письма отсутствует ссылка на отписку от…" at bounding box center [765, 152] width 844 height 70
click at [655, 174] on div "Рассылка не готова к отправке В шаблоне письма отсутствует ссылка на отписку от…" at bounding box center [765, 152] width 844 height 70
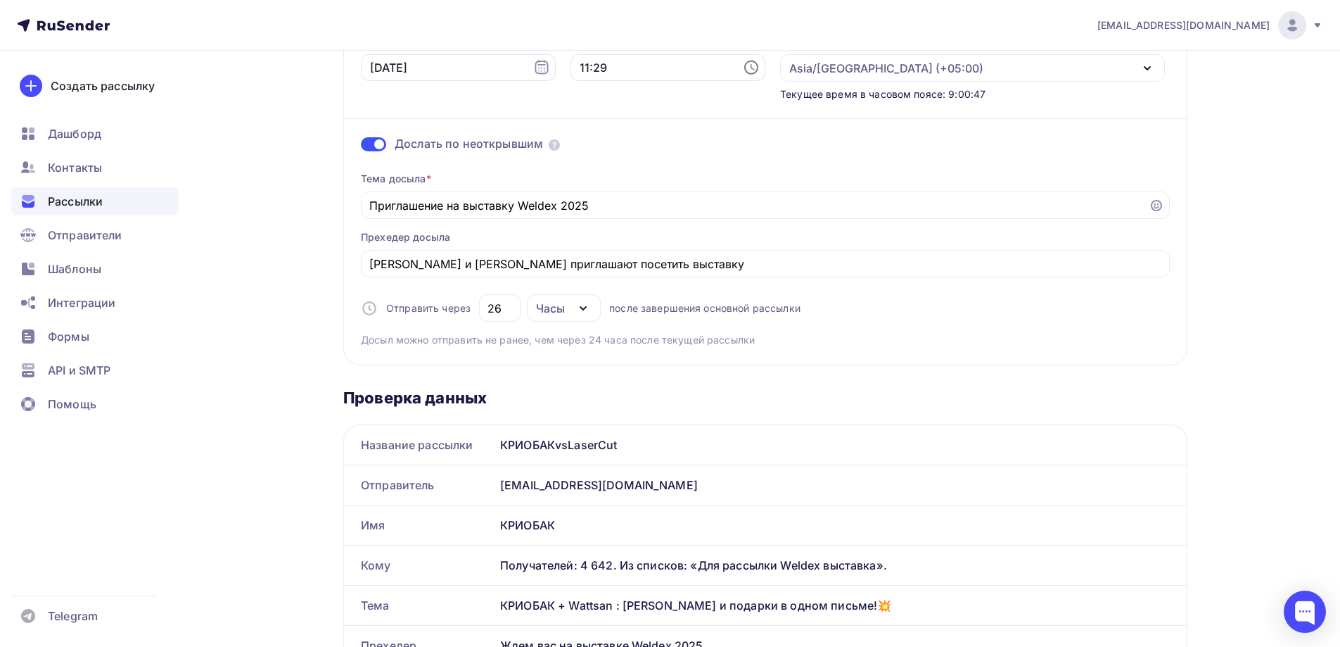
scroll to position [422, 0]
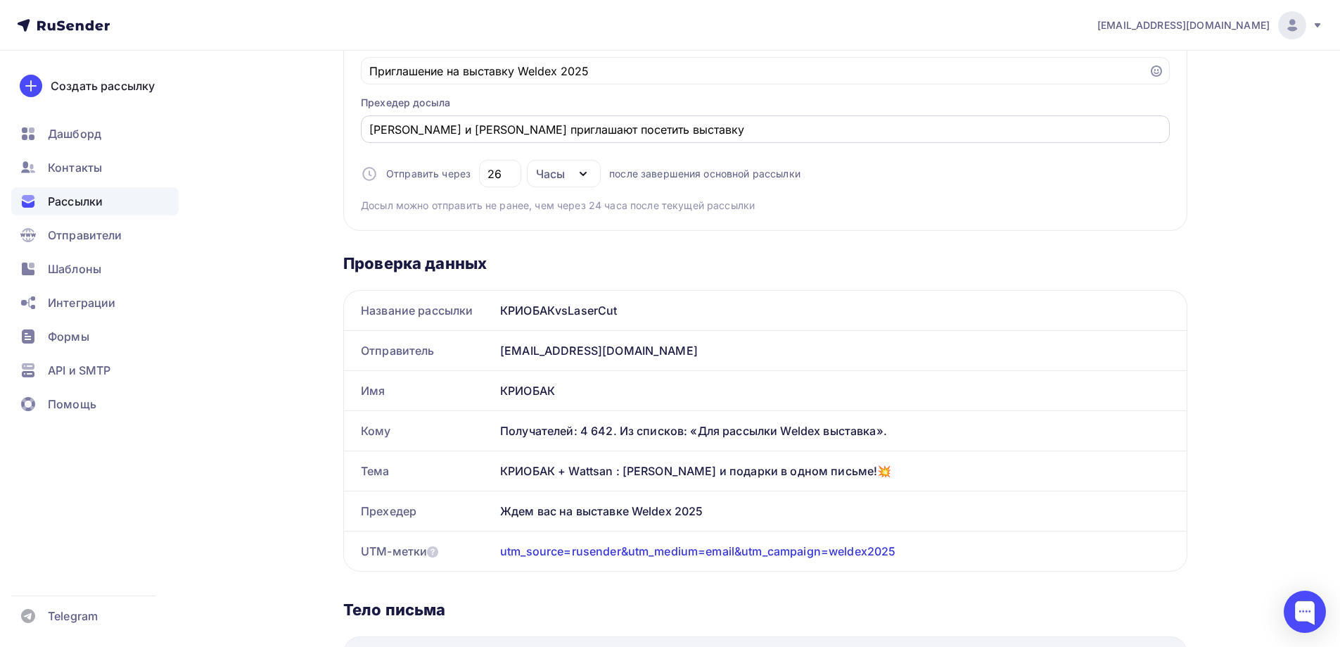
click at [480, 125] on input "КРИОБАК и Wattsan приглашают посетить выставку" at bounding box center [765, 129] width 793 height 17
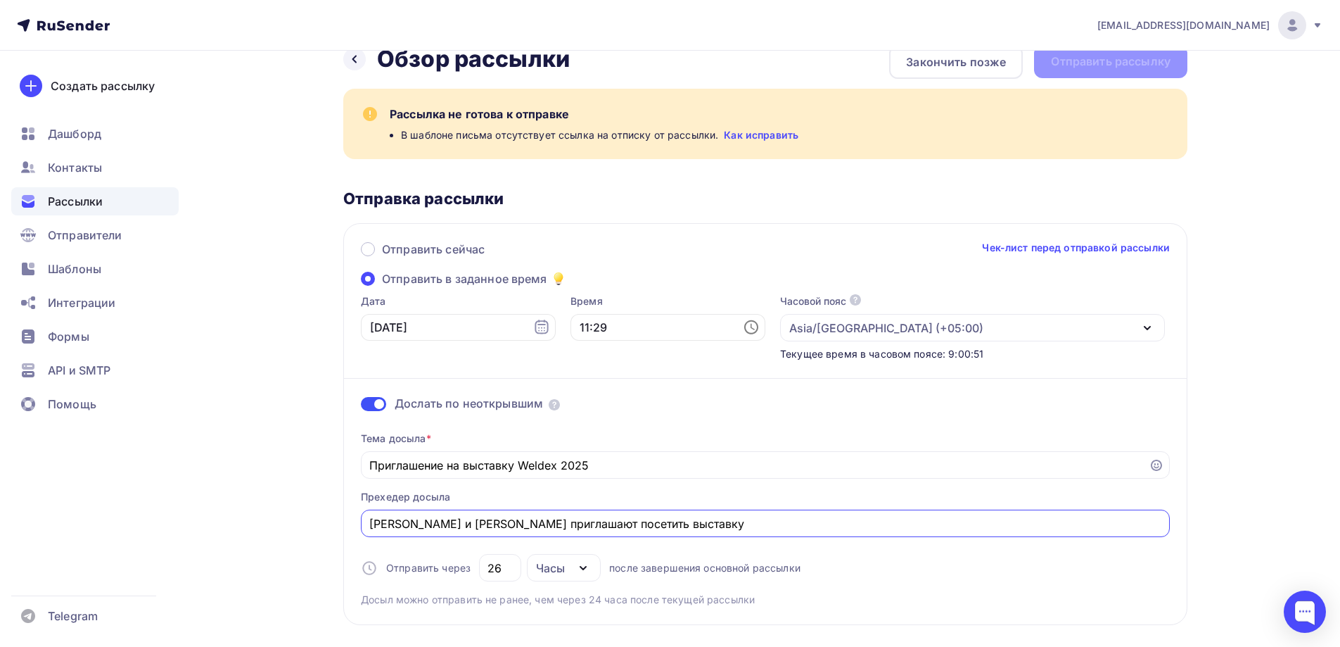
scroll to position [0, 0]
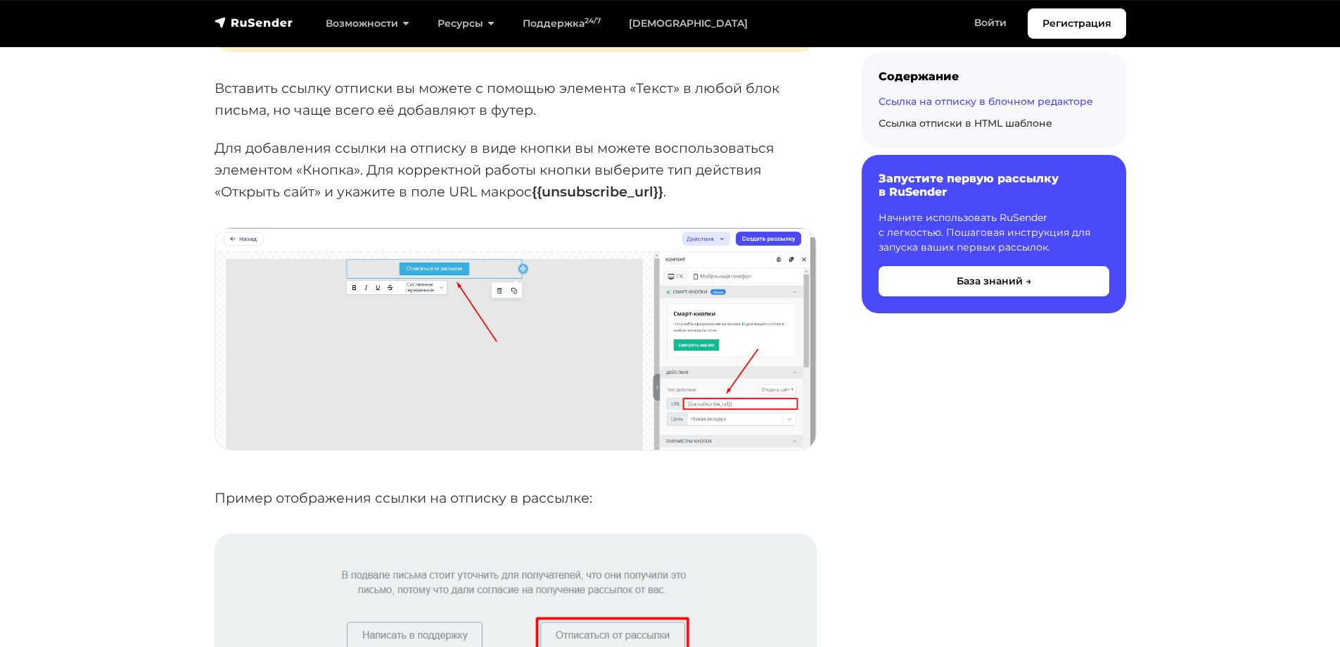
scroll to position [1689, 0]
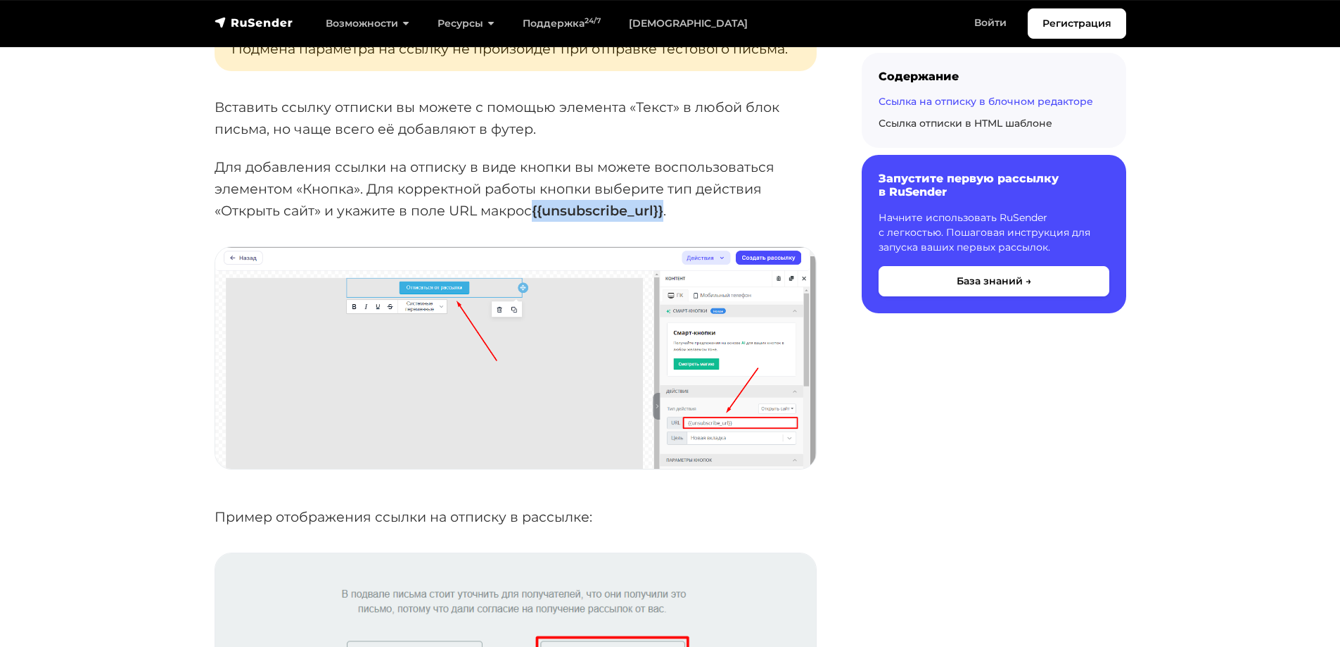
drag, startPoint x: 538, startPoint y: 213, endPoint x: 666, endPoint y: 217, distance: 128.2
click at [664, 217] on strong "{{unsubscribe_url}}" at bounding box center [598, 210] width 132 height 17
copy strong "{{unsubscribe_url}}"
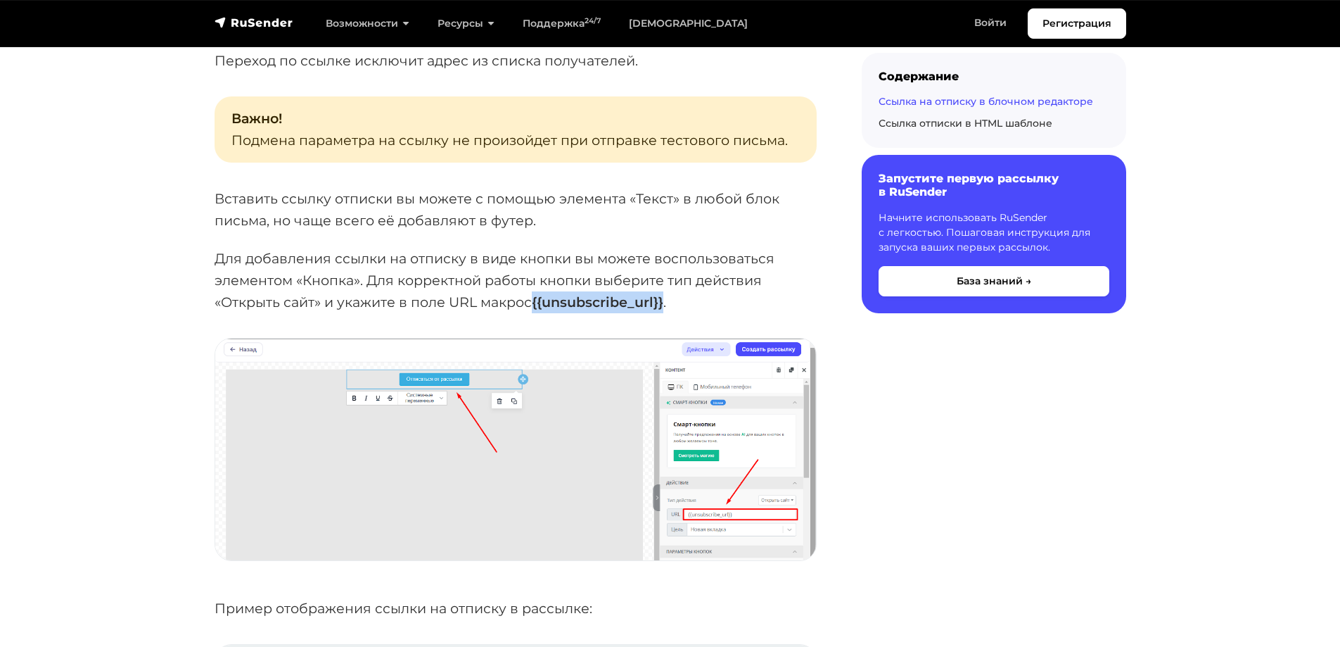
scroll to position [1548, 0]
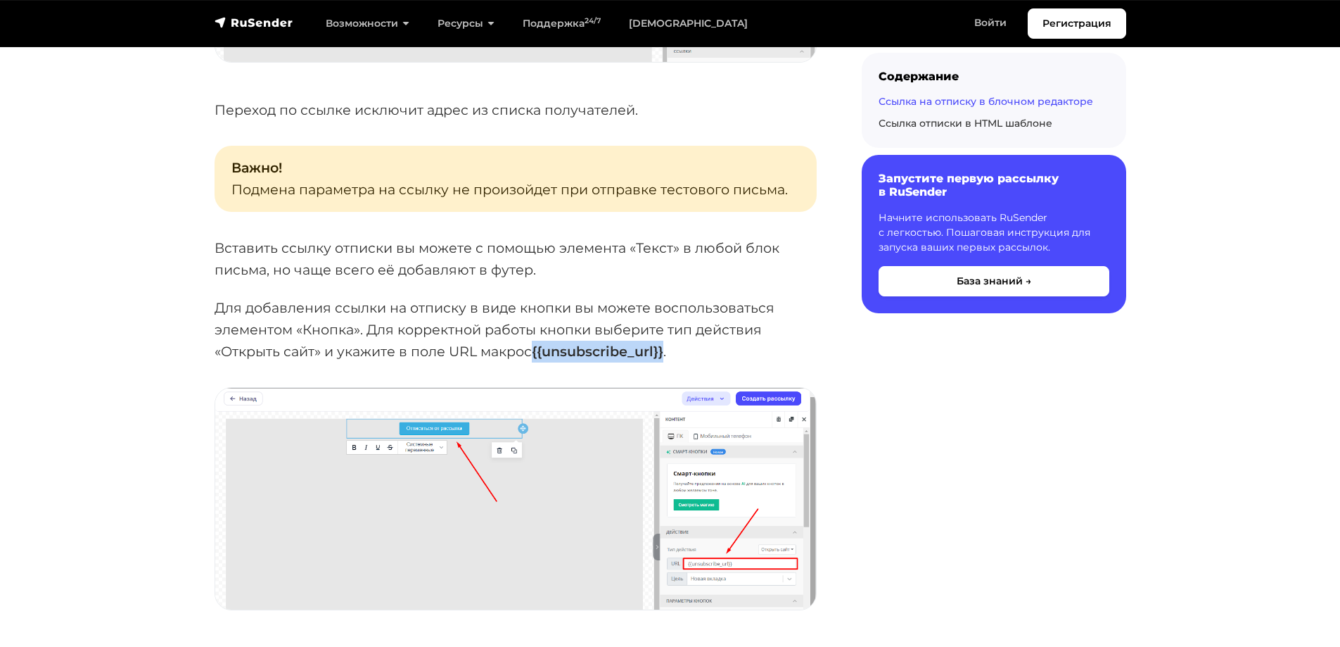
copy strong "{{unsubscribe_url}}"
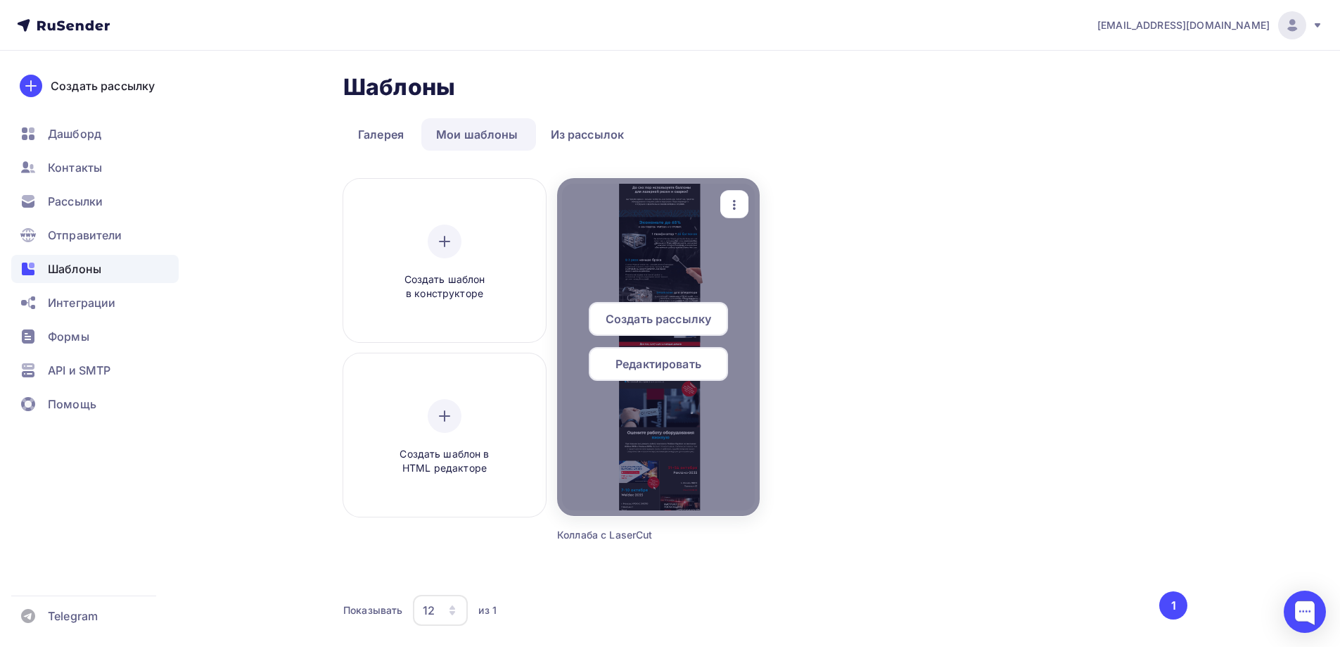
click at [620, 273] on div at bounding box center [658, 347] width 203 height 338
click at [633, 358] on span "Редактировать" at bounding box center [659, 363] width 86 height 17
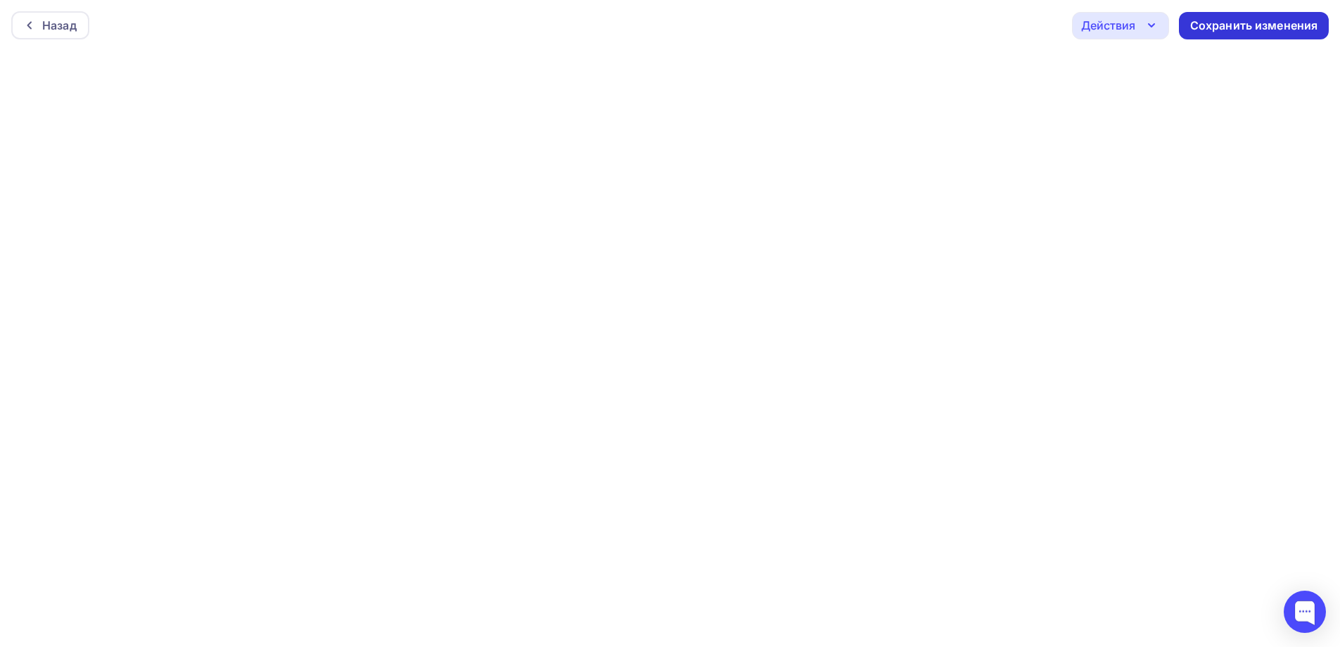
click at [1229, 28] on div "Сохранить изменения" at bounding box center [1255, 26] width 128 height 16
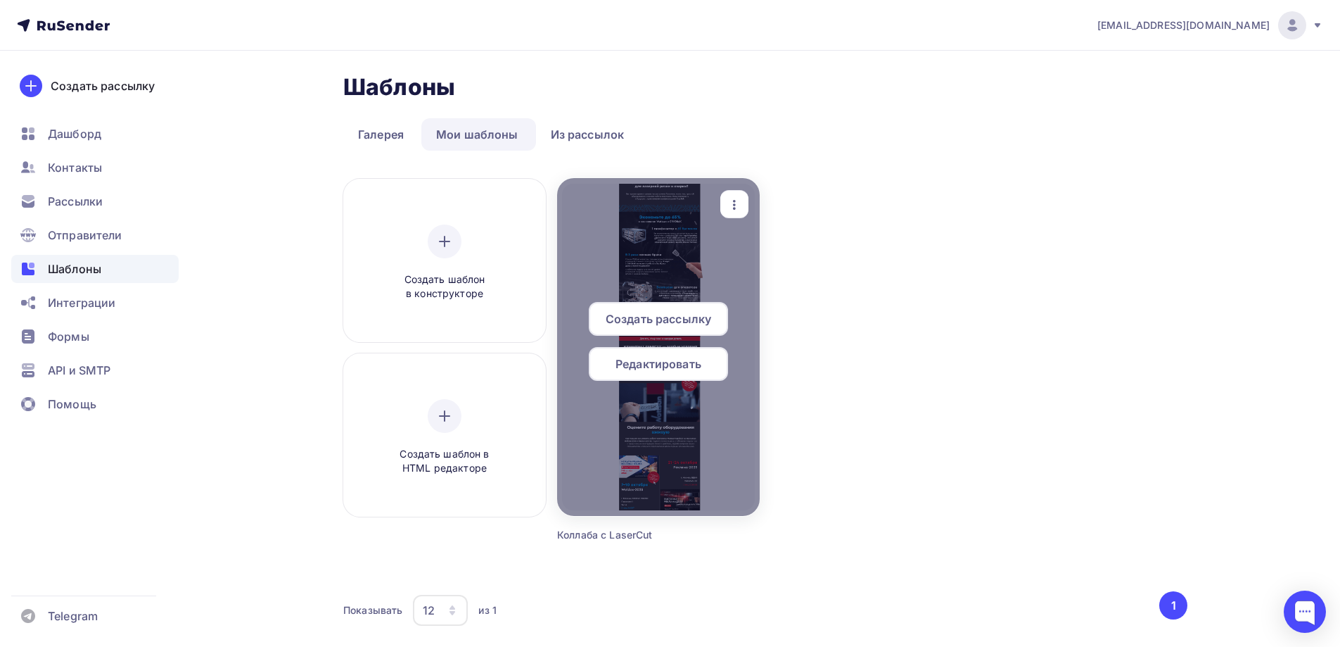
click at [652, 369] on span "Редактировать" at bounding box center [659, 363] width 86 height 17
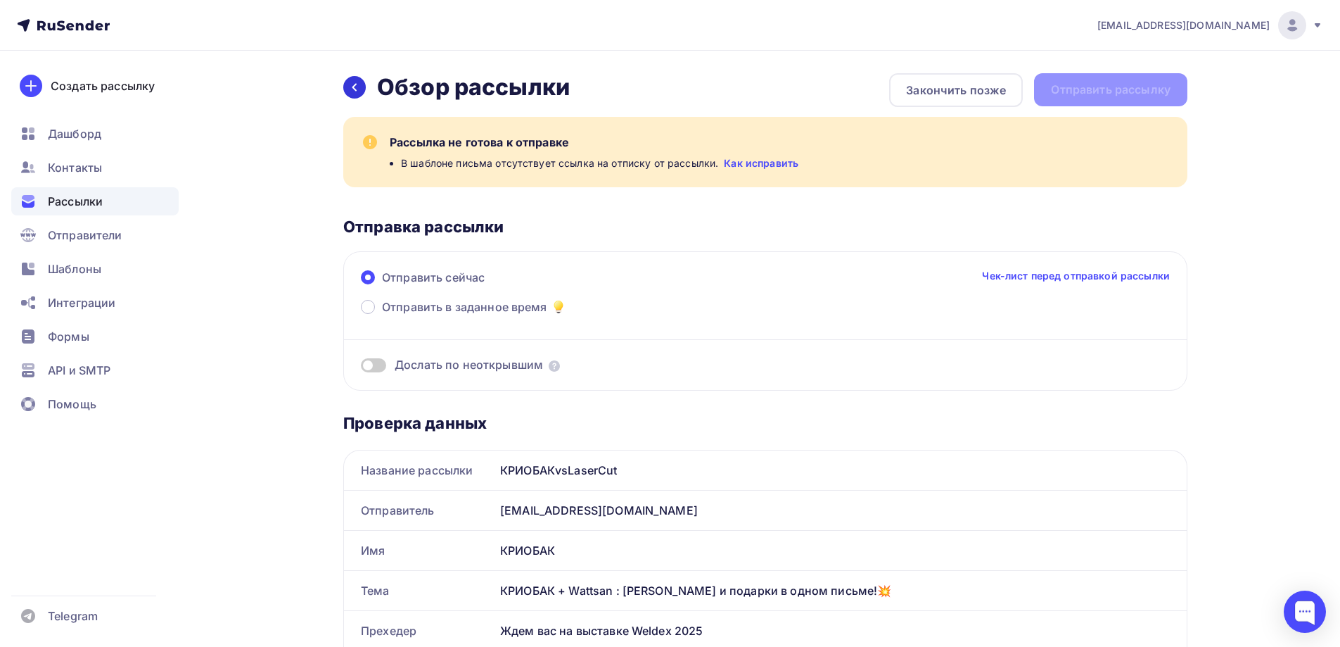
click at [355, 88] on icon at bounding box center [354, 87] width 11 height 11
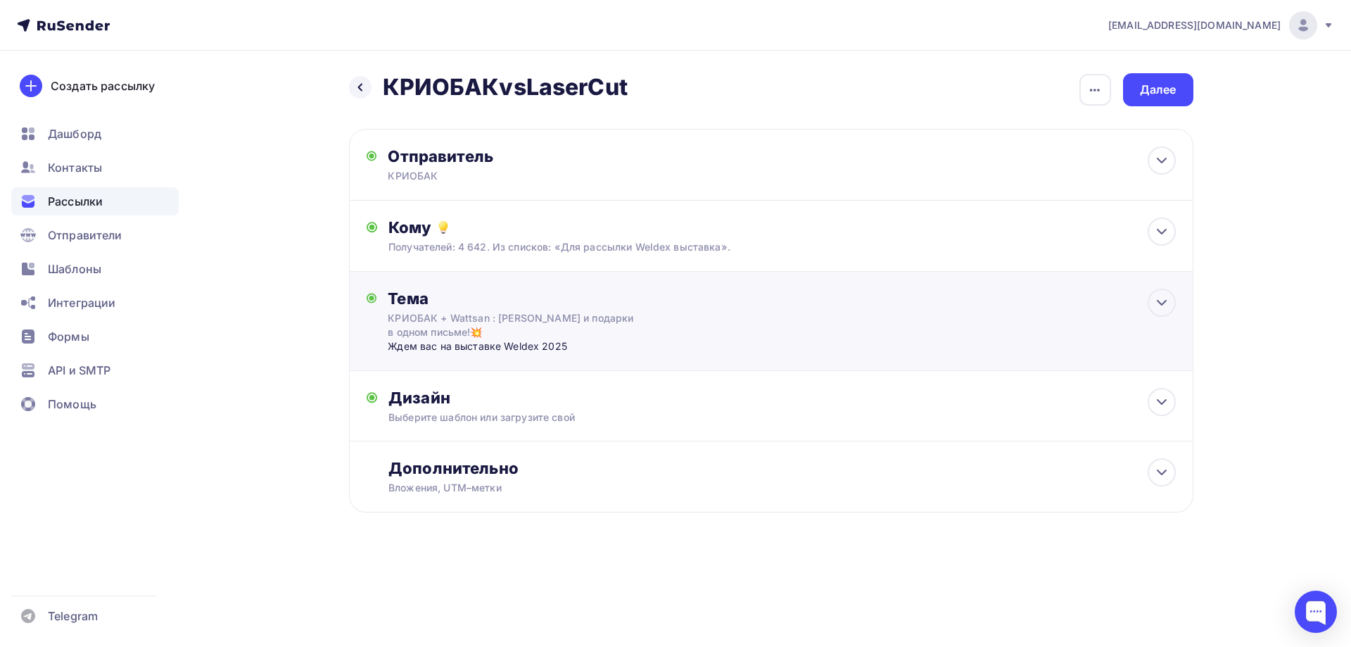
click at [555, 298] on div "Тема" at bounding box center [527, 299] width 278 height 20
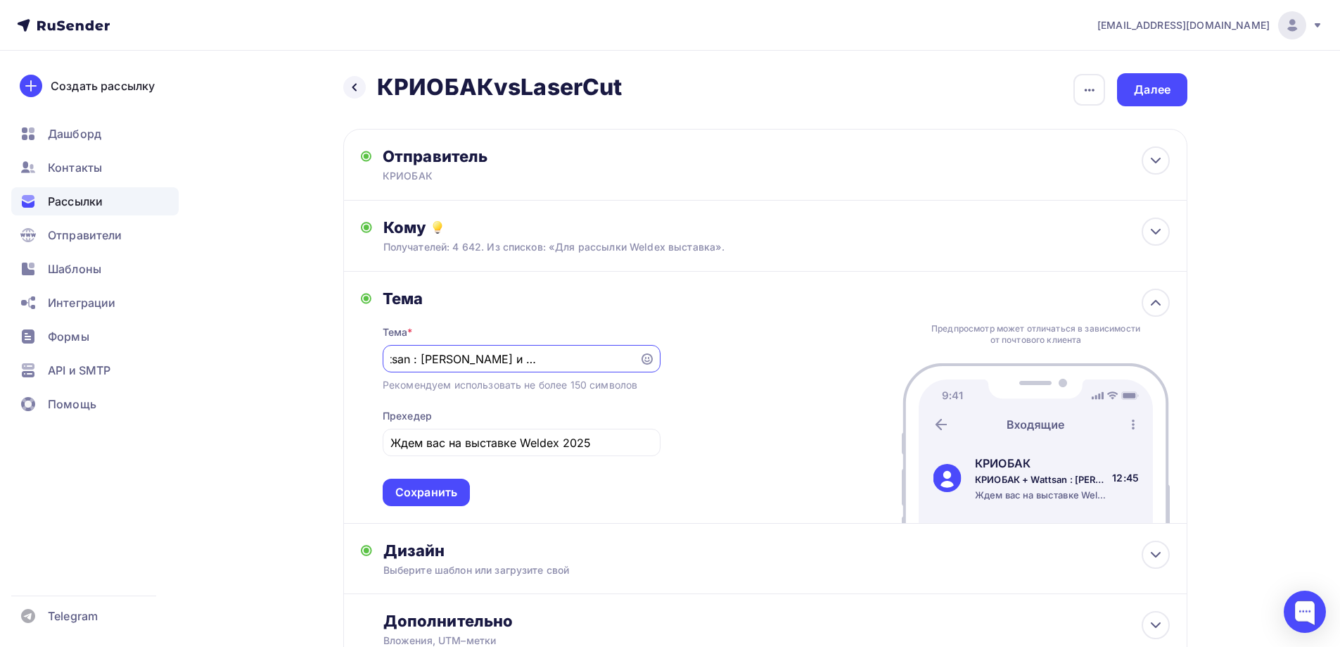
click at [555, 298] on div "Тема" at bounding box center [522, 299] width 278 height 20
click at [414, 298] on div "Тема" at bounding box center [522, 299] width 278 height 20
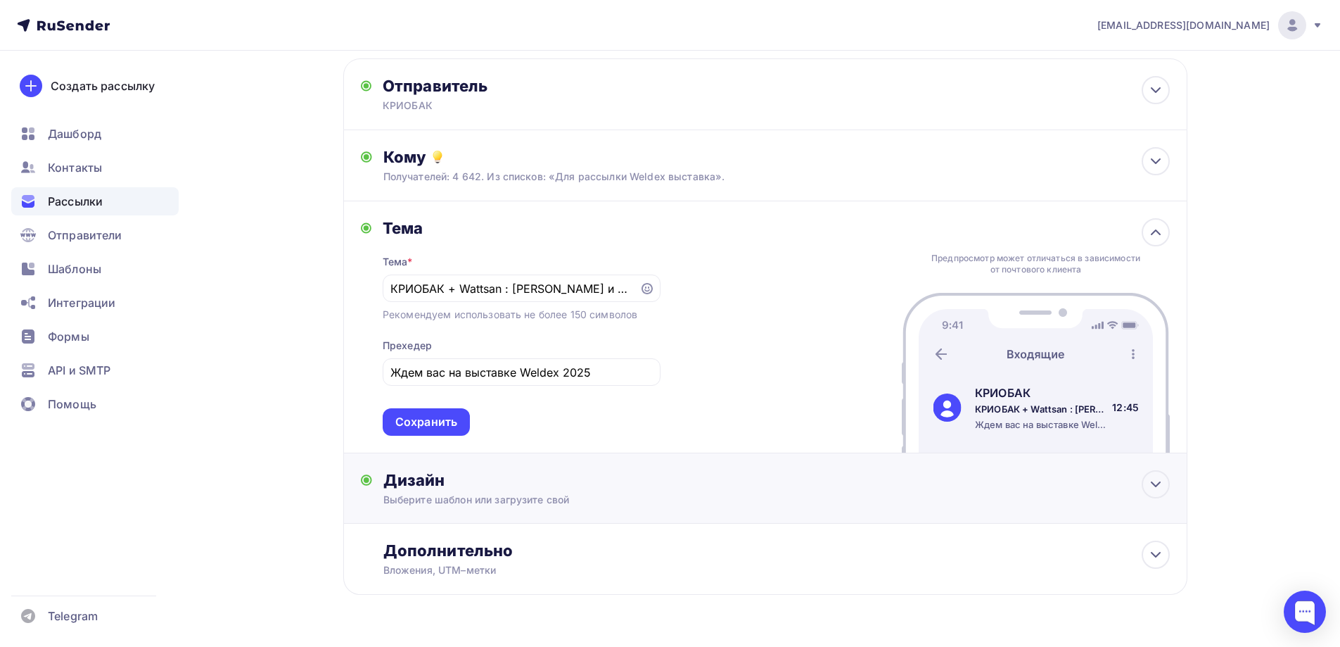
click at [554, 469] on div "Дизайн Выберите шаблон или загрузите свой Размер письма: 122 Kb Заменить шаблон…" at bounding box center [765, 488] width 844 height 70
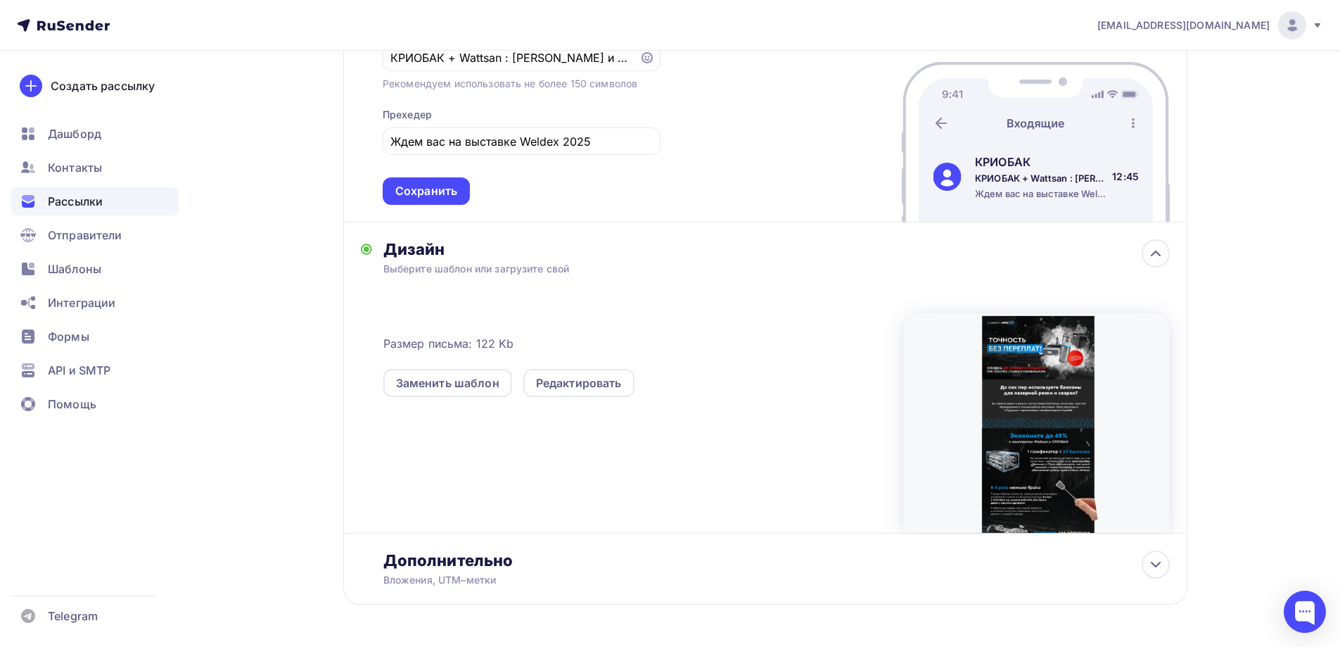
scroll to position [350, 0]
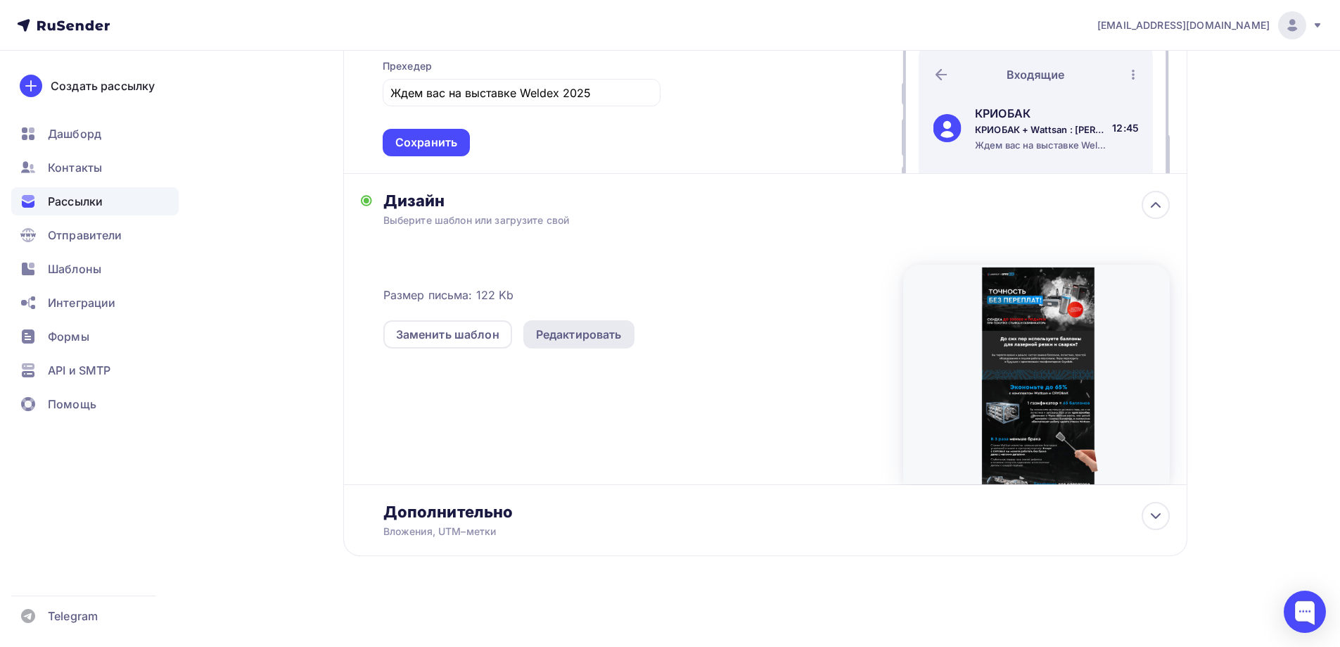
click at [574, 334] on div "Редактировать" at bounding box center [579, 334] width 86 height 17
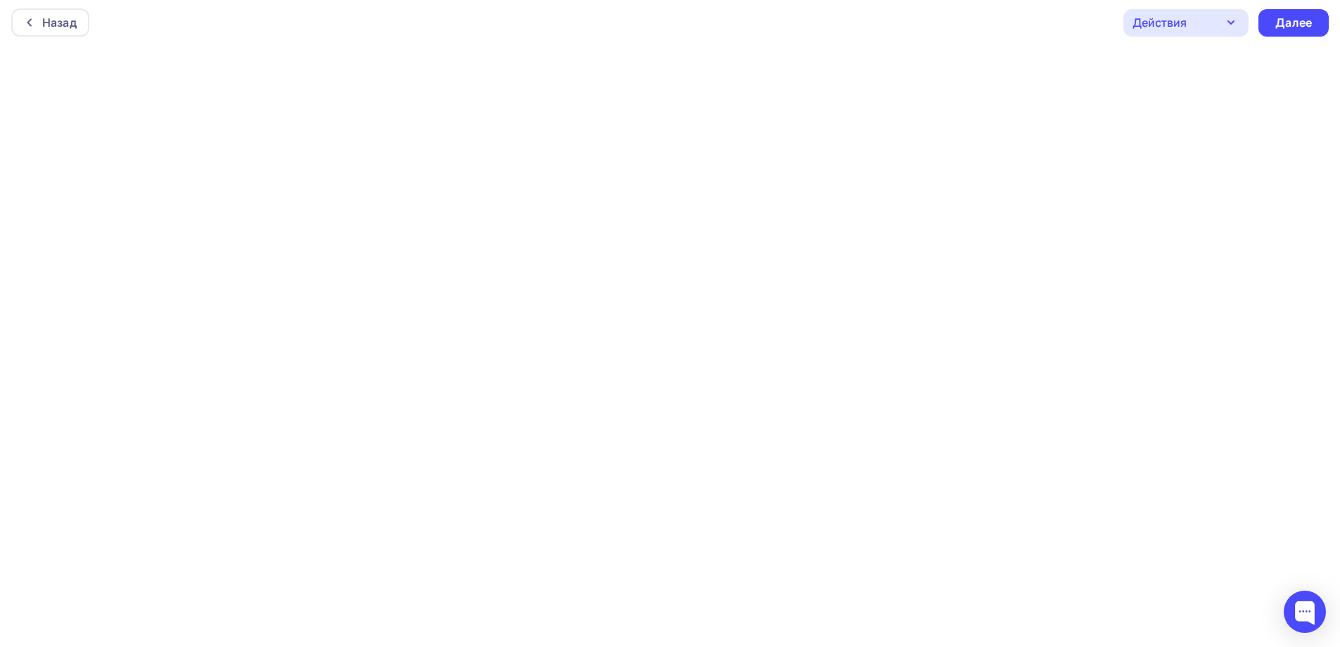
scroll to position [4, 0]
click at [1281, 20] on div "Далее" at bounding box center [1294, 22] width 37 height 16
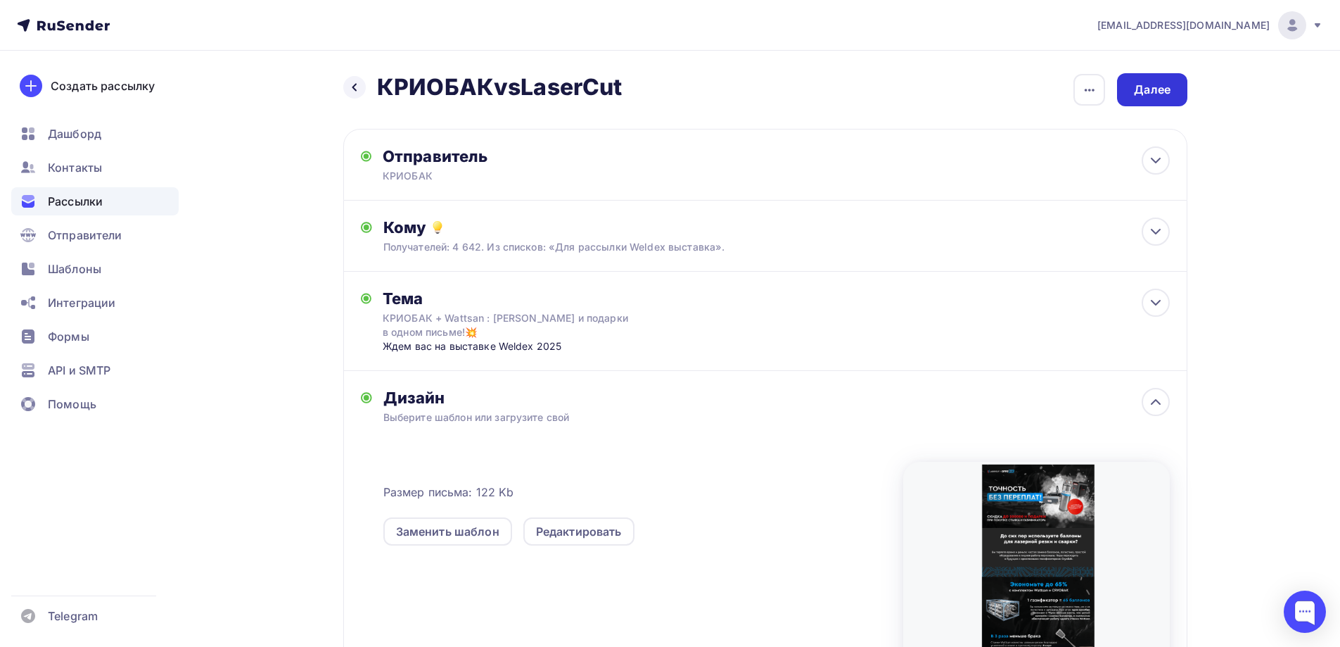
click at [1153, 84] on div "Далее" at bounding box center [1152, 90] width 37 height 16
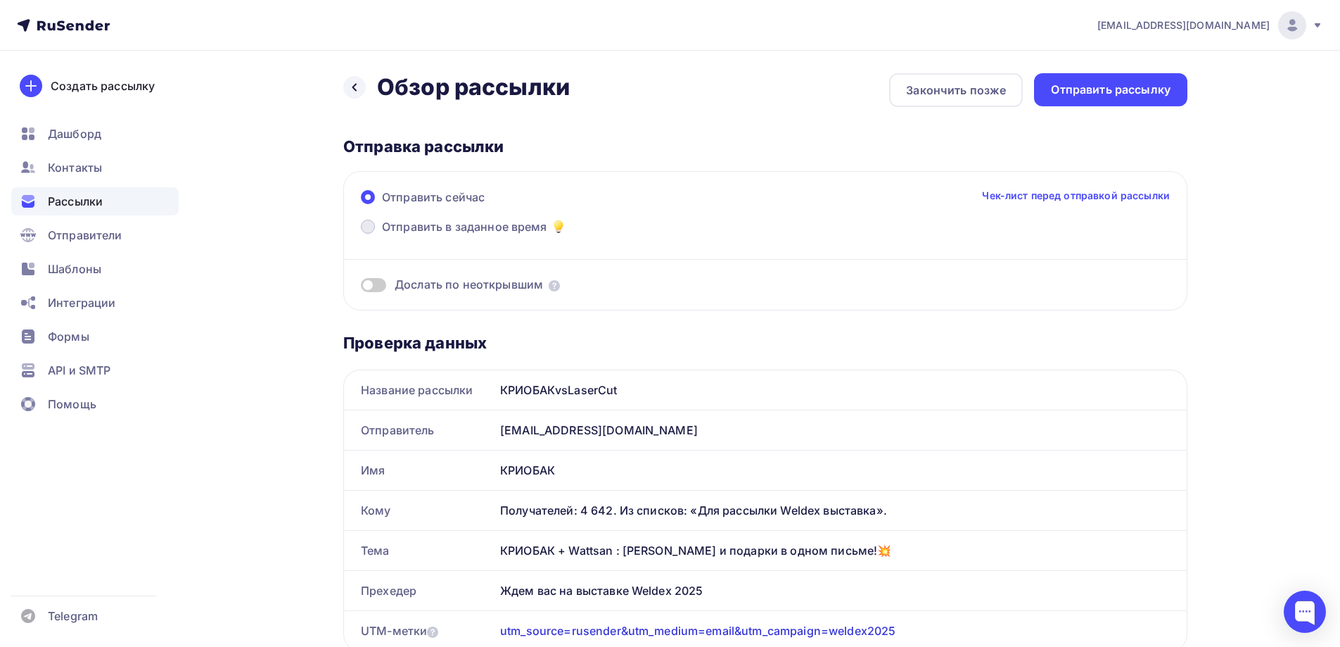
click at [391, 229] on span "Отправить в заданное время" at bounding box center [464, 226] width 165 height 17
click at [382, 235] on input "Отправить в заданное время" at bounding box center [382, 235] width 0 height 0
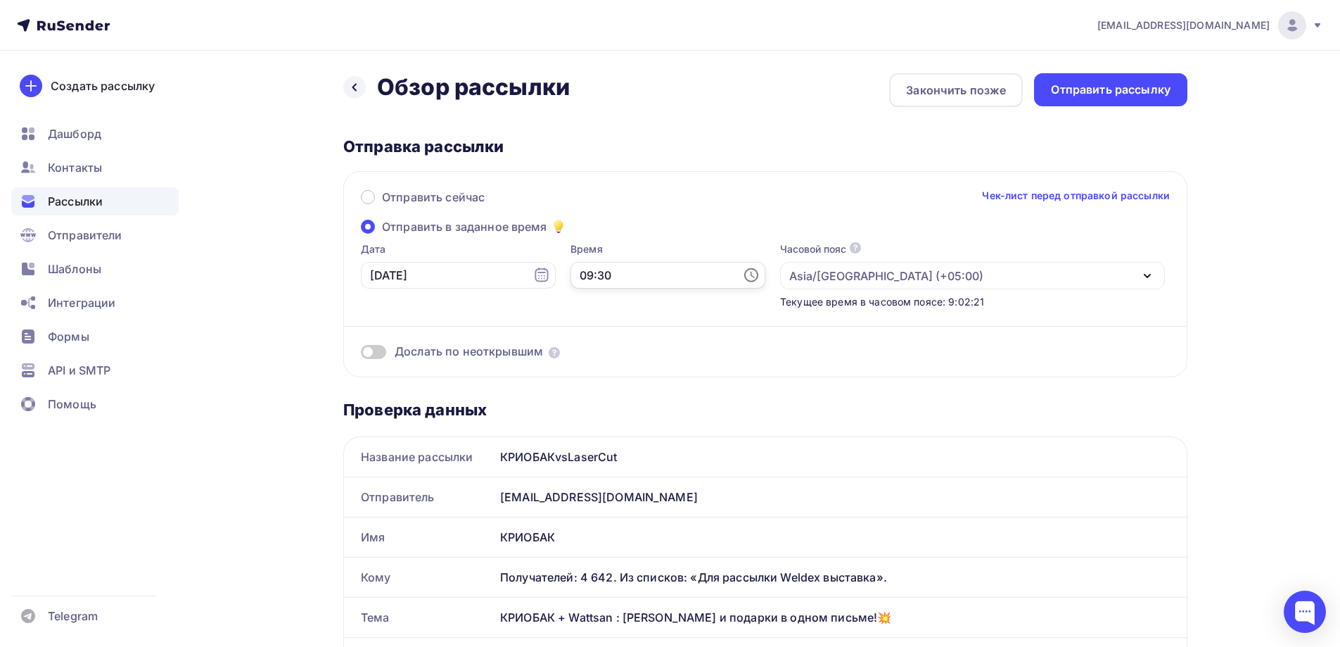
click at [640, 272] on input "09:30" at bounding box center [668, 275] width 195 height 27
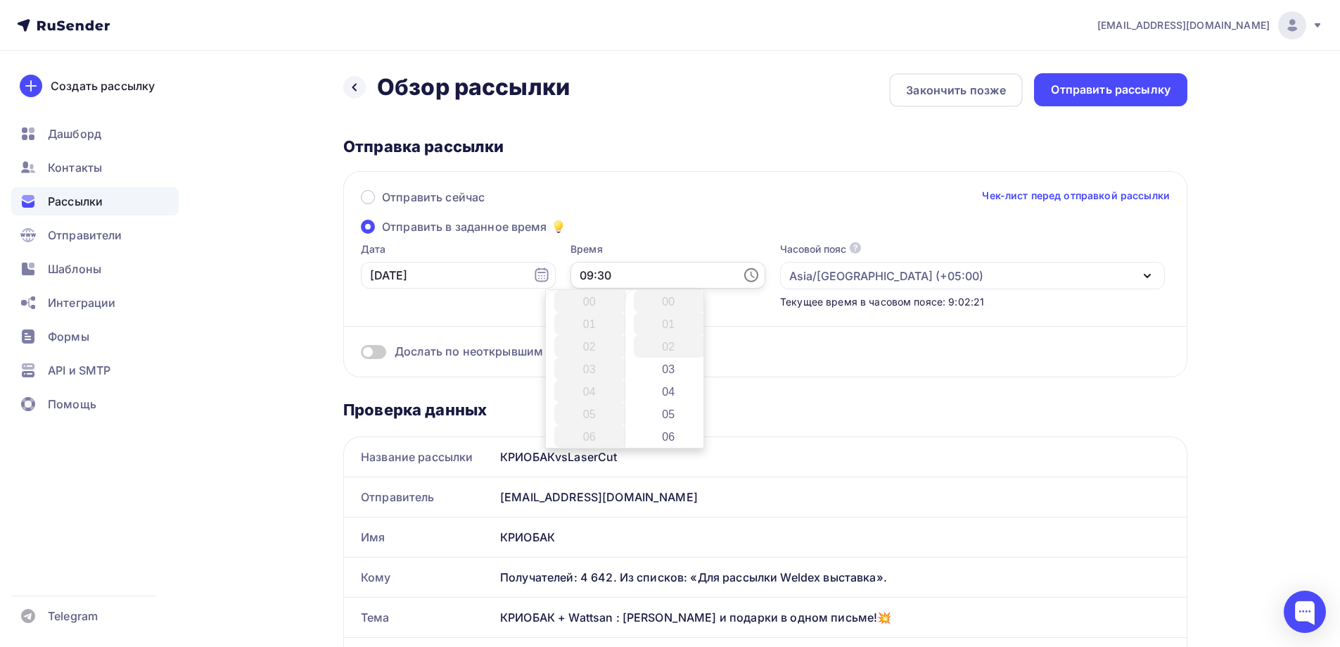
scroll to position [676, 0]
click at [597, 341] on li "11" at bounding box center [590, 346] width 72 height 23
type input "11:30"
click at [672, 300] on li "30" at bounding box center [670, 301] width 72 height 23
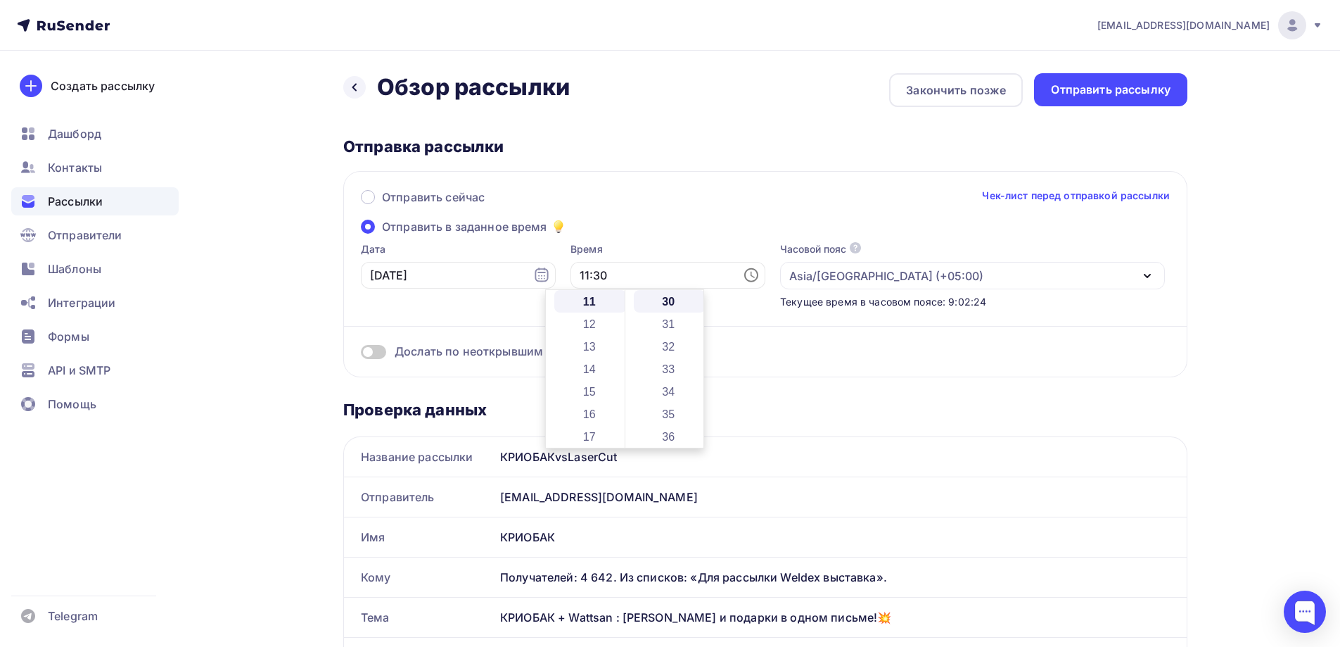
click at [650, 227] on div "Отправить сейчас Чек-лист перед отправкой рассылки Отправить в заданное время Д…" at bounding box center [765, 274] width 844 height 206
click at [381, 352] on span at bounding box center [373, 352] width 25 height 14
click at [361, 354] on input "checkbox" at bounding box center [361, 354] width 0 height 0
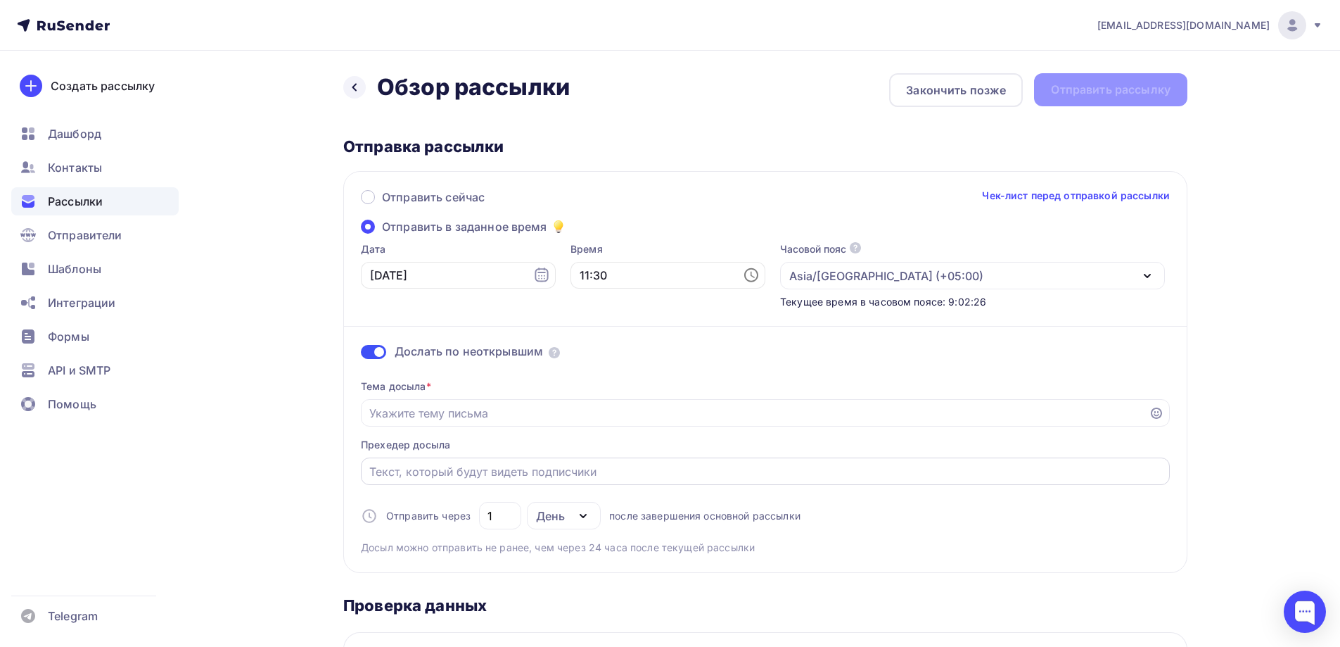
click at [471, 482] on div at bounding box center [765, 470] width 809 height 27
click at [469, 479] on input "Отправить в заданное время" at bounding box center [765, 471] width 793 height 17
type input "[PERSON_NAME]"
type input "Скидки и подарки гарантированы"
click at [491, 411] on input "Отправить в заданное время" at bounding box center [755, 413] width 772 height 17
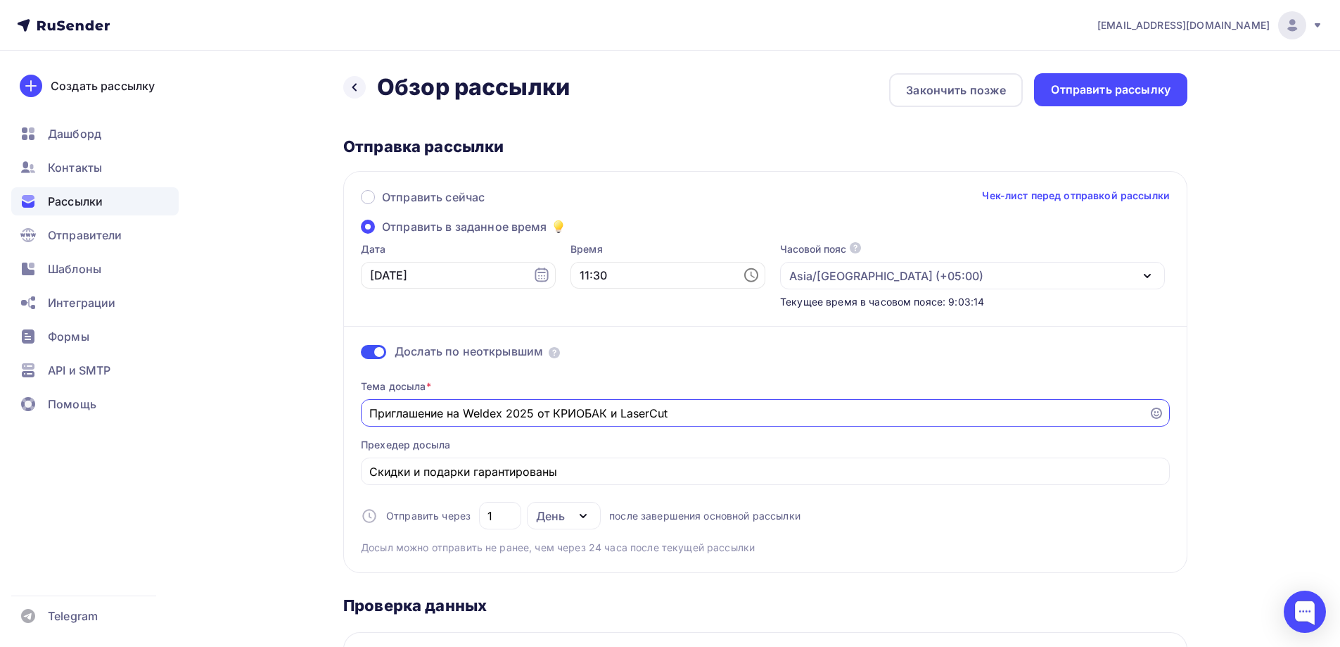
type input "Приглашение на Weldex 2025 от КРИОБАК и LaserCut"
click at [645, 379] on div "Тема досыла * Приглашение на Weldex 2025 от КРИОБАК и LaserCut Прехедер досыла …" at bounding box center [765, 461] width 809 height 186
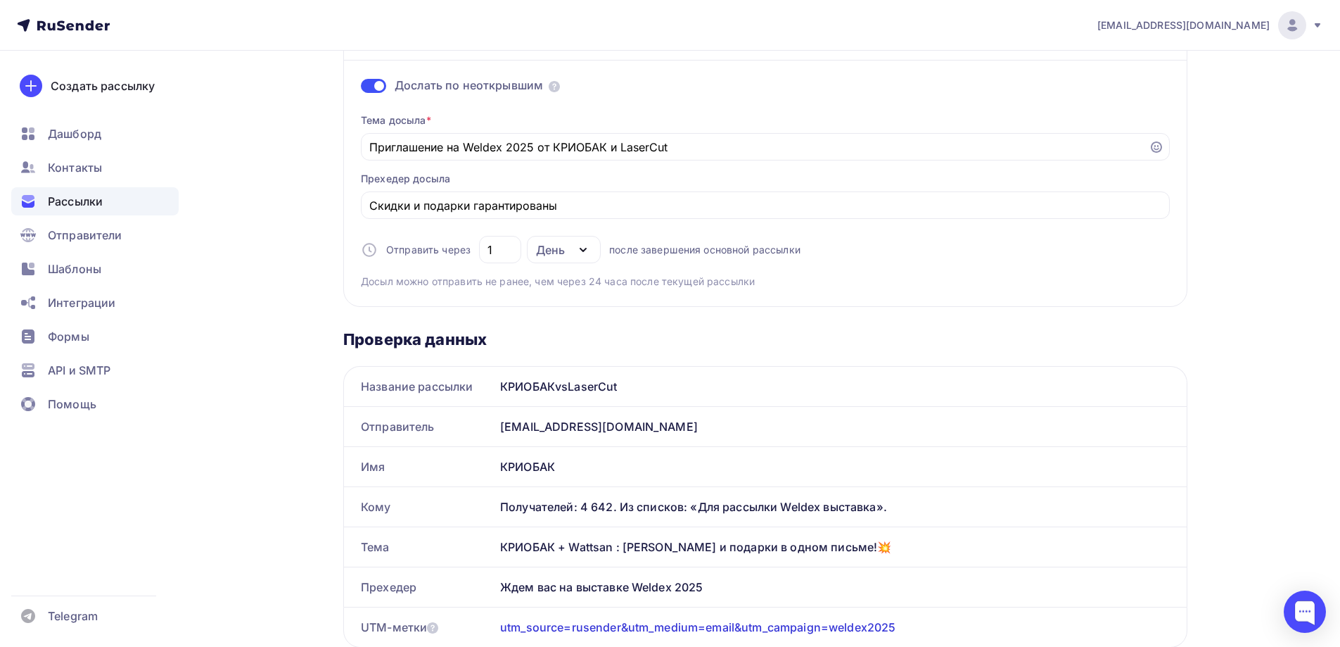
scroll to position [281, 0]
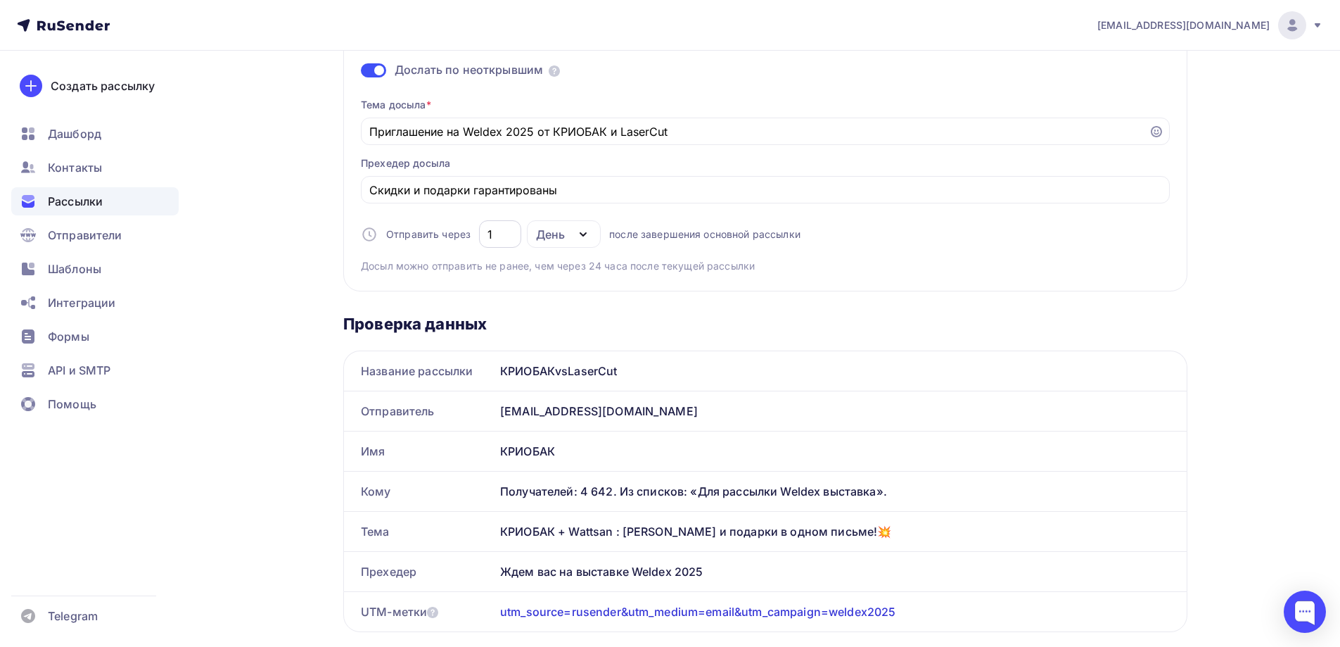
click at [507, 237] on input "1" at bounding box center [501, 234] width 26 height 17
click at [552, 229] on div "День" at bounding box center [550, 234] width 29 height 17
click at [568, 303] on div "Часы" at bounding box center [559, 303] width 30 height 17
click at [502, 226] on input "24" at bounding box center [501, 234] width 26 height 17
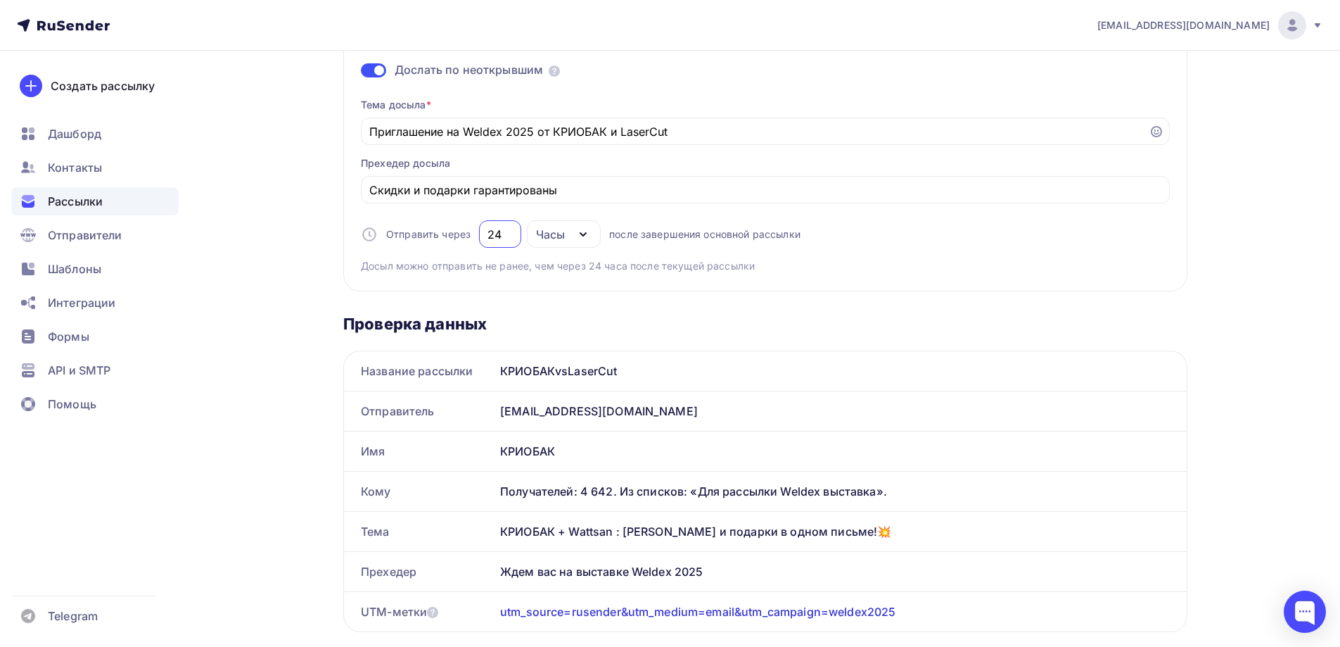
click at [502, 226] on input "24" at bounding box center [501, 234] width 26 height 17
type input "28"
click at [669, 262] on span "Досыл можно отправить не ранее, чем через 24 часа после текущей рассылки" at bounding box center [558, 266] width 394 height 14
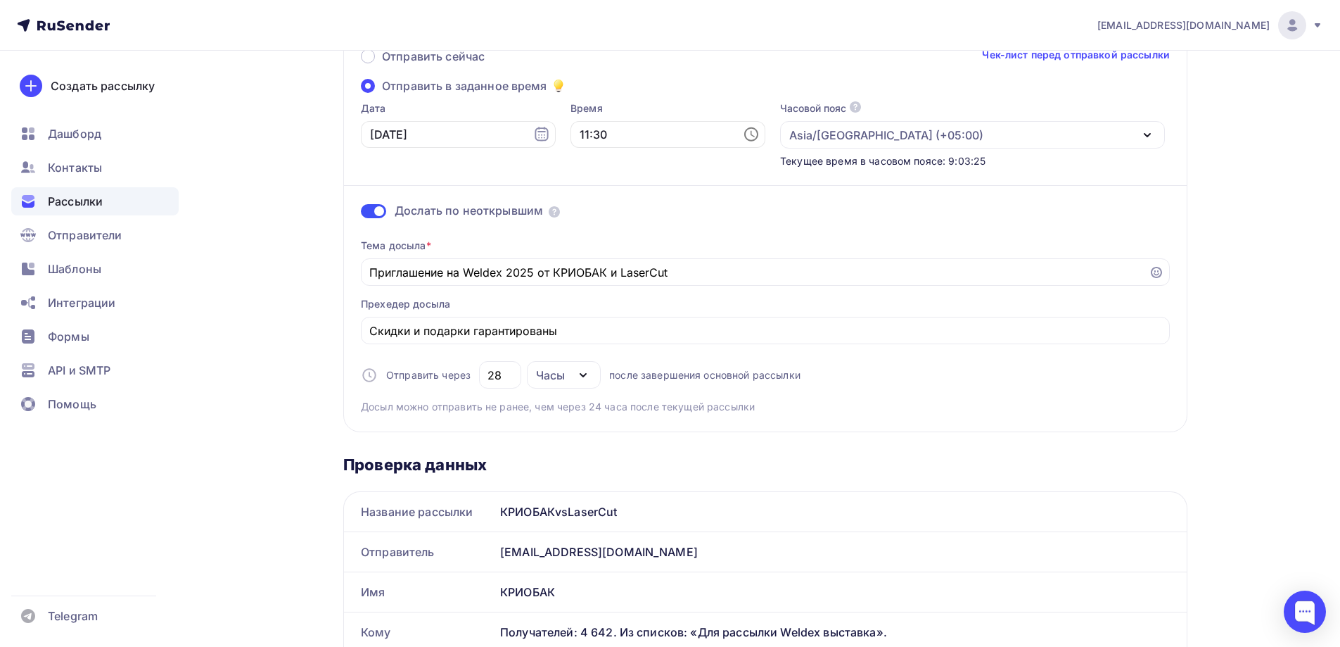
scroll to position [0, 0]
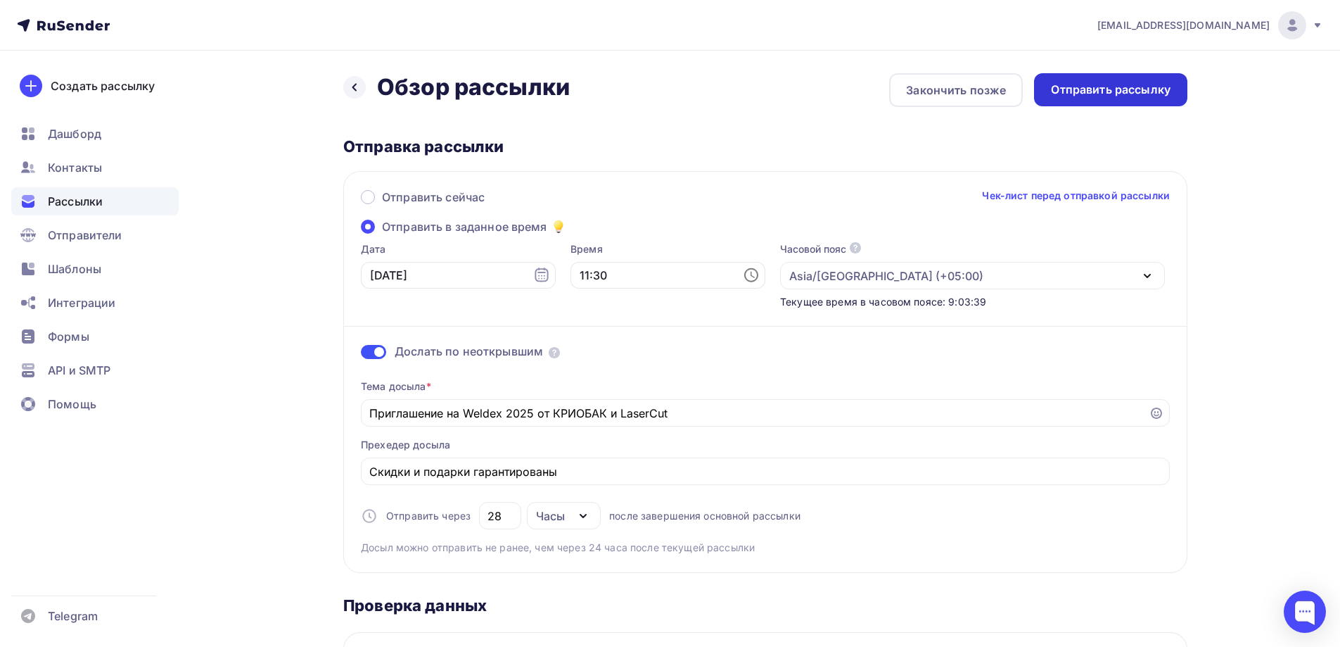
click at [1078, 85] on div "Отправить рассылку" at bounding box center [1111, 90] width 120 height 16
